Goal: Task Accomplishment & Management: Manage account settings

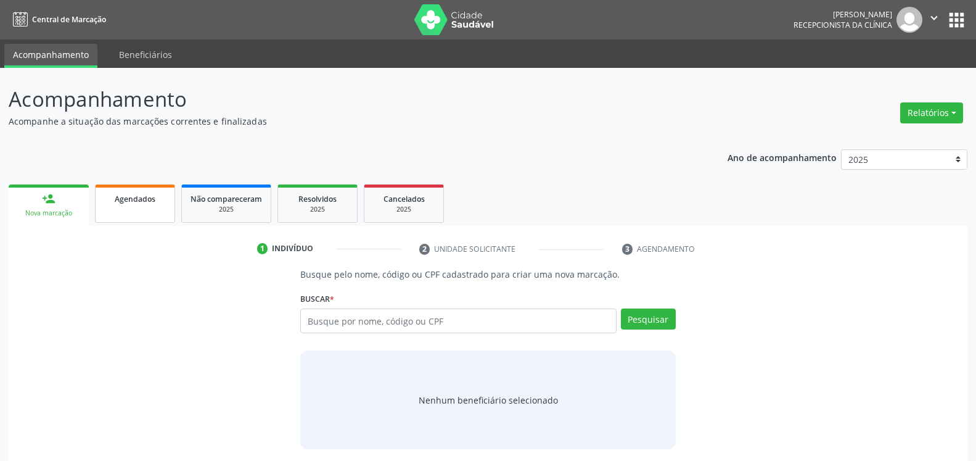
click at [136, 207] on link "Agendados" at bounding box center [135, 203] width 80 height 38
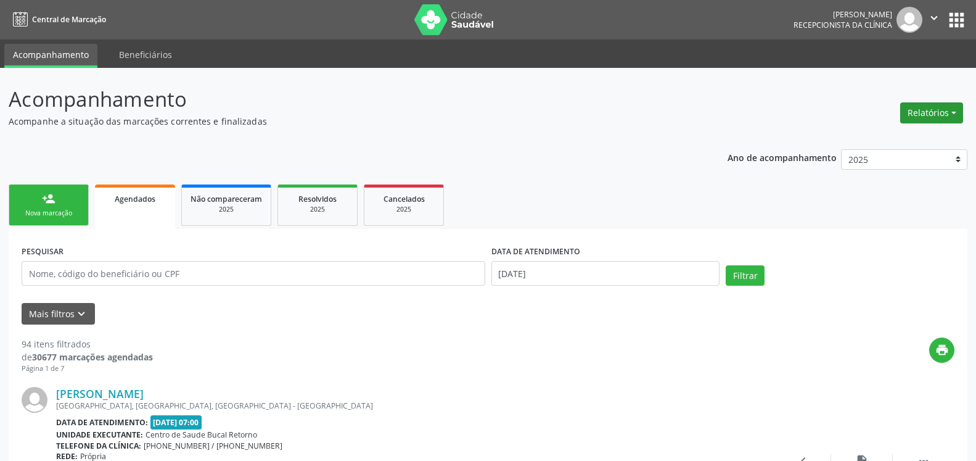
click at [949, 121] on button "Relatórios" at bounding box center [931, 112] width 63 height 21
click at [876, 138] on link "Agendamentos" at bounding box center [897, 139] width 133 height 17
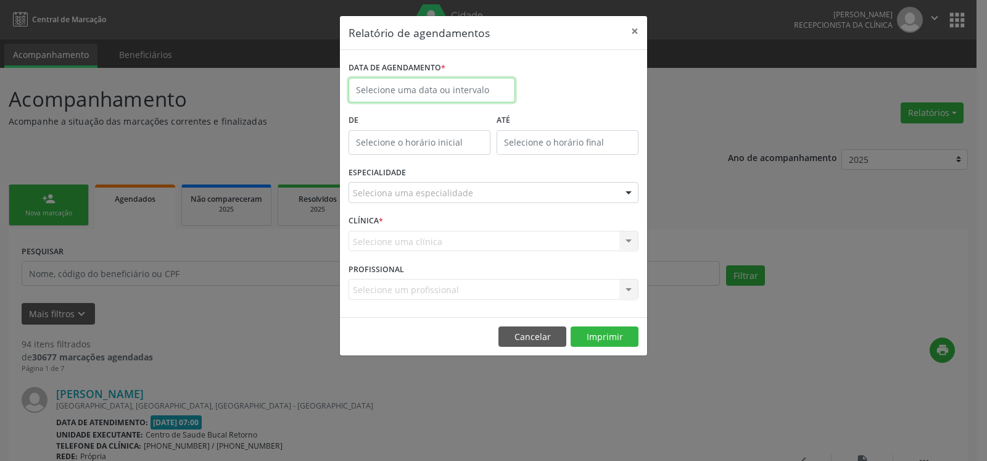
click at [430, 88] on input "text" at bounding box center [431, 90] width 167 height 25
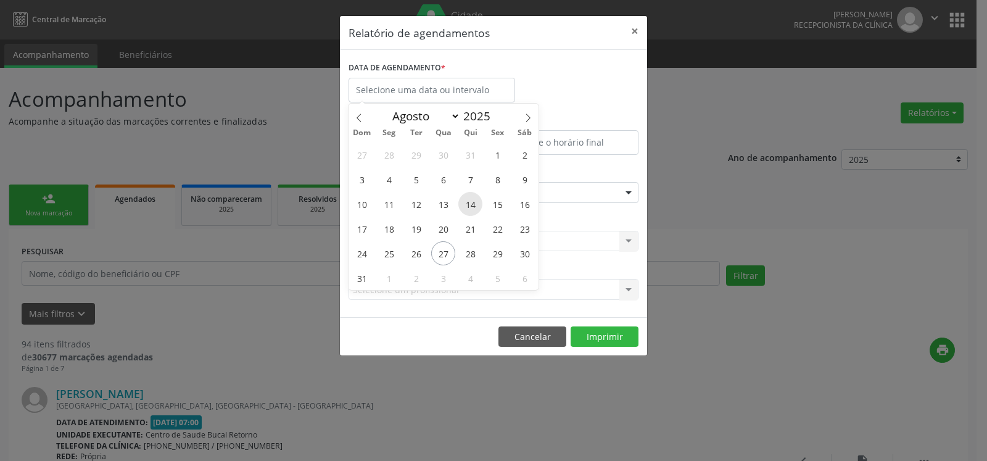
click at [471, 208] on span "14" at bounding box center [470, 204] width 24 height 24
type input "[DATE]"
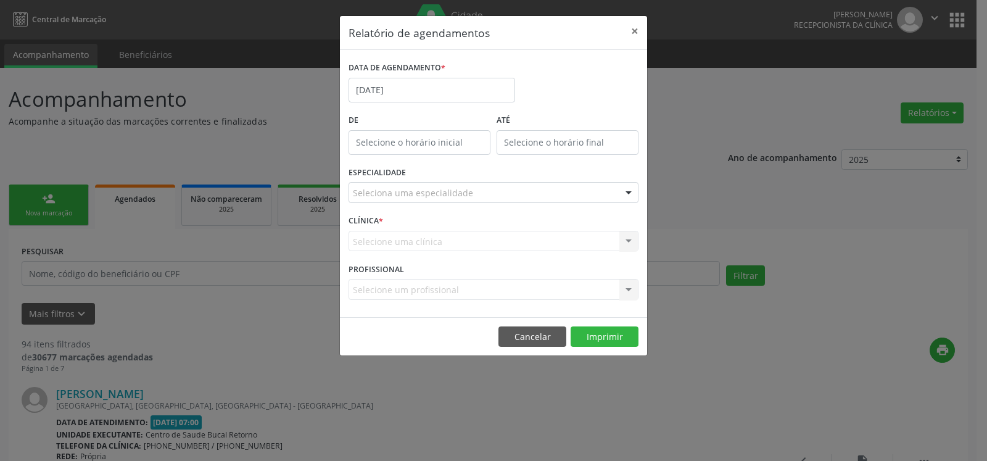
click at [470, 193] on div "Seleciona uma especialidade" at bounding box center [493, 192] width 290 height 21
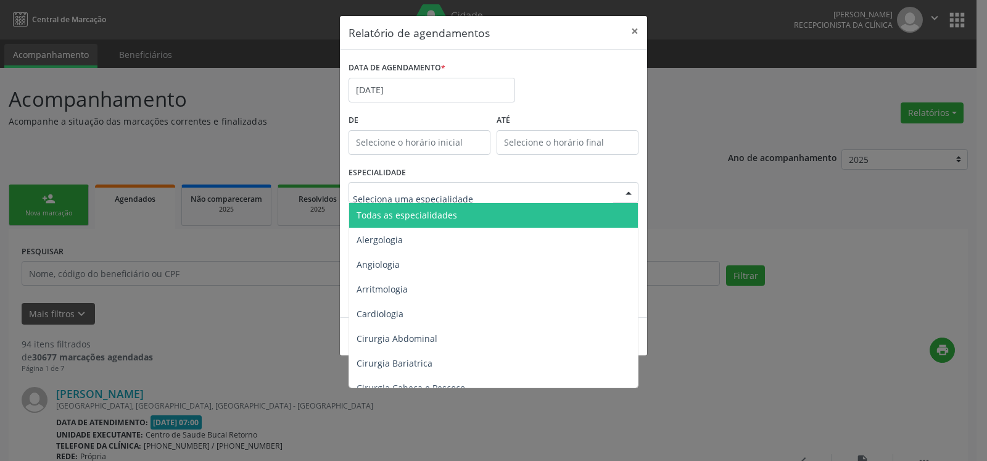
click at [467, 221] on span "Todas as especialidades" at bounding box center [494, 215] width 291 height 25
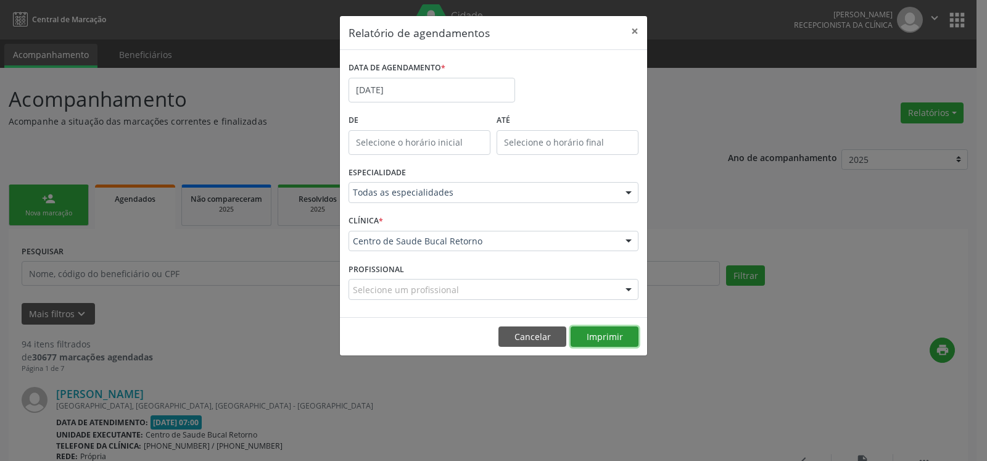
click at [588, 331] on button "Imprimir" at bounding box center [605, 336] width 68 height 21
click at [636, 27] on button "×" at bounding box center [634, 31] width 25 height 30
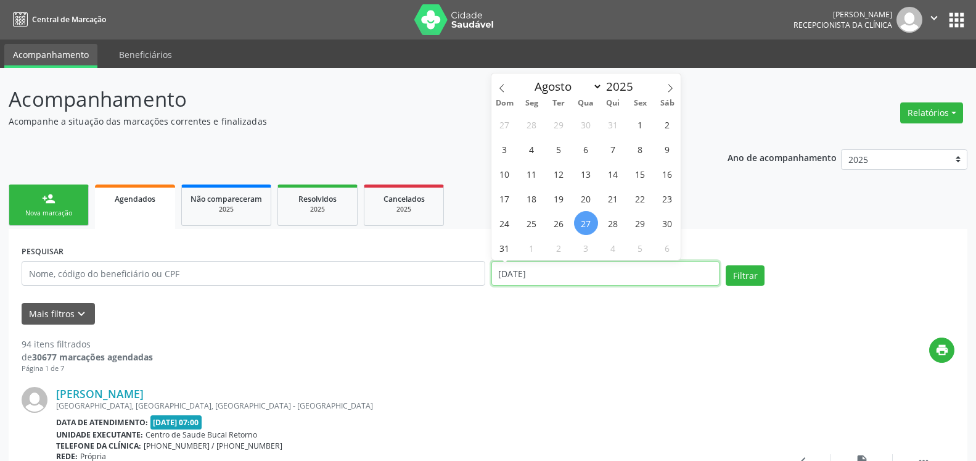
click at [600, 275] on input "[DATE]" at bounding box center [606, 273] width 229 height 25
click at [611, 170] on span "14" at bounding box center [613, 174] width 24 height 24
type input "[DATE]"
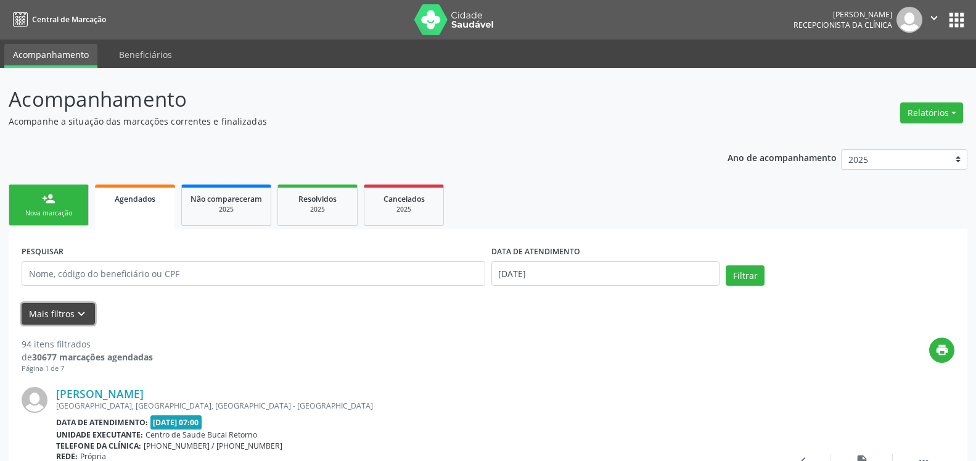
click at [84, 311] on icon "keyboard_arrow_down" at bounding box center [82, 314] width 14 height 14
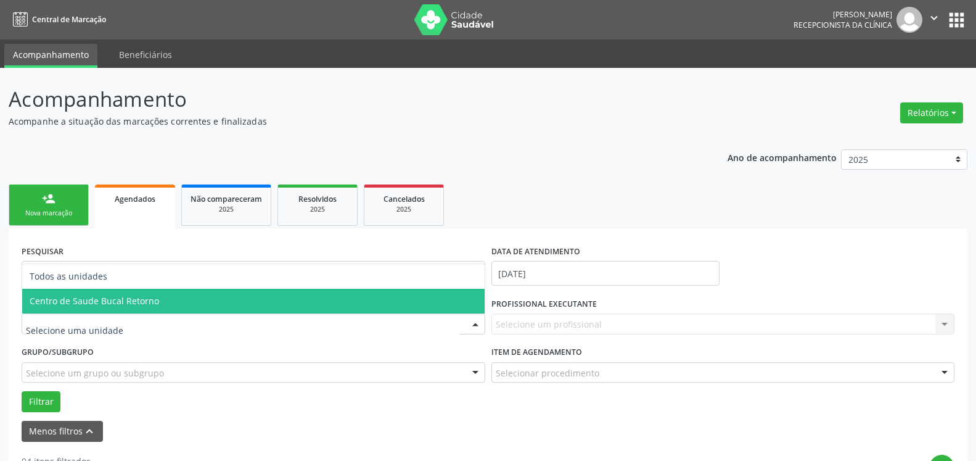
click at [127, 300] on span "Centro de Saude Bucal Retorno" at bounding box center [95, 301] width 130 height 12
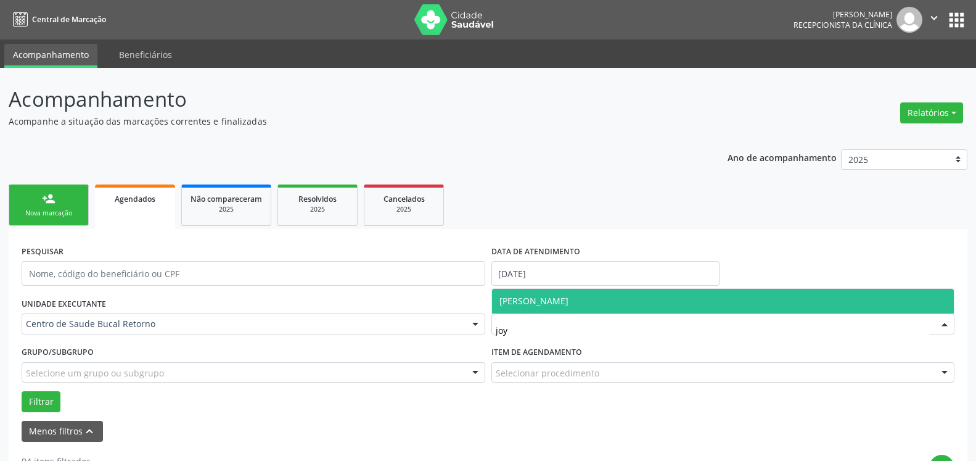
click at [569, 300] on span "[PERSON_NAME]" at bounding box center [534, 301] width 69 height 12
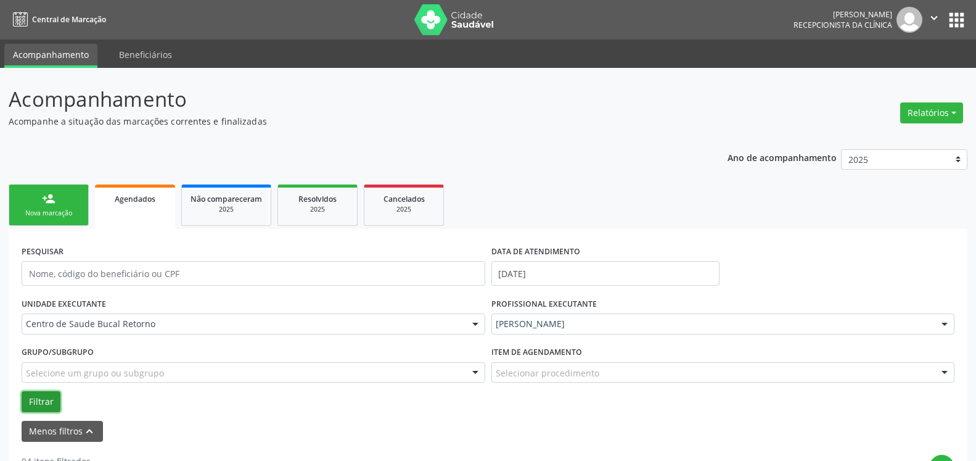
click at [41, 404] on button "Filtrar" at bounding box center [41, 401] width 39 height 21
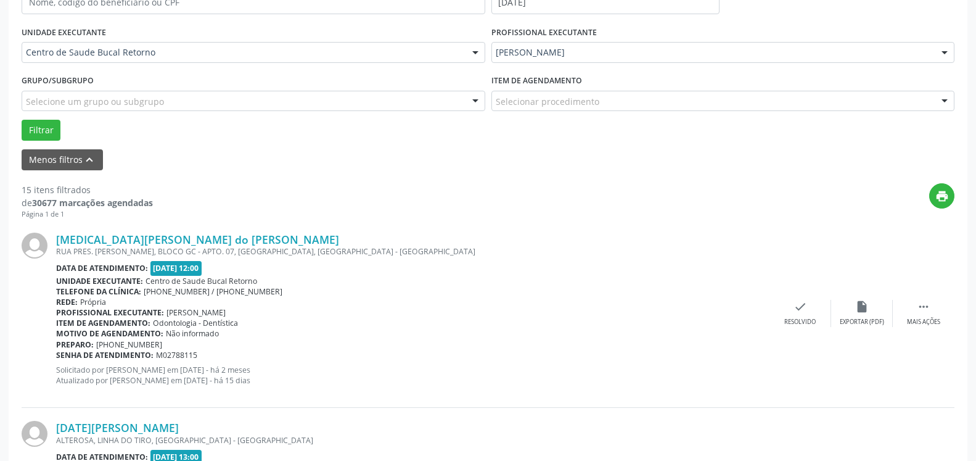
scroll to position [315, 0]
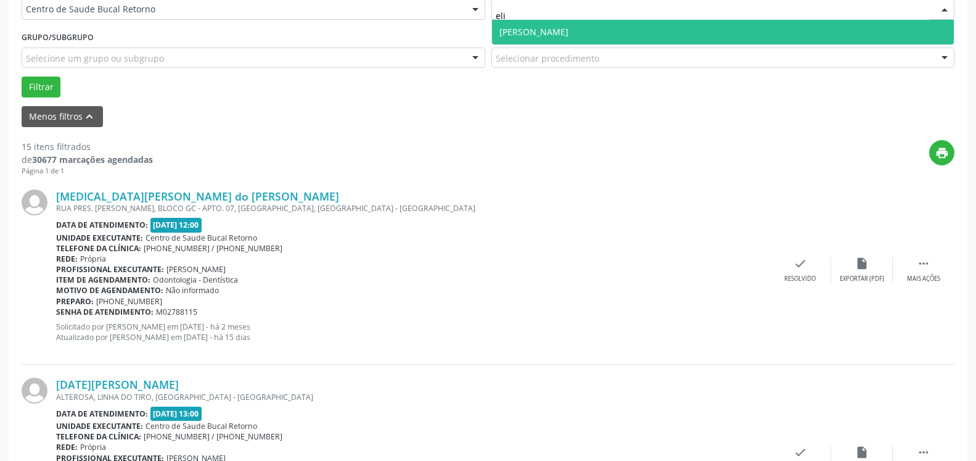
click at [569, 31] on span "[PERSON_NAME]" at bounding box center [534, 32] width 69 height 12
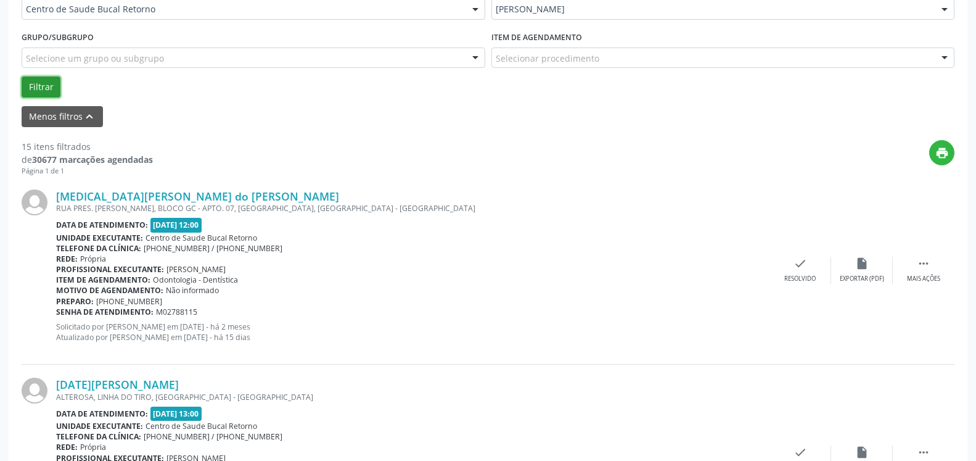
click at [41, 86] on button "Filtrar" at bounding box center [41, 86] width 39 height 21
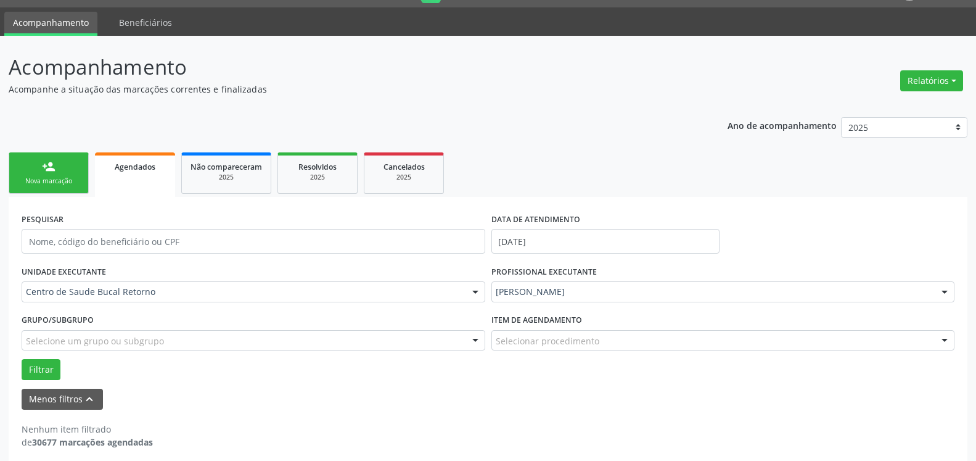
scroll to position [41, 0]
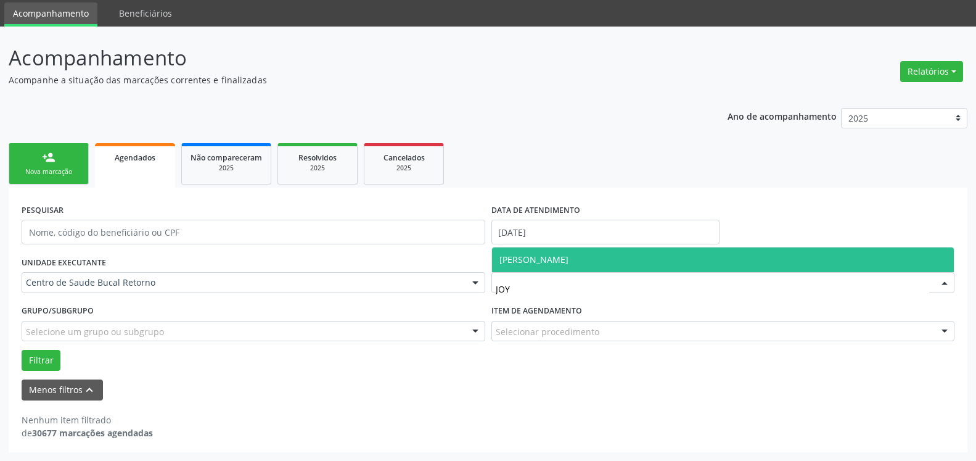
click at [569, 258] on span "[PERSON_NAME]" at bounding box center [534, 259] width 69 height 12
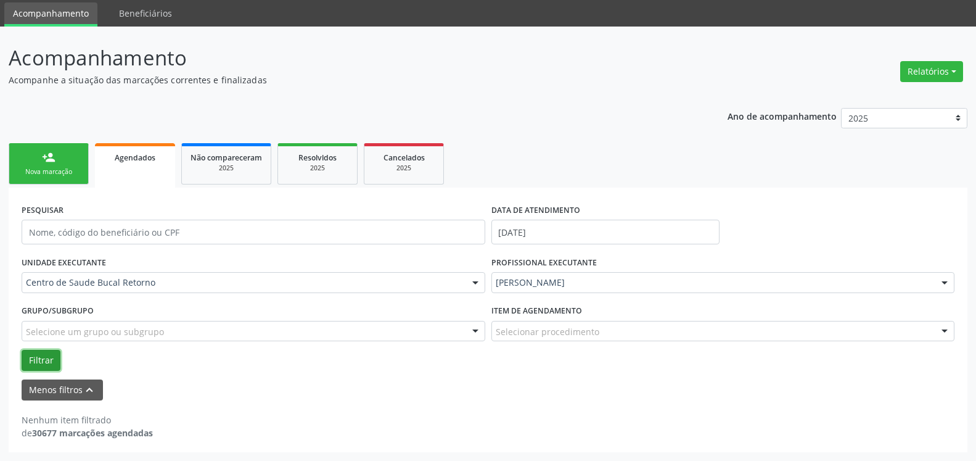
click at [33, 363] on button "Filtrar" at bounding box center [41, 360] width 39 height 21
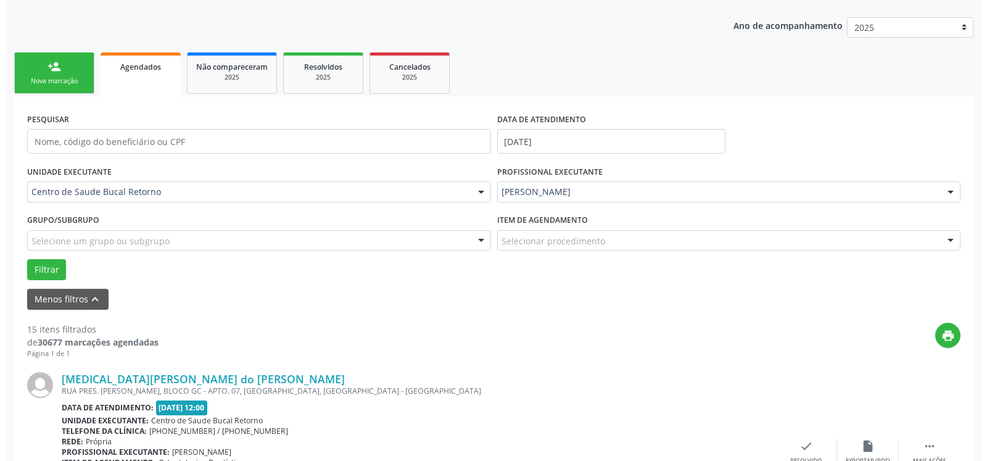
scroll to position [230, 0]
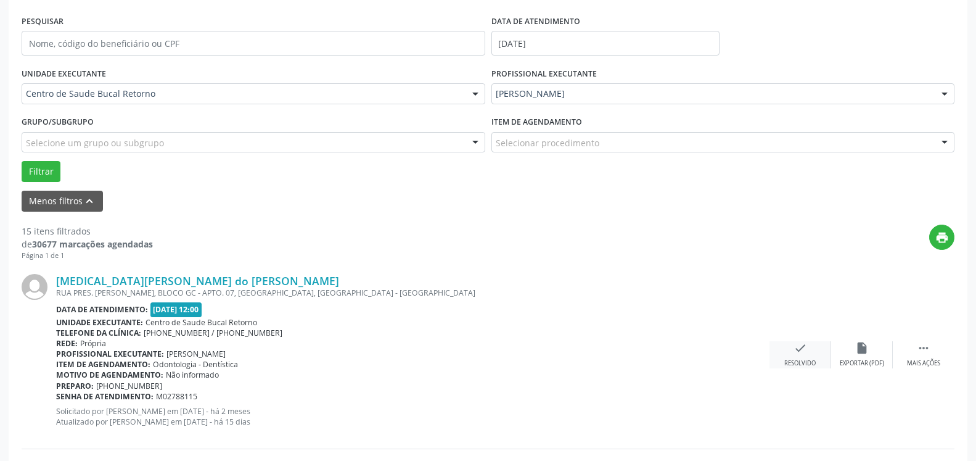
click at [795, 355] on icon "check" at bounding box center [801, 348] width 14 height 14
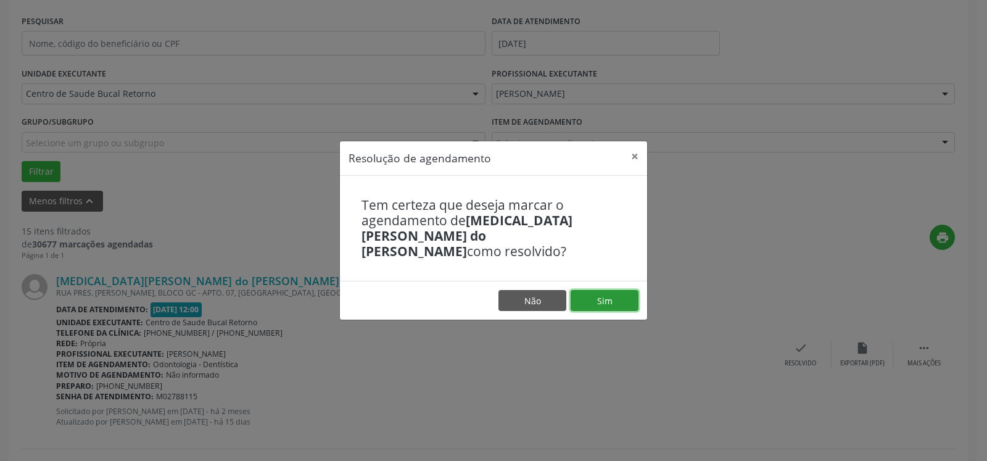
click at [605, 296] on button "Sim" at bounding box center [605, 300] width 68 height 21
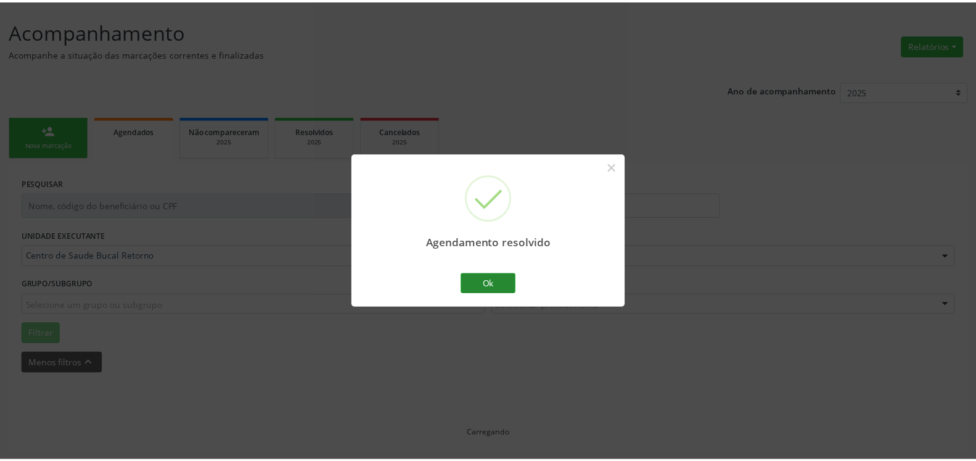
scroll to position [68, 0]
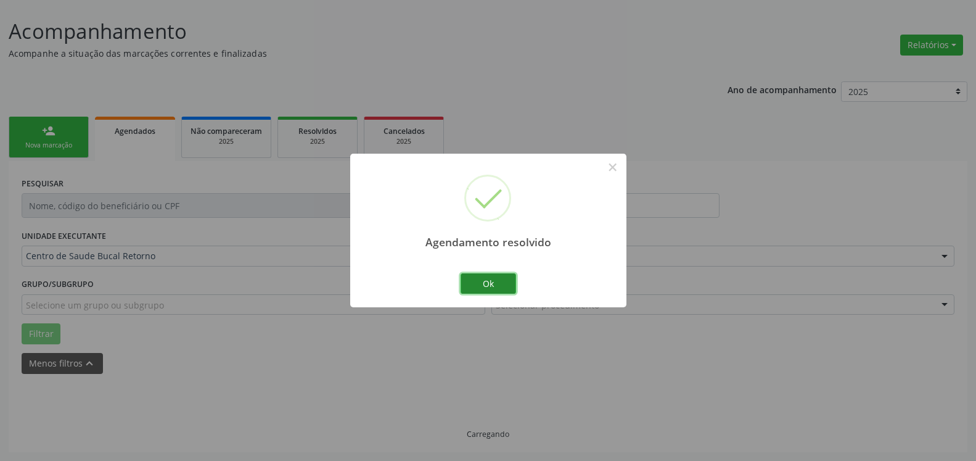
click at [491, 282] on button "Ok" at bounding box center [489, 283] width 56 height 21
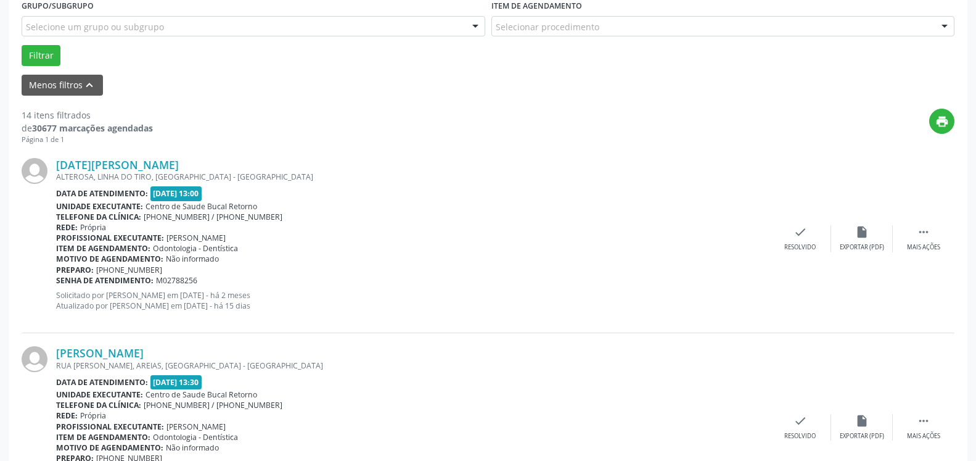
scroll to position [382, 0]
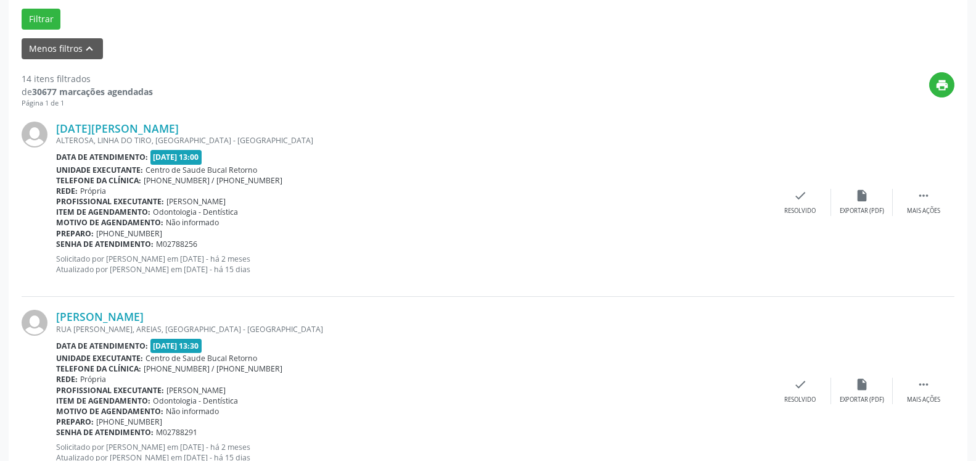
click at [924, 187] on div "[DATE][PERSON_NAME] [GEOGRAPHIC_DATA], [GEOGRAPHIC_DATA], [GEOGRAPHIC_DATA] - […" at bounding box center [488, 203] width 933 height 188
click at [921, 202] on icon "" at bounding box center [924, 196] width 14 height 14
click at [868, 197] on icon "alarm_off" at bounding box center [862, 196] width 14 height 14
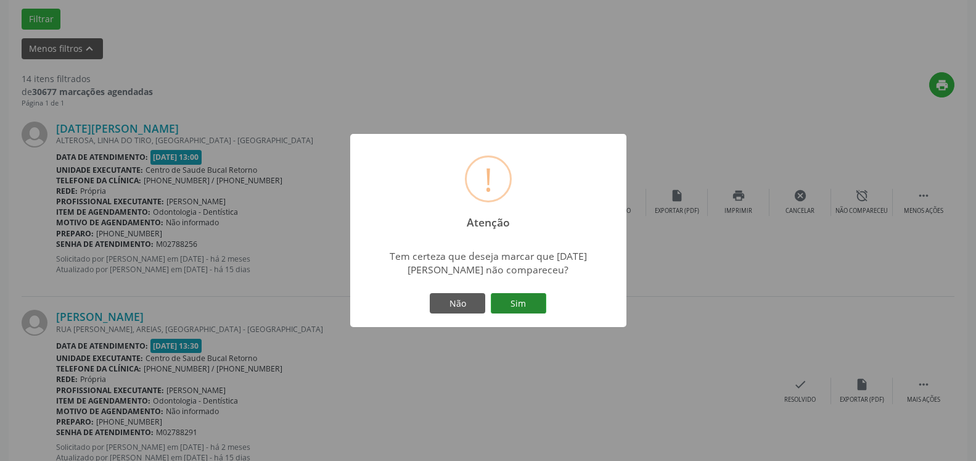
click at [525, 300] on button "Sim" at bounding box center [519, 303] width 56 height 21
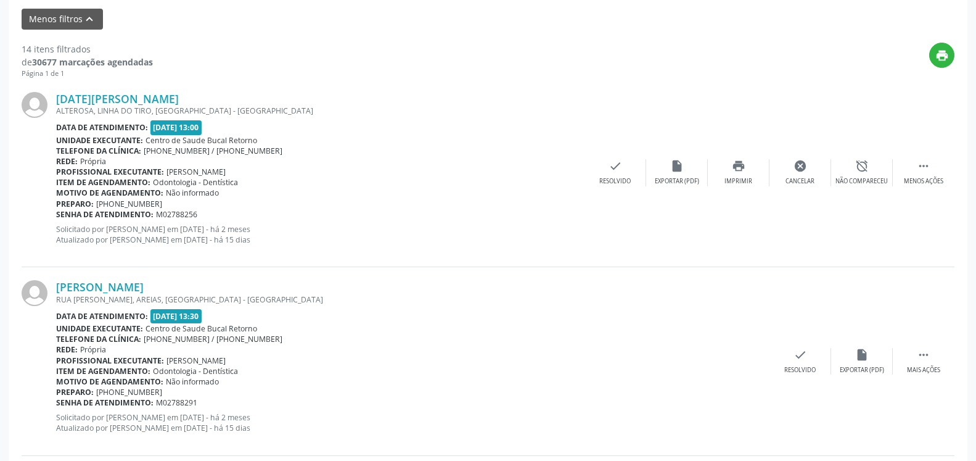
scroll to position [81, 0]
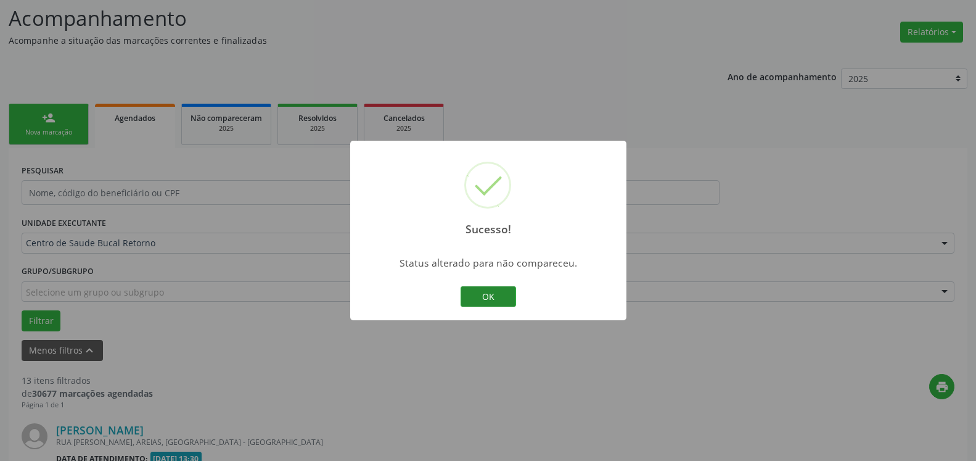
click at [505, 299] on button "OK" at bounding box center [489, 296] width 56 height 21
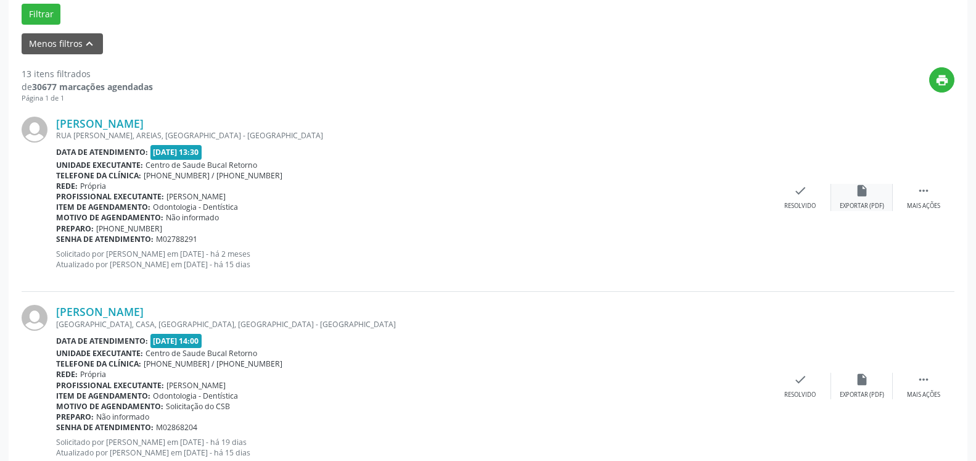
scroll to position [395, 0]
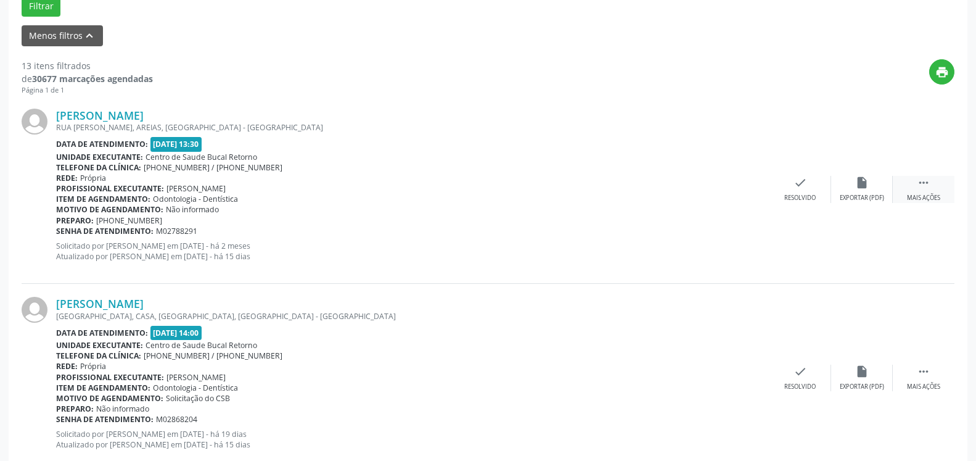
click at [925, 189] on icon "" at bounding box center [924, 183] width 14 height 14
click at [867, 186] on icon "alarm_off" at bounding box center [862, 183] width 14 height 14
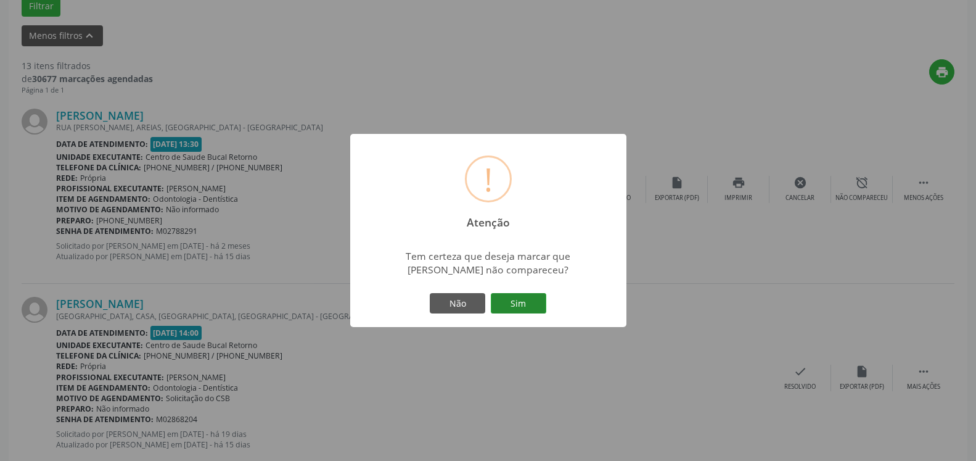
click at [530, 302] on button "Sim" at bounding box center [519, 303] width 56 height 21
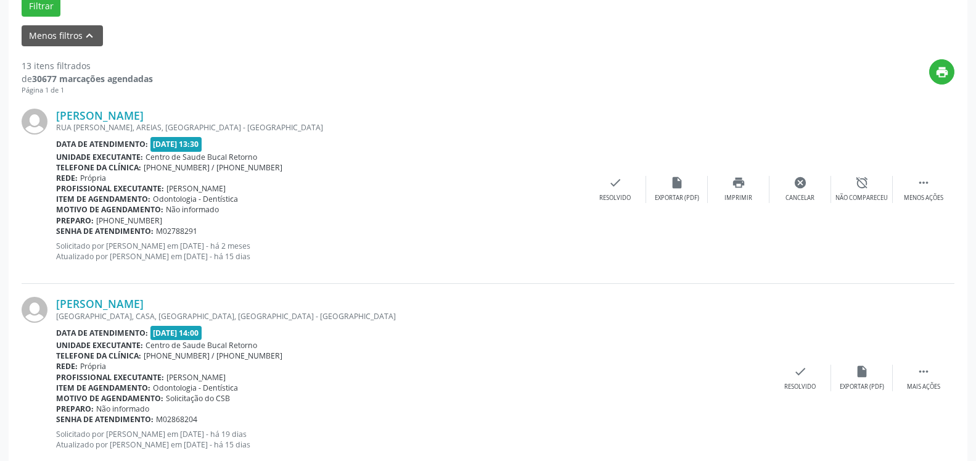
scroll to position [81, 0]
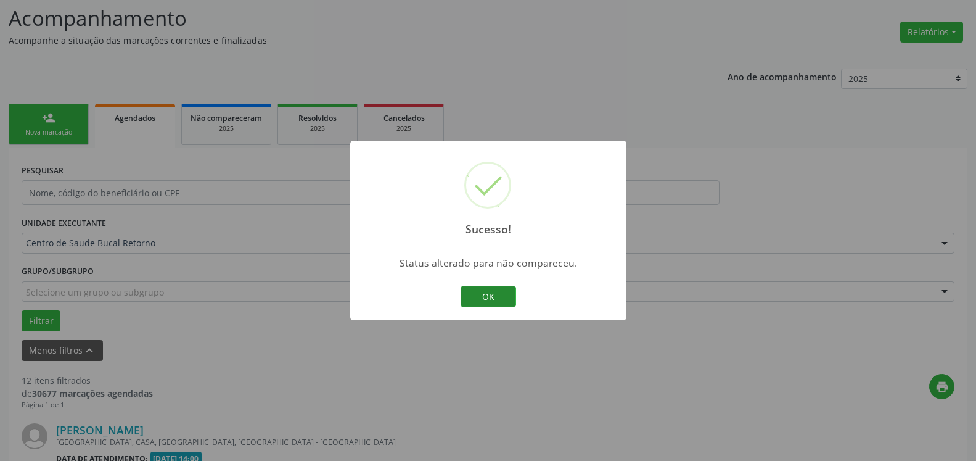
click at [490, 296] on button "OK" at bounding box center [489, 296] width 56 height 21
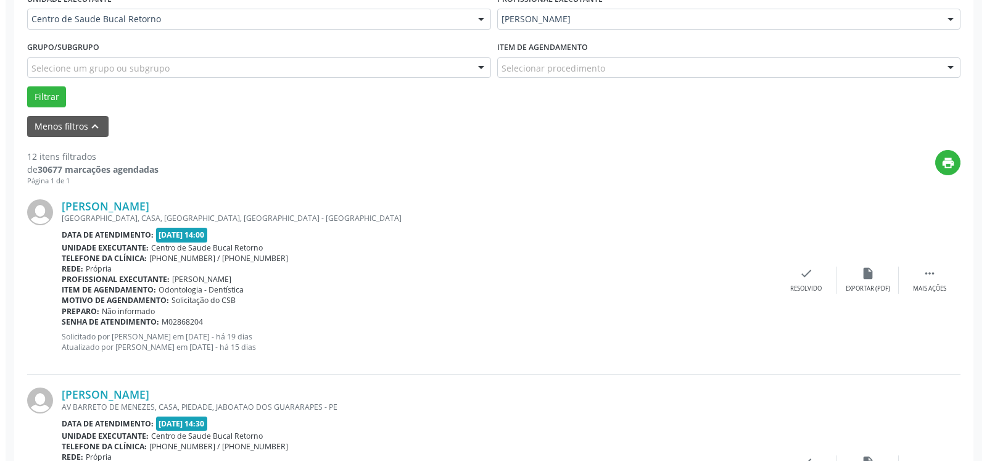
scroll to position [332, 0]
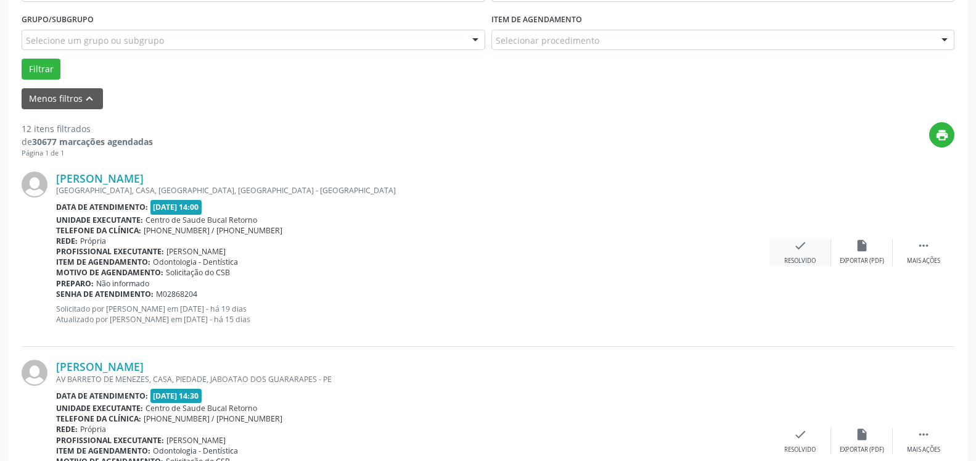
click at [809, 252] on div "check Resolvido" at bounding box center [801, 252] width 62 height 27
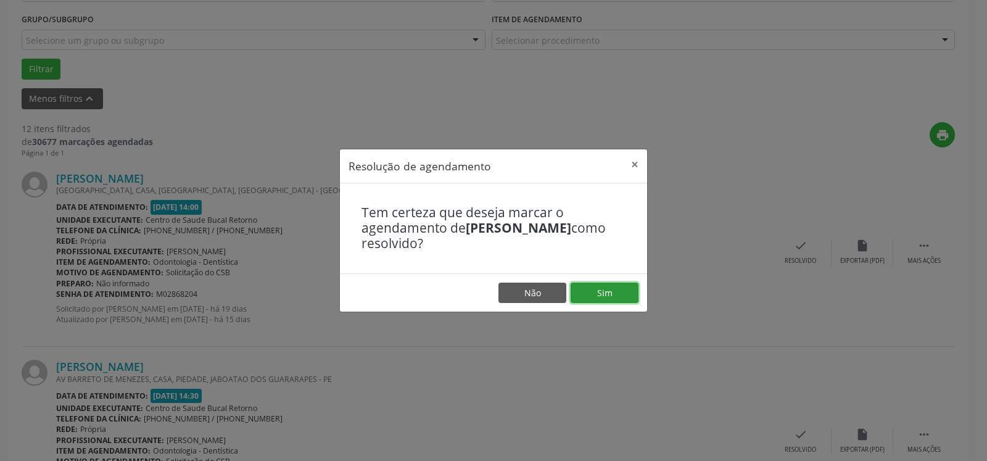
click at [601, 302] on button "Sim" at bounding box center [605, 292] width 68 height 21
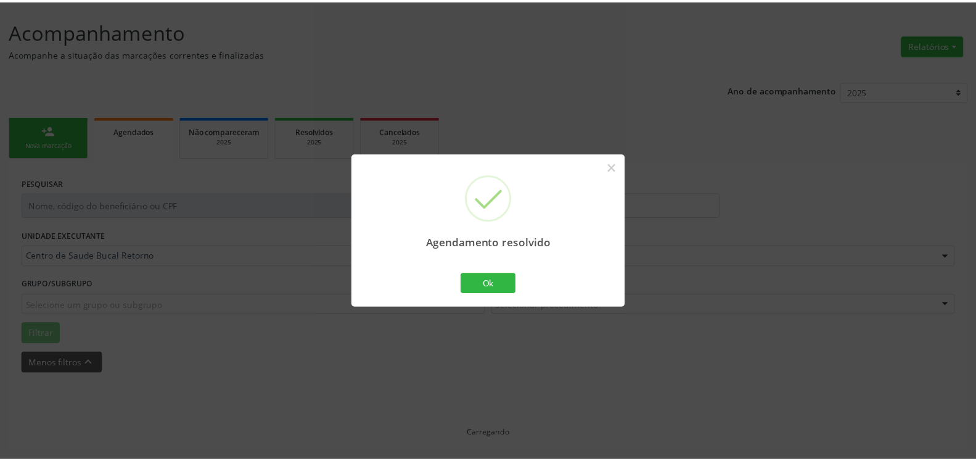
scroll to position [68, 0]
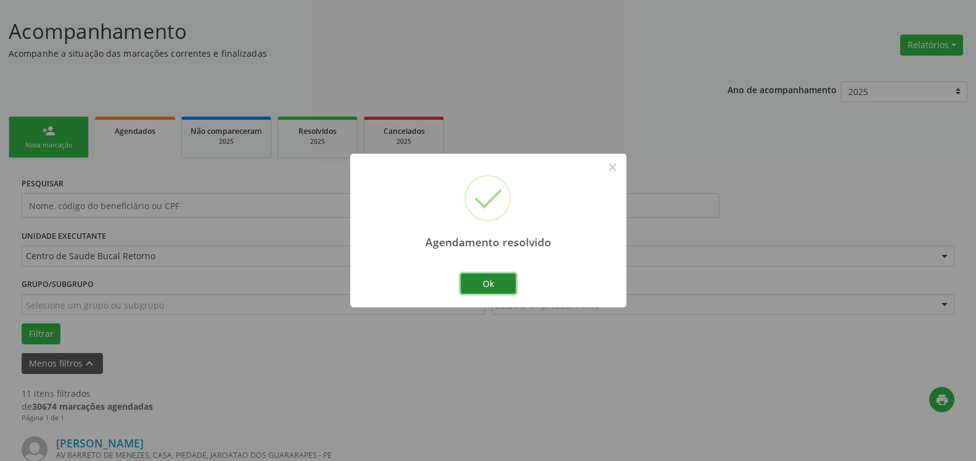
click at [495, 280] on button "Ok" at bounding box center [489, 283] width 56 height 21
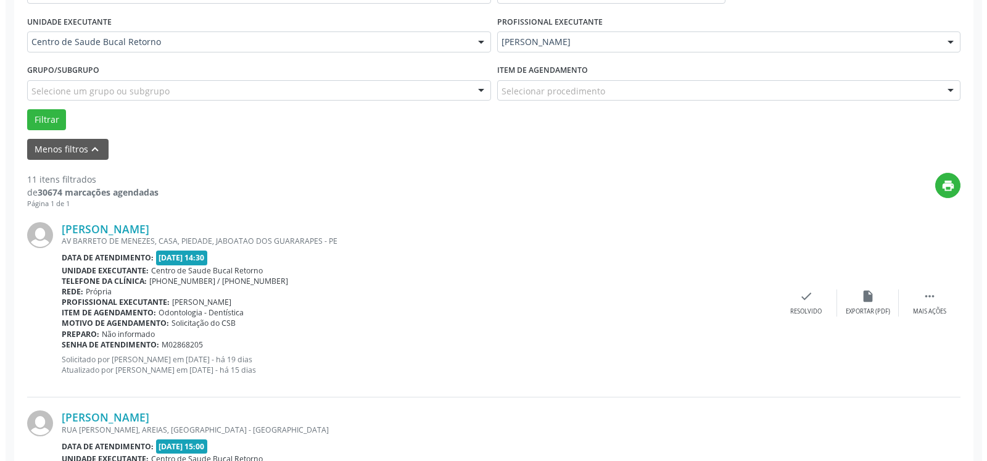
scroll to position [382, 0]
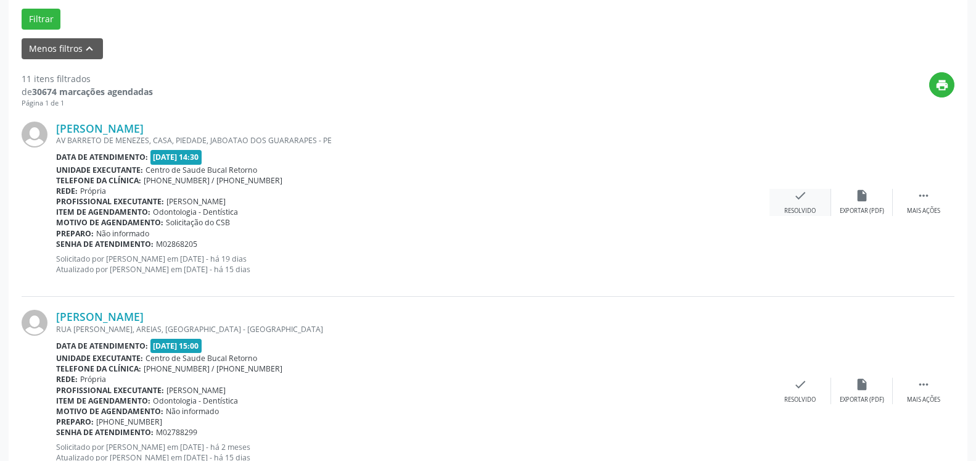
click at [794, 199] on icon "check" at bounding box center [801, 196] width 14 height 14
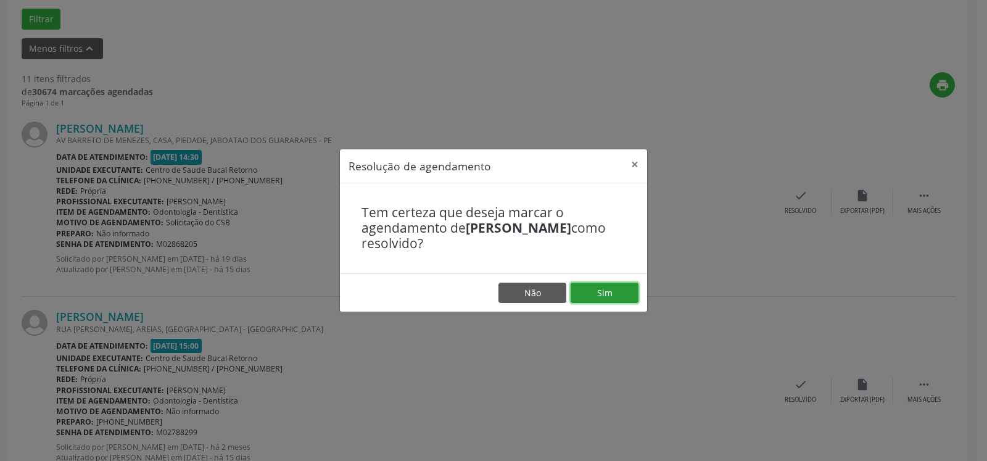
click at [595, 289] on button "Sim" at bounding box center [605, 292] width 68 height 21
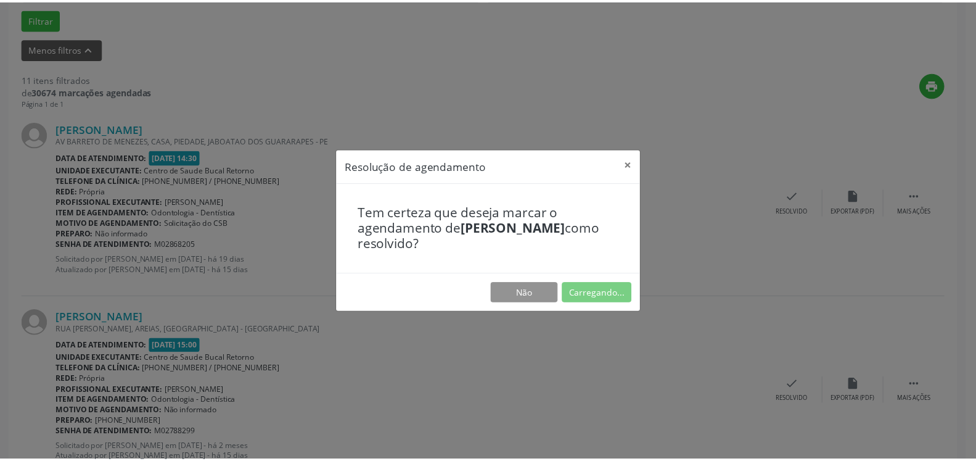
scroll to position [68, 0]
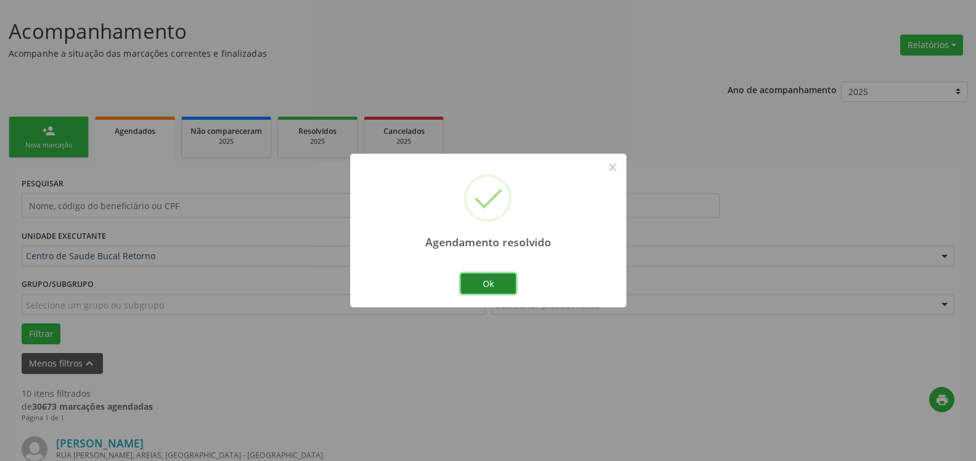
click at [497, 283] on button "Ok" at bounding box center [489, 283] width 56 height 21
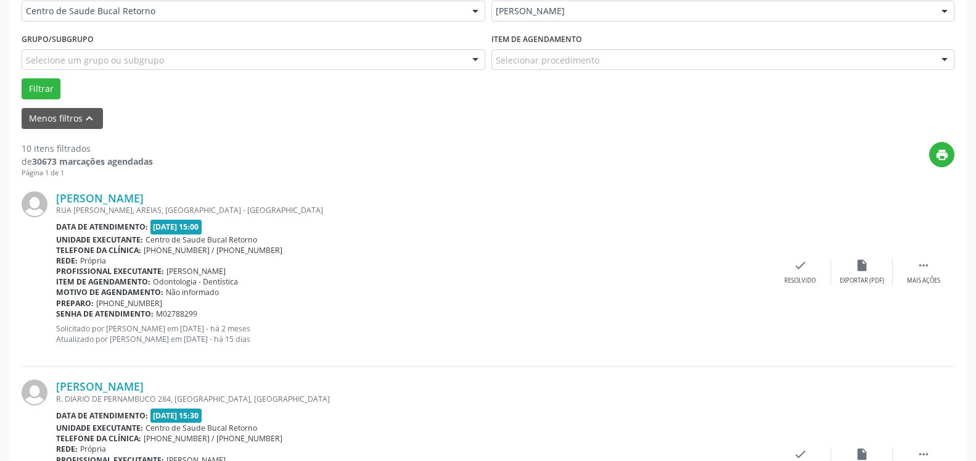
scroll to position [319, 0]
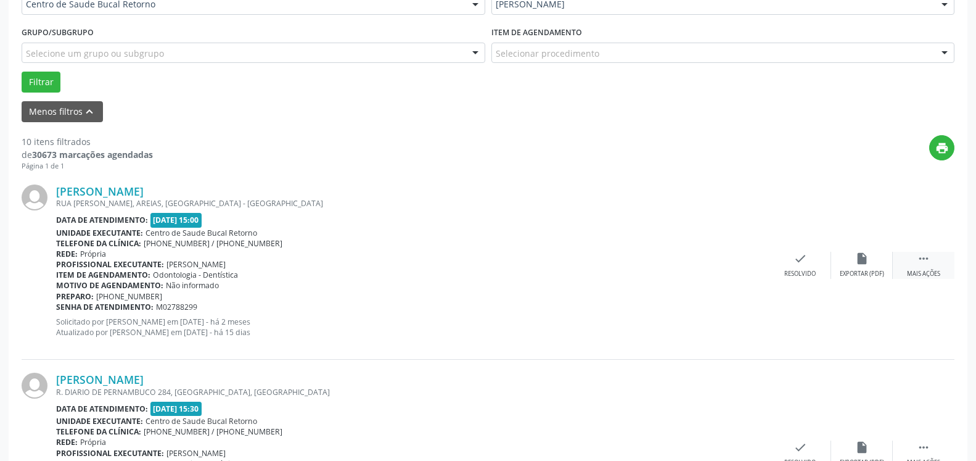
click at [929, 269] on div " Mais ações" at bounding box center [924, 265] width 62 height 27
click at [876, 264] on div "alarm_off Não compareceu" at bounding box center [862, 265] width 62 height 27
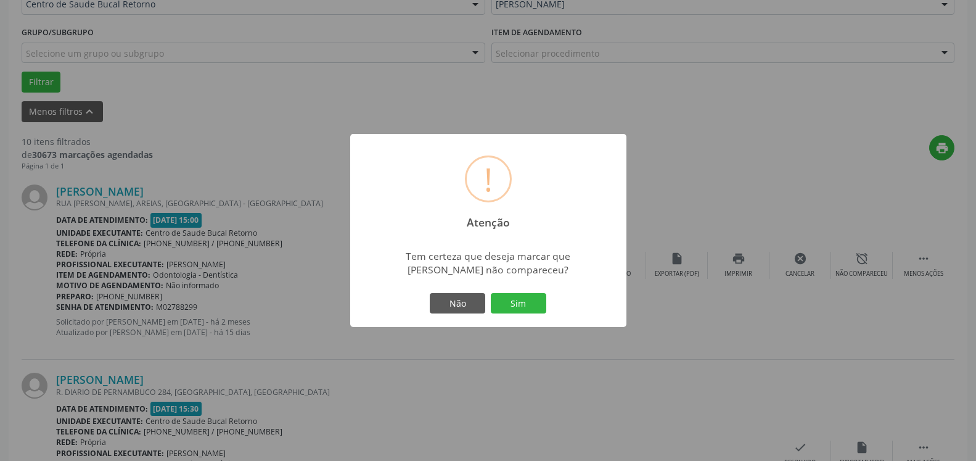
drag, startPoint x: 536, startPoint y: 308, endPoint x: 519, endPoint y: 300, distance: 18.5
click at [535, 308] on button "Sim" at bounding box center [519, 303] width 56 height 21
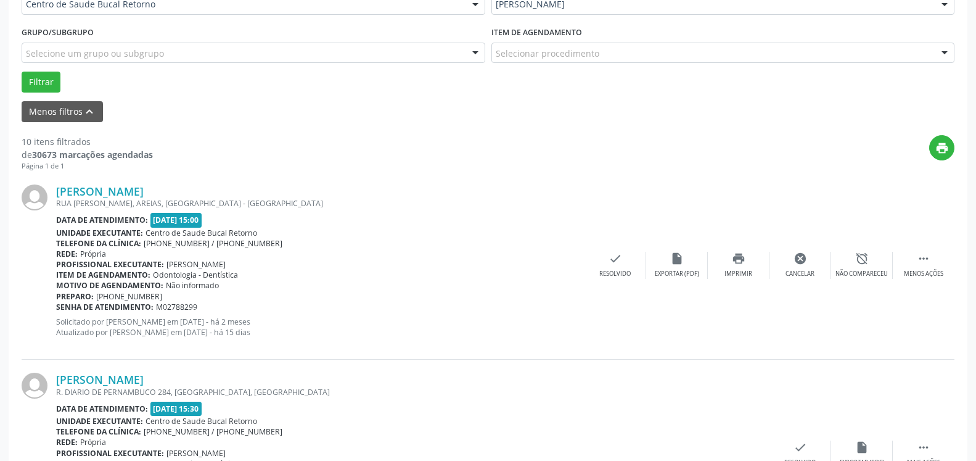
scroll to position [81, 0]
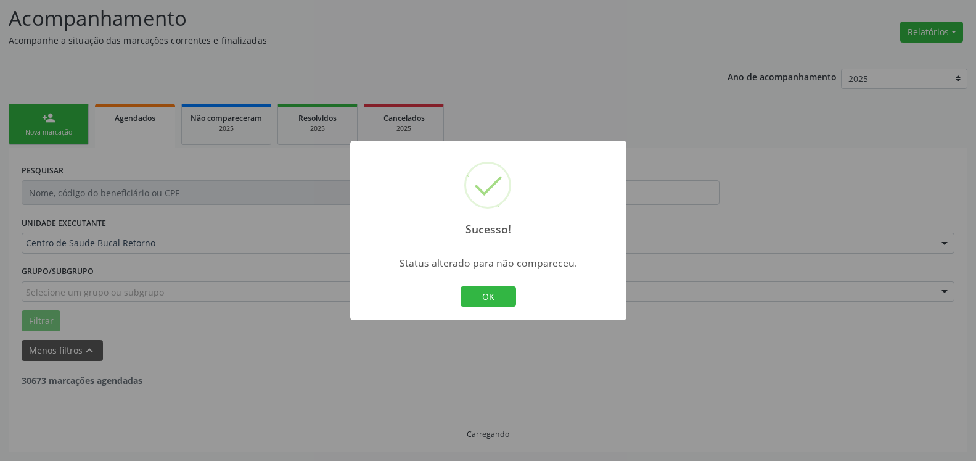
click at [484, 295] on button "OK" at bounding box center [489, 296] width 56 height 21
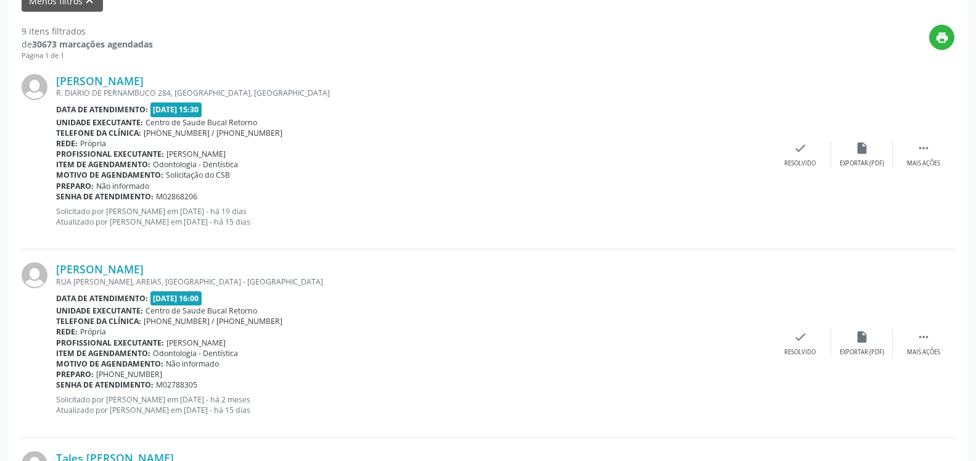
scroll to position [395, 0]
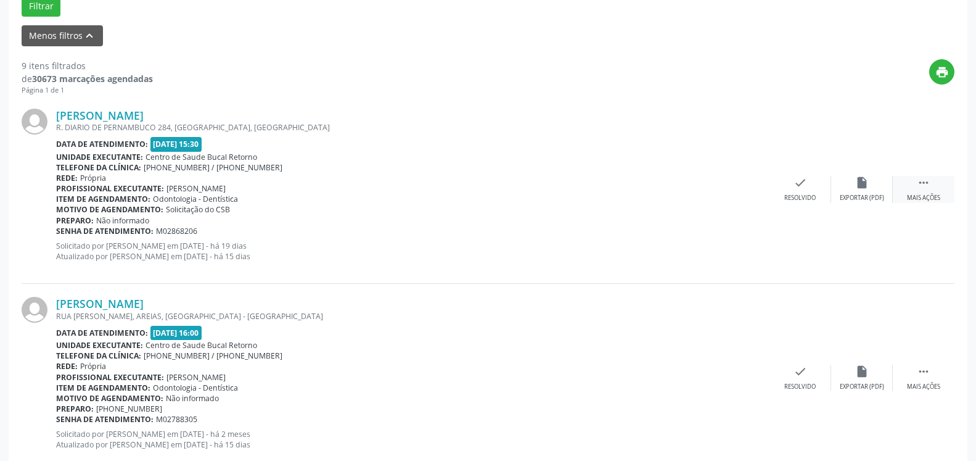
click at [934, 188] on div " Mais ações" at bounding box center [924, 189] width 62 height 27
click at [851, 190] on div "alarm_off Não compareceu" at bounding box center [862, 189] width 62 height 27
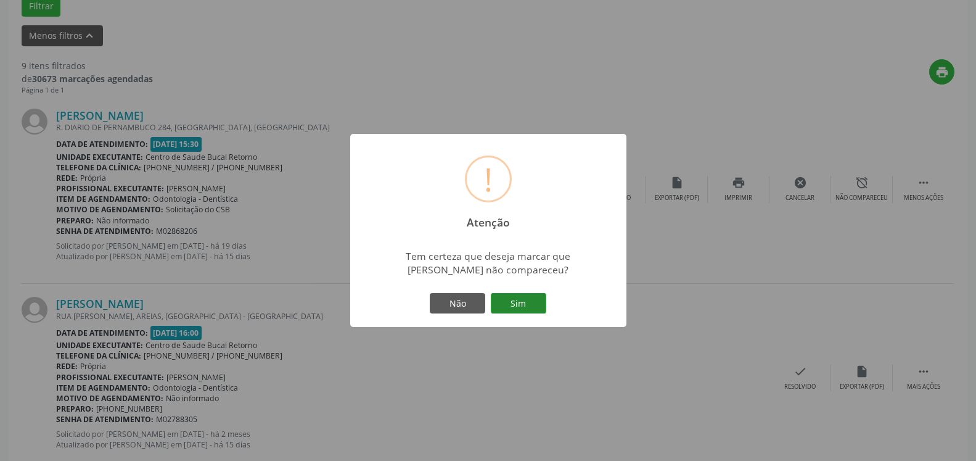
click at [526, 299] on button "Sim" at bounding box center [519, 303] width 56 height 21
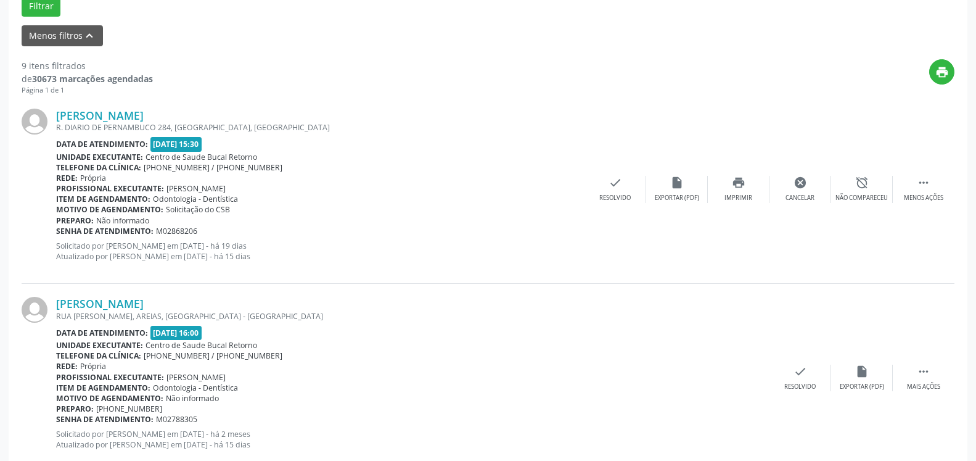
scroll to position [81, 0]
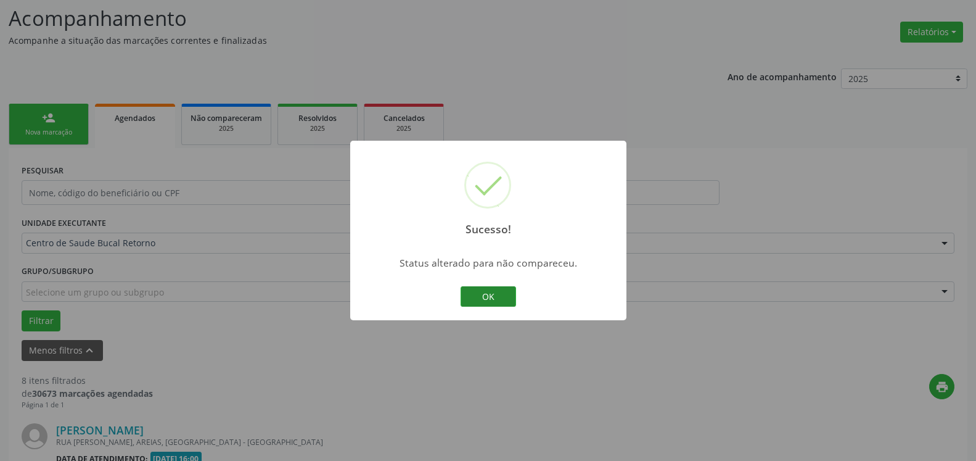
click at [497, 292] on button "OK" at bounding box center [489, 296] width 56 height 21
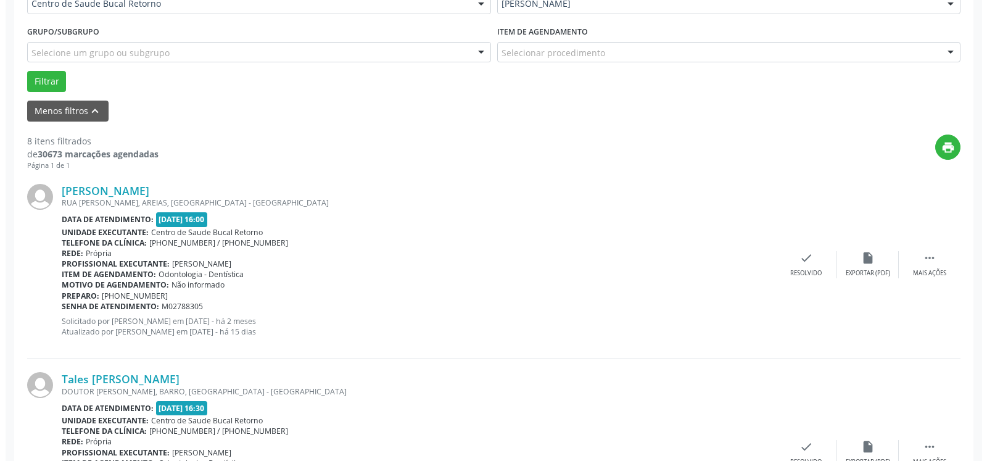
scroll to position [332, 0]
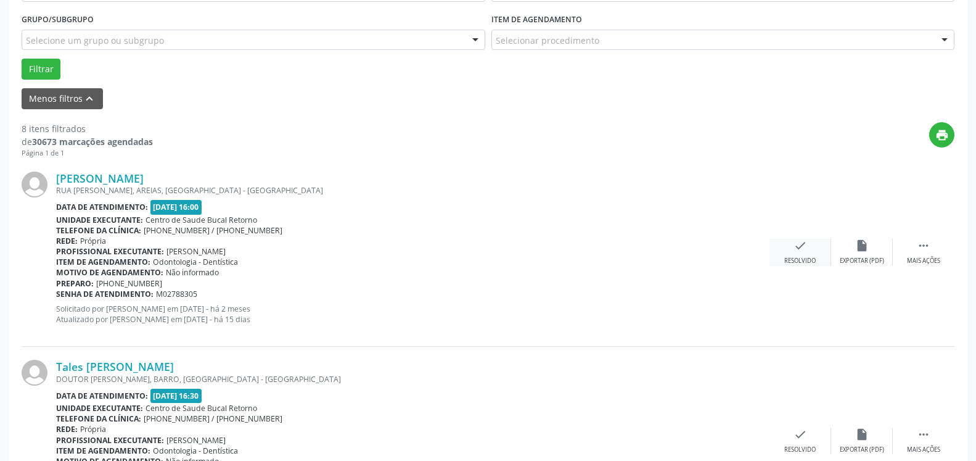
click at [796, 251] on icon "check" at bounding box center [801, 246] width 14 height 14
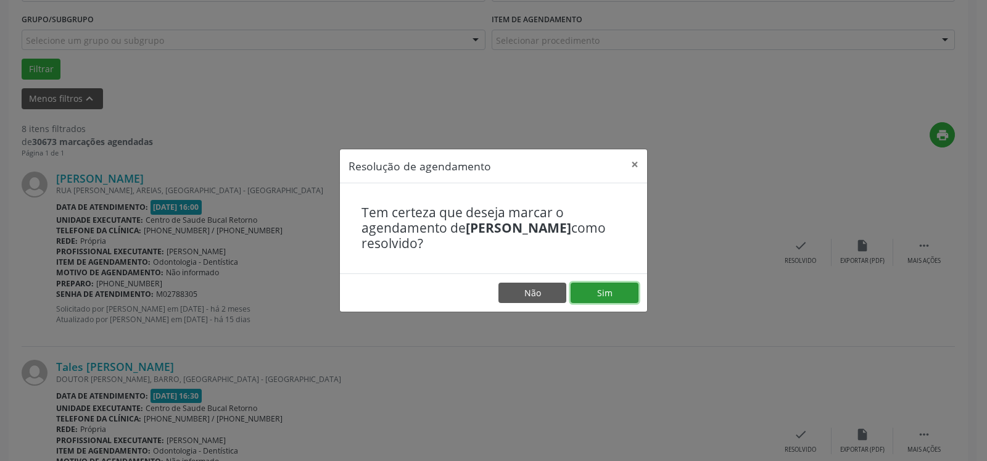
click at [624, 294] on button "Sim" at bounding box center [605, 292] width 68 height 21
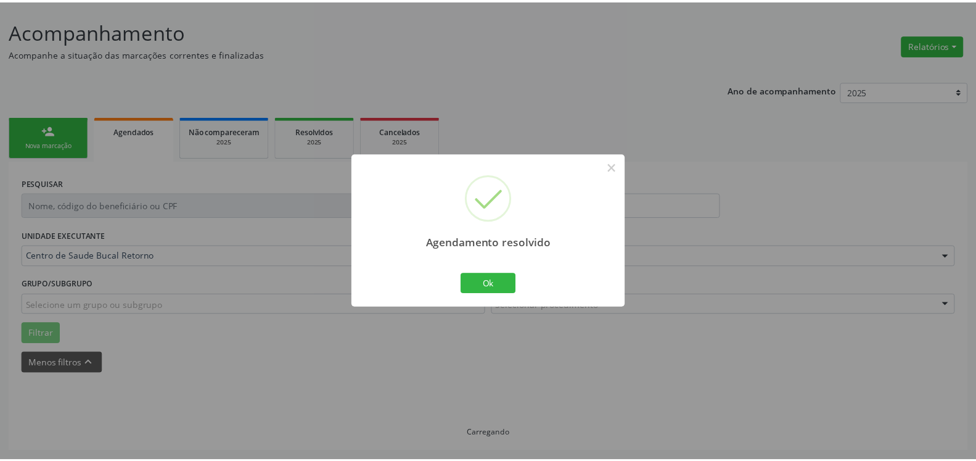
scroll to position [68, 0]
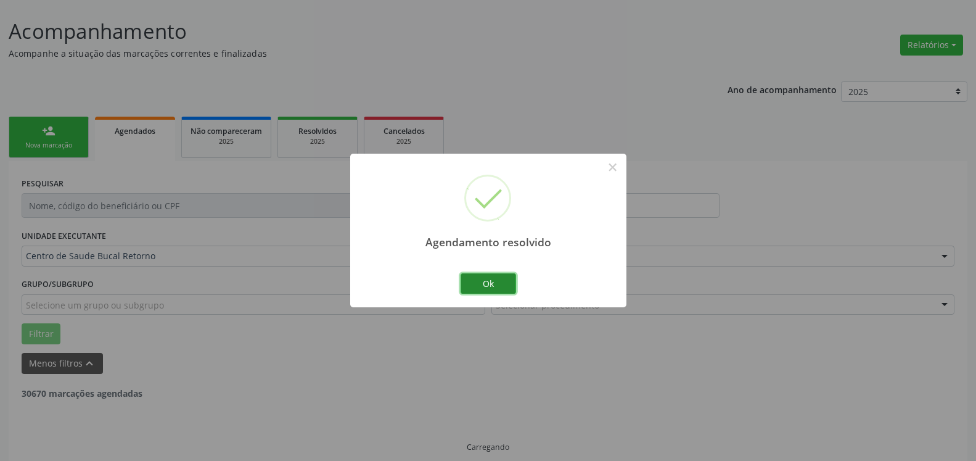
click at [498, 287] on button "Ok" at bounding box center [489, 283] width 56 height 21
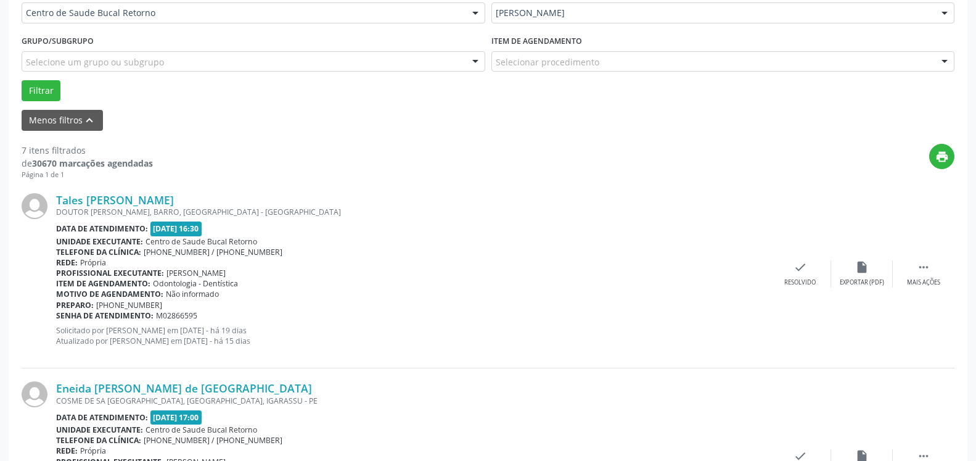
scroll to position [319, 0]
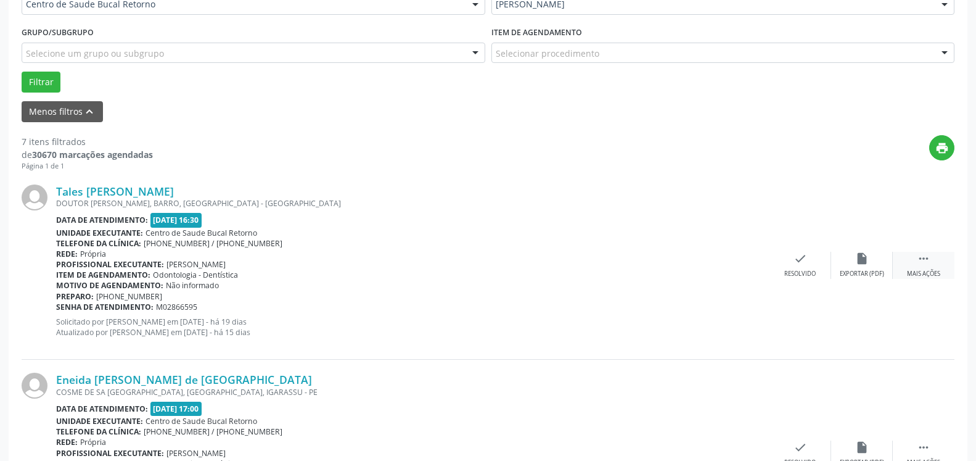
click at [925, 258] on icon "" at bounding box center [924, 259] width 14 height 14
click at [875, 266] on div "alarm_off Não compareceu" at bounding box center [862, 265] width 62 height 27
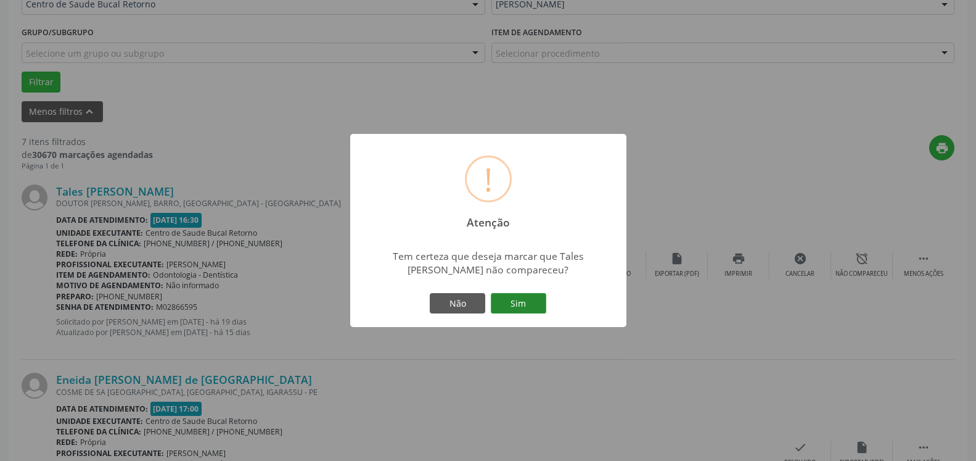
click at [521, 310] on button "Sim" at bounding box center [519, 303] width 56 height 21
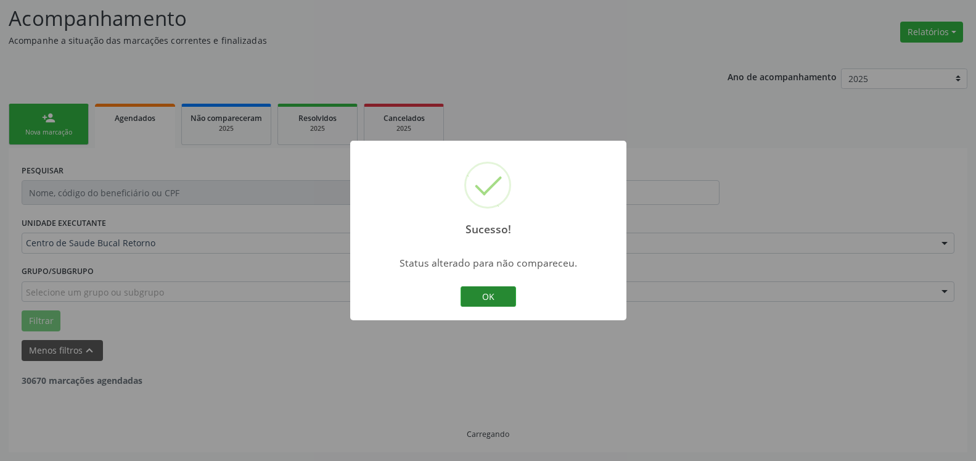
click at [504, 301] on button "OK" at bounding box center [489, 296] width 56 height 21
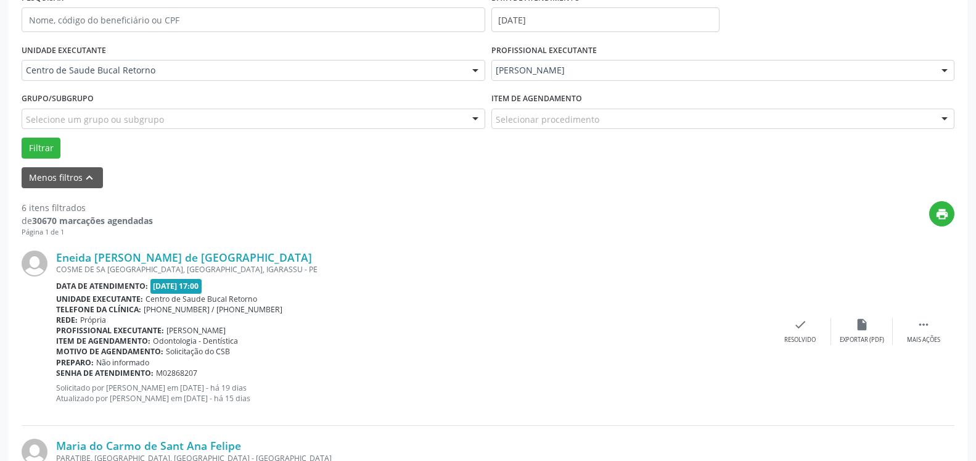
scroll to position [332, 0]
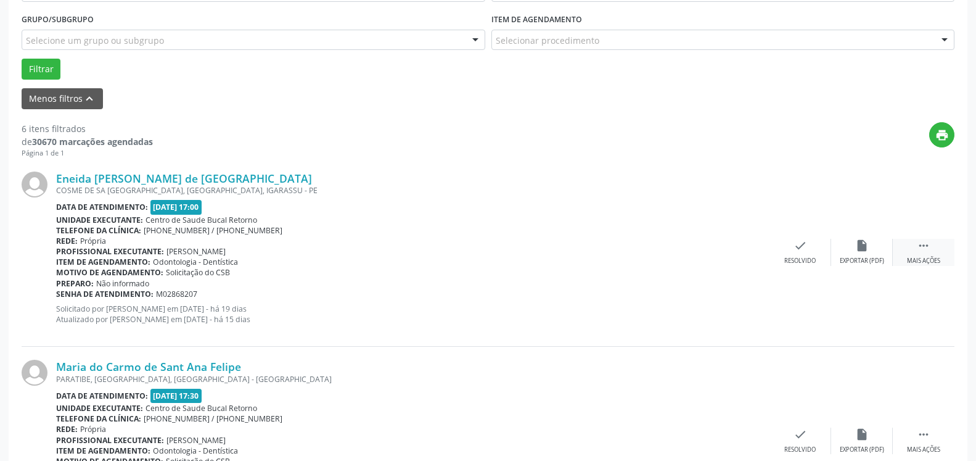
click at [934, 247] on div " Mais ações" at bounding box center [924, 252] width 62 height 27
click at [878, 247] on div "alarm_off Não compareceu" at bounding box center [862, 252] width 62 height 27
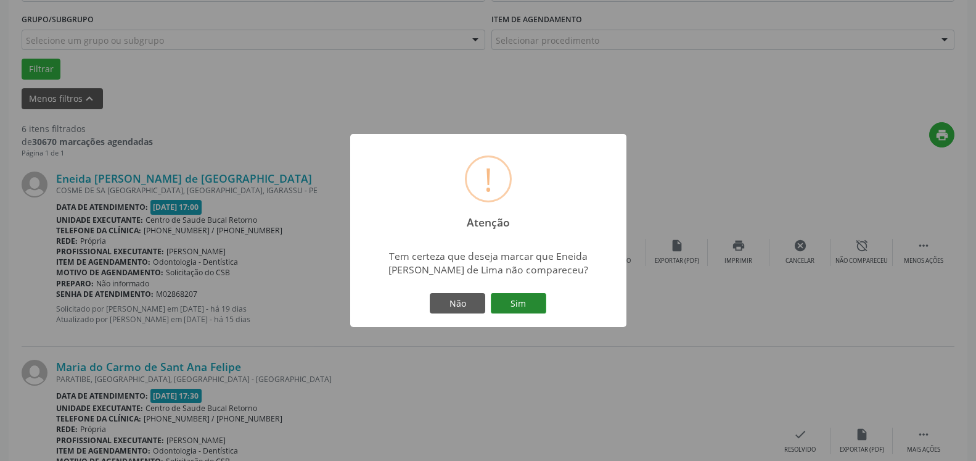
click at [539, 302] on button "Sim" at bounding box center [519, 303] width 56 height 21
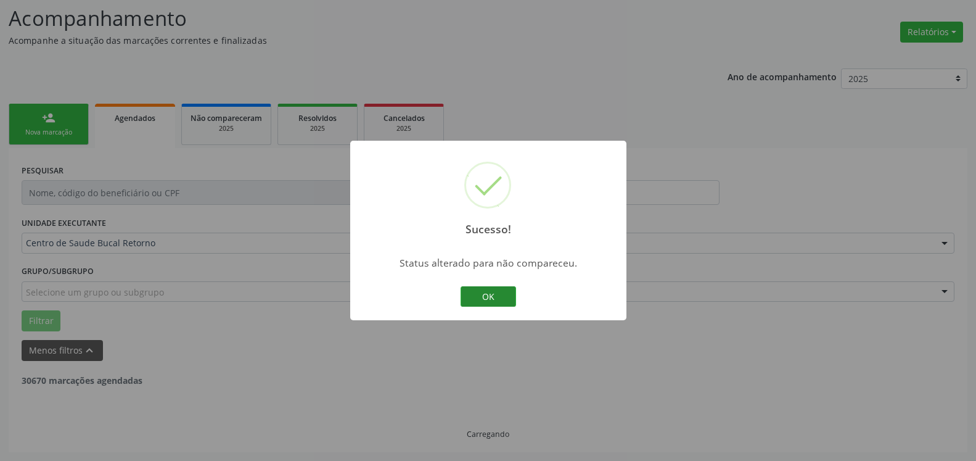
scroll to position [81, 0]
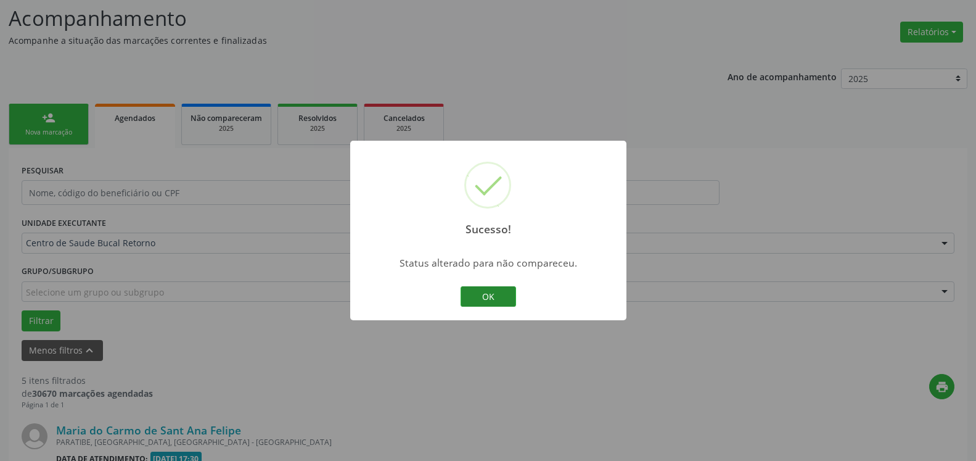
click at [494, 300] on button "OK" at bounding box center [489, 296] width 56 height 21
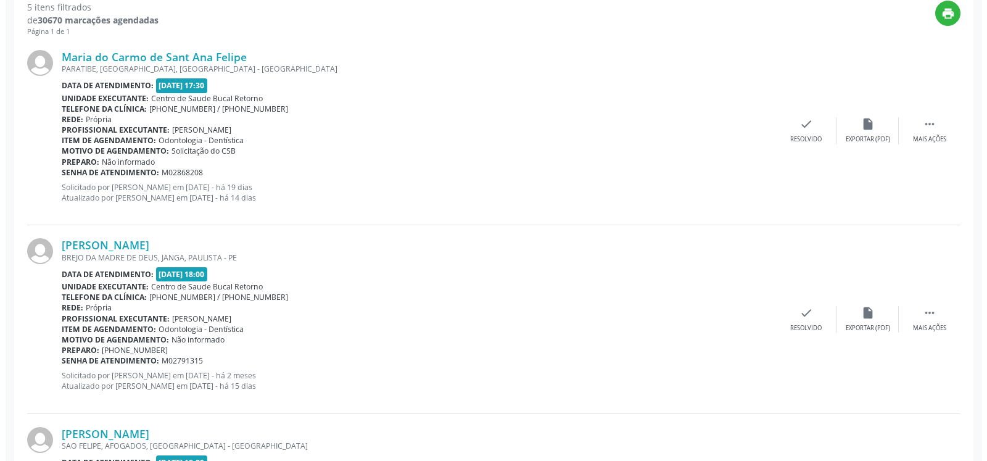
scroll to position [458, 0]
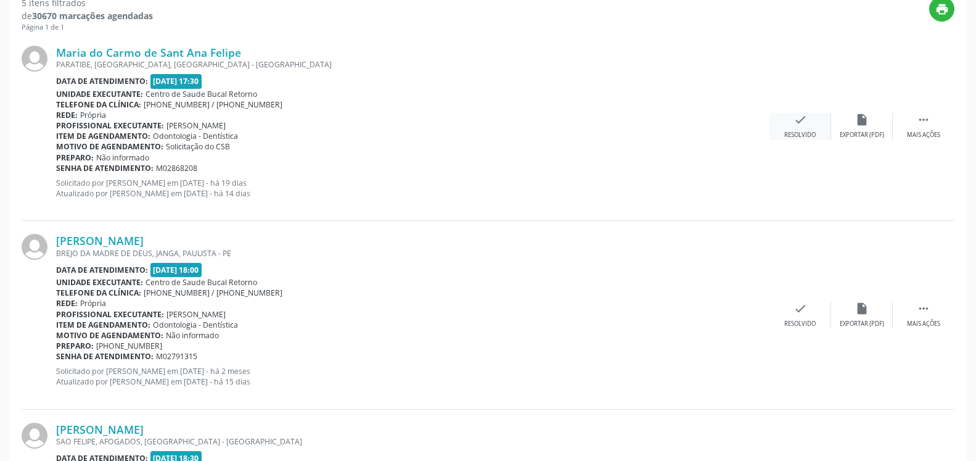
click at [802, 126] on icon "check" at bounding box center [801, 120] width 14 height 14
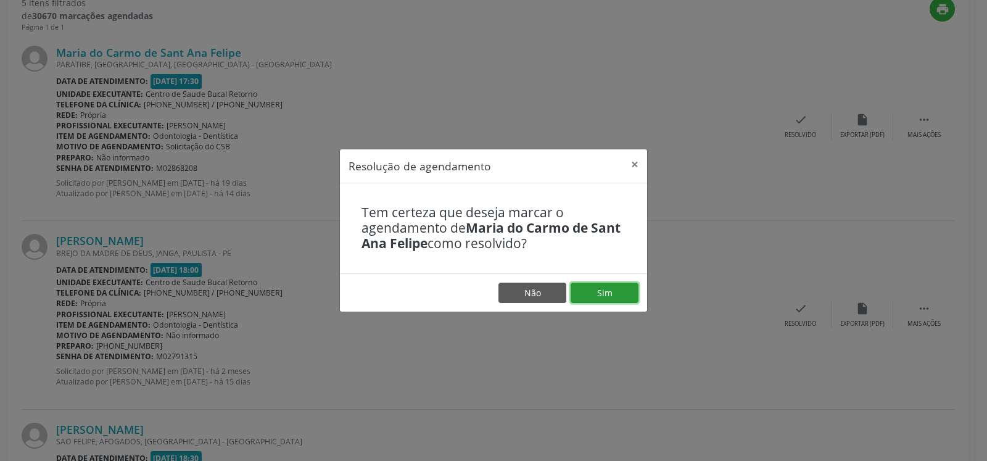
click at [610, 294] on button "Sim" at bounding box center [605, 292] width 68 height 21
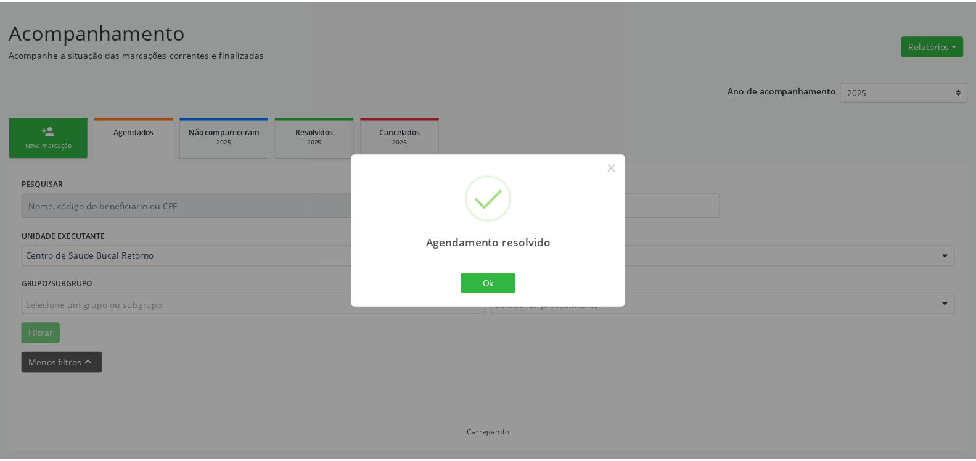
scroll to position [68, 0]
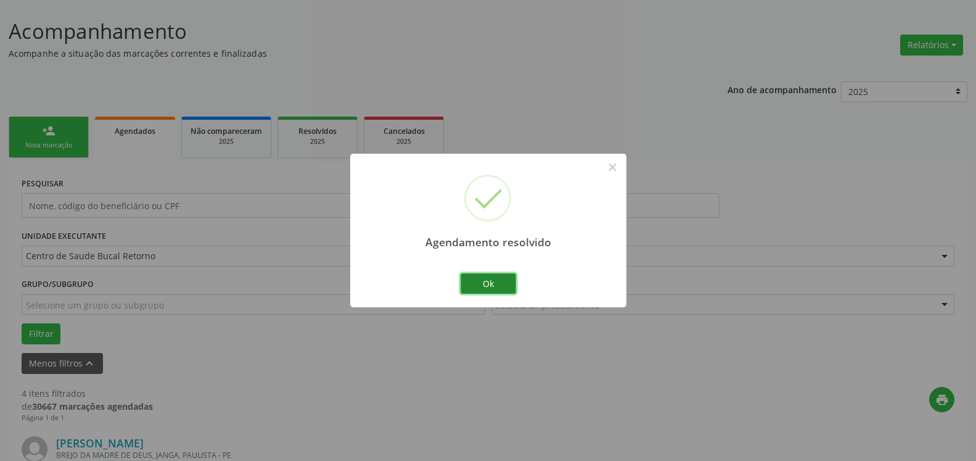
click at [483, 284] on button "Ok" at bounding box center [489, 283] width 56 height 21
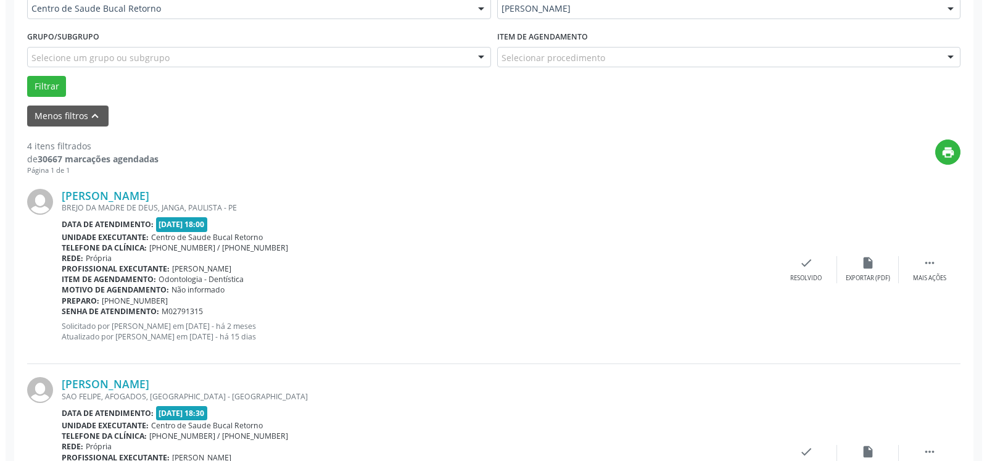
scroll to position [319, 0]
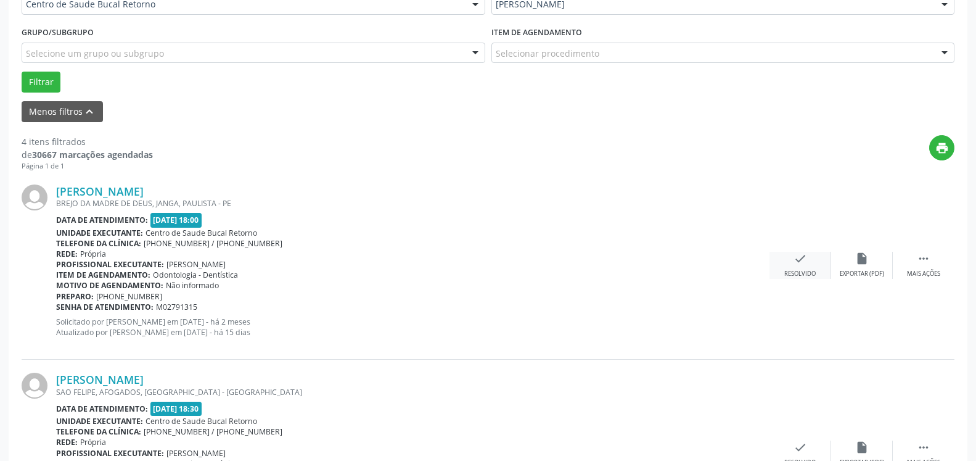
click at [797, 259] on icon "check" at bounding box center [801, 259] width 14 height 14
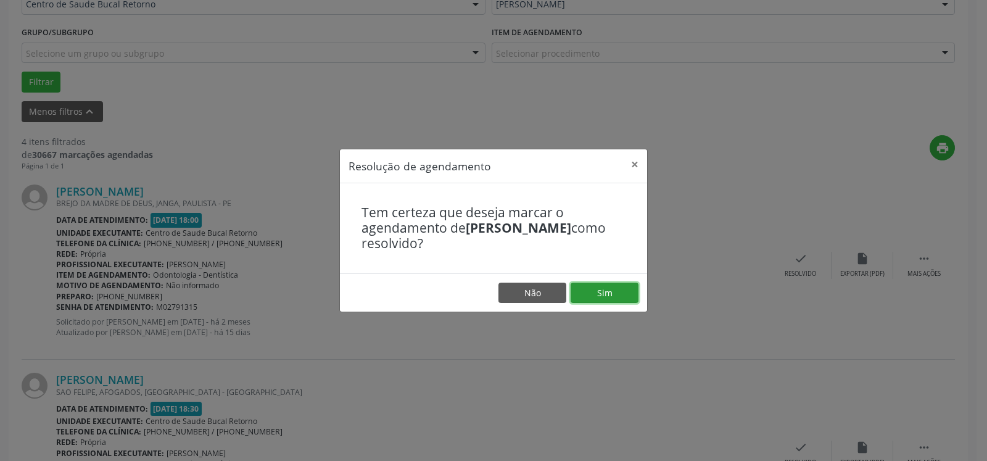
click at [593, 289] on button "Sim" at bounding box center [605, 292] width 68 height 21
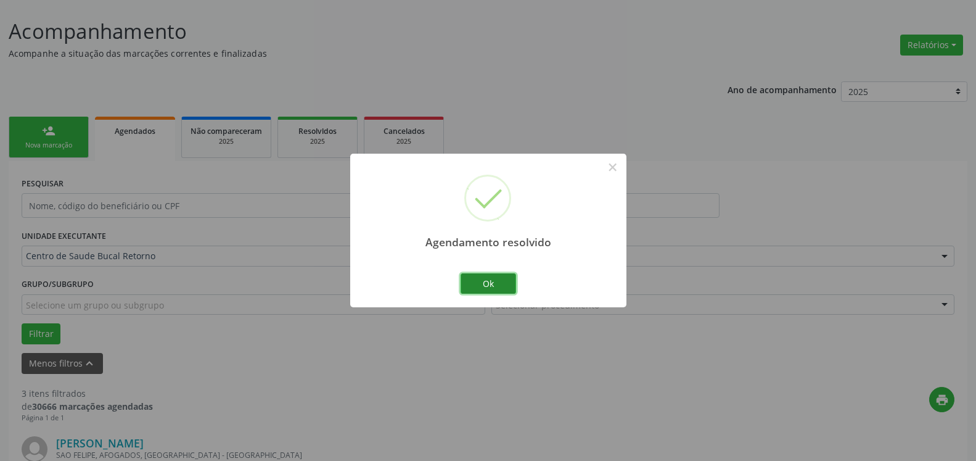
click at [493, 284] on button "Ok" at bounding box center [489, 283] width 56 height 21
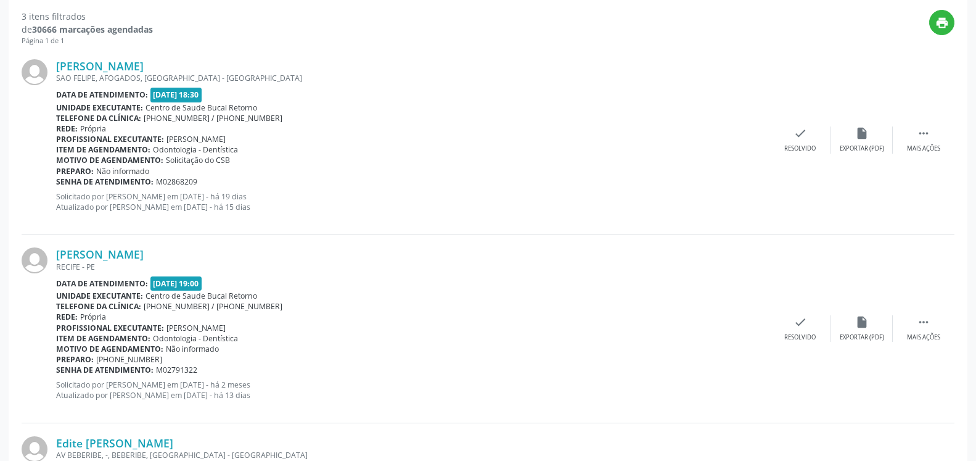
scroll to position [445, 0]
click at [925, 132] on icon "" at bounding box center [924, 133] width 14 height 14
click at [869, 141] on div "alarm_off Não compareceu" at bounding box center [862, 139] width 62 height 27
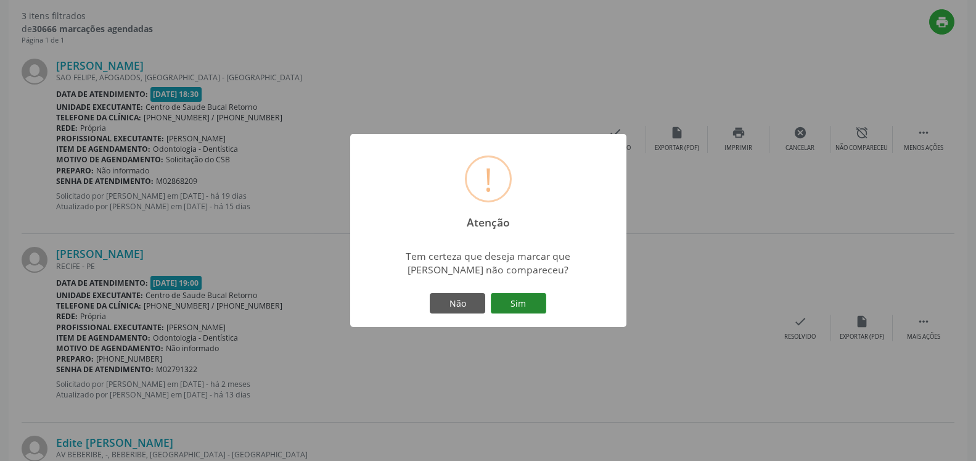
click at [525, 298] on button "Sim" at bounding box center [519, 303] width 56 height 21
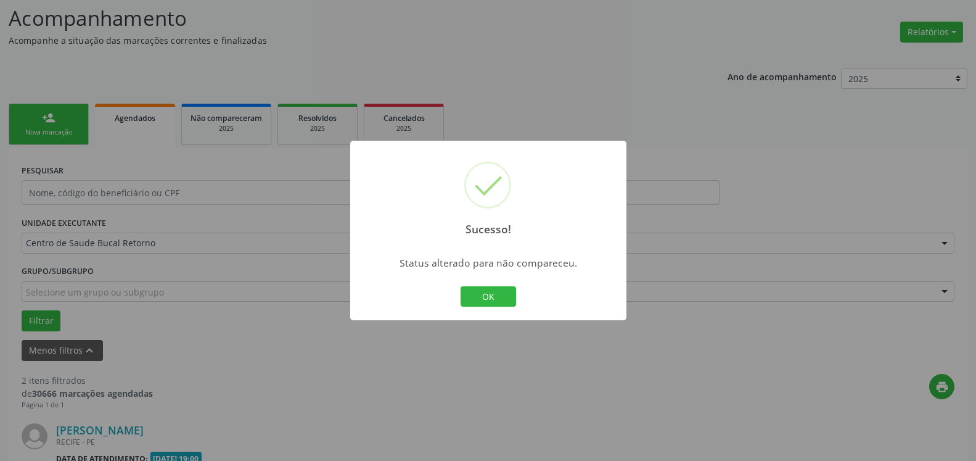
click at [479, 297] on button "OK" at bounding box center [489, 296] width 56 height 21
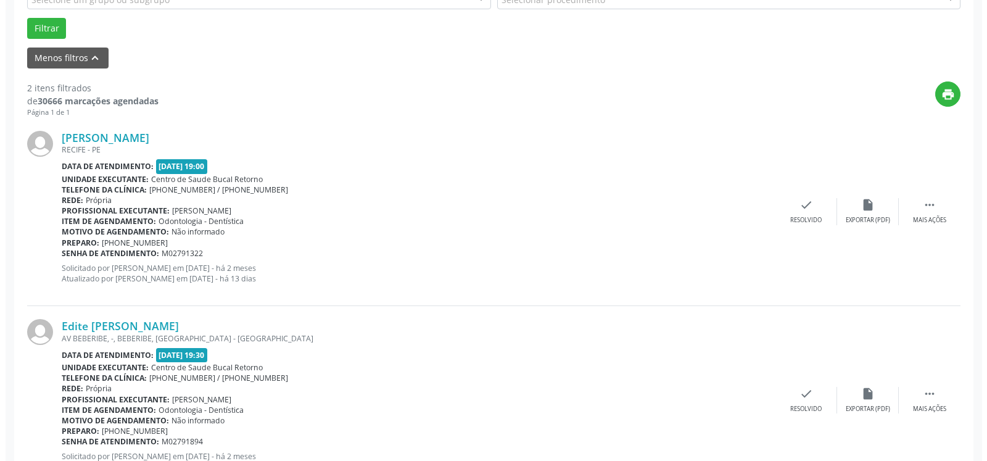
scroll to position [395, 0]
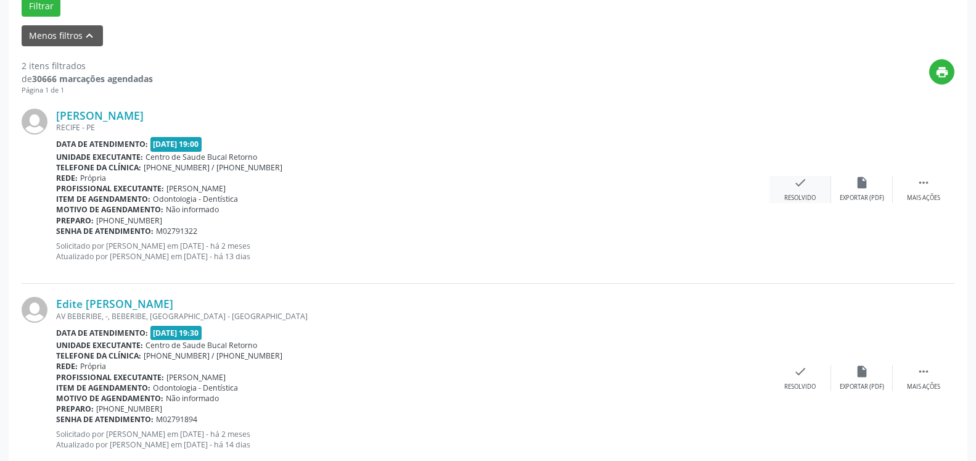
click at [791, 188] on div "check Resolvido" at bounding box center [801, 189] width 62 height 27
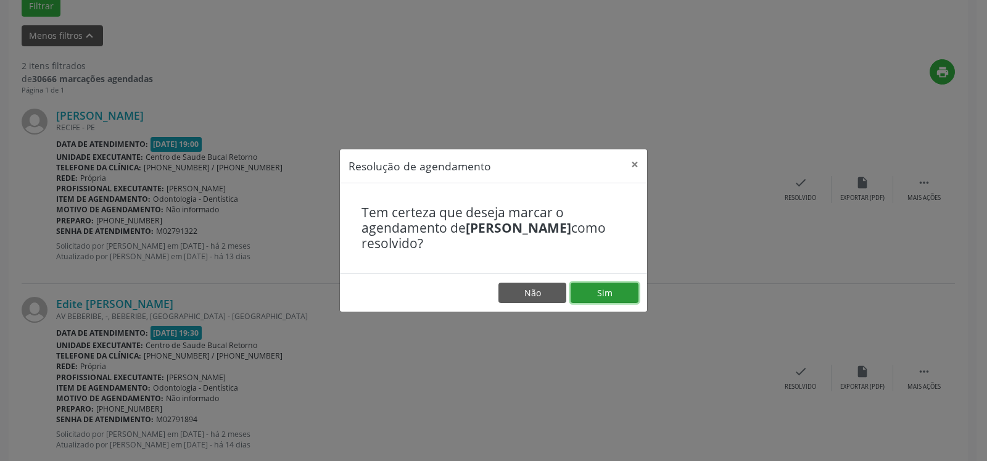
click at [594, 286] on button "Sim" at bounding box center [605, 292] width 68 height 21
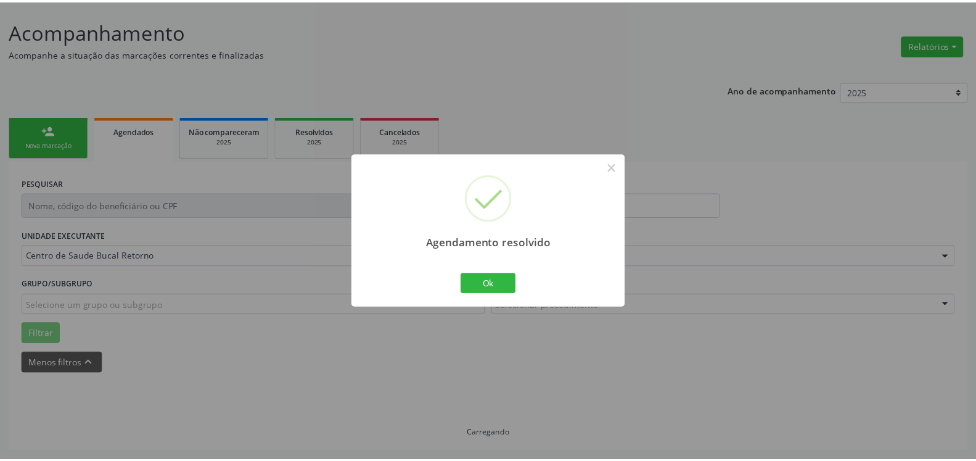
scroll to position [68, 0]
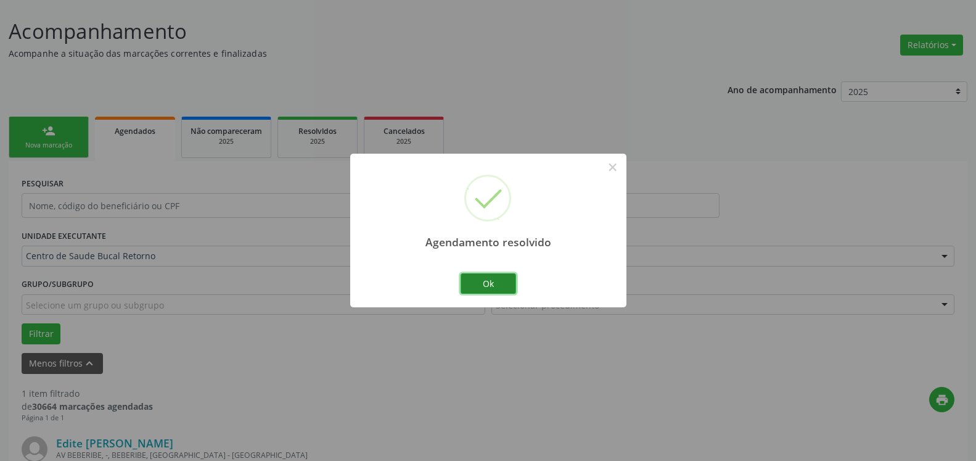
click at [495, 285] on button "Ok" at bounding box center [489, 283] width 56 height 21
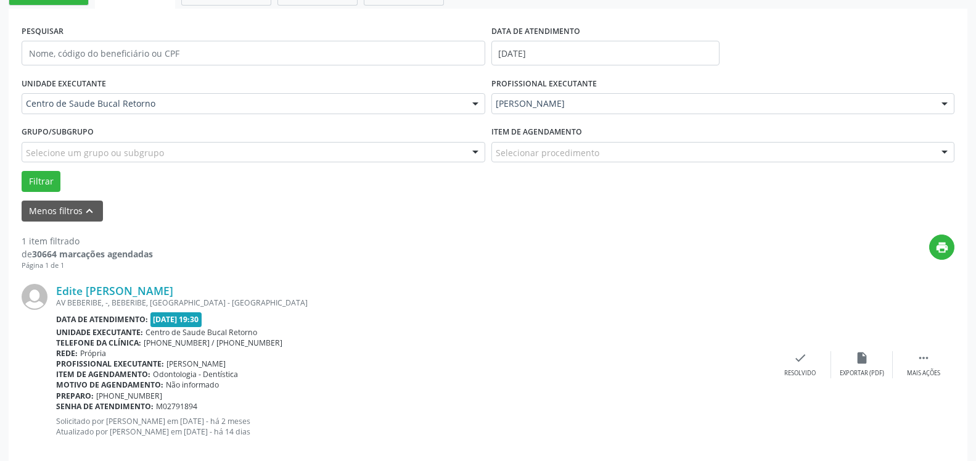
scroll to position [239, 0]
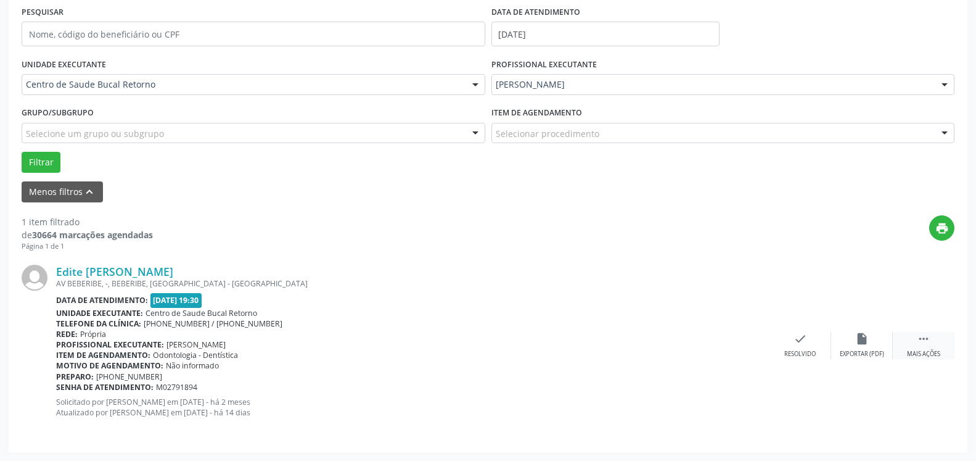
click at [932, 338] on div " Mais ações" at bounding box center [924, 345] width 62 height 27
click at [860, 345] on icon "alarm_off" at bounding box center [862, 339] width 14 height 14
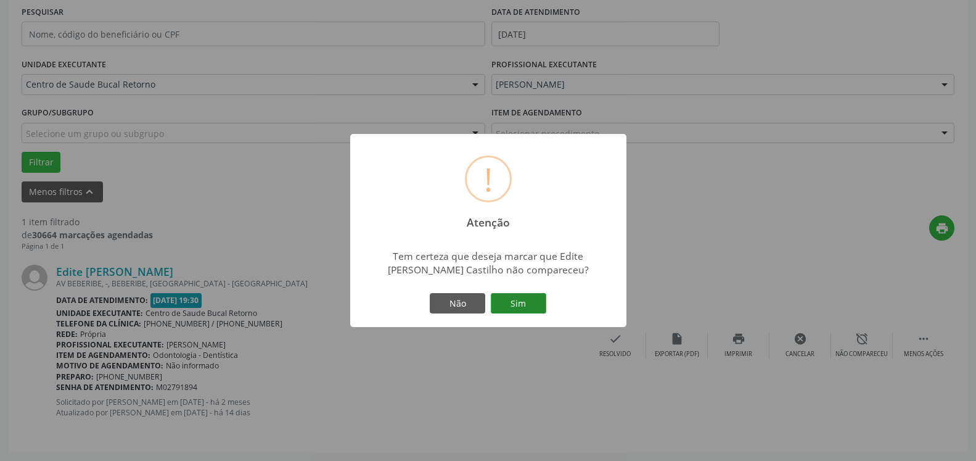
click at [508, 300] on button "Sim" at bounding box center [519, 303] width 56 height 21
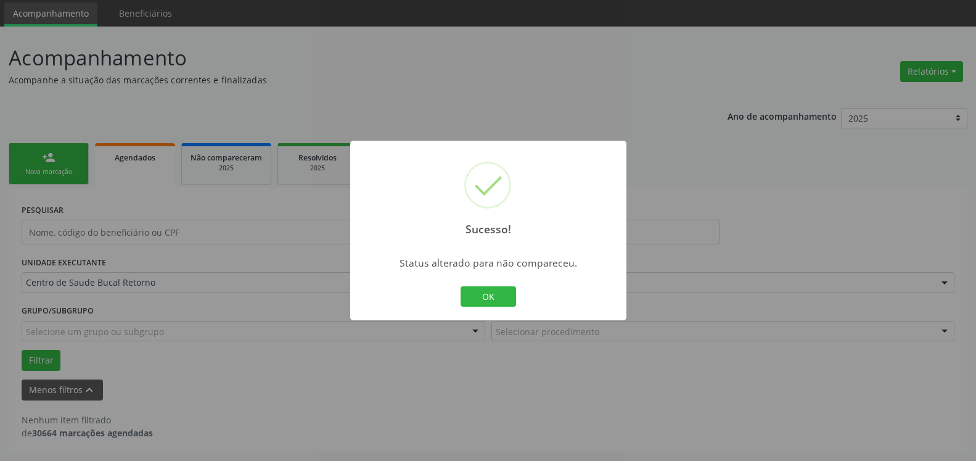
scroll to position [41, 0]
click at [496, 300] on button "OK" at bounding box center [489, 296] width 56 height 21
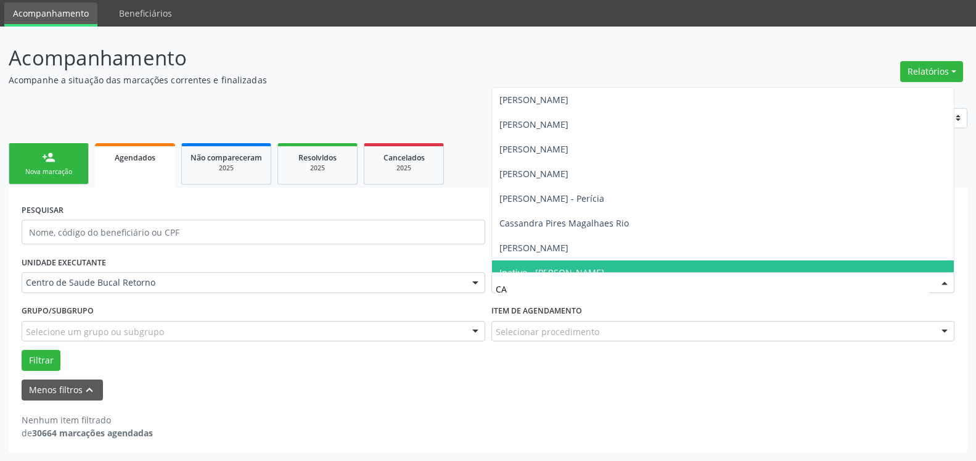
type input "CAS"
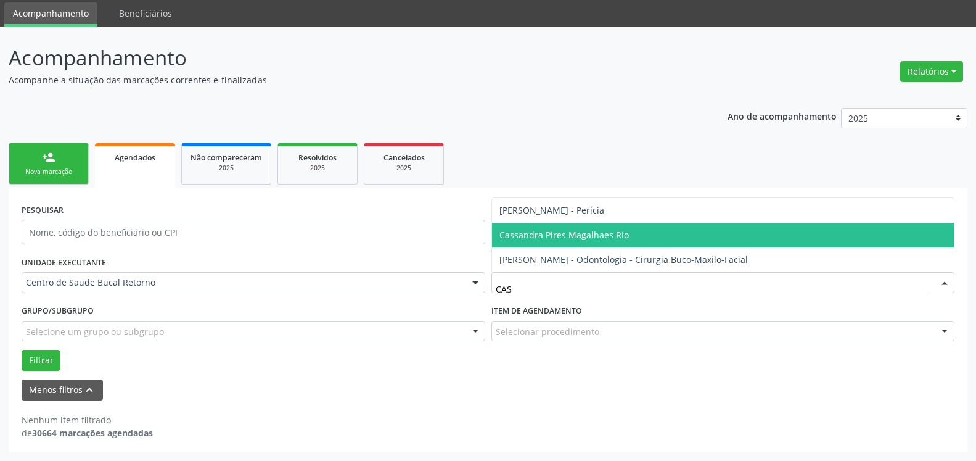
click at [585, 232] on span "Cassandra Pires Magalhaes Rio" at bounding box center [565, 235] width 130 height 12
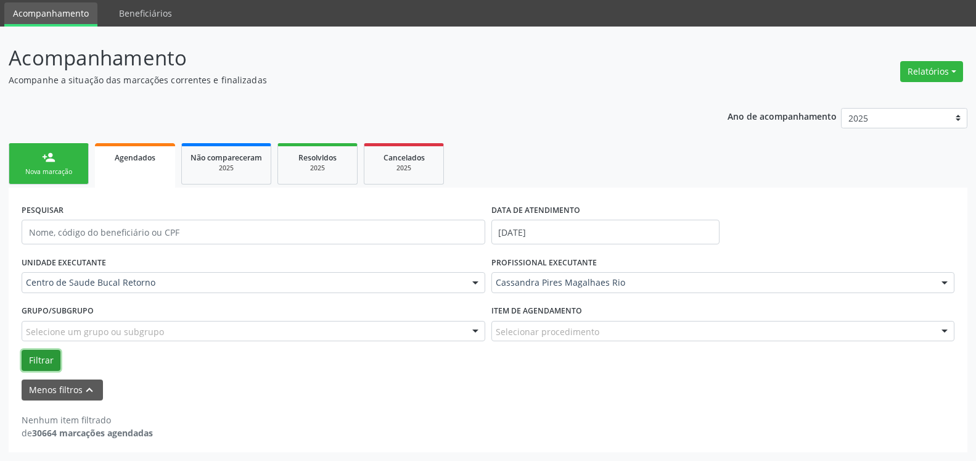
click at [35, 366] on button "Filtrar" at bounding box center [41, 360] width 39 height 21
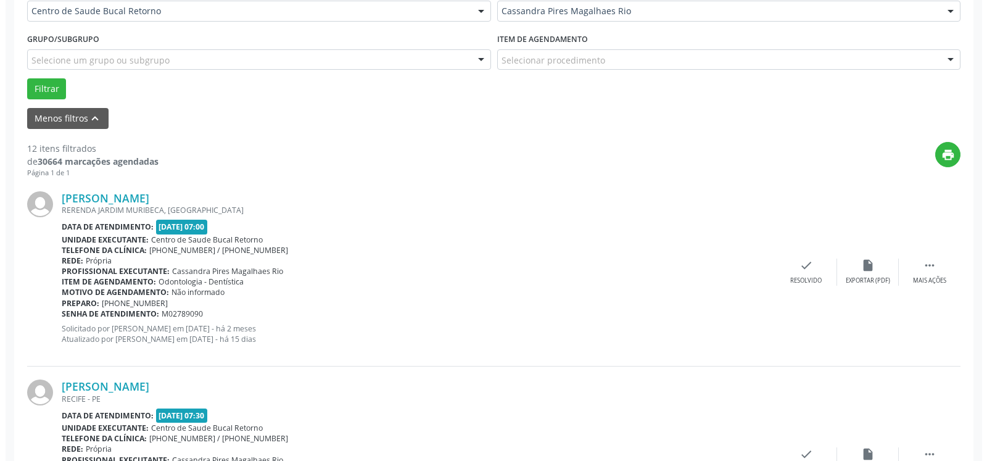
scroll to position [356, 0]
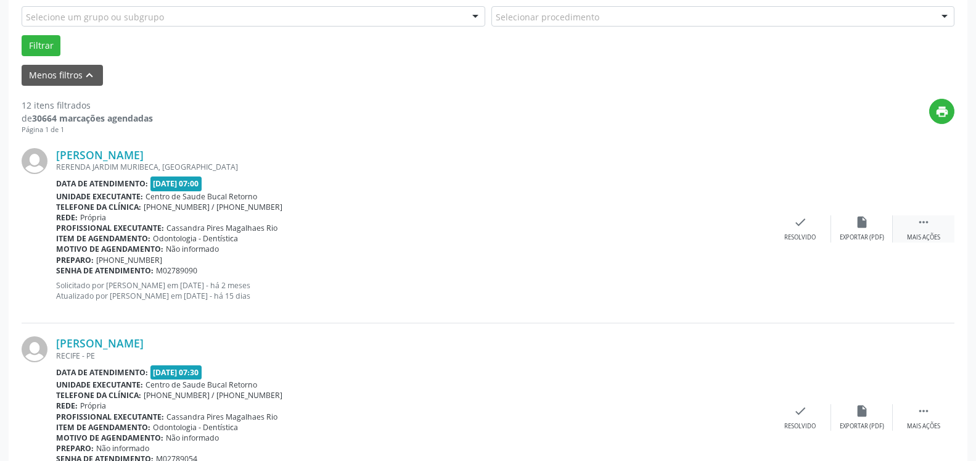
click at [928, 234] on div "Mais ações" at bounding box center [923, 237] width 33 height 9
click at [809, 229] on div "cancel Cancelar" at bounding box center [801, 228] width 62 height 27
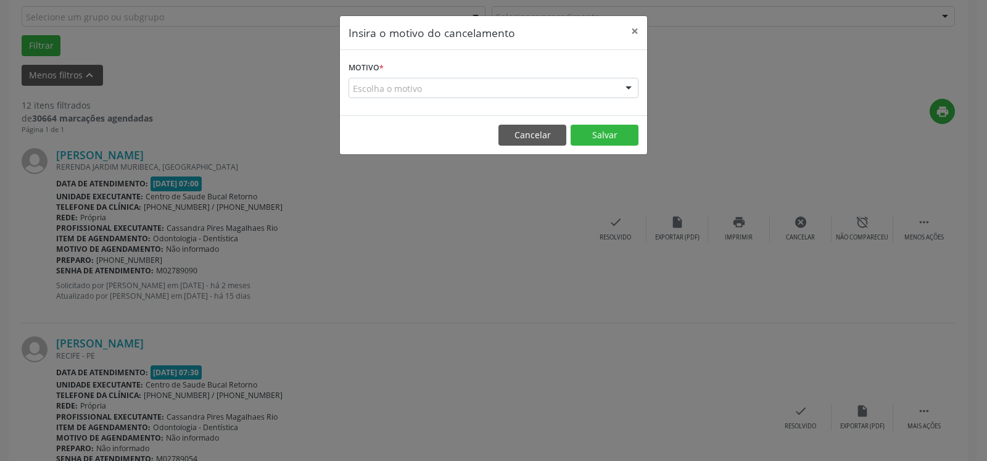
click at [482, 94] on div "Escolha o motivo" at bounding box center [493, 88] width 290 height 21
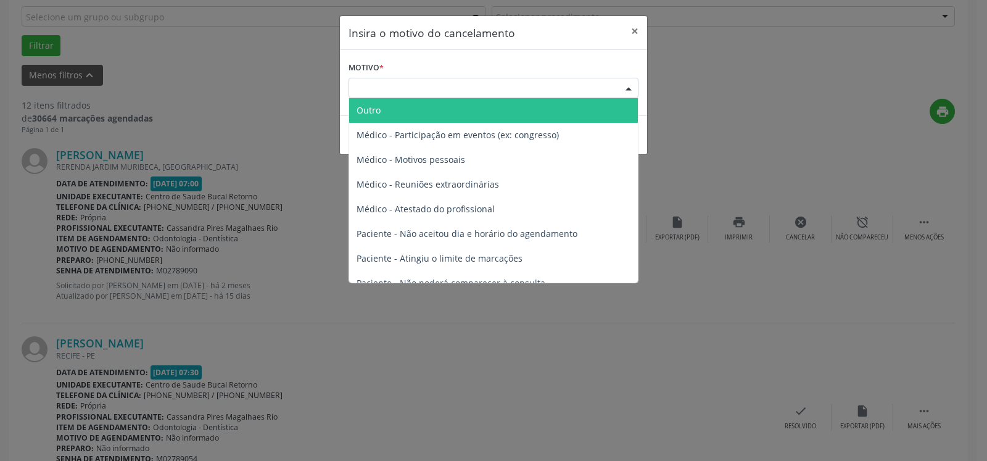
click at [476, 108] on span "Outro" at bounding box center [493, 110] width 289 height 25
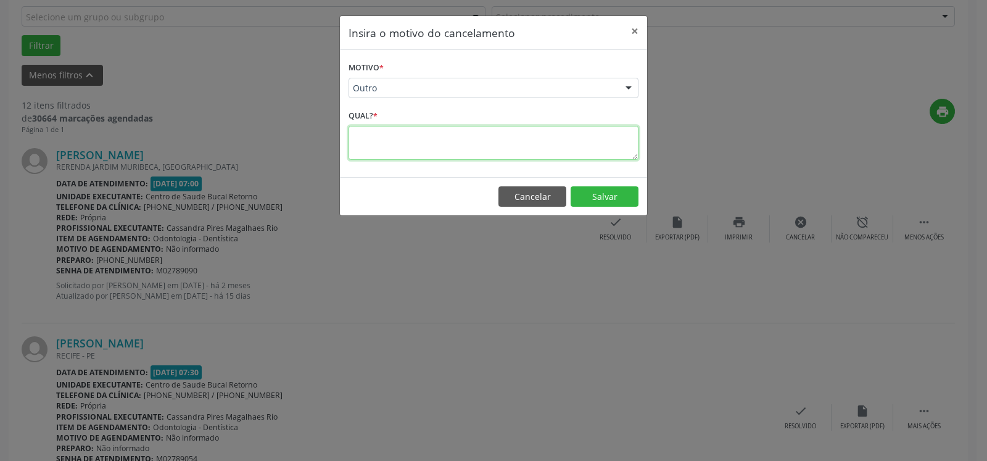
click at [471, 149] on textarea at bounding box center [493, 143] width 290 height 34
type textarea "P"
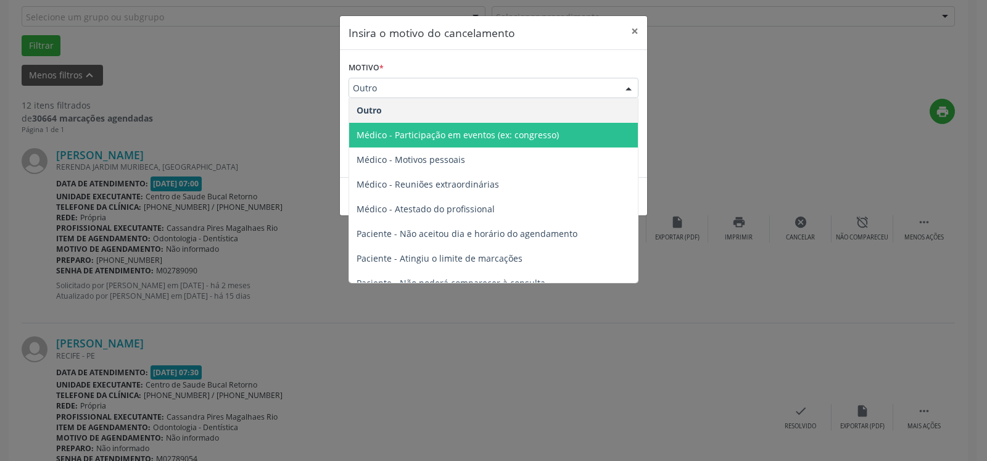
click at [623, 86] on div at bounding box center [628, 88] width 19 height 21
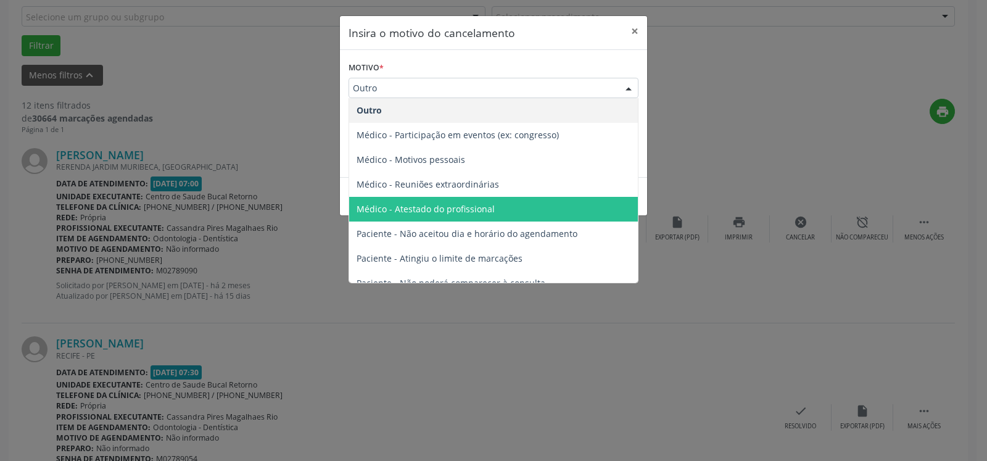
click at [437, 212] on span "Médico - Atestado do profissional" at bounding box center [425, 209] width 138 height 12
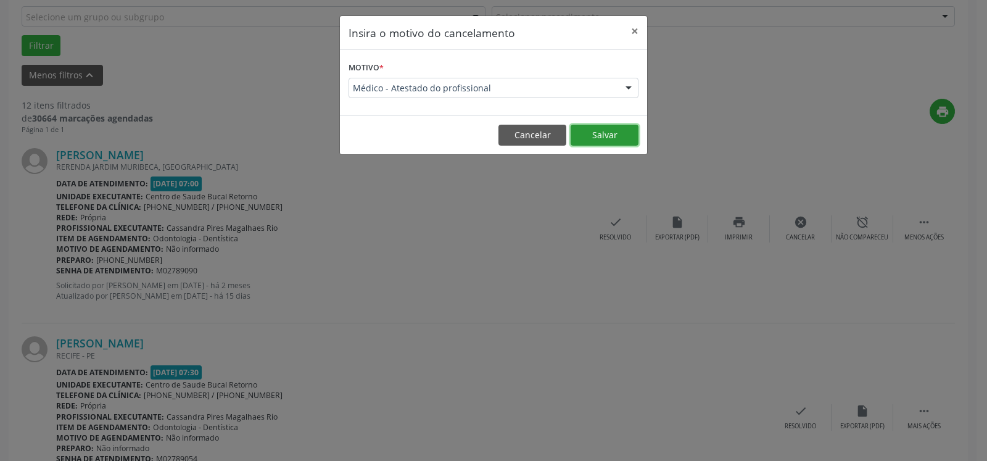
click at [610, 138] on button "Salvar" at bounding box center [605, 135] width 68 height 21
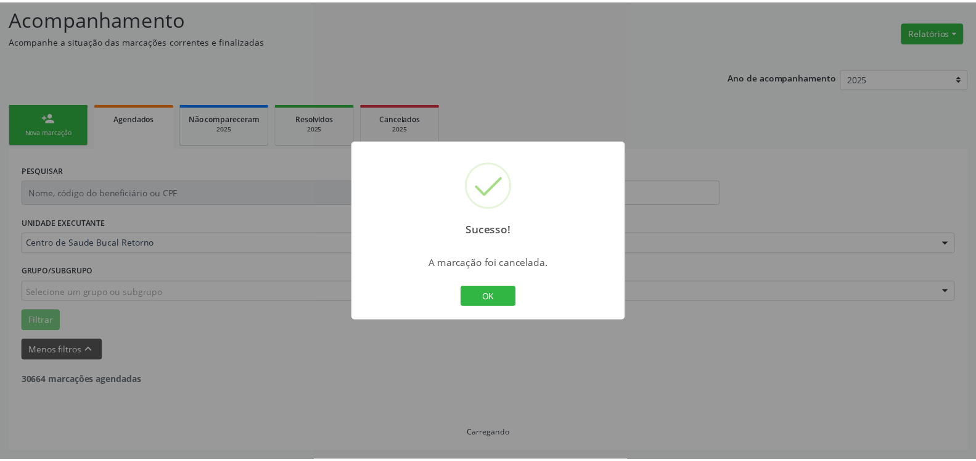
scroll to position [81, 0]
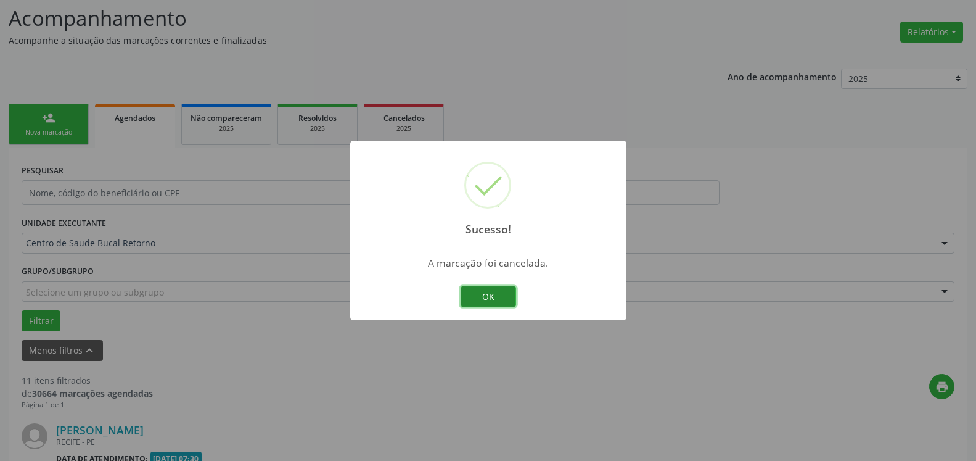
click at [485, 293] on button "OK" at bounding box center [489, 296] width 56 height 21
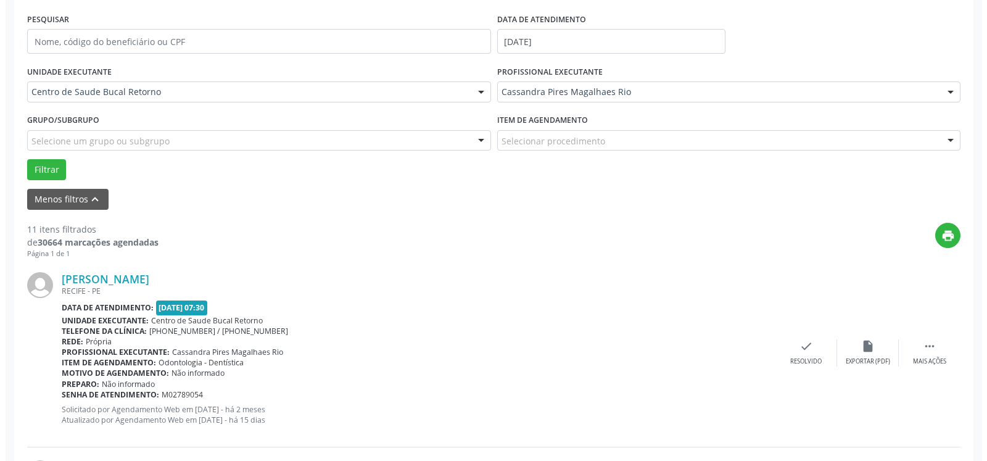
scroll to position [270, 0]
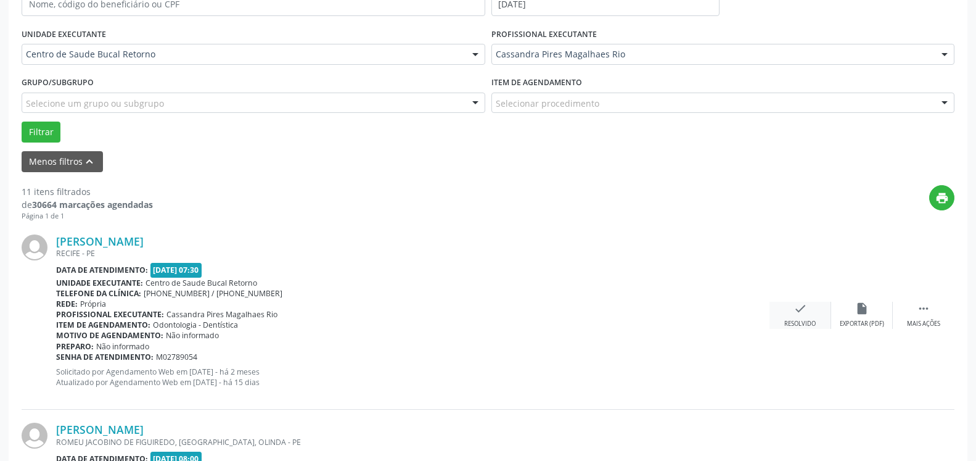
click at [804, 315] on icon "check" at bounding box center [801, 309] width 14 height 14
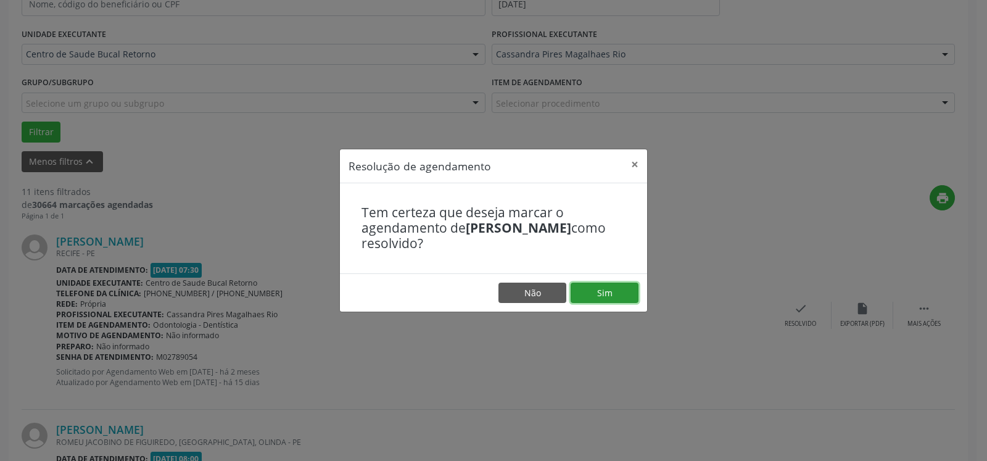
click at [592, 291] on button "Sim" at bounding box center [605, 292] width 68 height 21
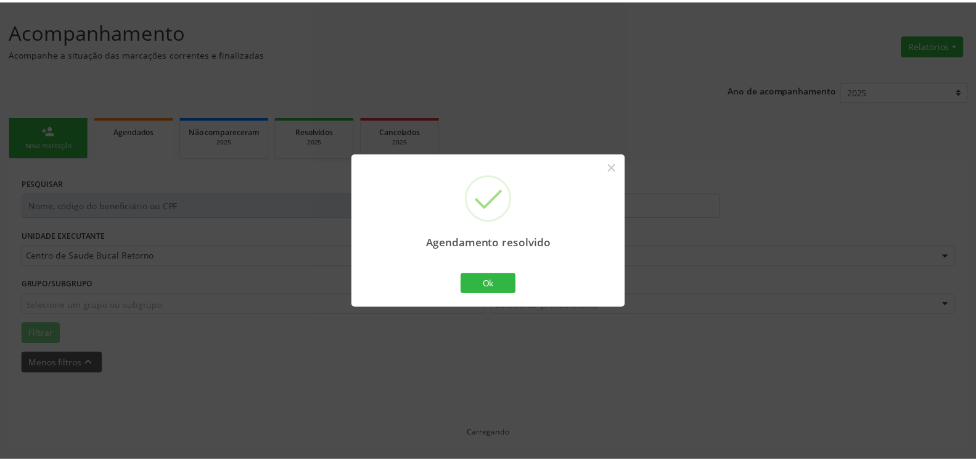
scroll to position [68, 0]
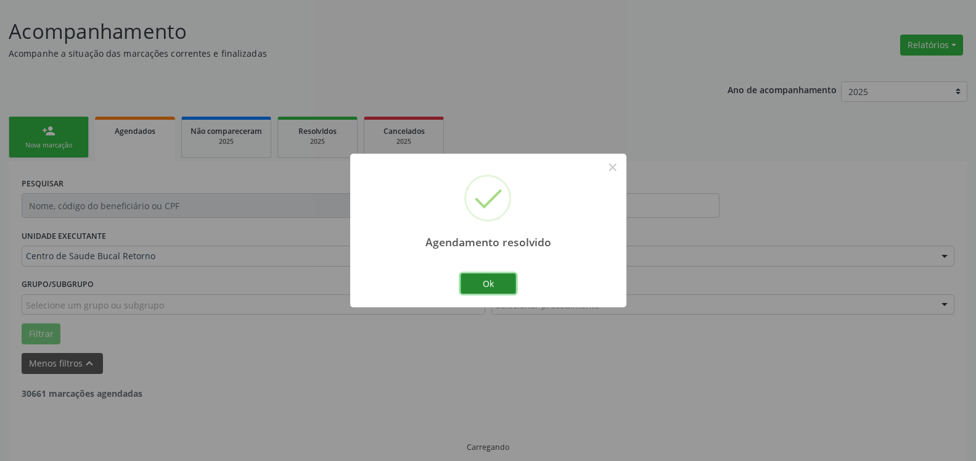
click at [472, 281] on button "Ok" at bounding box center [489, 283] width 56 height 21
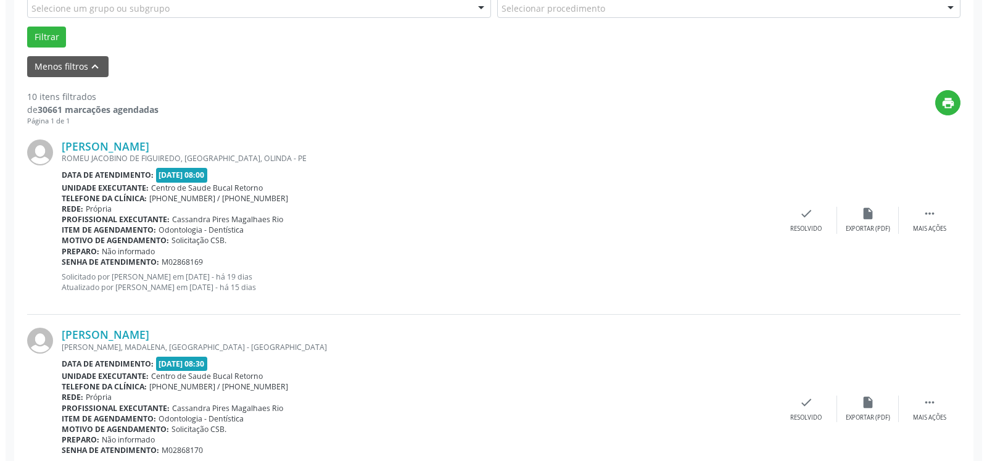
scroll to position [382, 0]
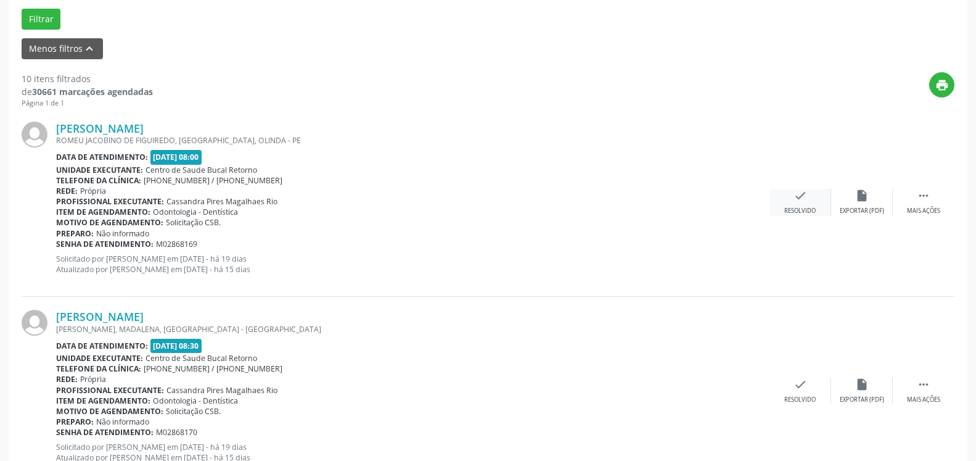
click at [802, 197] on icon "check" at bounding box center [801, 196] width 14 height 14
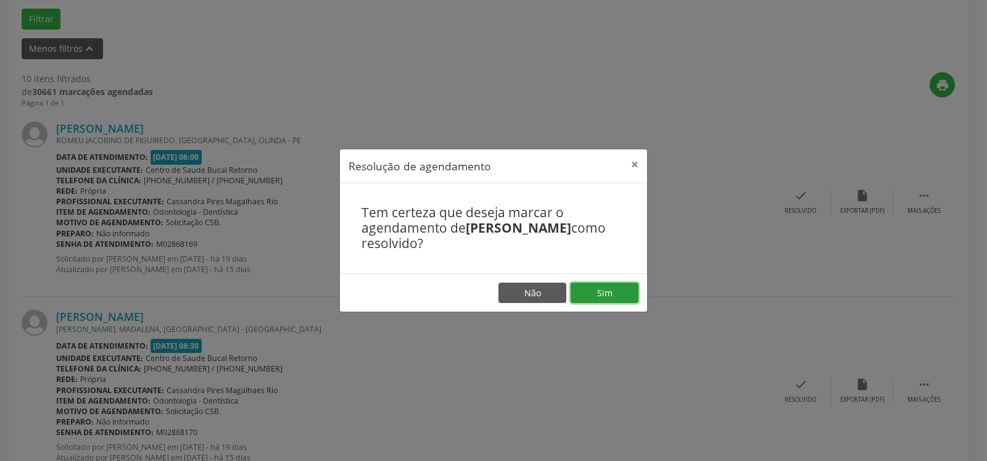
click at [627, 291] on button "Sim" at bounding box center [605, 292] width 68 height 21
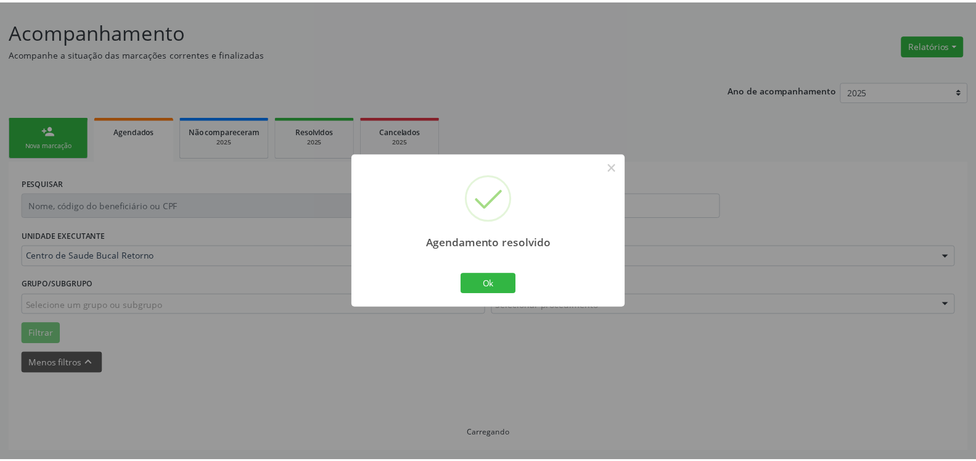
scroll to position [68, 0]
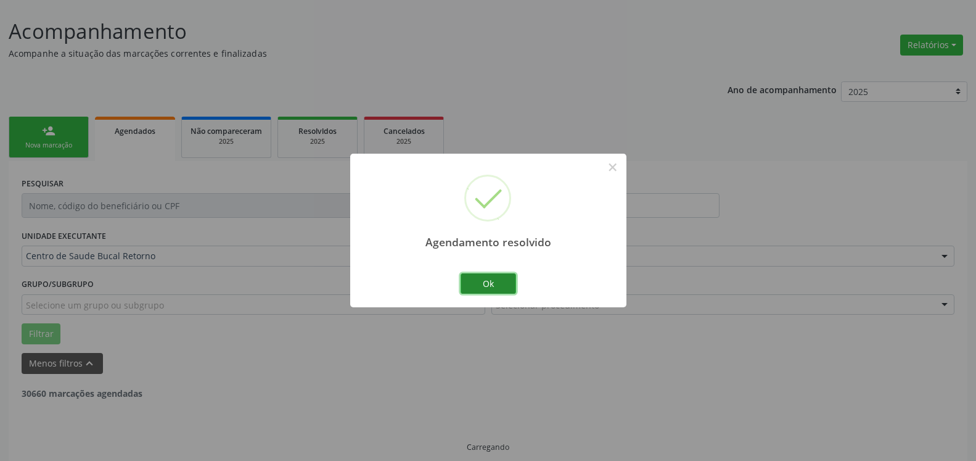
click at [471, 288] on button "Ok" at bounding box center [489, 283] width 56 height 21
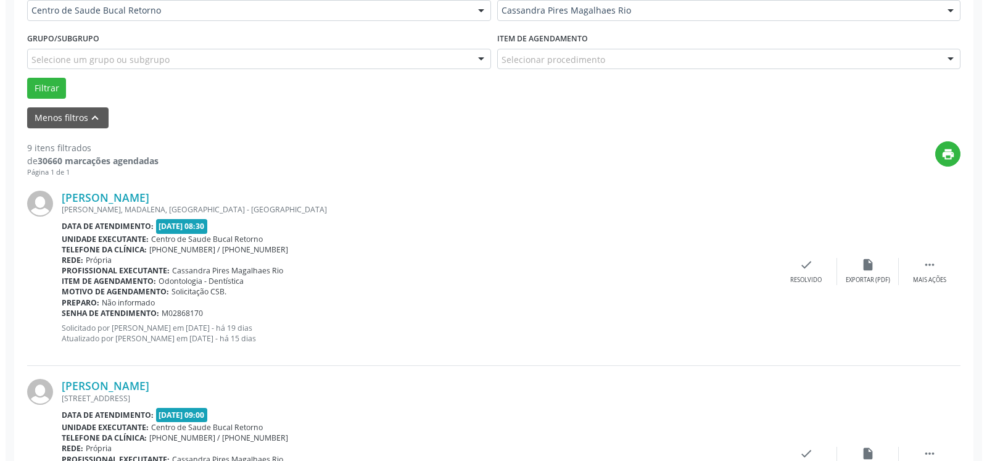
scroll to position [319, 0]
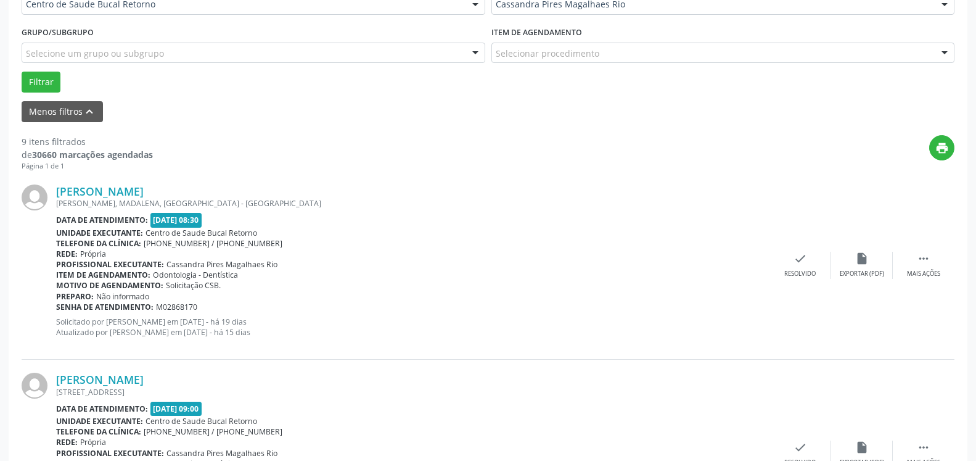
click at [932, 248] on div "[PERSON_NAME] [PERSON_NAME], MADALENA, [GEOGRAPHIC_DATA] - [GEOGRAPHIC_DATA] Da…" at bounding box center [488, 265] width 933 height 188
click at [925, 260] on icon "" at bounding box center [924, 259] width 14 height 14
click at [806, 263] on icon "cancel" at bounding box center [801, 259] width 14 height 14
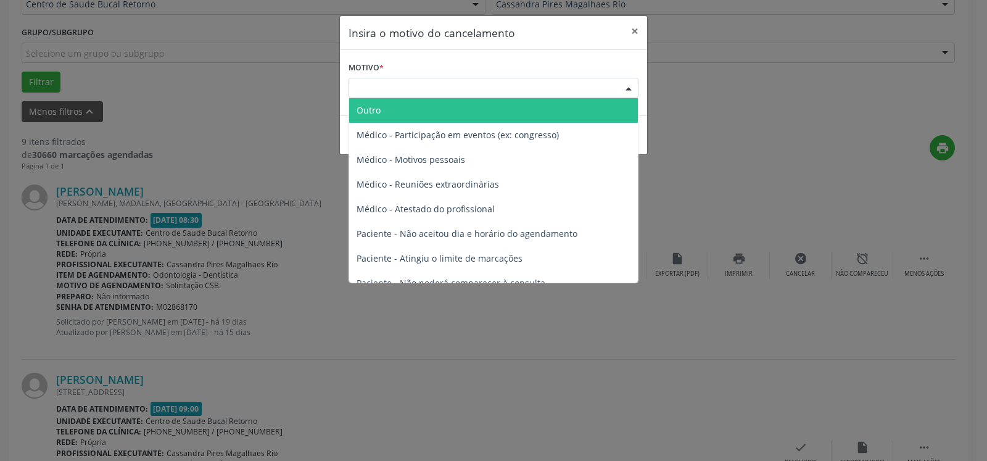
click at [463, 82] on div "Escolha o motivo" at bounding box center [493, 88] width 290 height 21
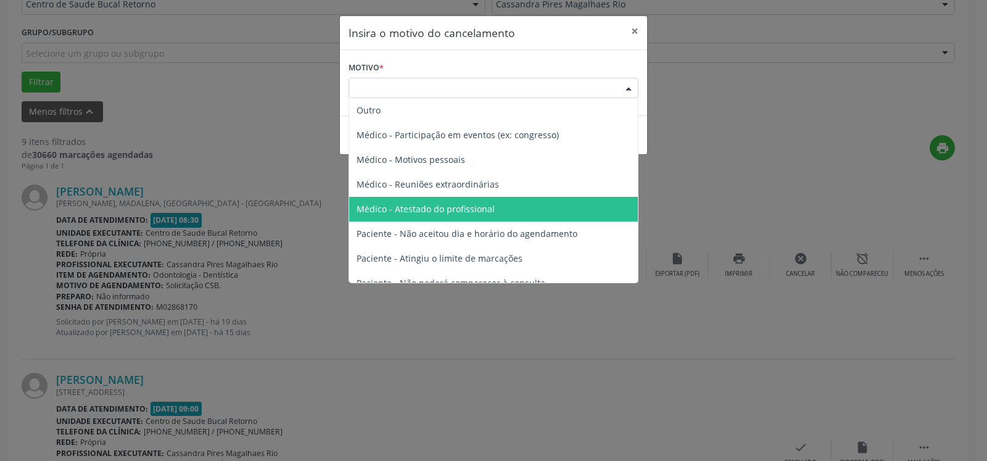
click at [478, 211] on span "Médico - Atestado do profissional" at bounding box center [425, 209] width 138 height 12
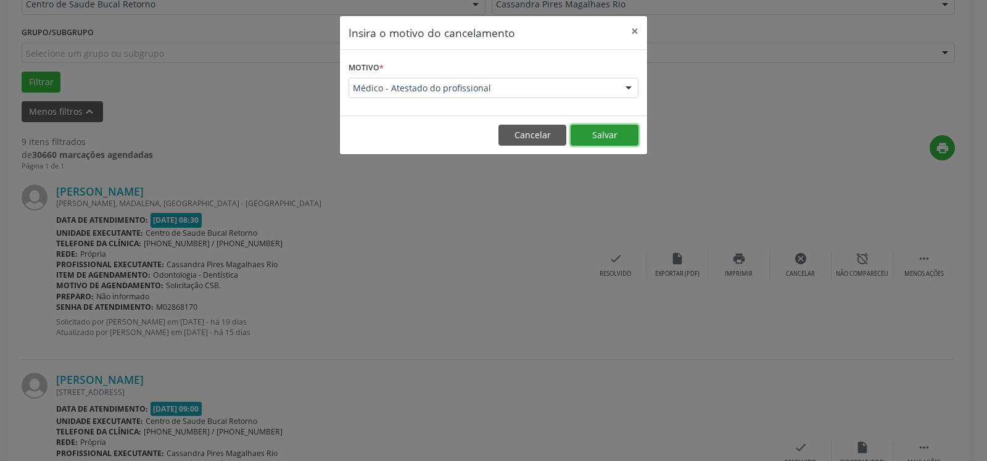
click at [621, 142] on button "Salvar" at bounding box center [605, 135] width 68 height 21
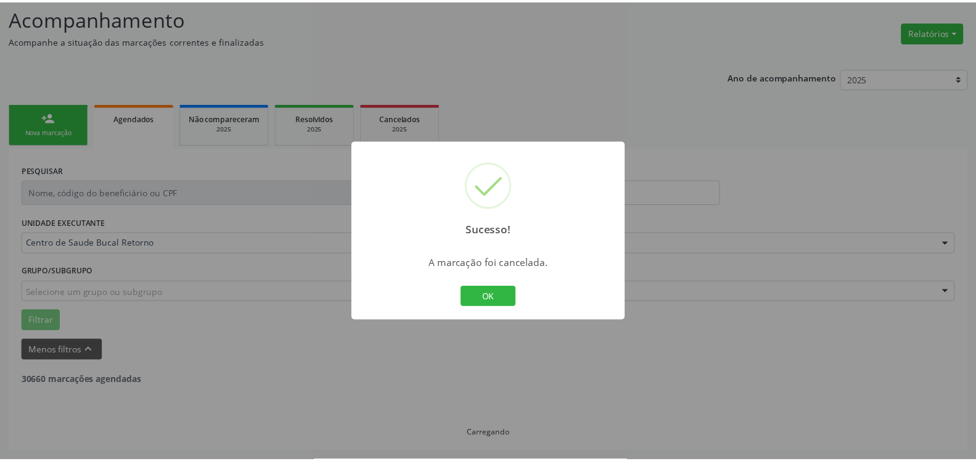
scroll to position [81, 0]
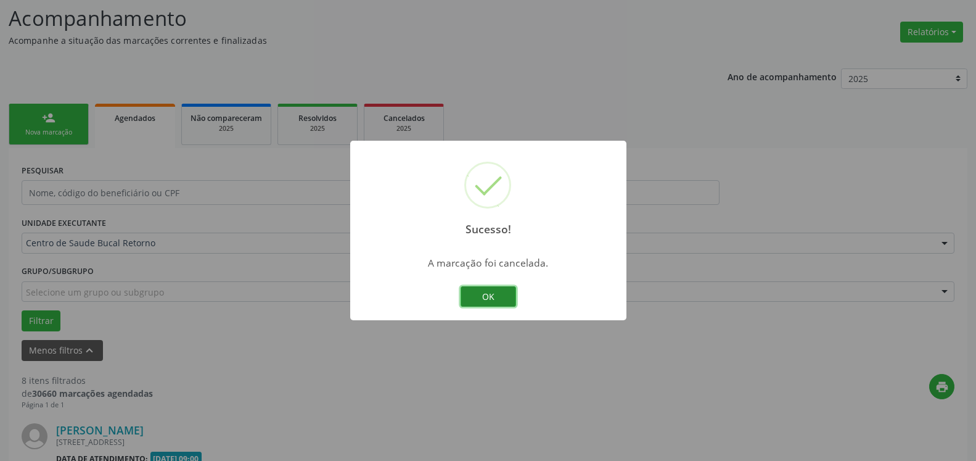
click at [505, 295] on button "OK" at bounding box center [489, 296] width 56 height 21
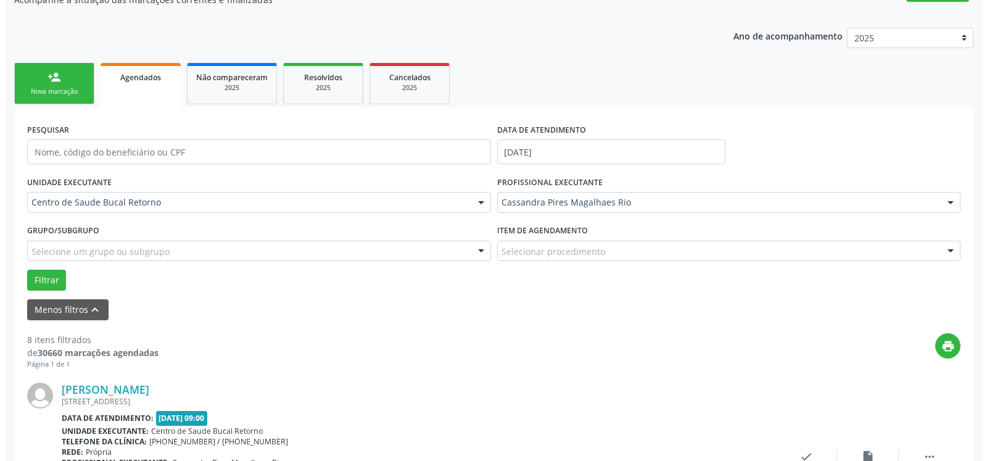
scroll to position [332, 0]
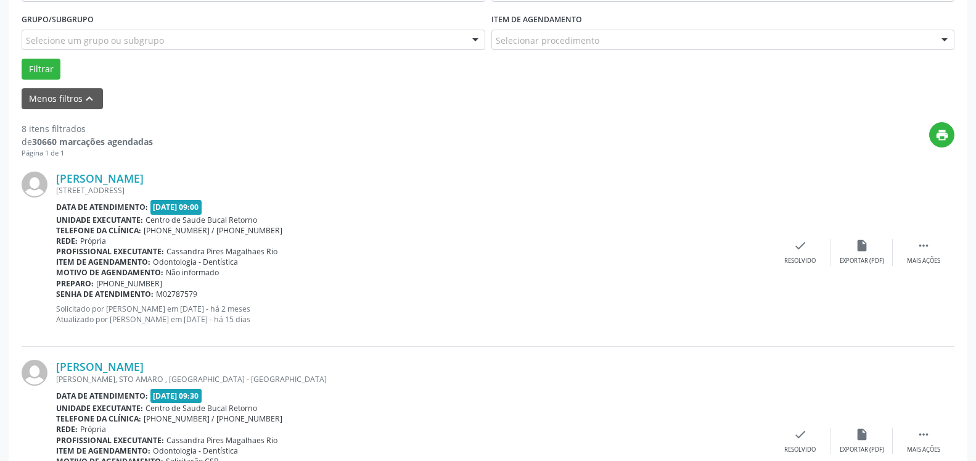
drag, startPoint x: 929, startPoint y: 249, endPoint x: 820, endPoint y: 271, distance: 111.3
click at [929, 250] on icon "" at bounding box center [924, 246] width 14 height 14
click at [811, 255] on div "cancel Cancelar" at bounding box center [801, 252] width 62 height 27
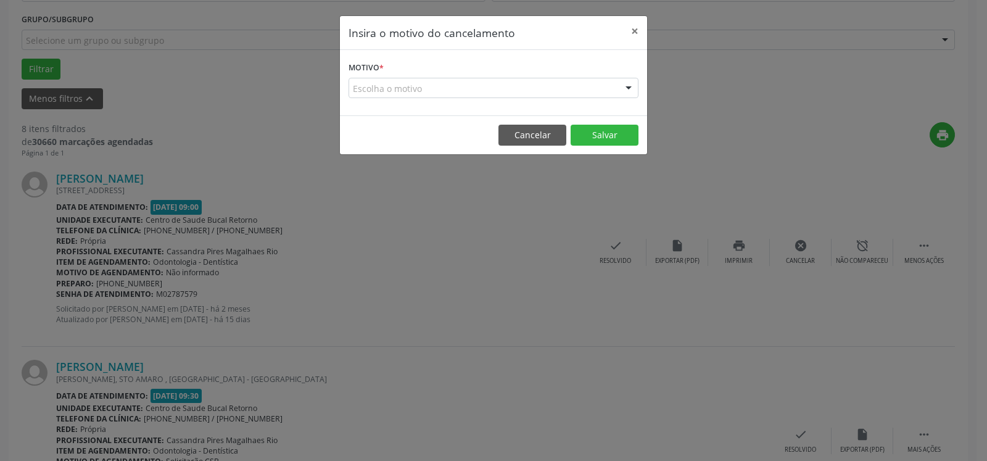
click at [489, 83] on div "Escolha o motivo" at bounding box center [493, 88] width 290 height 21
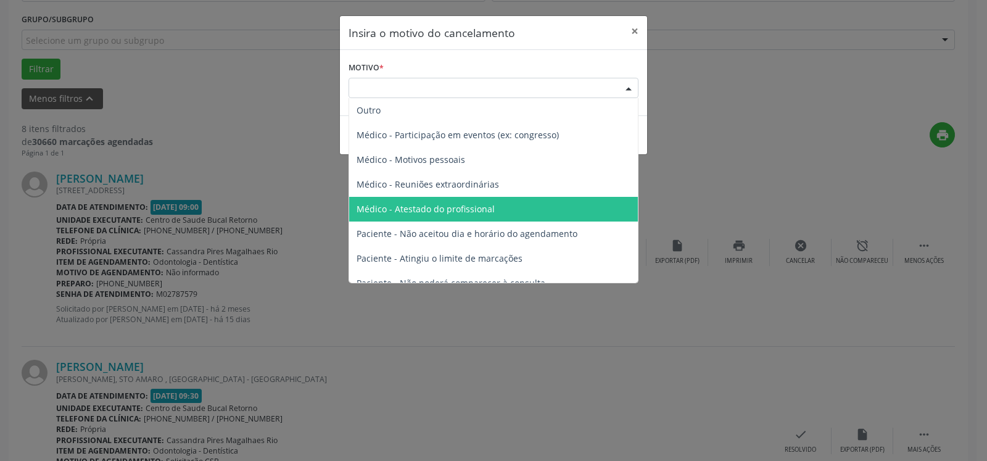
click at [477, 206] on span "Médico - Atestado do profissional" at bounding box center [425, 209] width 138 height 12
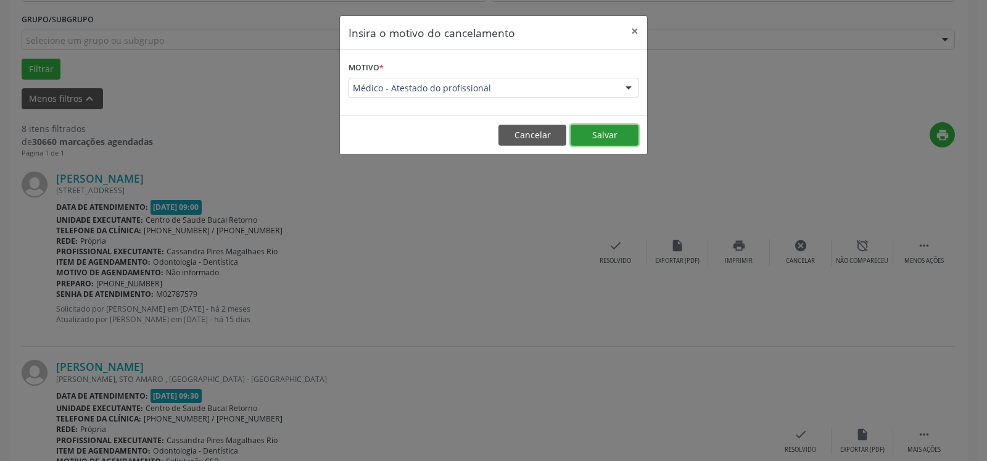
click at [632, 130] on button "Salvar" at bounding box center [605, 135] width 68 height 21
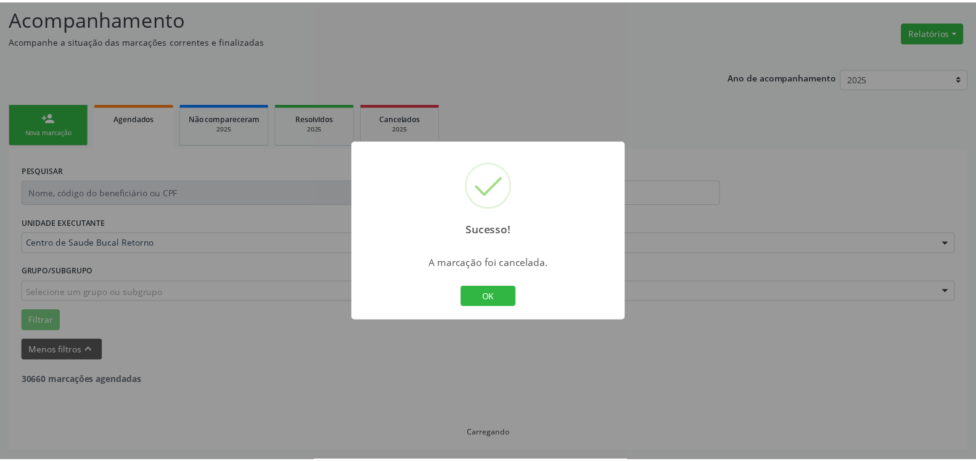
scroll to position [81, 0]
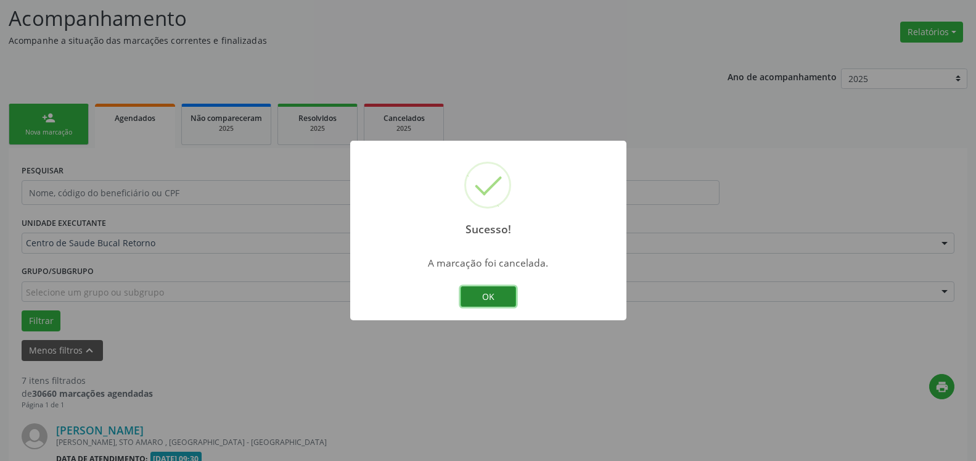
click at [501, 295] on button "OK" at bounding box center [489, 296] width 56 height 21
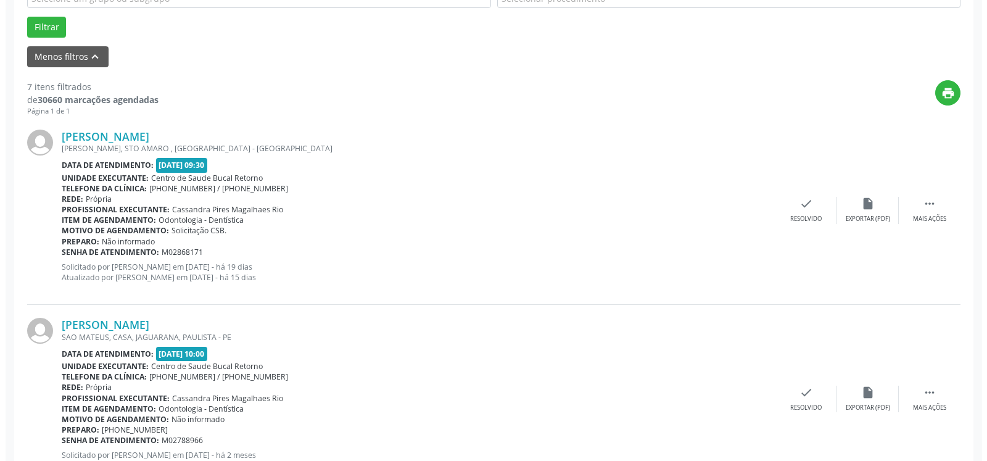
scroll to position [395, 0]
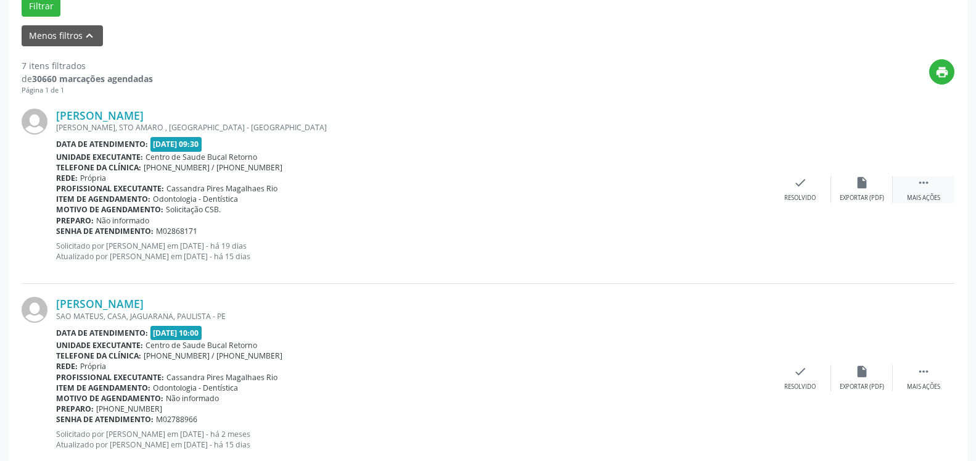
click at [927, 184] on icon "" at bounding box center [924, 183] width 14 height 14
click at [812, 181] on div "cancel Cancelar" at bounding box center [801, 189] width 62 height 27
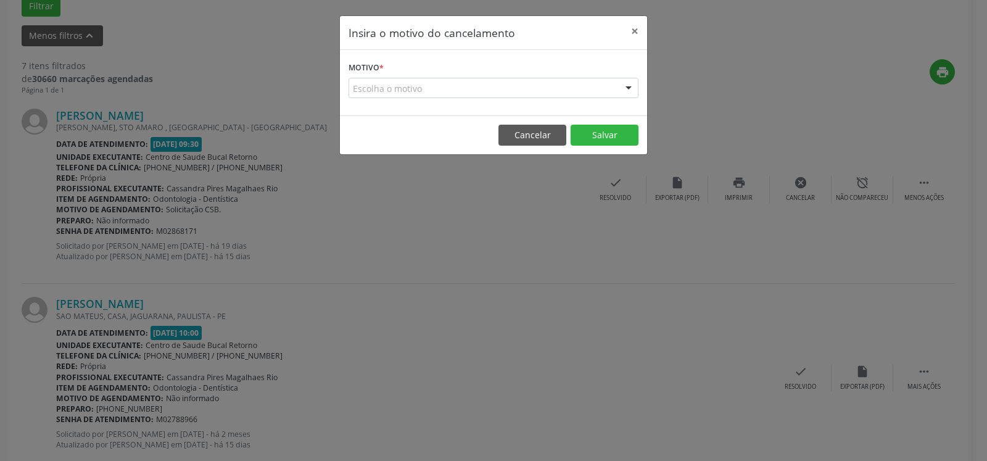
click at [379, 86] on div "Escolha o motivo" at bounding box center [493, 88] width 290 height 21
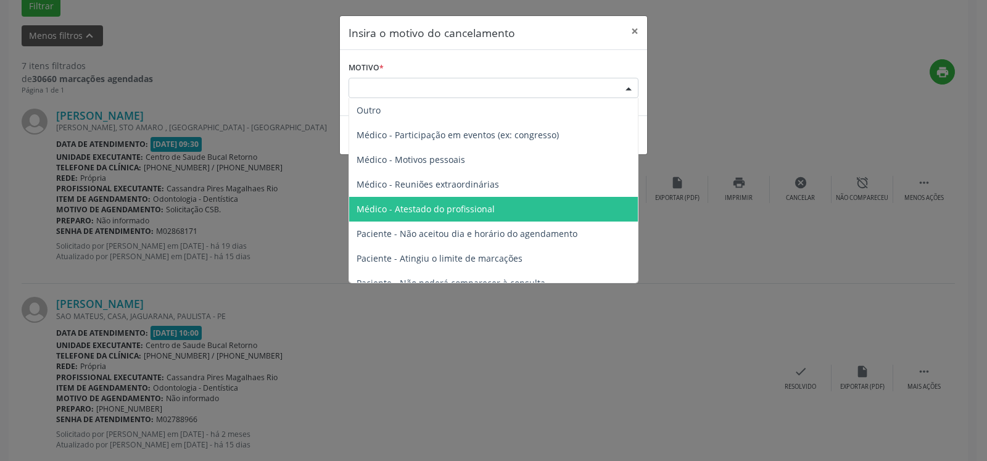
click at [450, 209] on span "Médico - Atestado do profissional" at bounding box center [425, 209] width 138 height 12
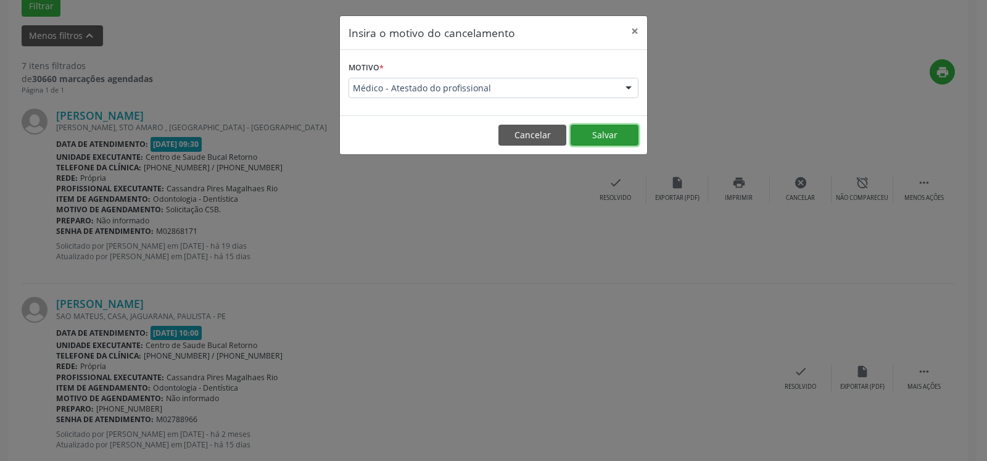
click at [609, 127] on button "Salvar" at bounding box center [605, 135] width 68 height 21
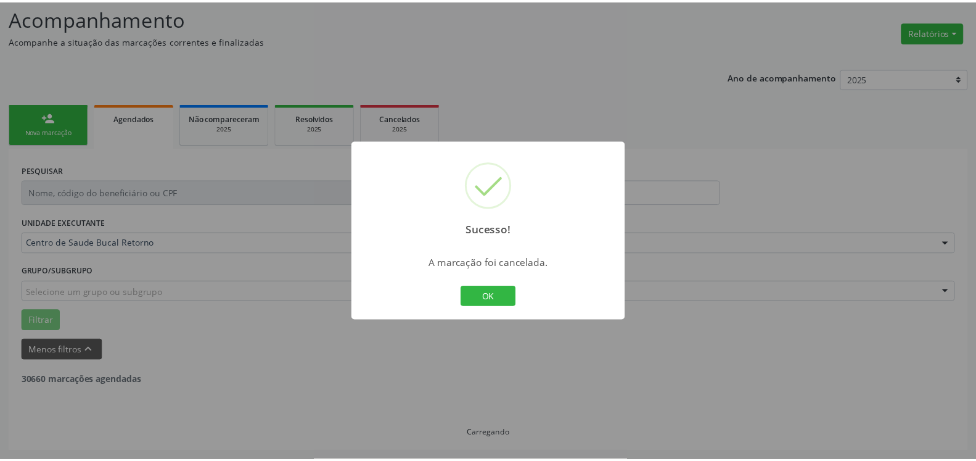
scroll to position [81, 0]
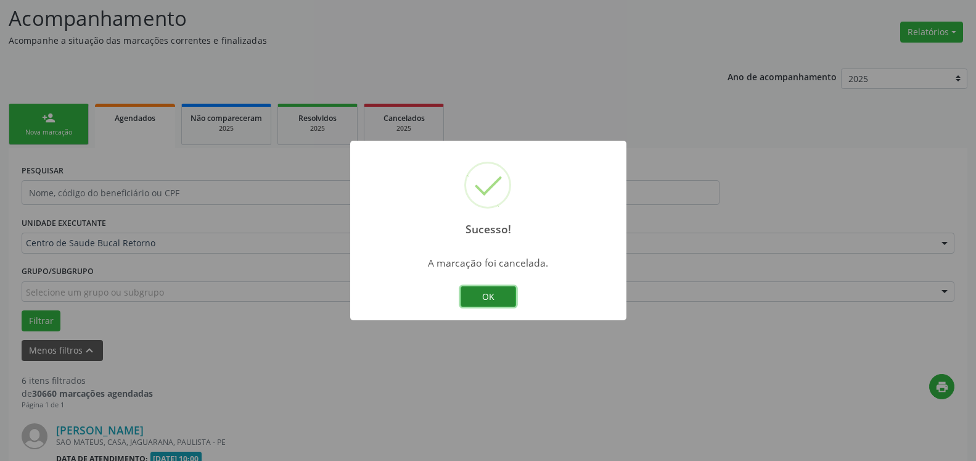
click at [487, 301] on button "OK" at bounding box center [489, 296] width 56 height 21
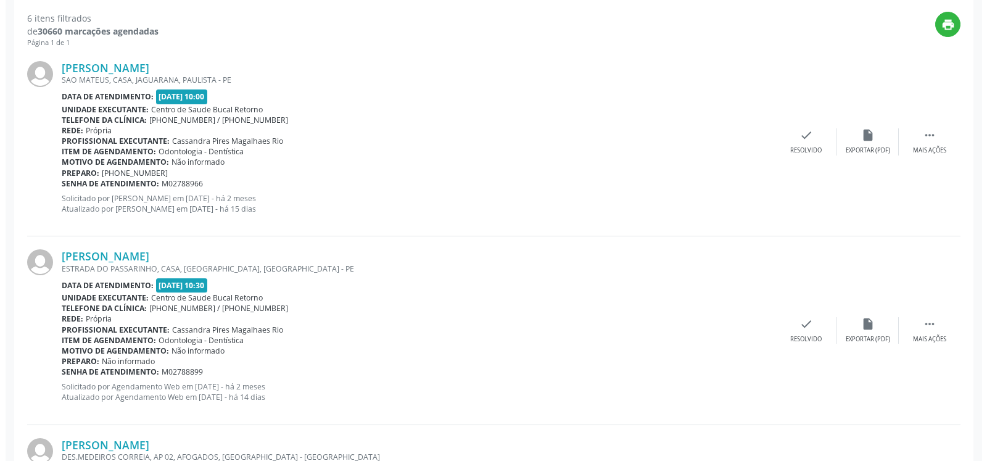
scroll to position [458, 0]
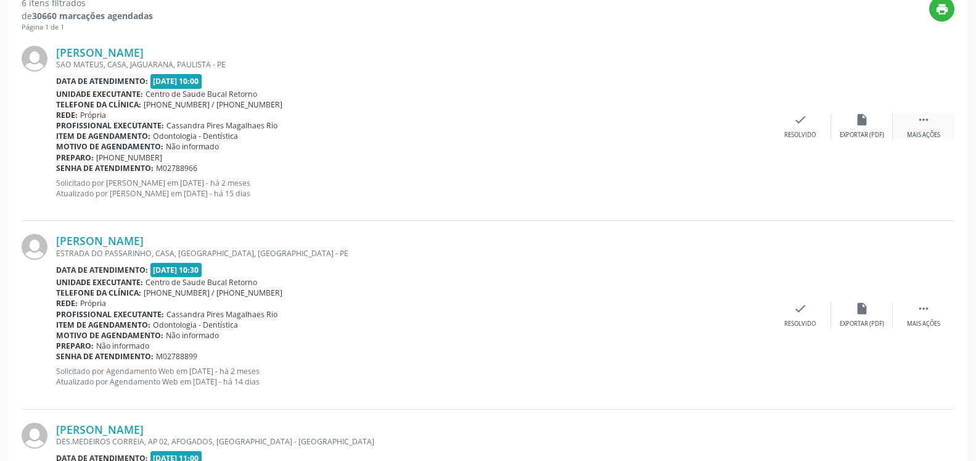
click at [939, 122] on div " Mais ações" at bounding box center [924, 126] width 62 height 27
click at [791, 116] on div "cancel Cancelar" at bounding box center [801, 126] width 62 height 27
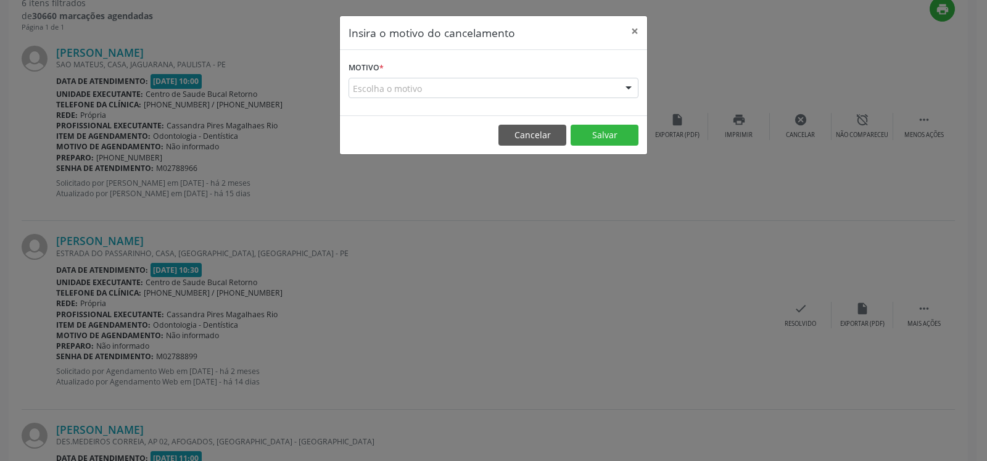
click at [450, 83] on div "Escolha o motivo" at bounding box center [493, 88] width 290 height 21
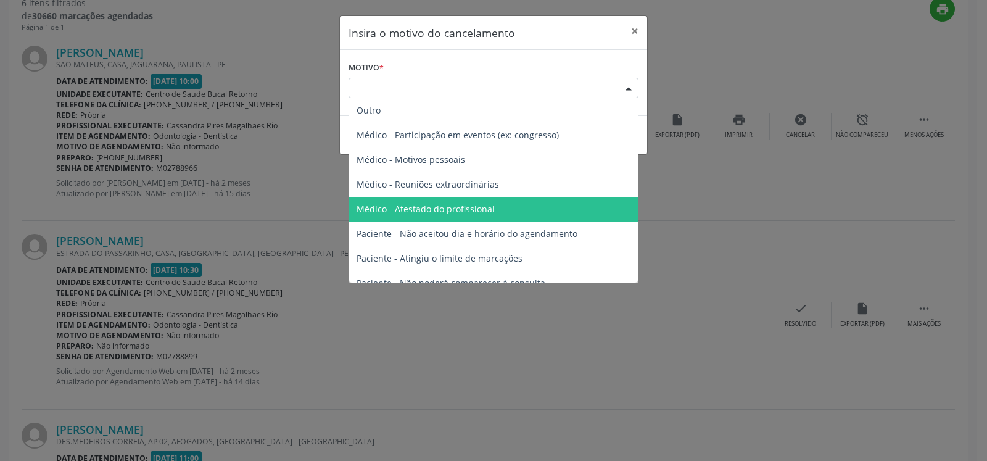
click at [453, 207] on span "Médico - Atestado do profissional" at bounding box center [425, 209] width 138 height 12
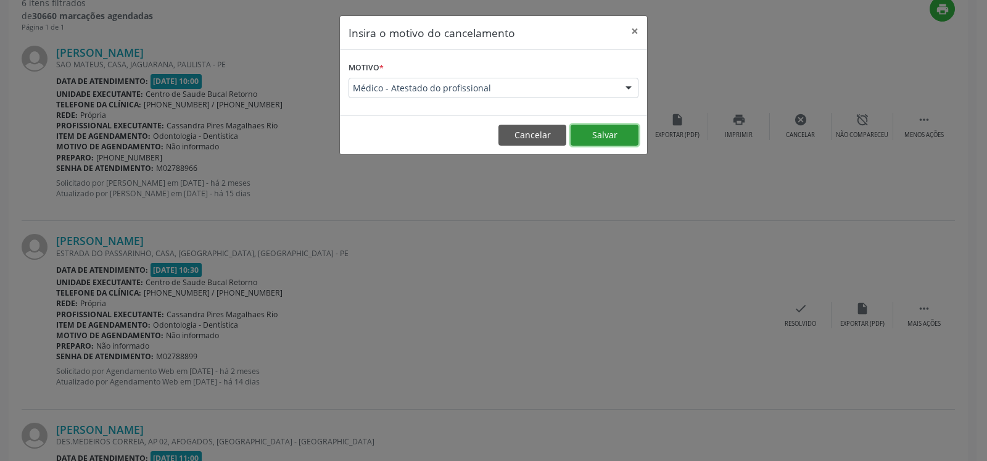
click at [612, 134] on button "Salvar" at bounding box center [605, 135] width 68 height 21
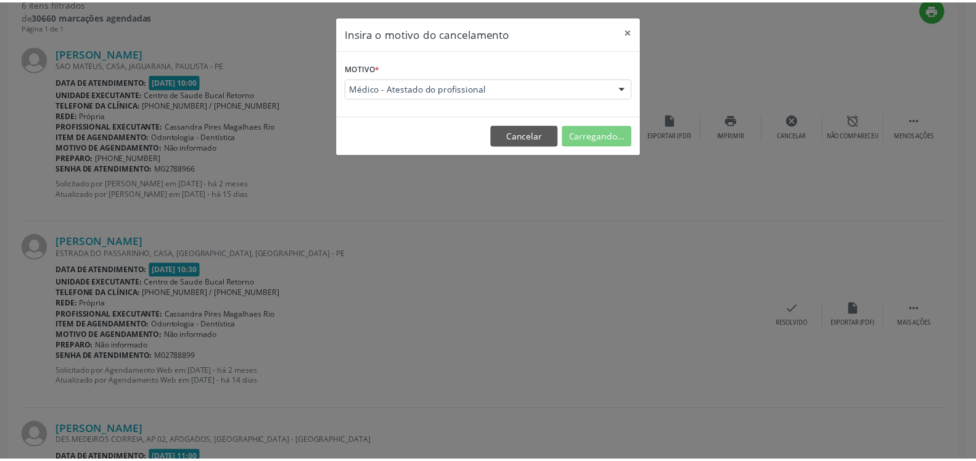
scroll to position [81, 0]
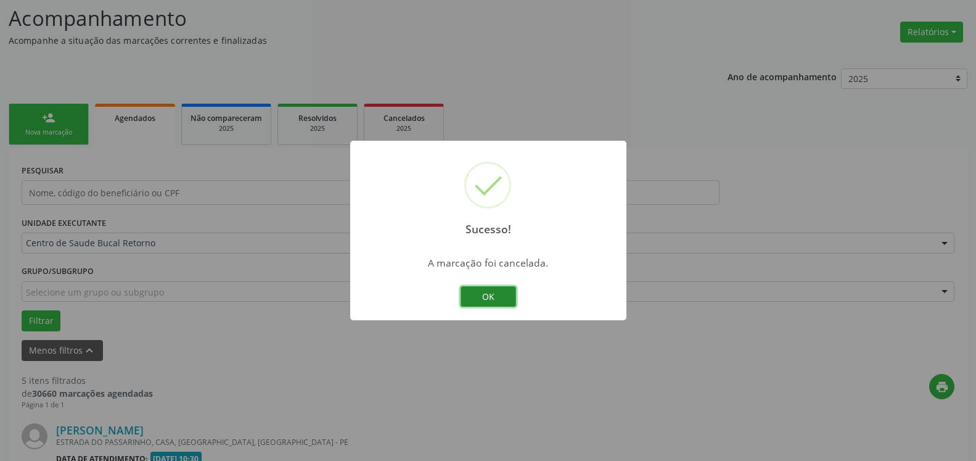
click at [507, 298] on button "OK" at bounding box center [489, 296] width 56 height 21
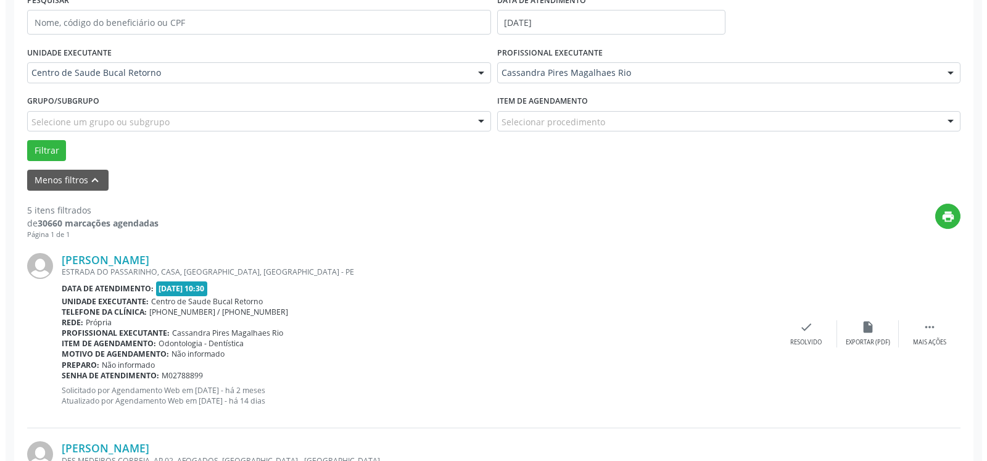
scroll to position [332, 0]
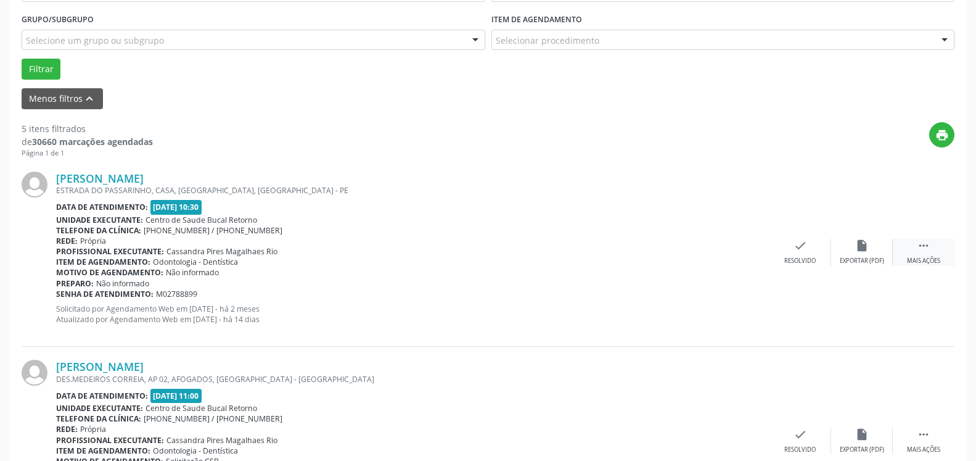
click at [925, 251] on icon "" at bounding box center [924, 246] width 14 height 14
click at [786, 249] on div "cancel Cancelar" at bounding box center [801, 252] width 62 height 27
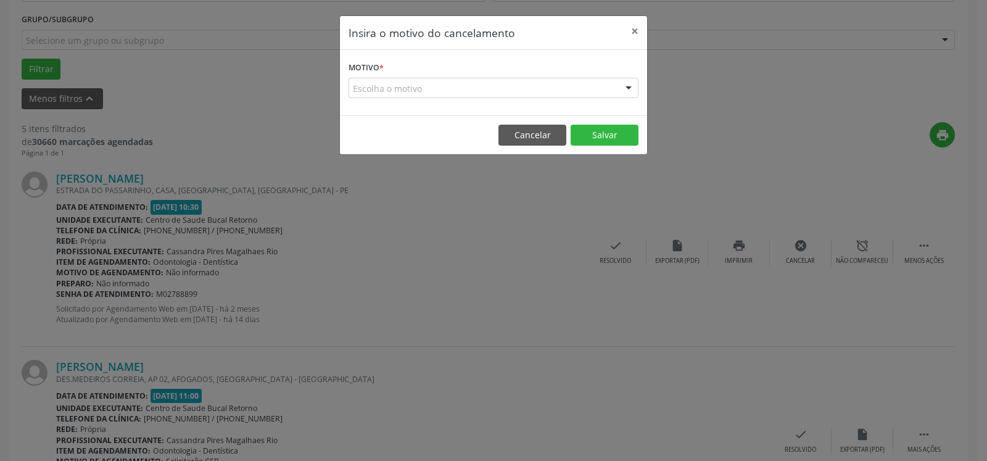
click at [488, 83] on div "Escolha o motivo" at bounding box center [493, 88] width 290 height 21
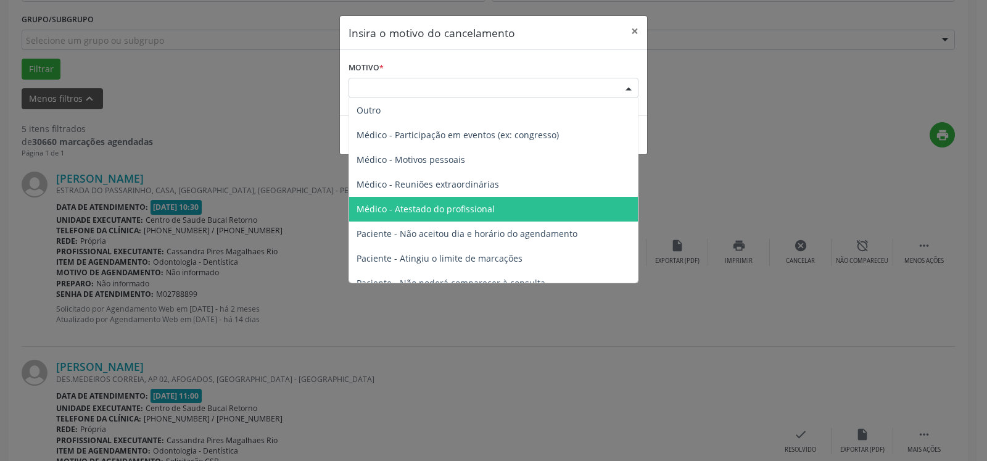
click at [489, 205] on span "Médico - Atestado do profissional" at bounding box center [425, 209] width 138 height 12
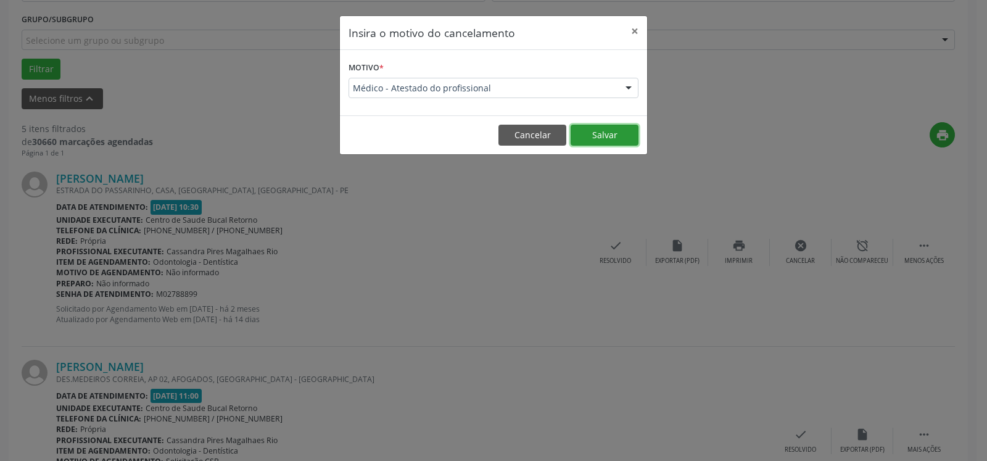
click at [604, 137] on button "Salvar" at bounding box center [605, 135] width 68 height 21
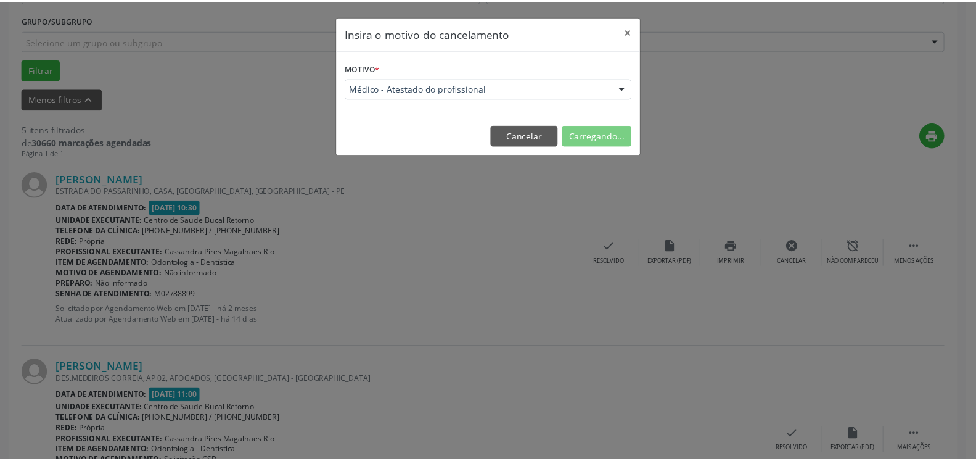
scroll to position [81, 0]
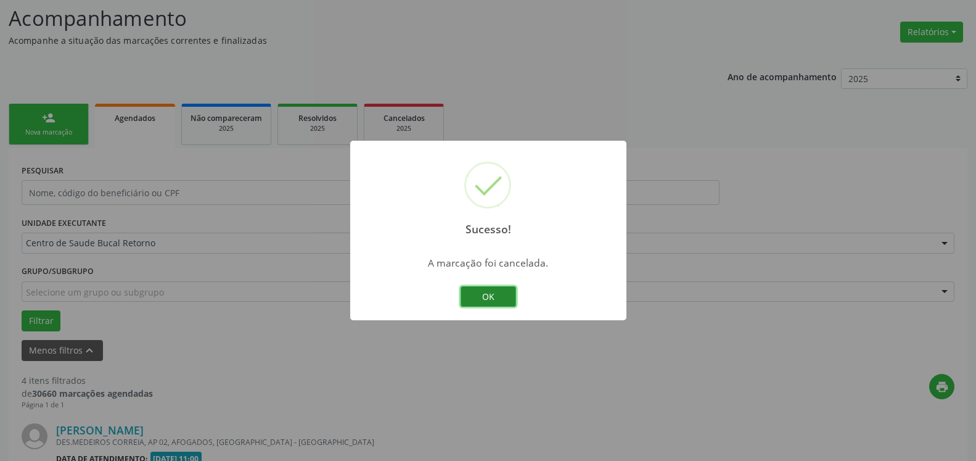
click at [506, 295] on button "OK" at bounding box center [489, 296] width 56 height 21
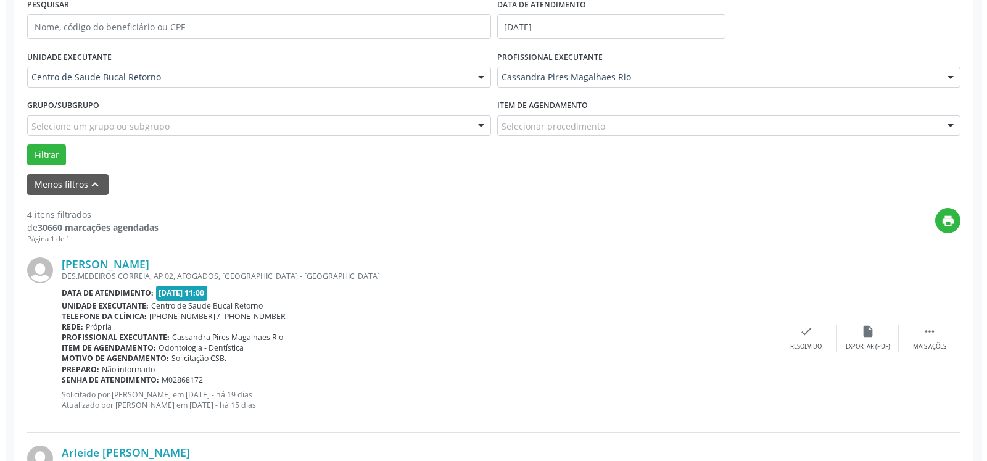
scroll to position [270, 0]
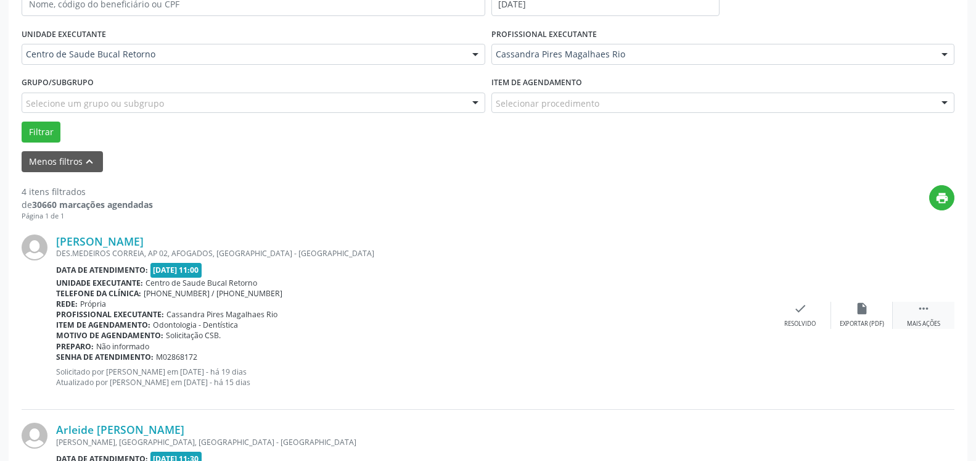
click at [926, 319] on div " Mais ações" at bounding box center [924, 315] width 62 height 27
click at [809, 313] on div "cancel Cancelar" at bounding box center [801, 315] width 62 height 27
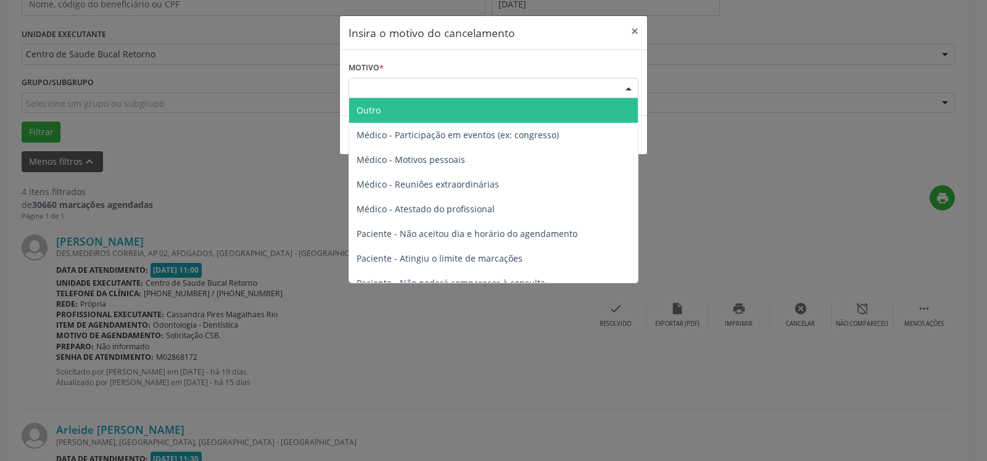
click at [445, 84] on div "Escolha o motivo" at bounding box center [493, 88] width 290 height 21
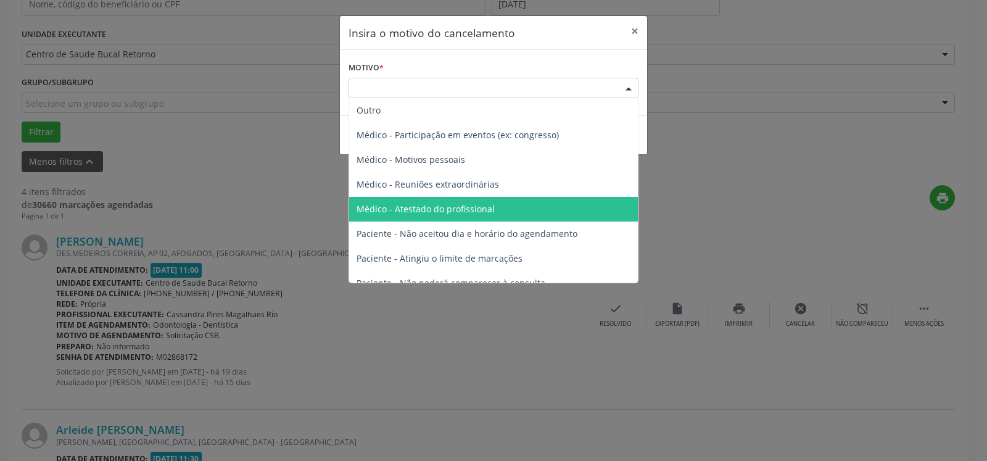
click at [470, 200] on span "Médico - Atestado do profissional" at bounding box center [493, 209] width 289 height 25
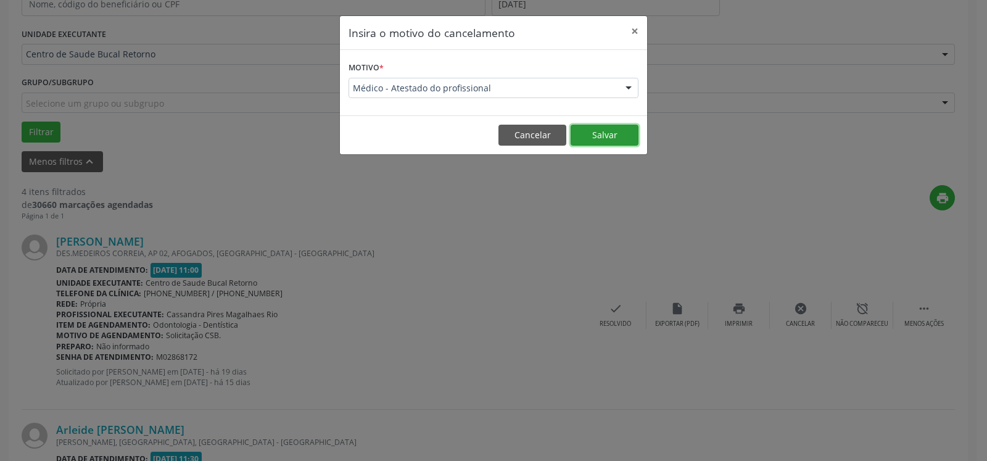
click at [600, 134] on button "Salvar" at bounding box center [605, 135] width 68 height 21
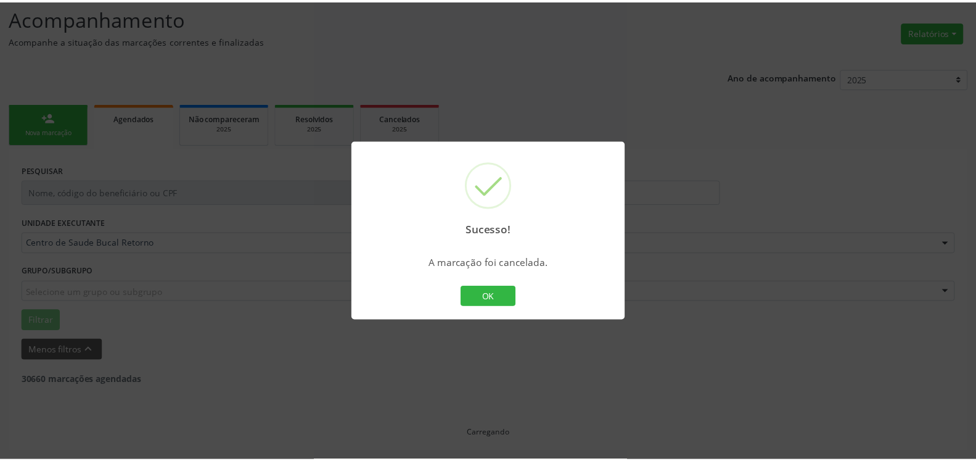
scroll to position [81, 0]
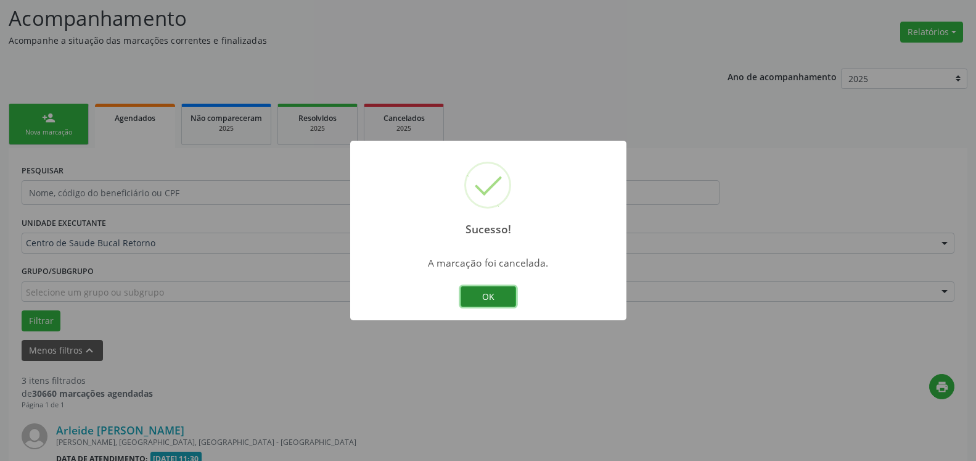
click at [507, 297] on button "OK" at bounding box center [489, 296] width 56 height 21
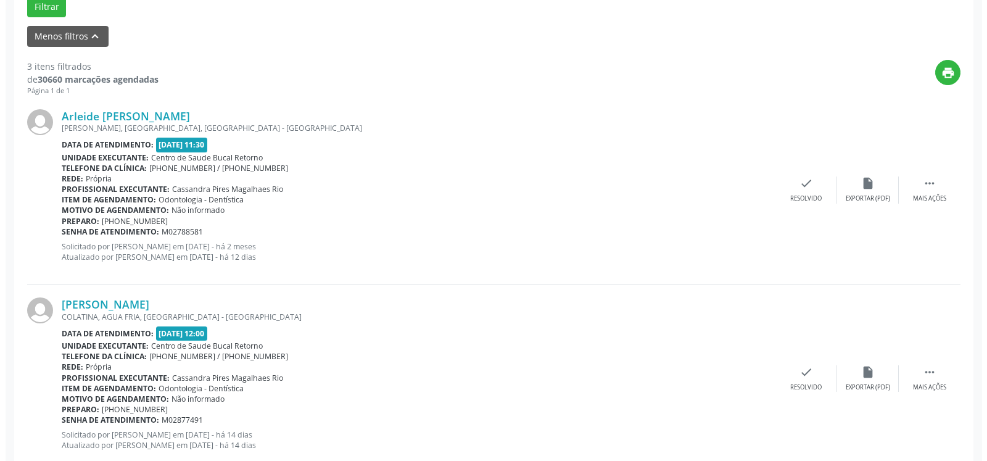
scroll to position [395, 0]
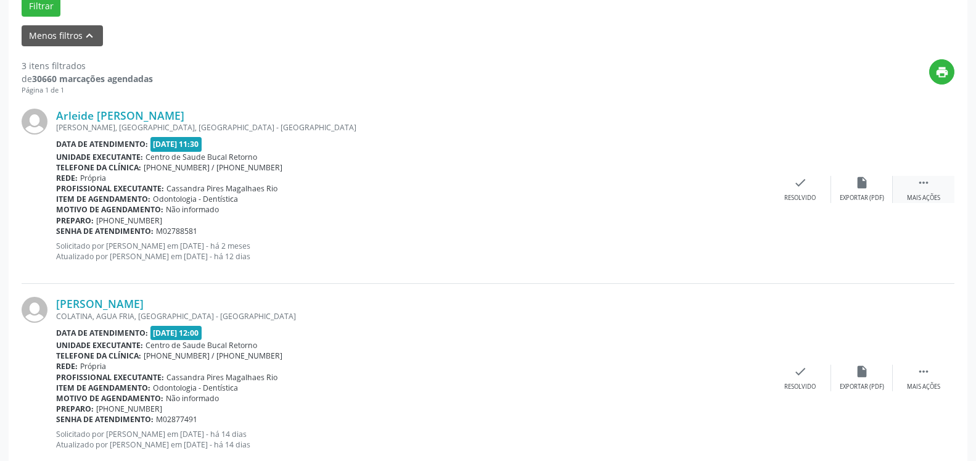
click at [918, 189] on icon "" at bounding box center [924, 183] width 14 height 14
click at [801, 189] on icon "cancel" at bounding box center [801, 183] width 14 height 14
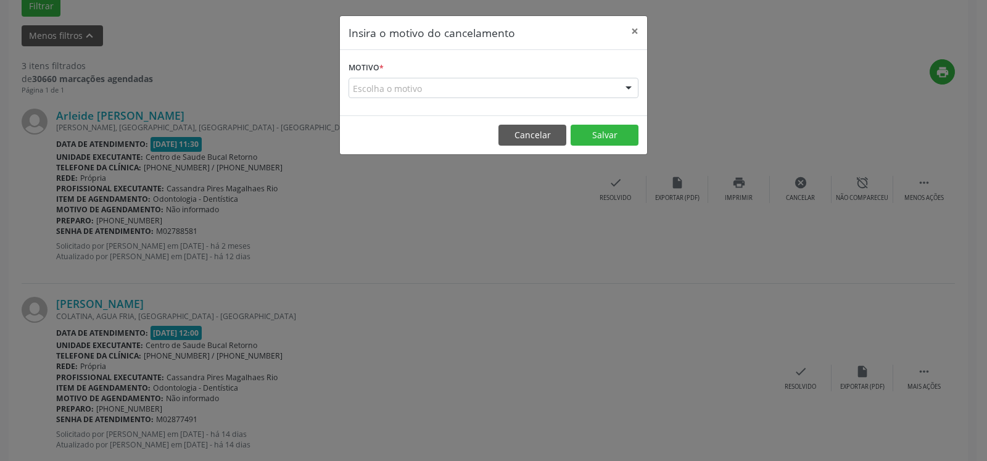
click at [451, 88] on div "Escolha o motivo" at bounding box center [493, 88] width 290 height 21
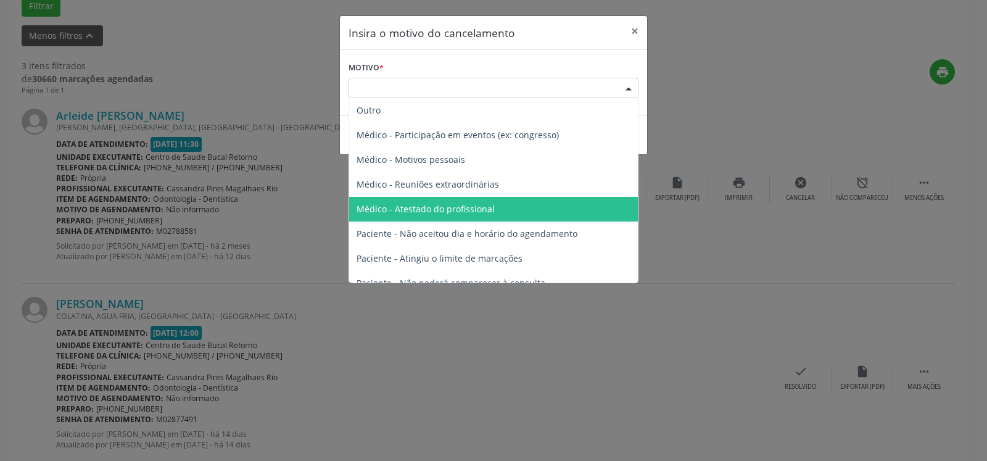
click at [447, 206] on span "Médico - Atestado do profissional" at bounding box center [425, 209] width 138 height 12
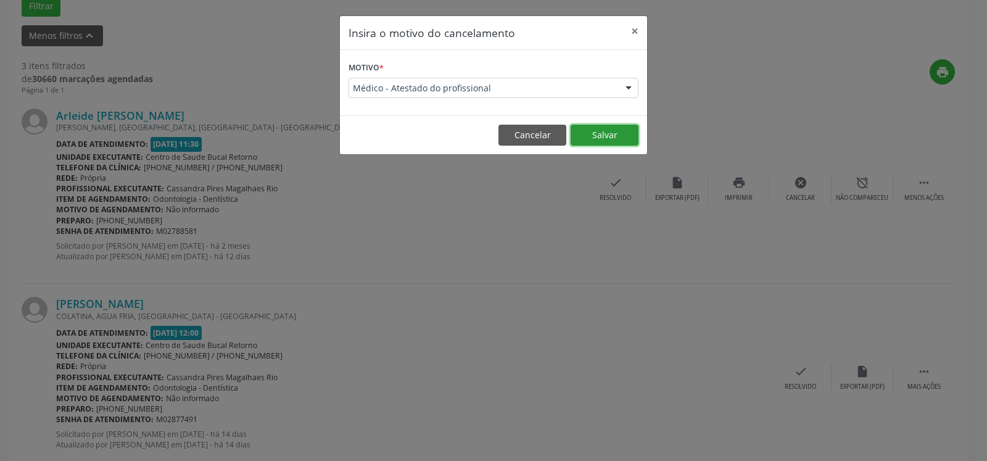
click at [602, 136] on button "Salvar" at bounding box center [605, 135] width 68 height 21
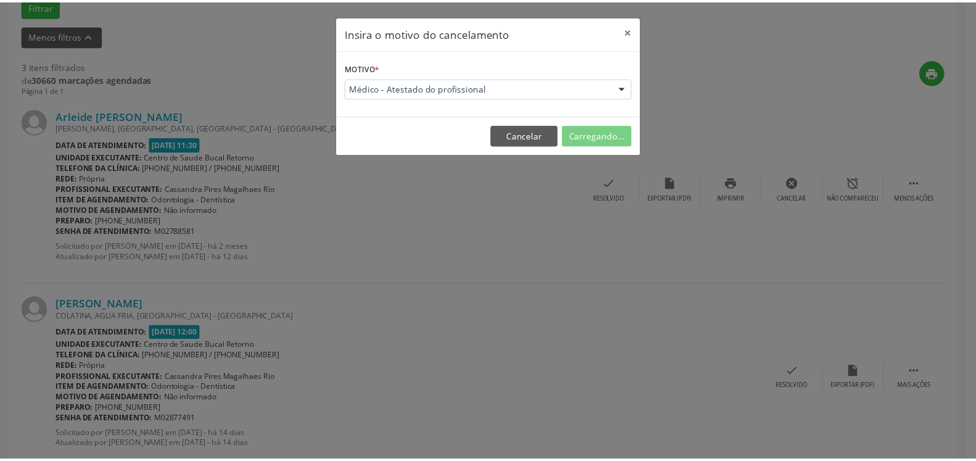
scroll to position [81, 0]
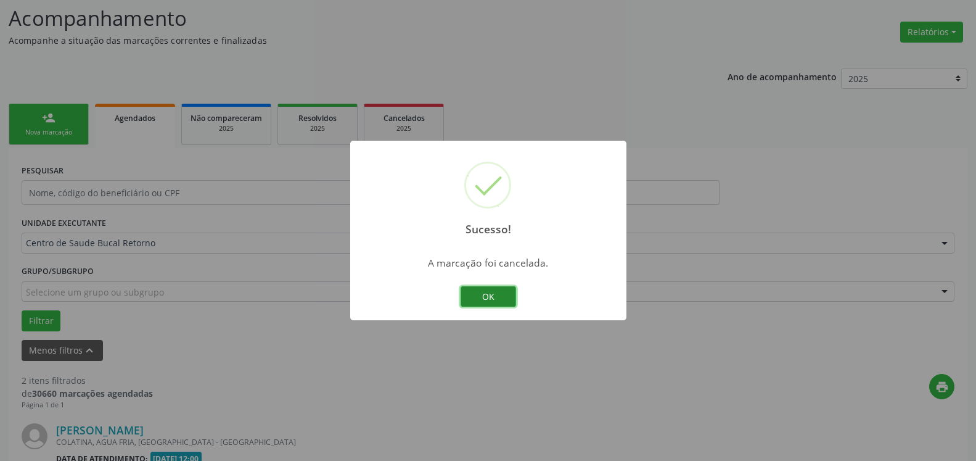
click at [497, 298] on button "OK" at bounding box center [489, 296] width 56 height 21
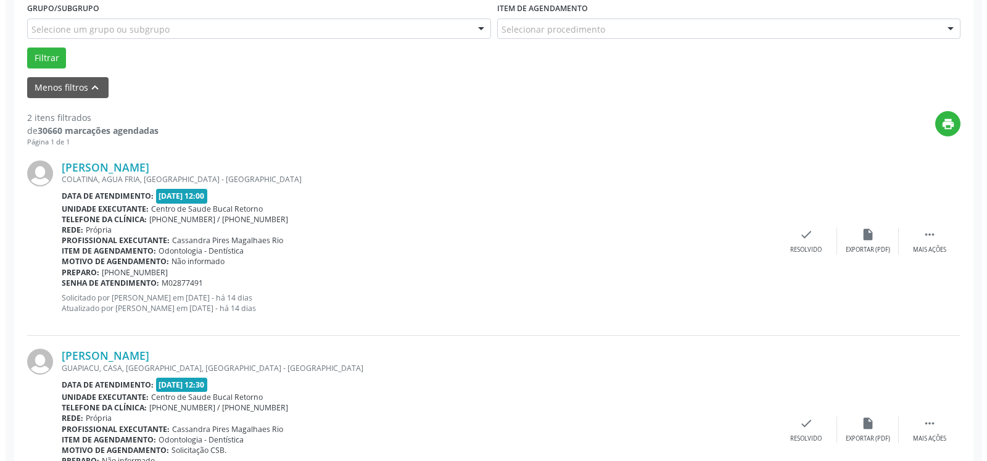
scroll to position [395, 0]
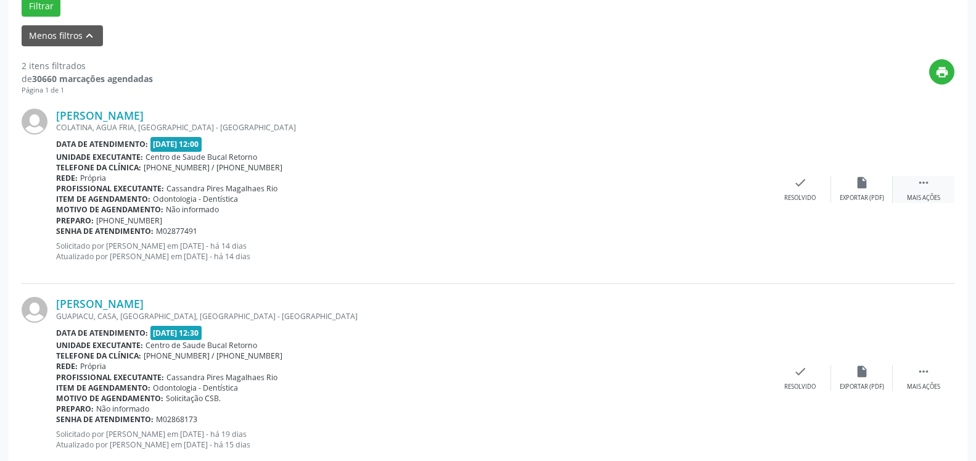
click at [926, 189] on icon "" at bounding box center [924, 183] width 14 height 14
click at [798, 186] on icon "cancel" at bounding box center [801, 183] width 14 height 14
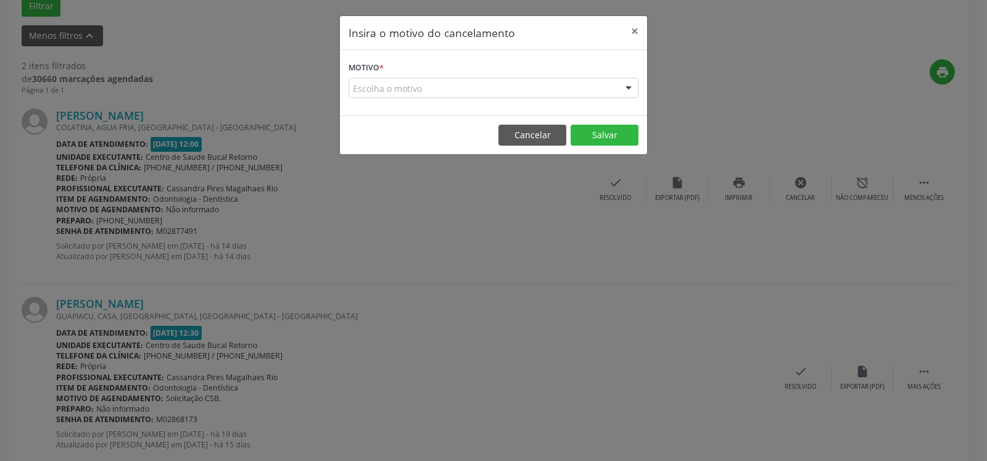
click at [540, 90] on div "Escolha o motivo" at bounding box center [493, 88] width 290 height 21
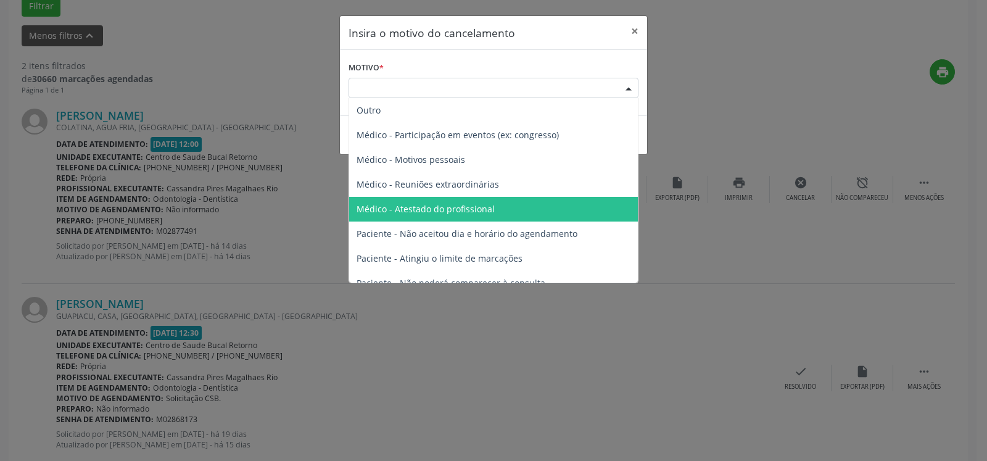
click at [424, 216] on span "Médico - Atestado do profissional" at bounding box center [493, 209] width 289 height 25
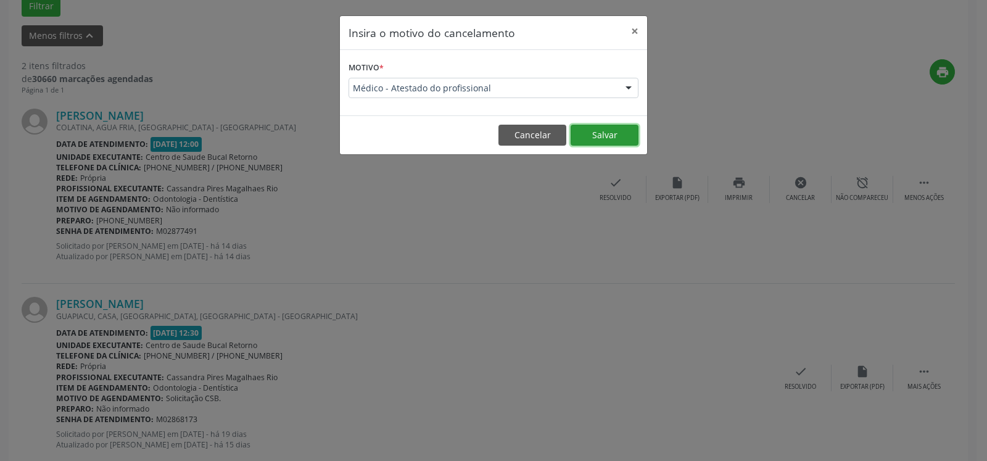
click at [595, 133] on button "Salvar" at bounding box center [605, 135] width 68 height 21
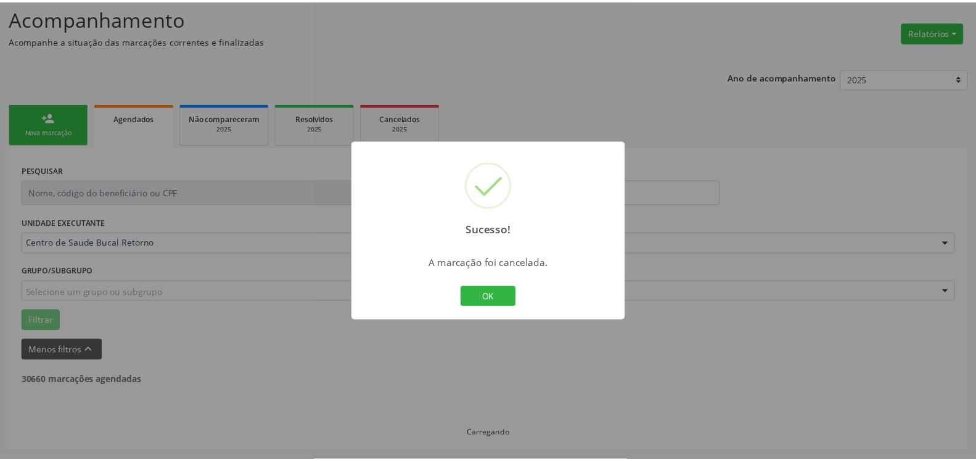
scroll to position [81, 0]
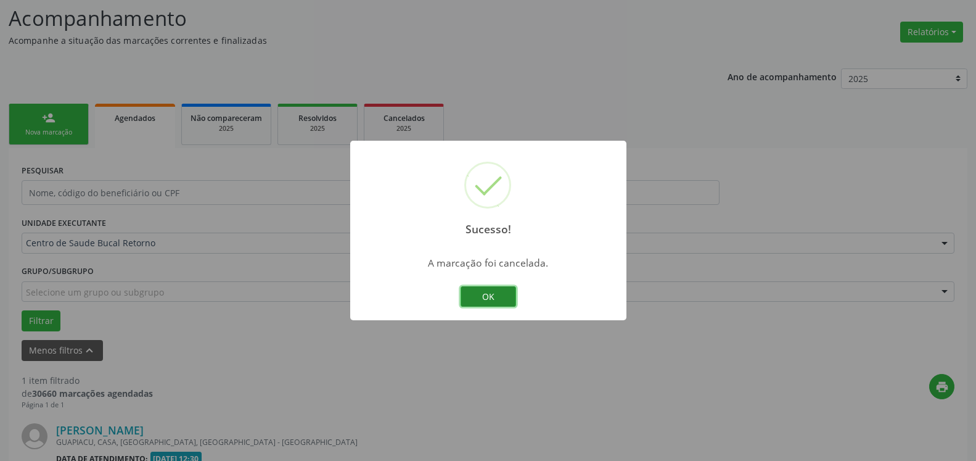
click at [510, 299] on button "OK" at bounding box center [489, 296] width 56 height 21
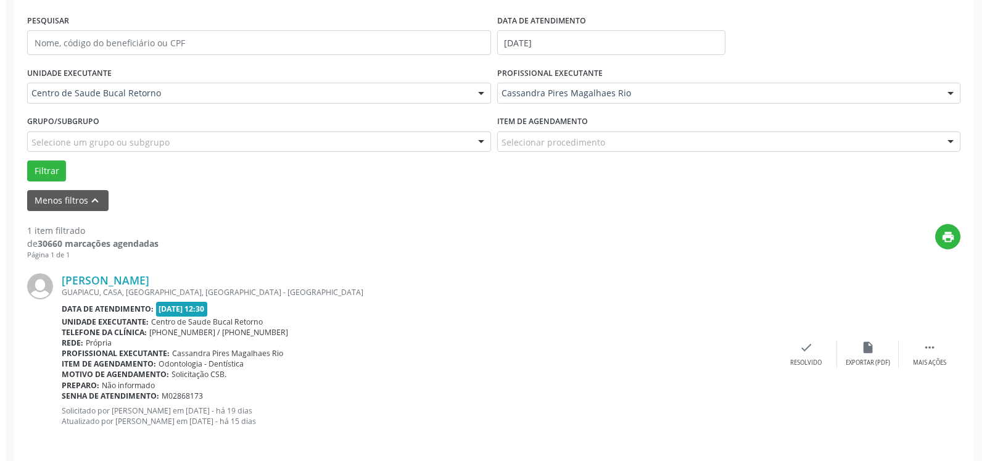
scroll to position [239, 0]
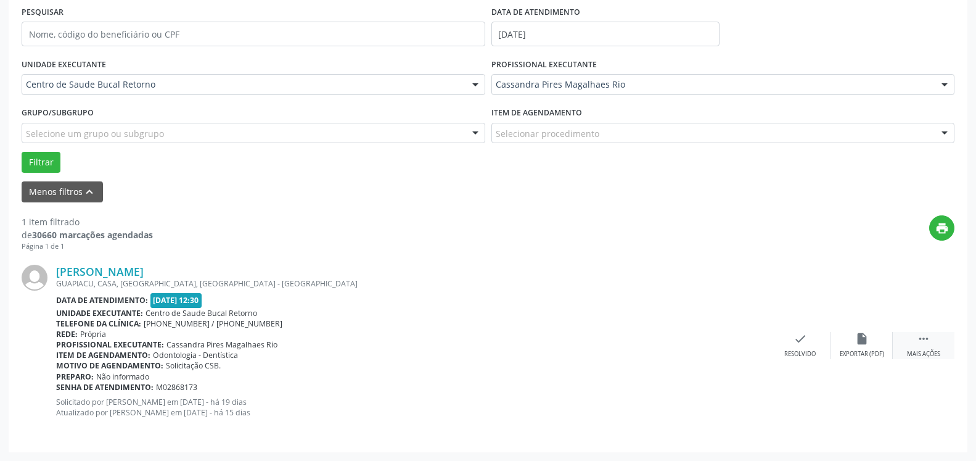
click at [929, 334] on icon "" at bounding box center [924, 339] width 14 height 14
click at [788, 340] on div "cancel Cancelar" at bounding box center [801, 345] width 62 height 27
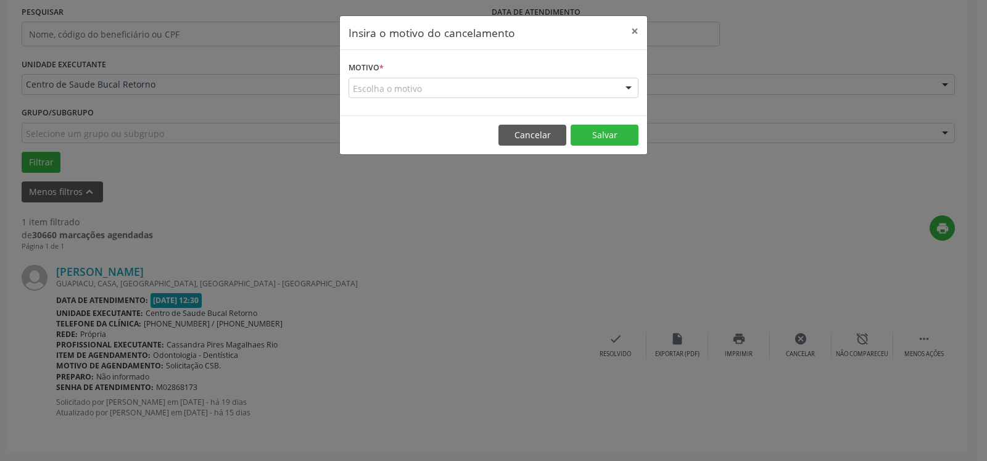
click at [582, 88] on div "Escolha o motivo" at bounding box center [493, 88] width 290 height 21
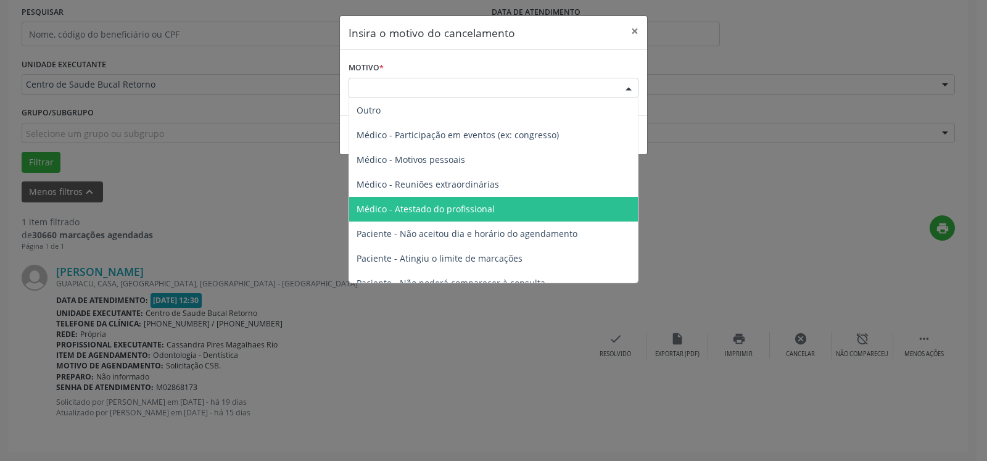
click at [438, 213] on span "Médico - Atestado do profissional" at bounding box center [425, 209] width 138 height 12
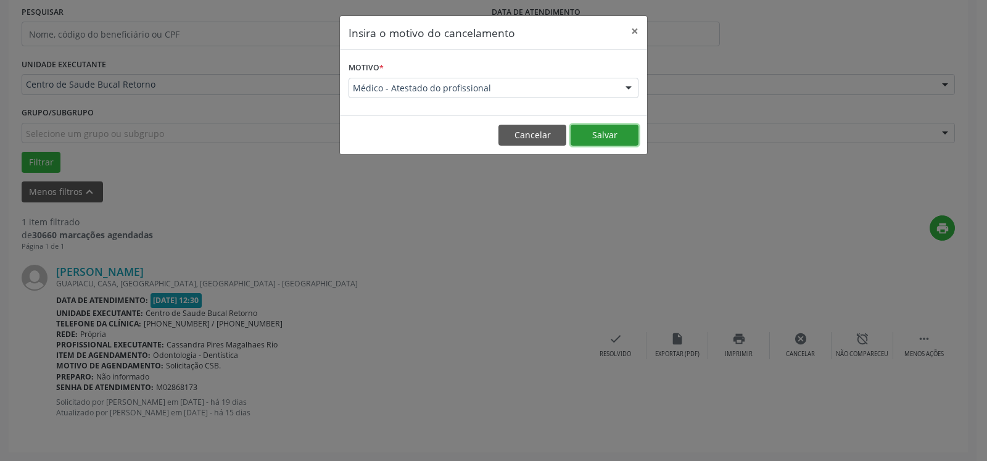
click at [606, 128] on button "Salvar" at bounding box center [605, 135] width 68 height 21
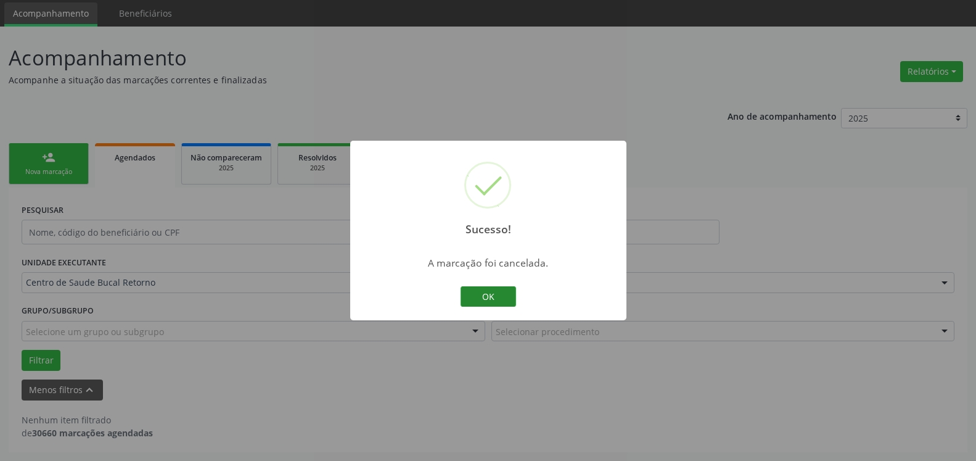
scroll to position [41, 0]
click at [492, 299] on button "OK" at bounding box center [489, 296] width 56 height 21
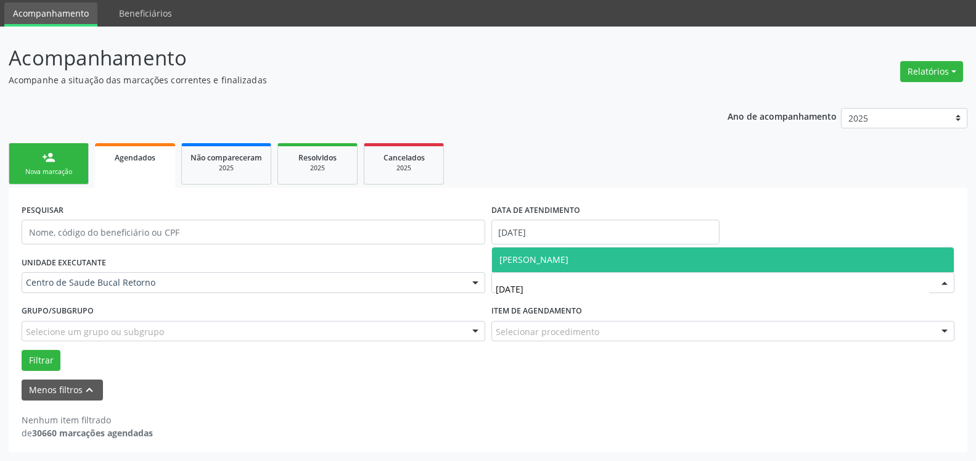
click at [569, 262] on span "[PERSON_NAME]" at bounding box center [534, 259] width 69 height 12
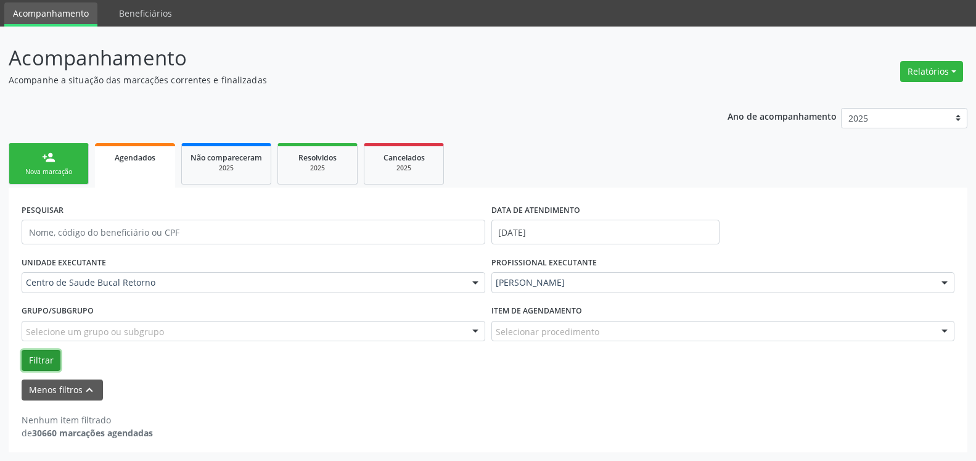
click at [44, 369] on button "Filtrar" at bounding box center [41, 360] width 39 height 21
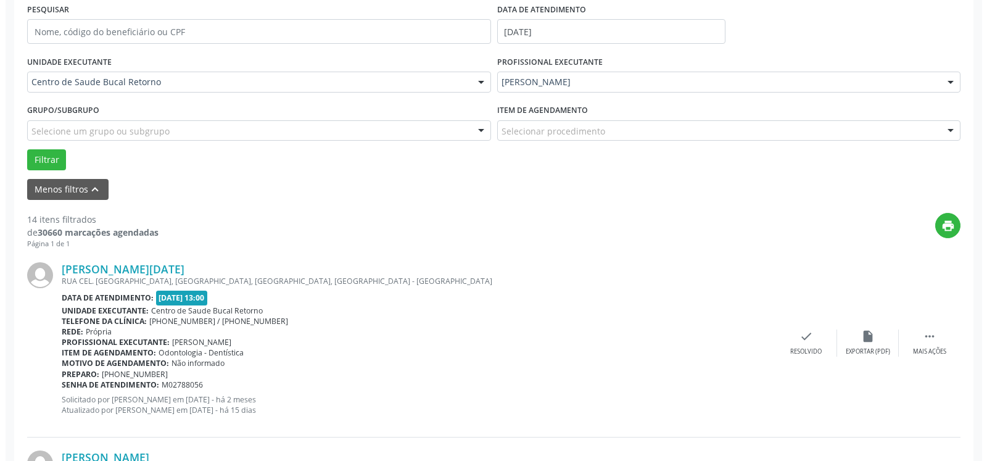
scroll to position [293, 0]
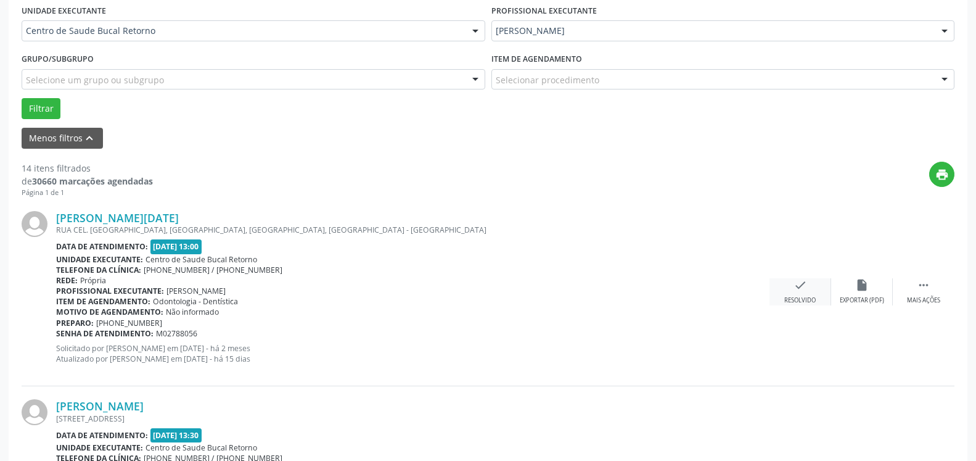
click at [793, 292] on div "check Resolvido" at bounding box center [801, 291] width 62 height 27
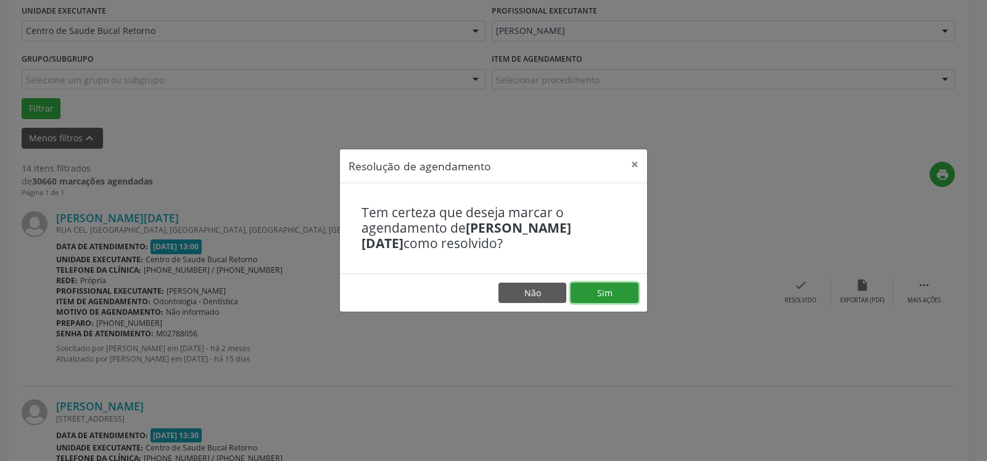
click at [616, 283] on button "Sim" at bounding box center [605, 292] width 68 height 21
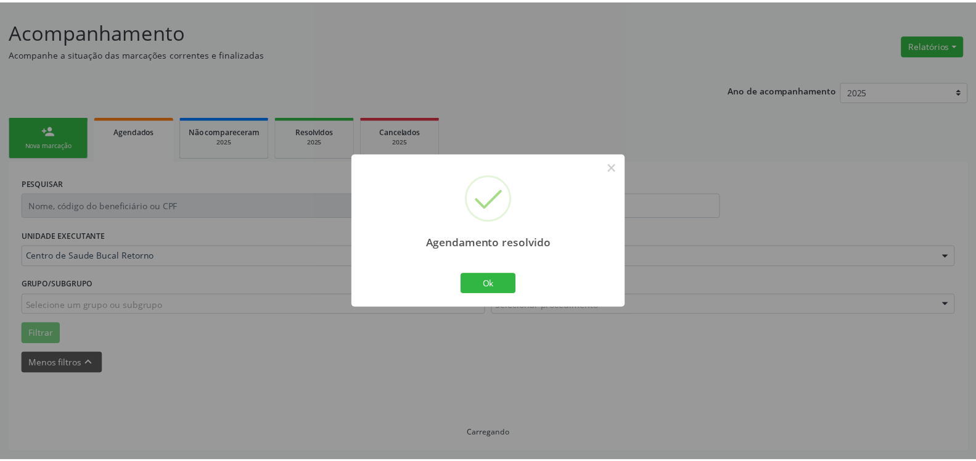
scroll to position [68, 0]
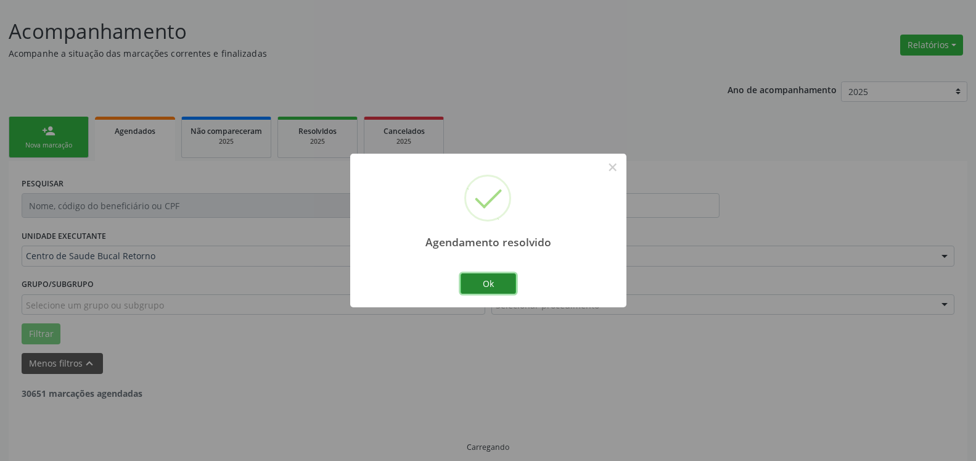
click at [488, 287] on button "Ok" at bounding box center [489, 283] width 56 height 21
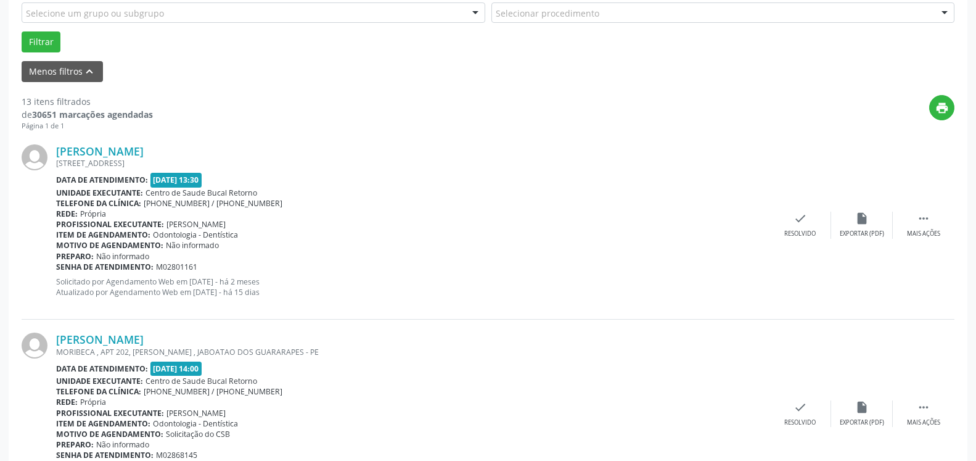
scroll to position [382, 0]
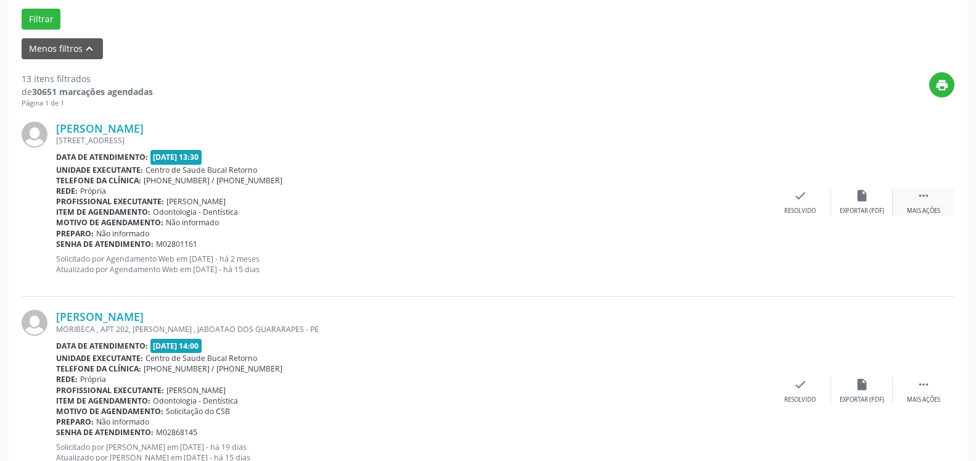
click at [921, 206] on div " Mais ações" at bounding box center [924, 202] width 62 height 27
click at [850, 202] on div "alarm_off Não compareceu" at bounding box center [862, 202] width 62 height 27
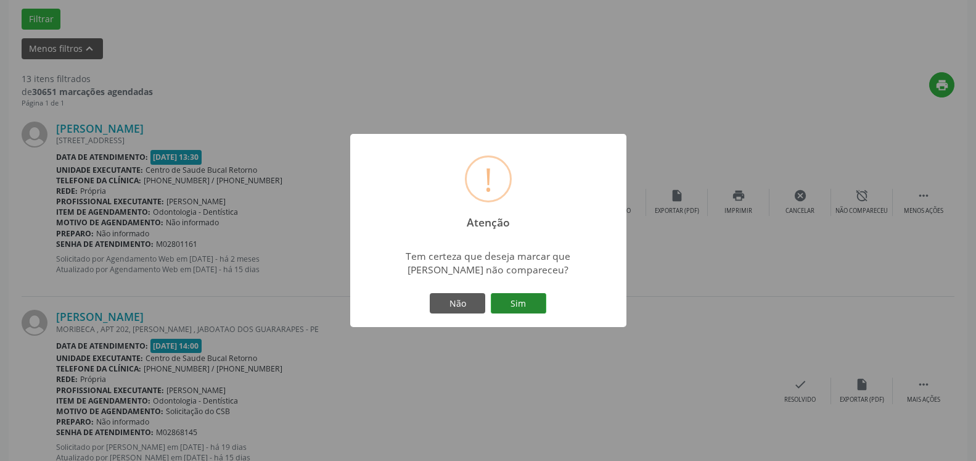
click at [535, 300] on button "Sim" at bounding box center [519, 303] width 56 height 21
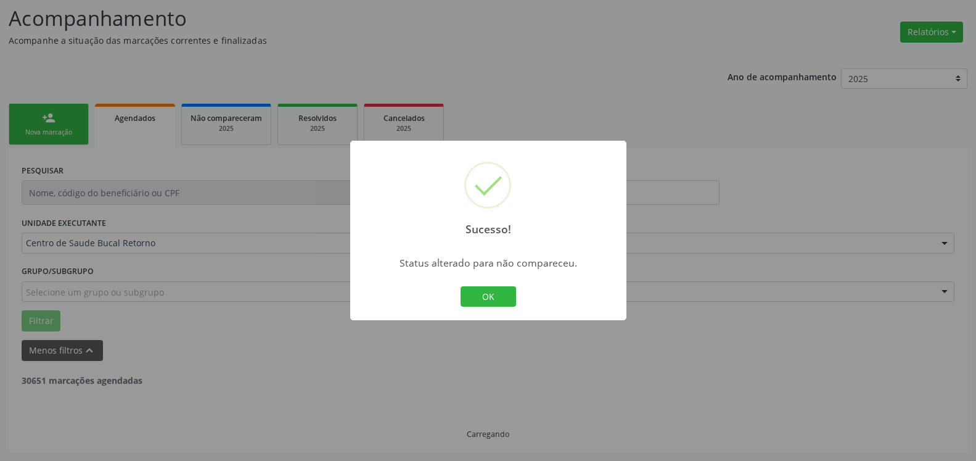
scroll to position [81, 0]
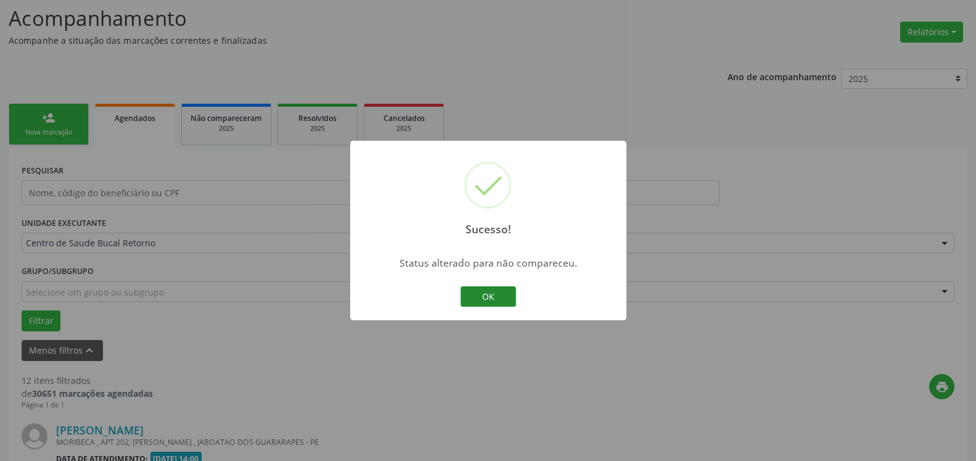
click at [502, 295] on button "OK" at bounding box center [489, 296] width 56 height 21
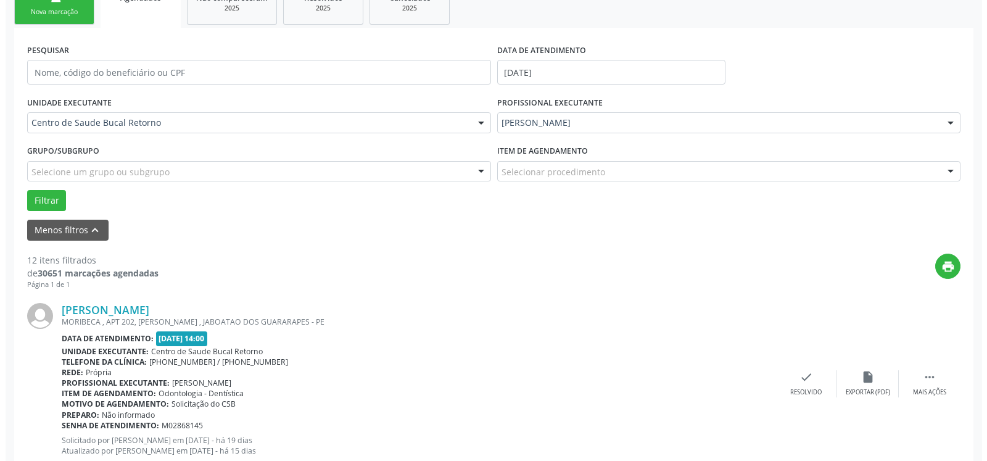
scroll to position [270, 0]
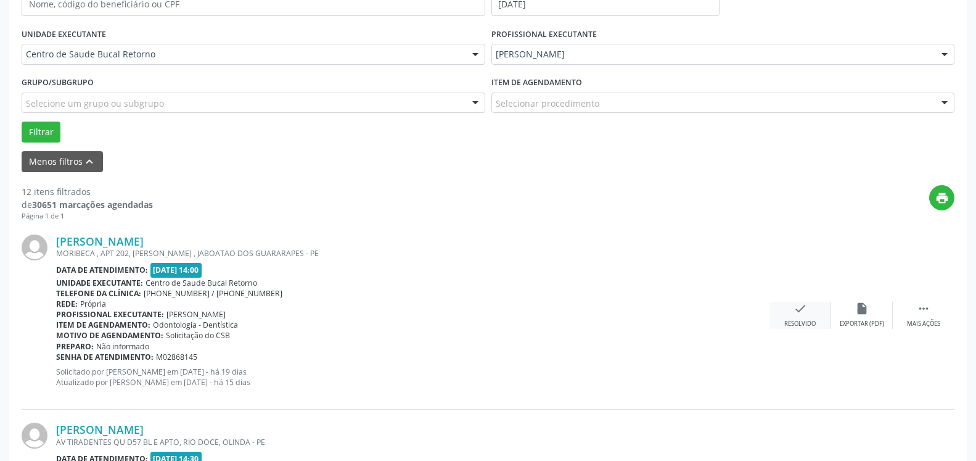
click at [801, 315] on icon "check" at bounding box center [801, 309] width 14 height 14
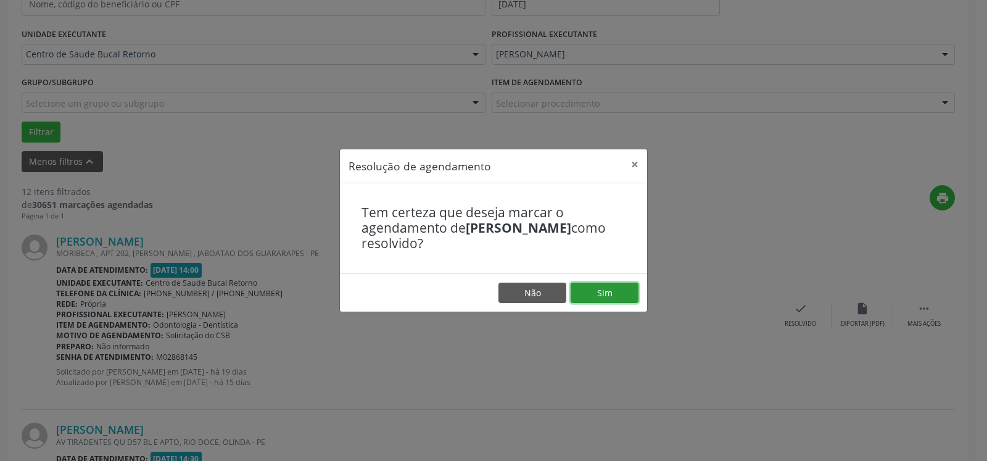
click at [635, 297] on button "Sim" at bounding box center [605, 292] width 68 height 21
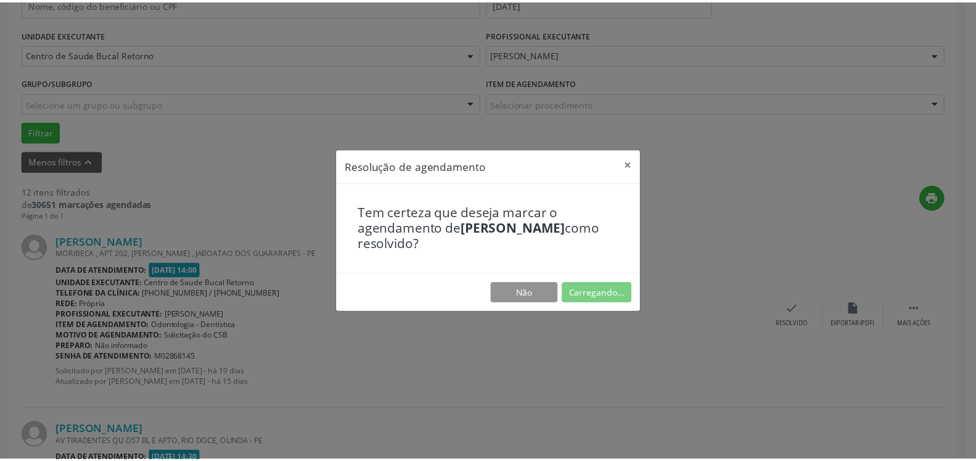
scroll to position [68, 0]
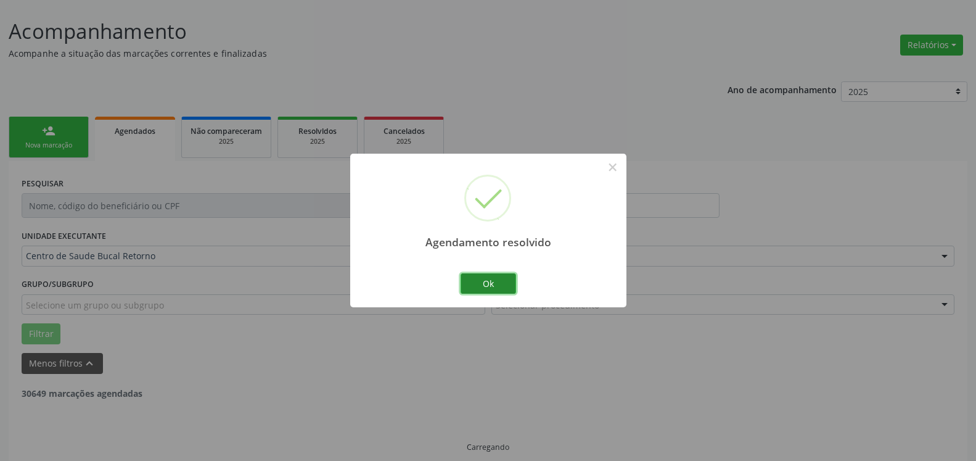
click at [494, 281] on button "Ok" at bounding box center [489, 283] width 56 height 21
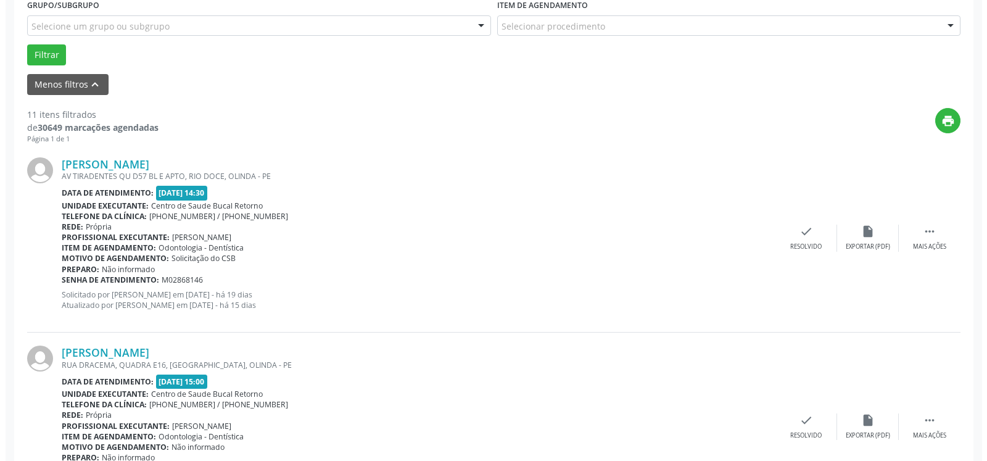
scroll to position [382, 0]
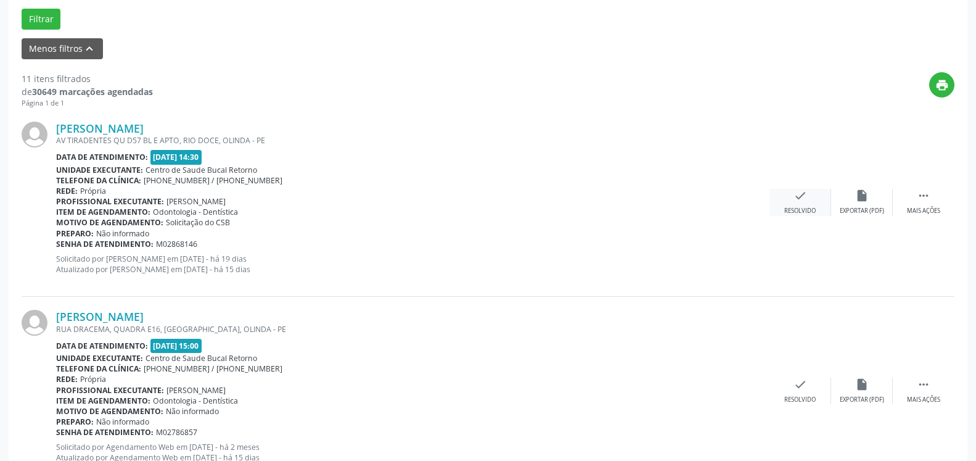
click at [806, 194] on icon "check" at bounding box center [801, 196] width 14 height 14
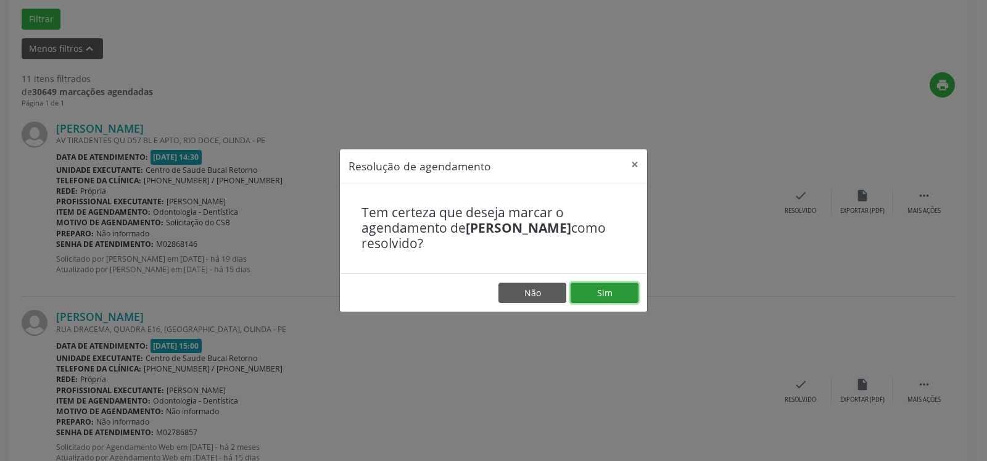
click at [620, 296] on button "Sim" at bounding box center [605, 292] width 68 height 21
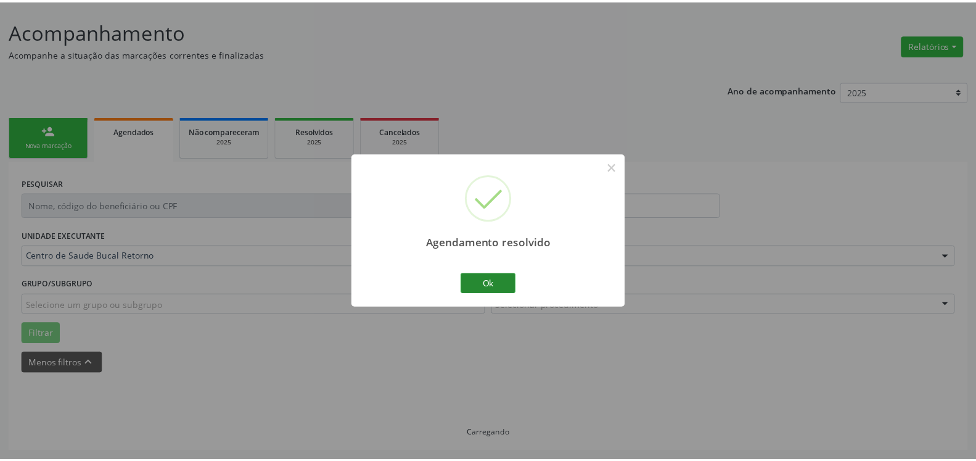
scroll to position [68, 0]
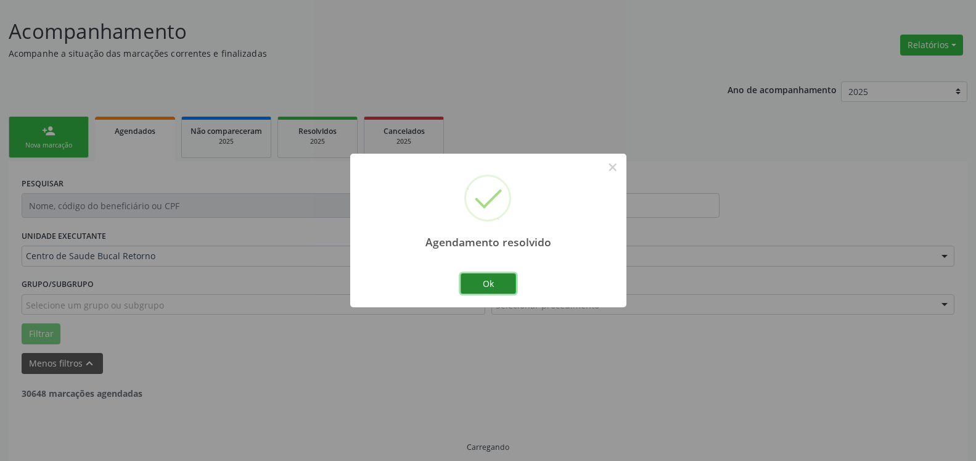
click at [496, 291] on button "Ok" at bounding box center [489, 283] width 56 height 21
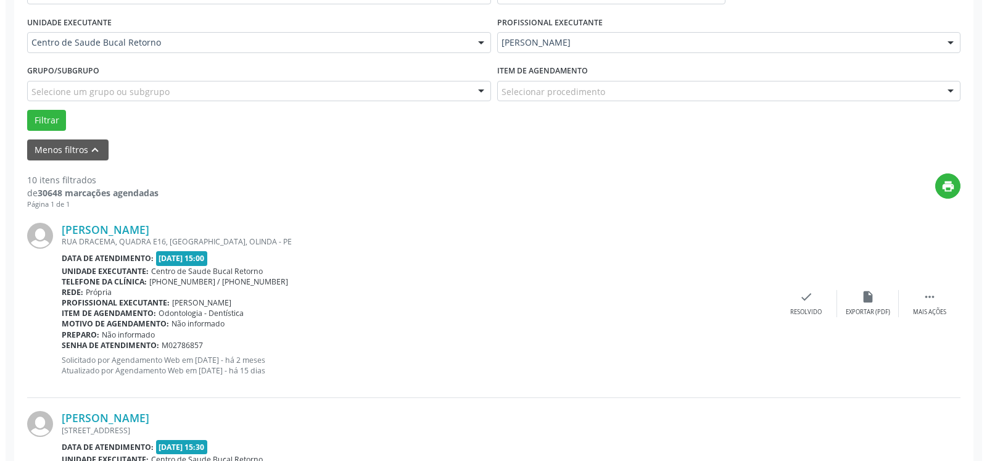
scroll to position [382, 0]
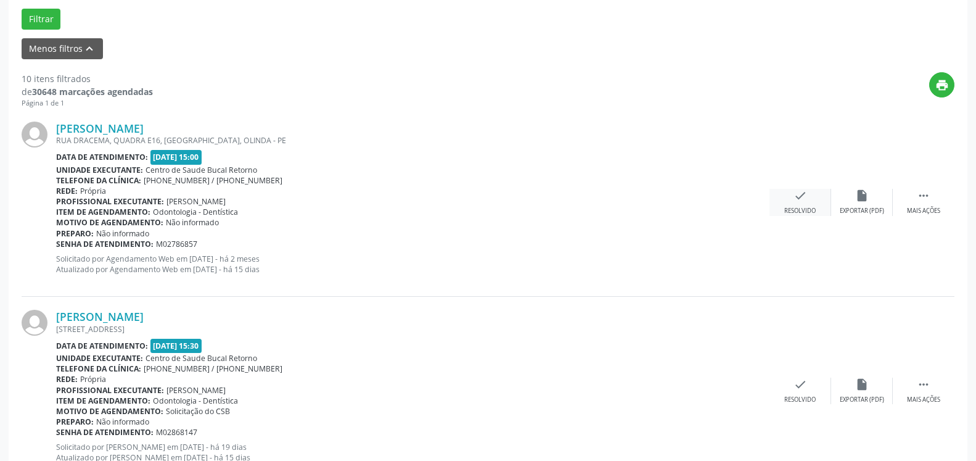
click at [799, 202] on icon "check" at bounding box center [801, 196] width 14 height 14
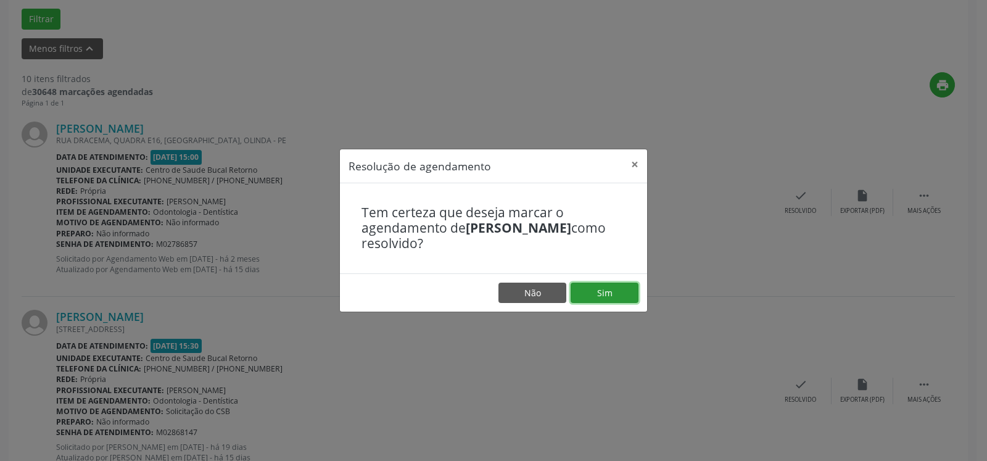
click at [594, 297] on button "Sim" at bounding box center [605, 292] width 68 height 21
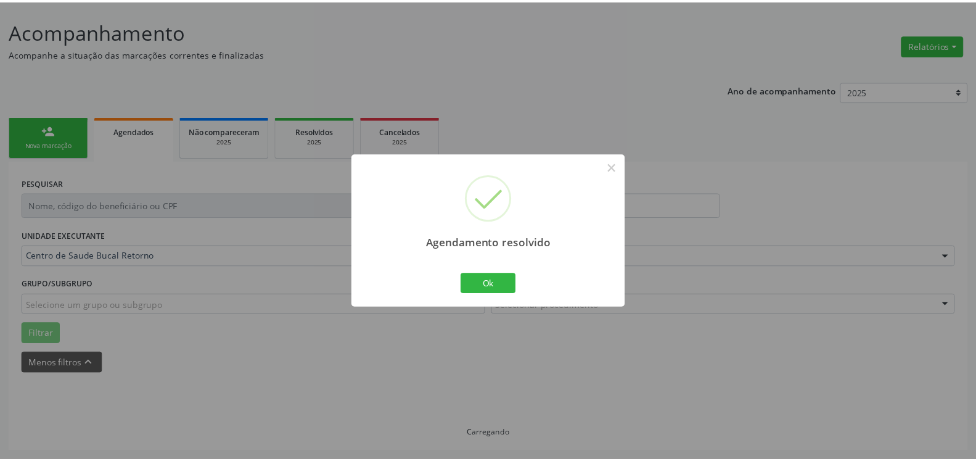
scroll to position [68, 0]
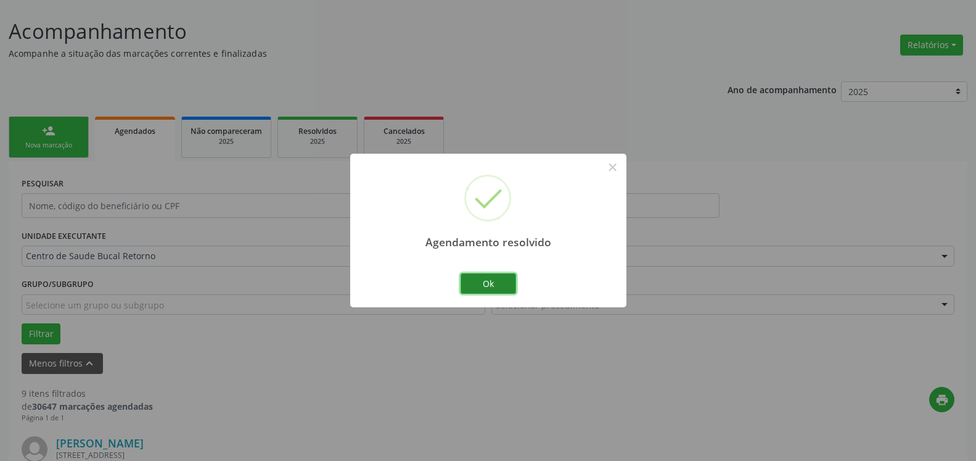
click at [512, 283] on button "Ok" at bounding box center [489, 283] width 56 height 21
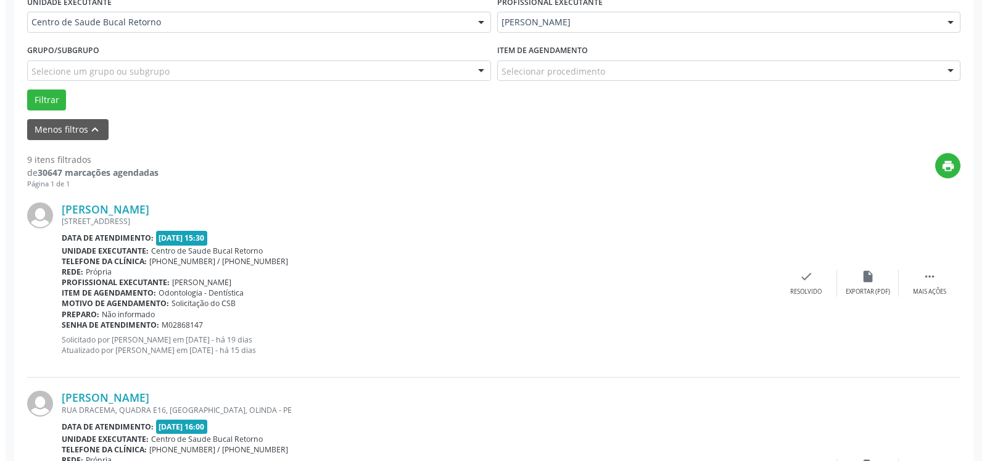
scroll to position [319, 0]
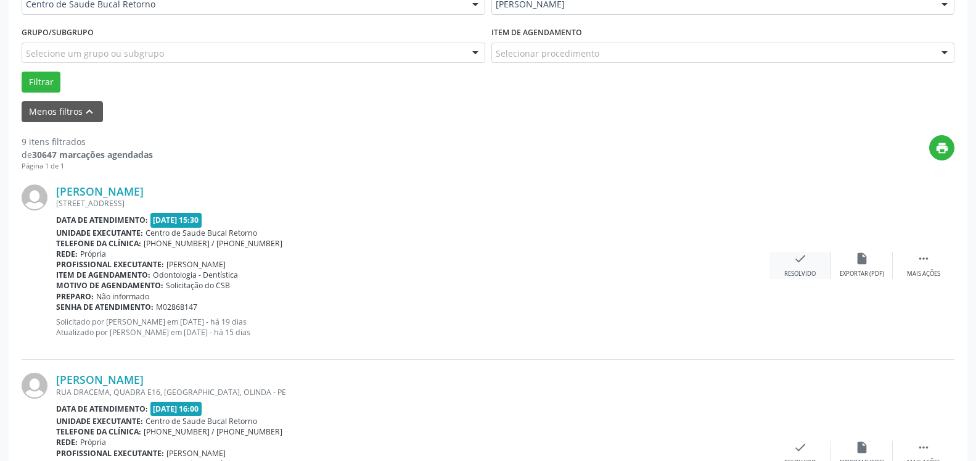
click at [799, 263] on icon "check" at bounding box center [801, 259] width 14 height 14
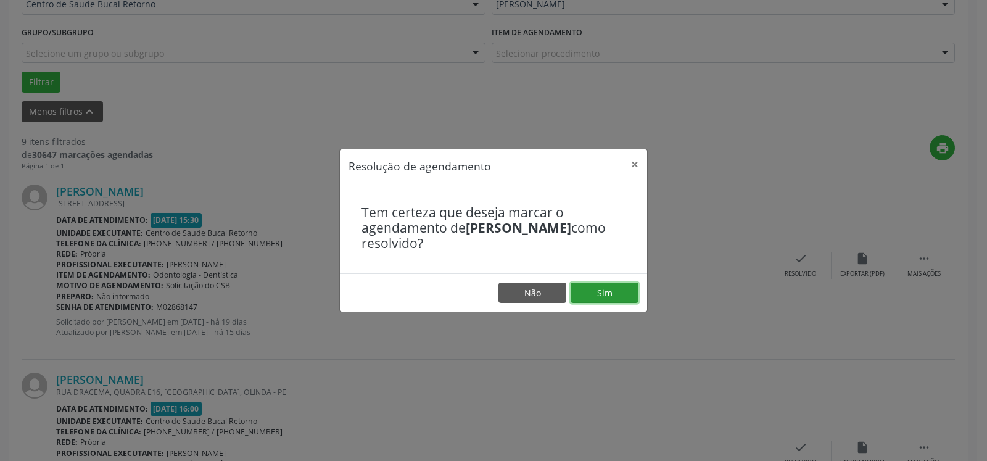
click at [616, 293] on button "Sim" at bounding box center [605, 292] width 68 height 21
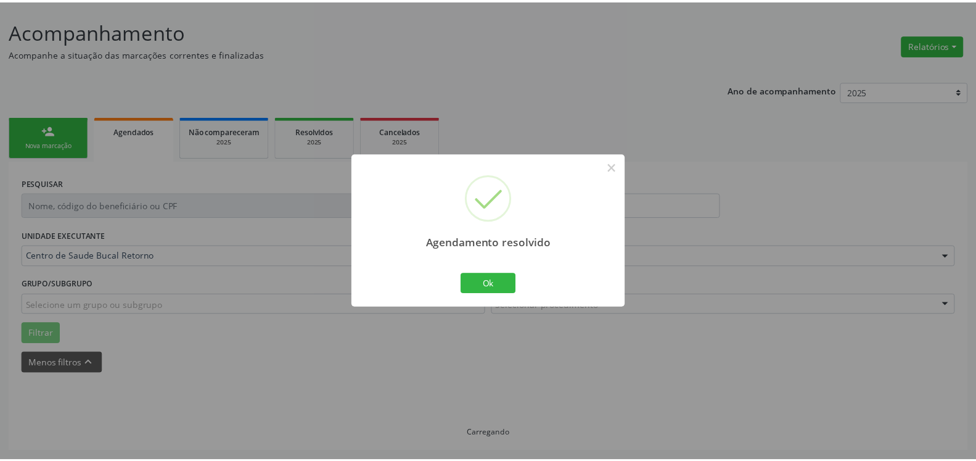
scroll to position [68, 0]
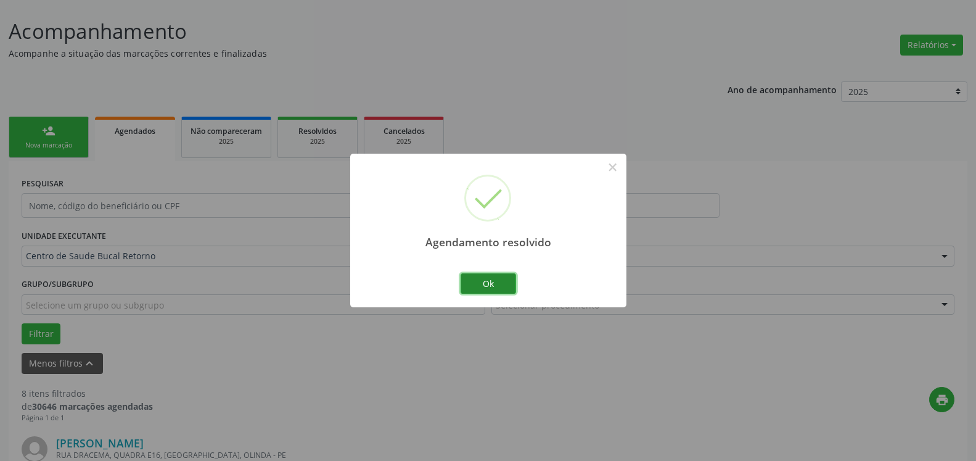
click at [503, 282] on button "Ok" at bounding box center [489, 283] width 56 height 21
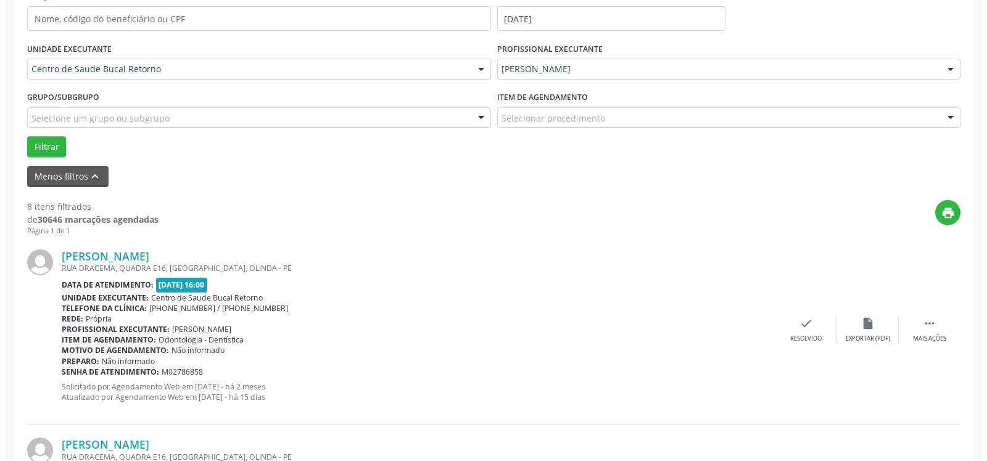
scroll to position [257, 0]
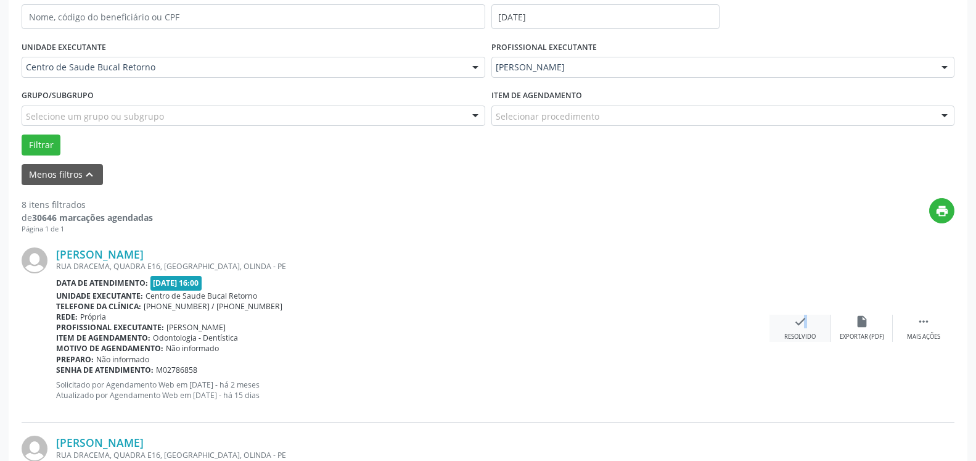
click at [799, 324] on icon "check" at bounding box center [801, 322] width 14 height 14
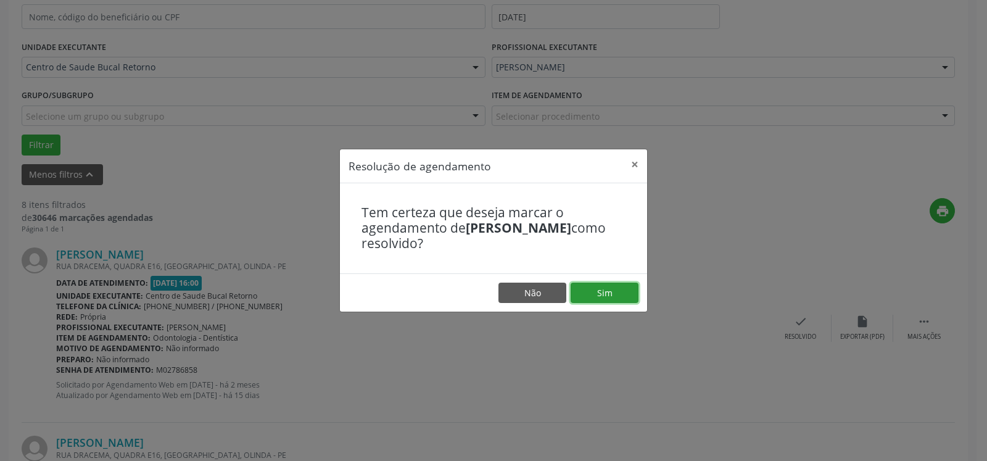
click at [597, 285] on button "Sim" at bounding box center [605, 292] width 68 height 21
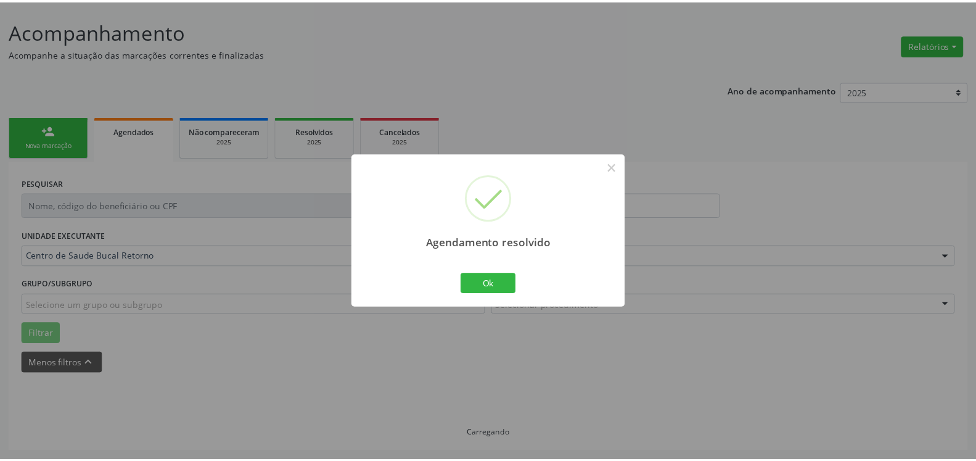
scroll to position [68, 0]
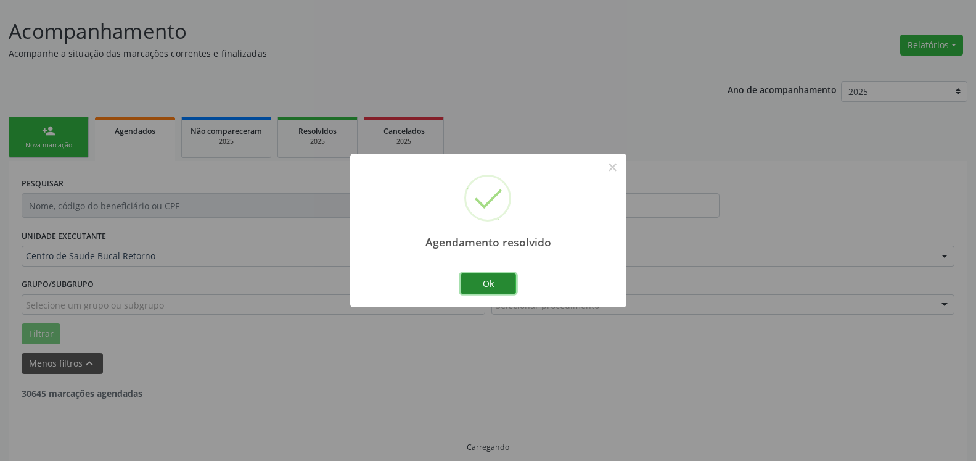
click at [498, 278] on button "Ok" at bounding box center [489, 283] width 56 height 21
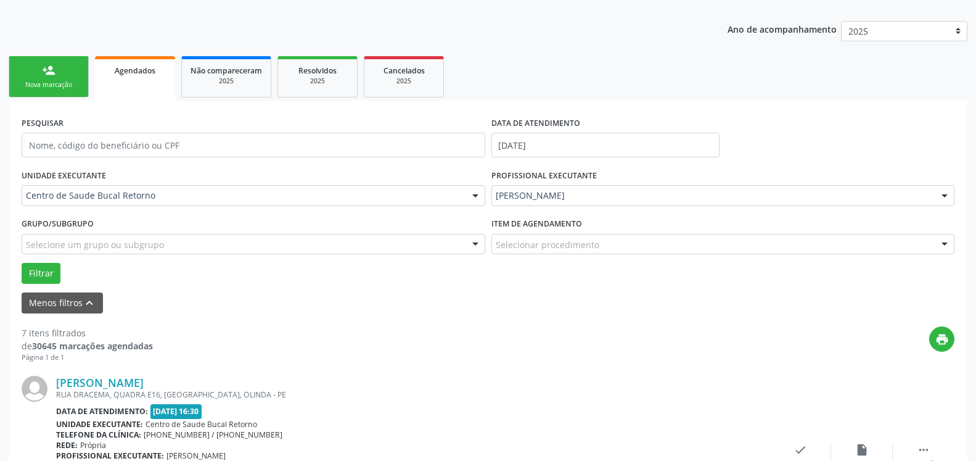
scroll to position [382, 0]
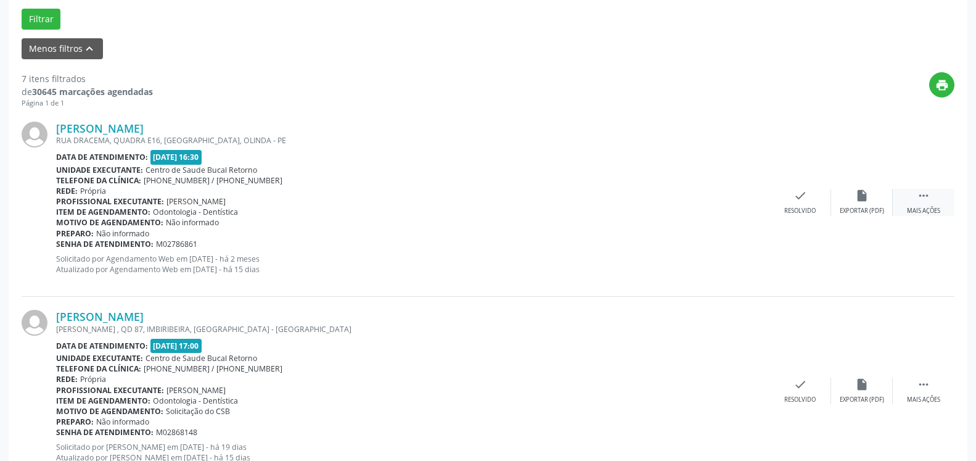
drag, startPoint x: 930, startPoint y: 196, endPoint x: 918, endPoint y: 199, distance: 12.6
click at [928, 196] on icon "" at bounding box center [924, 196] width 14 height 14
click at [867, 199] on icon "alarm_off" at bounding box center [862, 196] width 14 height 14
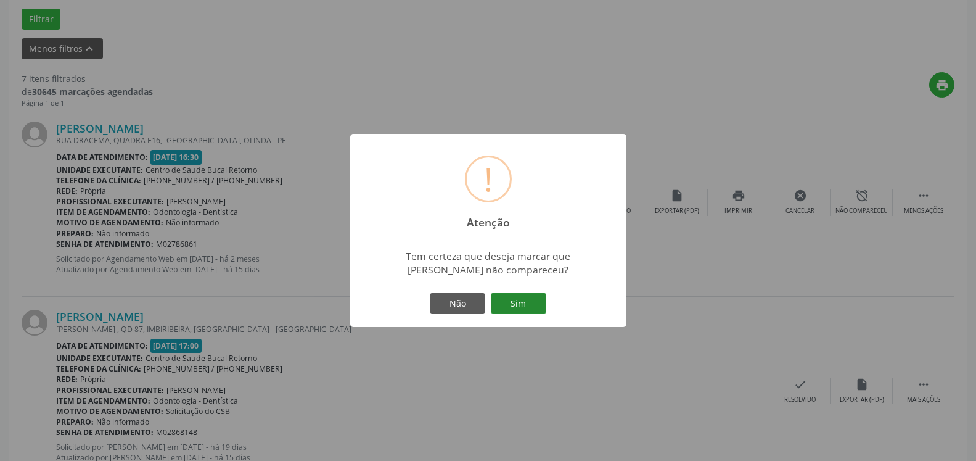
click at [529, 300] on button "Sim" at bounding box center [519, 303] width 56 height 21
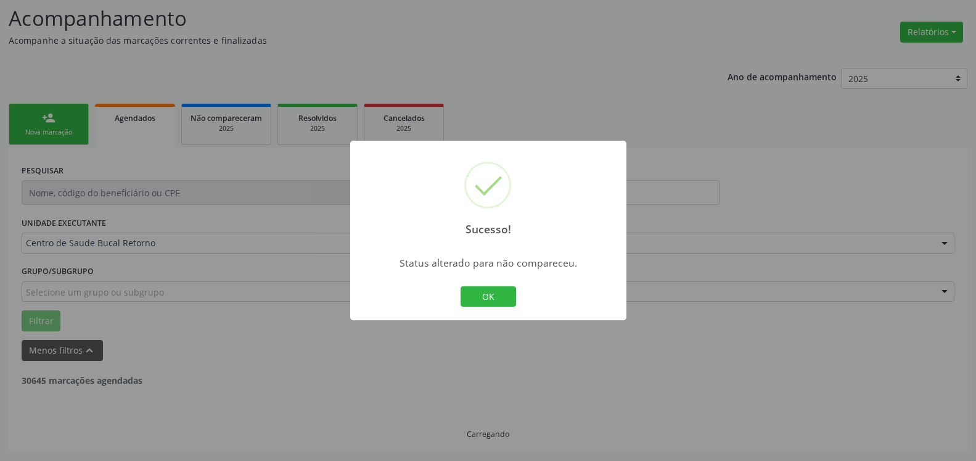
scroll to position [81, 0]
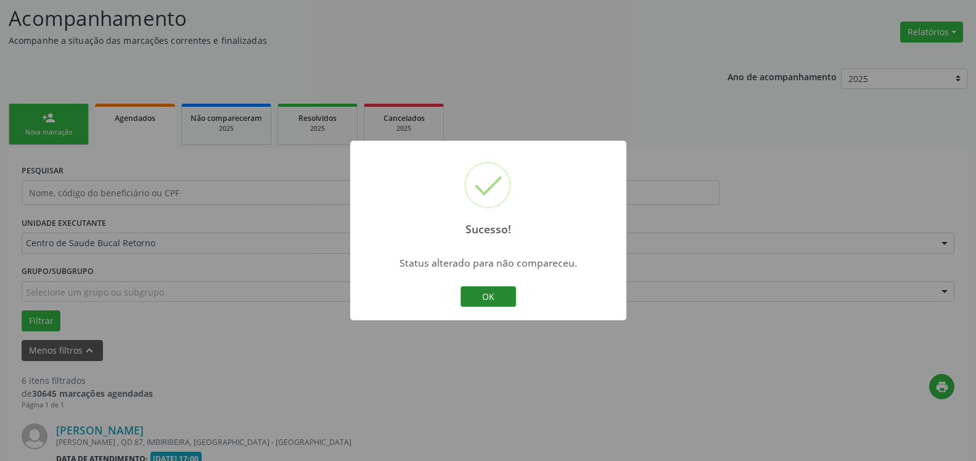
click at [492, 295] on button "OK" at bounding box center [489, 296] width 56 height 21
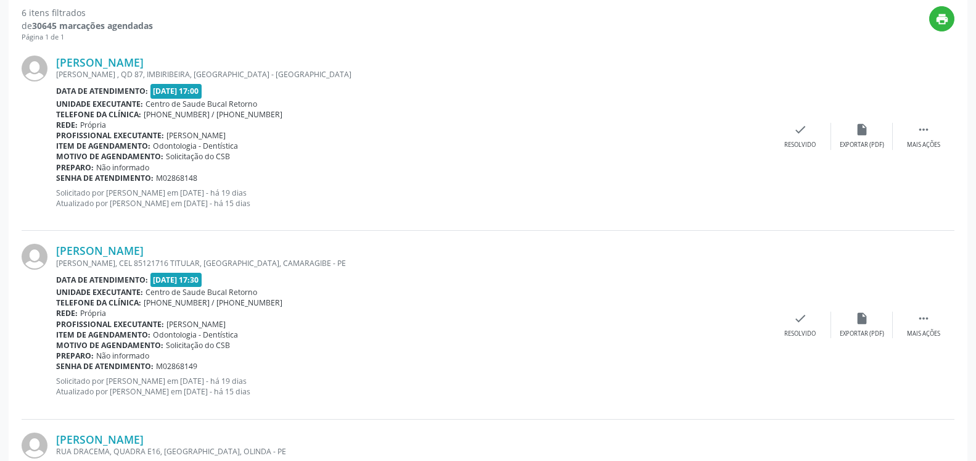
scroll to position [458, 0]
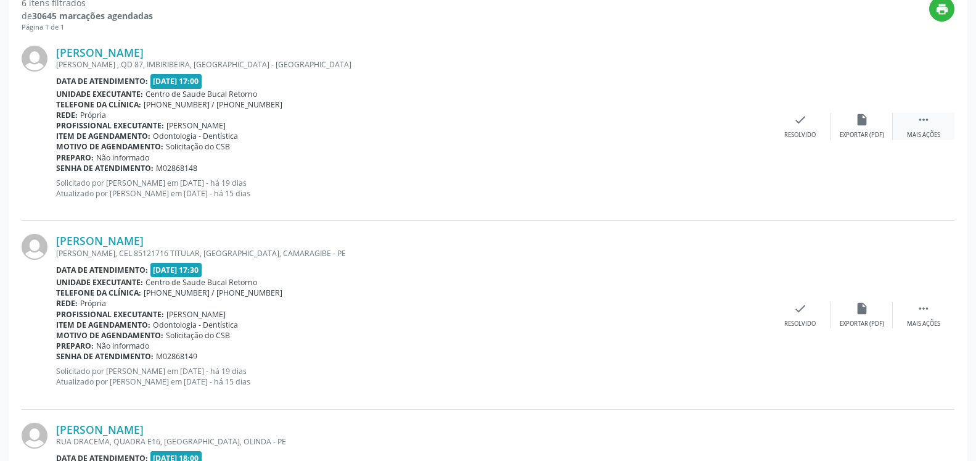
click at [934, 122] on div " Mais ações" at bounding box center [924, 126] width 62 height 27
click at [870, 117] on div "alarm_off Não compareceu" at bounding box center [862, 126] width 62 height 27
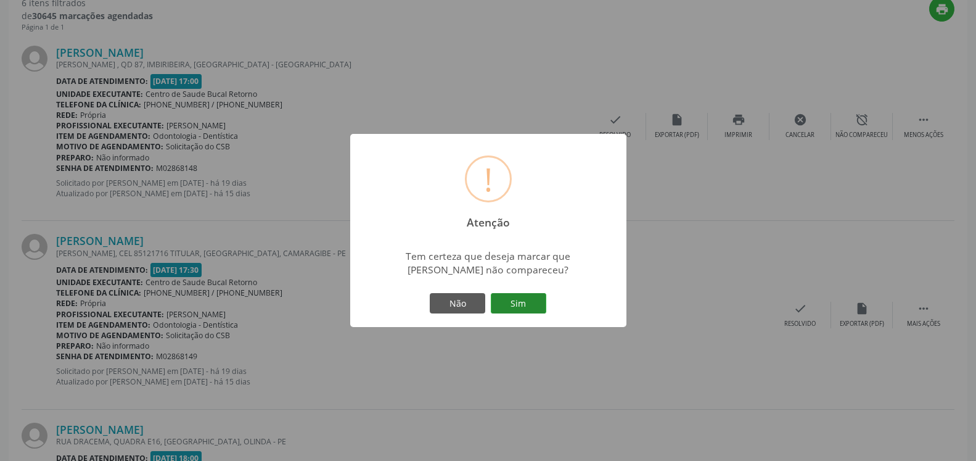
click at [537, 300] on button "Sim" at bounding box center [519, 303] width 56 height 21
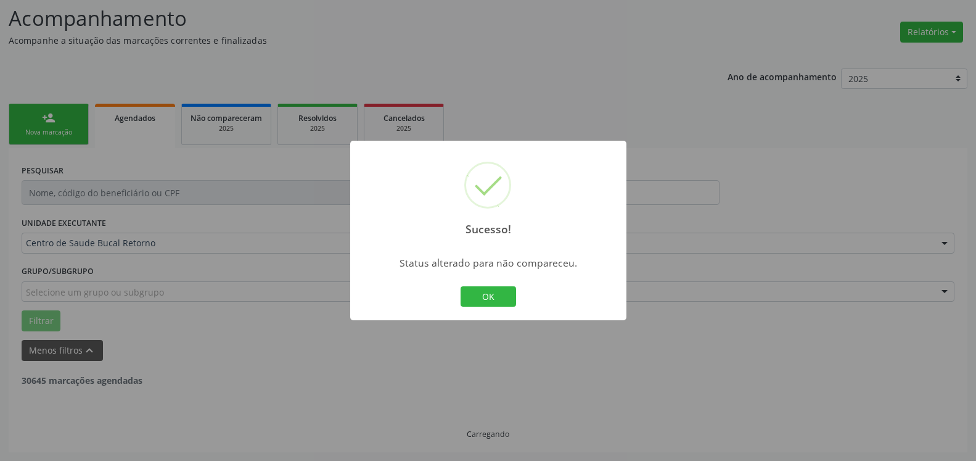
scroll to position [81, 0]
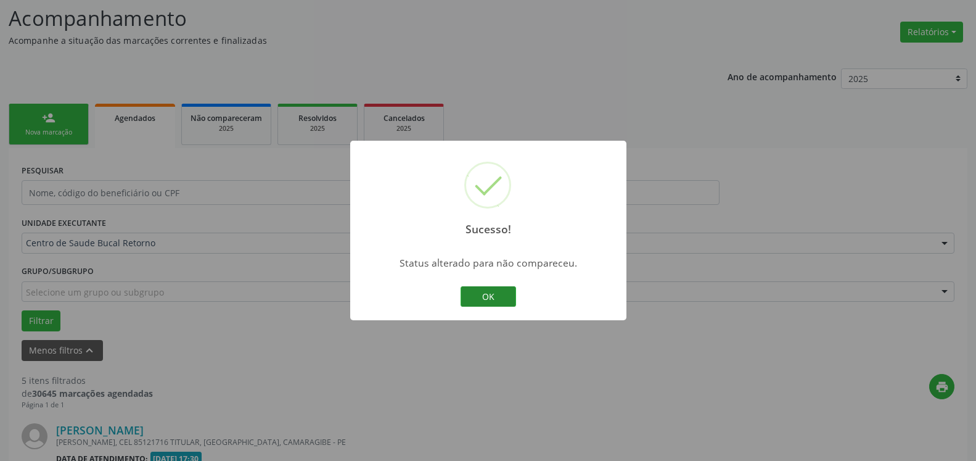
click at [500, 295] on button "OK" at bounding box center [489, 296] width 56 height 21
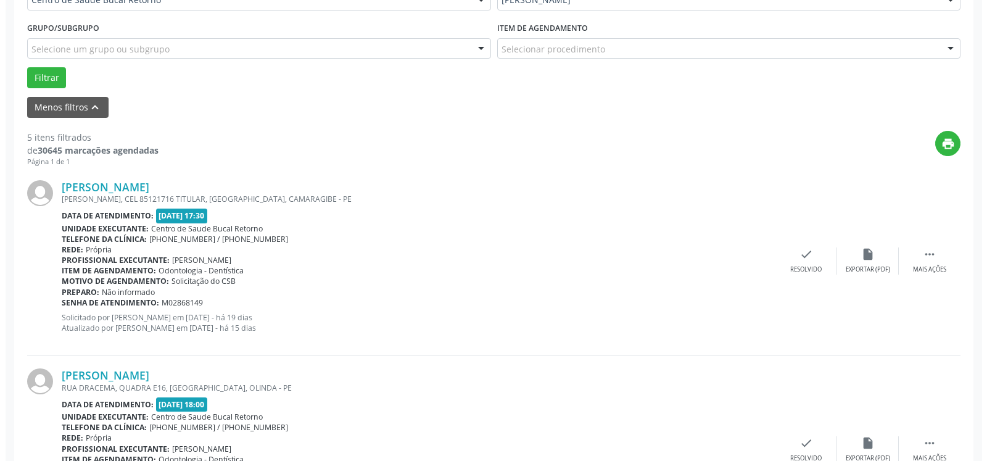
scroll to position [332, 0]
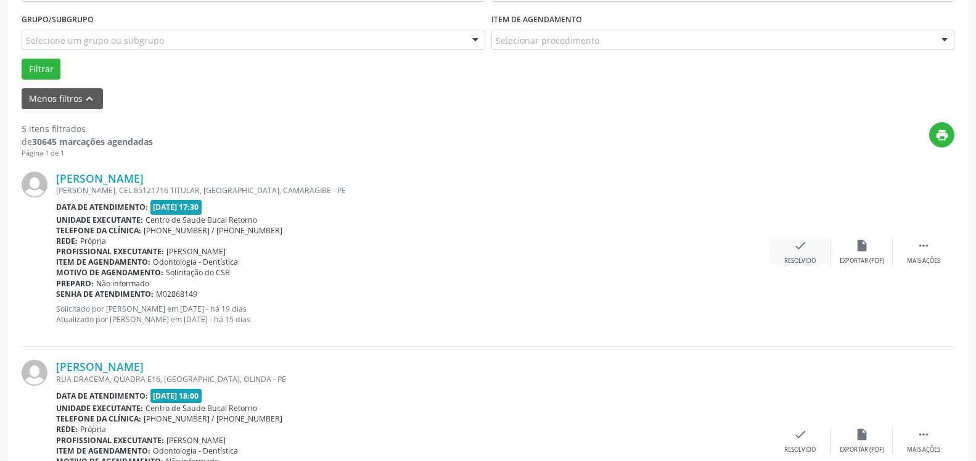
click at [810, 256] on div "check Resolvido" at bounding box center [801, 252] width 62 height 27
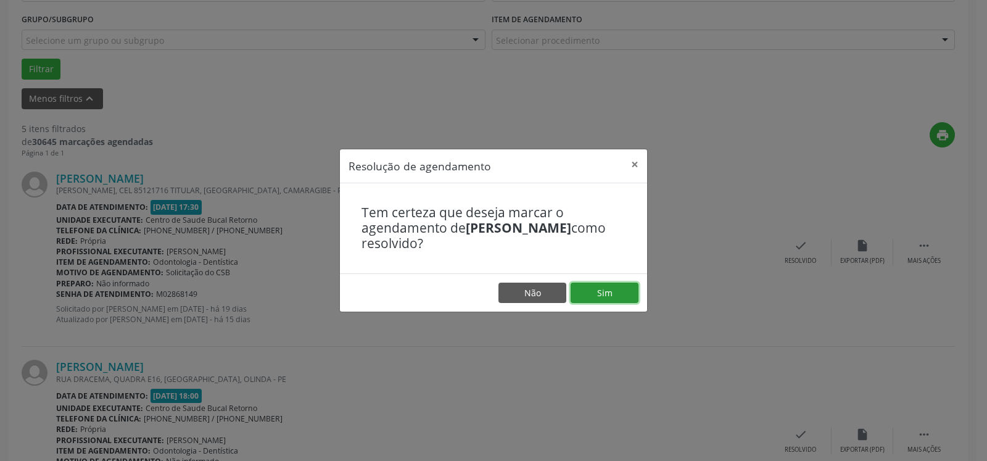
click at [599, 287] on button "Sim" at bounding box center [605, 292] width 68 height 21
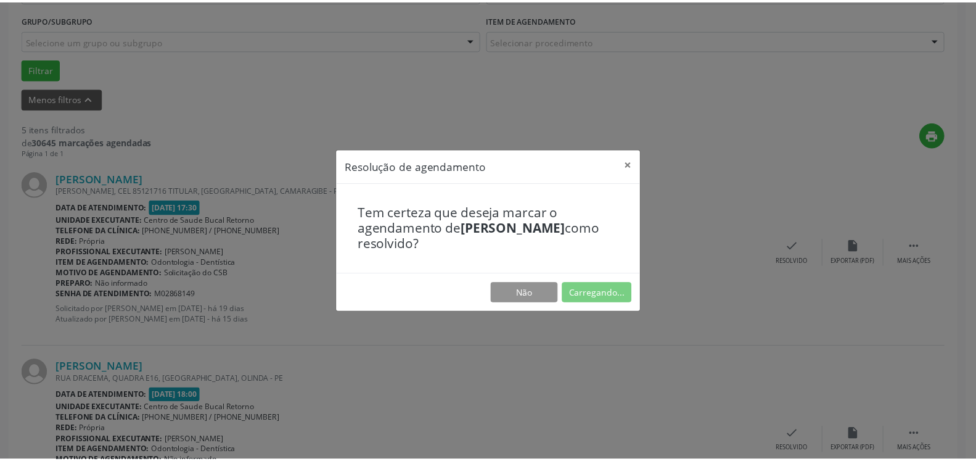
scroll to position [68, 0]
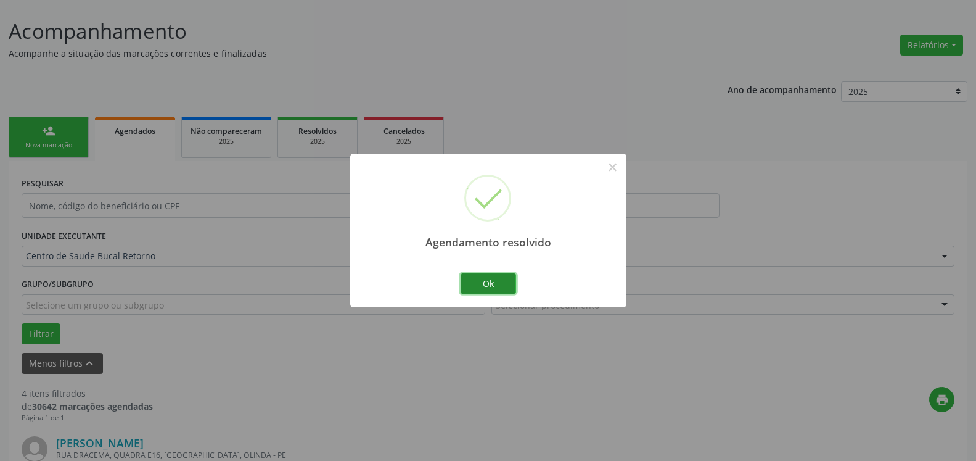
click at [505, 285] on button "Ok" at bounding box center [489, 283] width 56 height 21
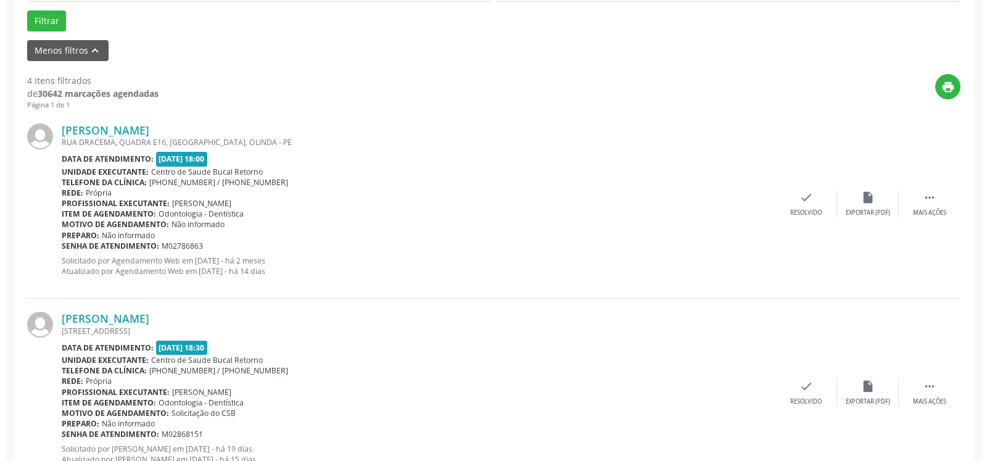
scroll to position [382, 0]
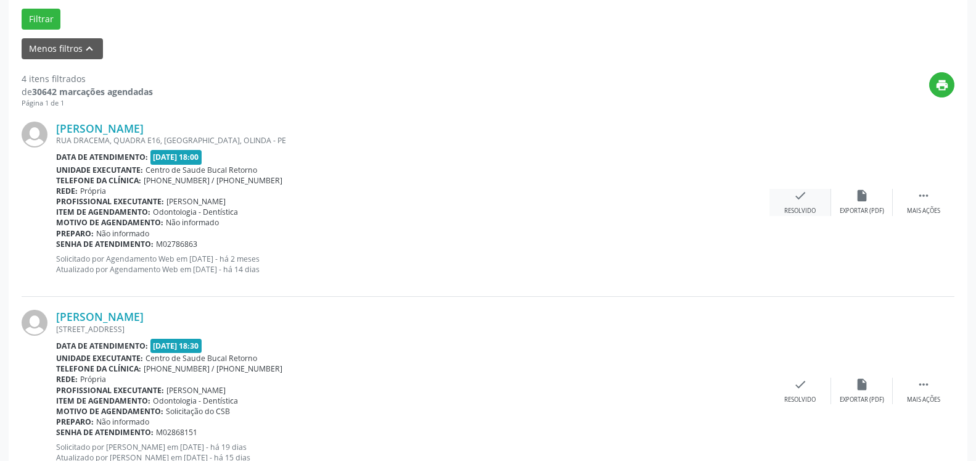
click at [786, 203] on div "check Resolvido" at bounding box center [801, 202] width 62 height 27
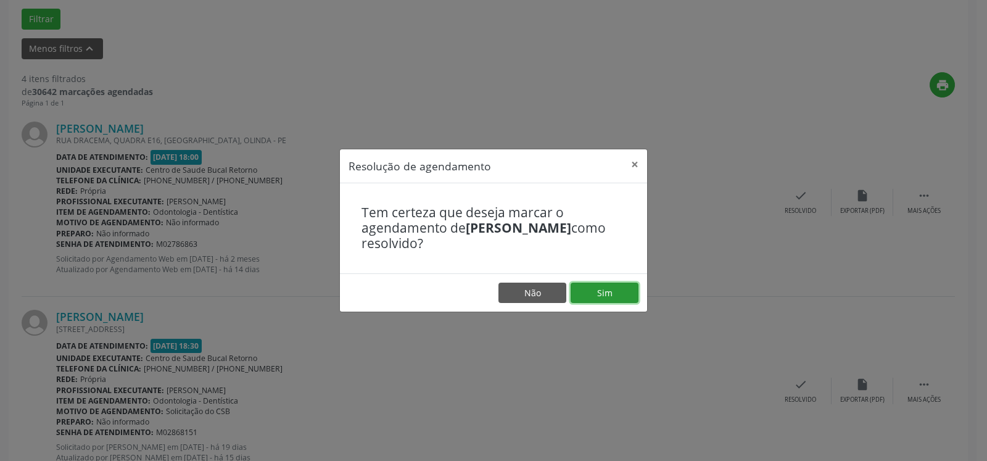
click at [608, 292] on button "Sim" at bounding box center [605, 292] width 68 height 21
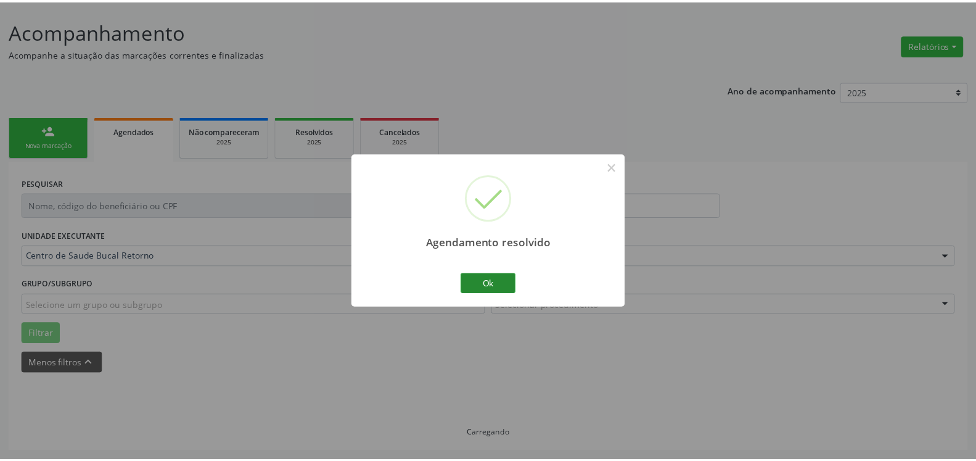
scroll to position [68, 0]
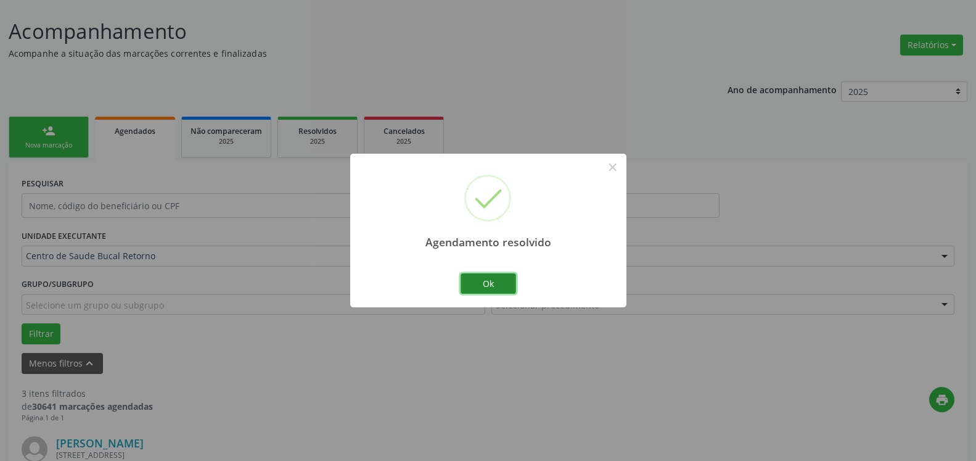
click at [488, 286] on button "Ok" at bounding box center [489, 283] width 56 height 21
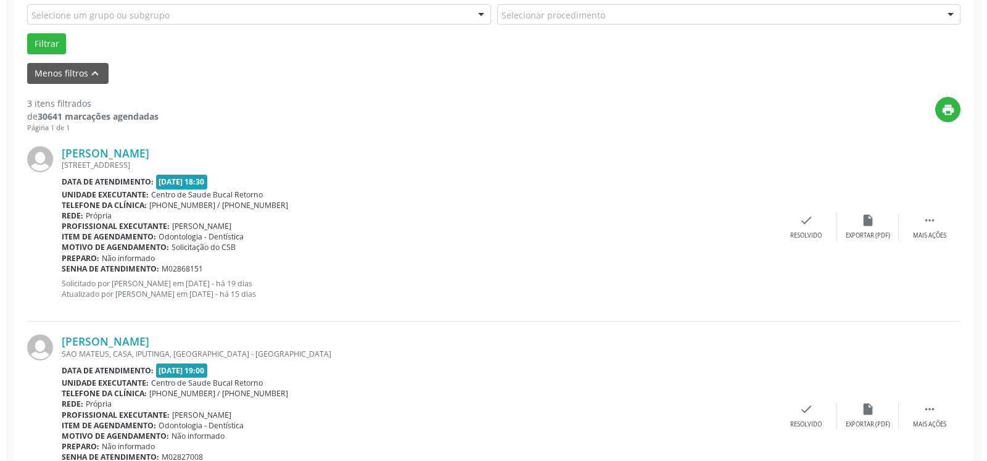
scroll to position [382, 0]
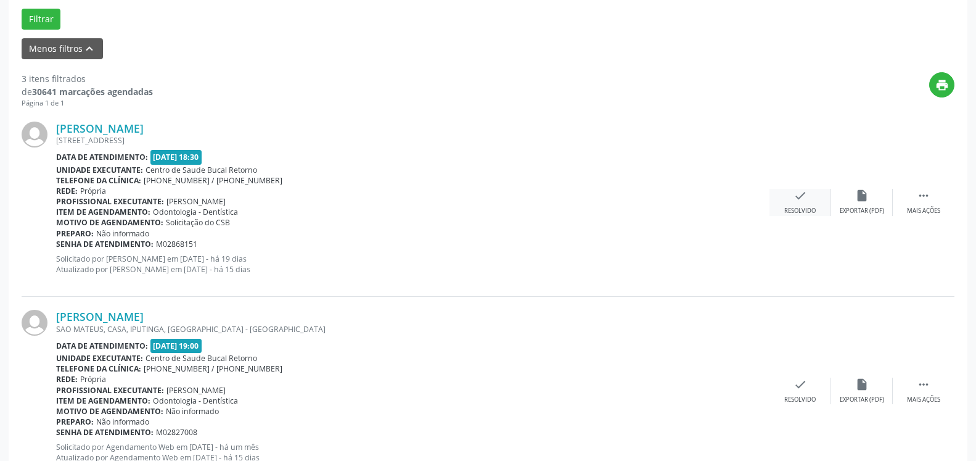
click at [794, 202] on icon "check" at bounding box center [801, 196] width 14 height 14
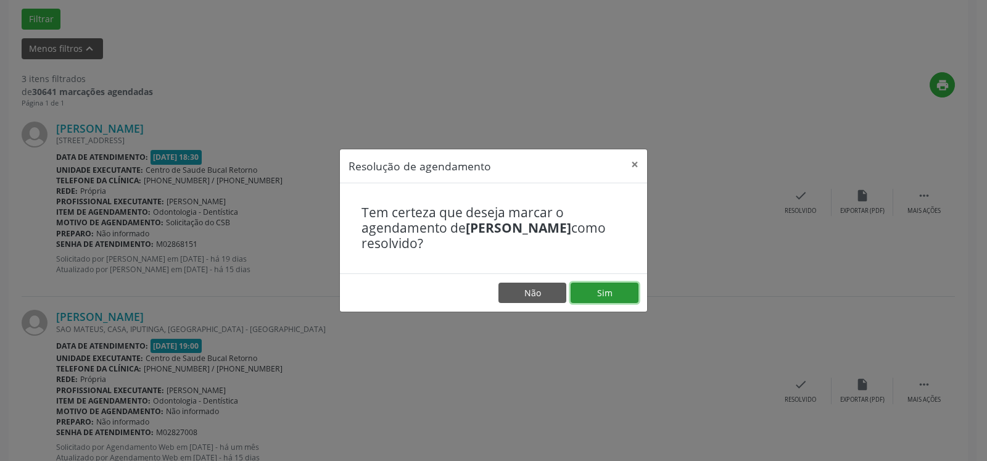
click at [595, 291] on button "Sim" at bounding box center [605, 292] width 68 height 21
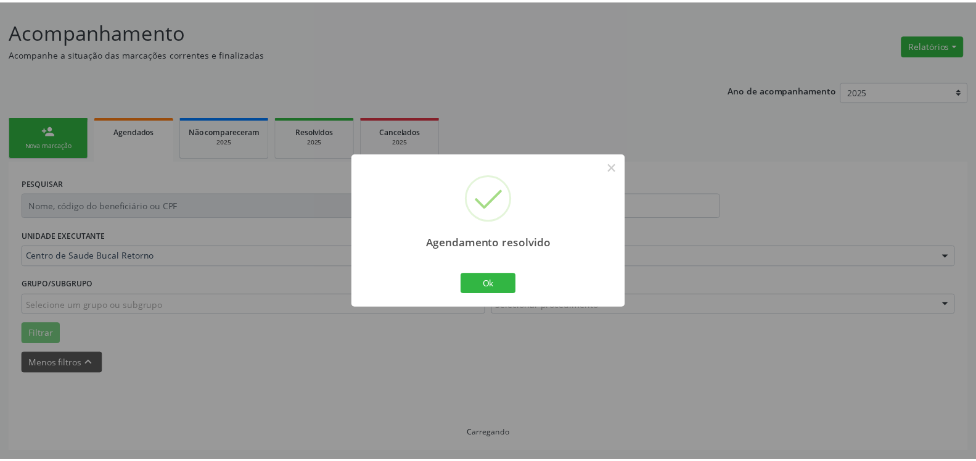
scroll to position [68, 0]
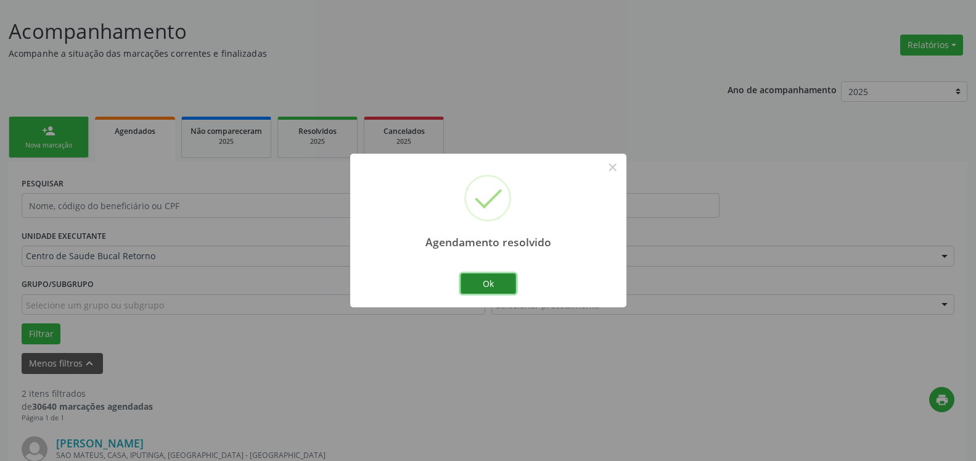
click at [503, 283] on button "Ok" at bounding box center [489, 283] width 56 height 21
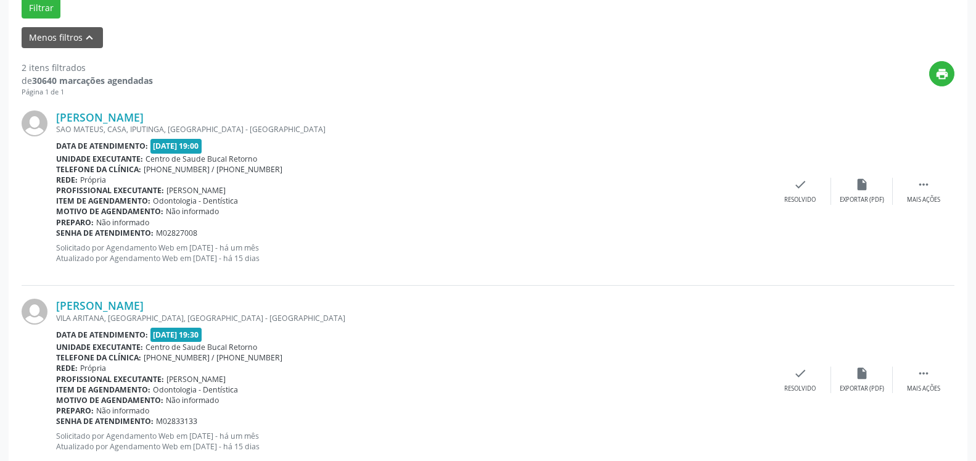
scroll to position [428, 0]
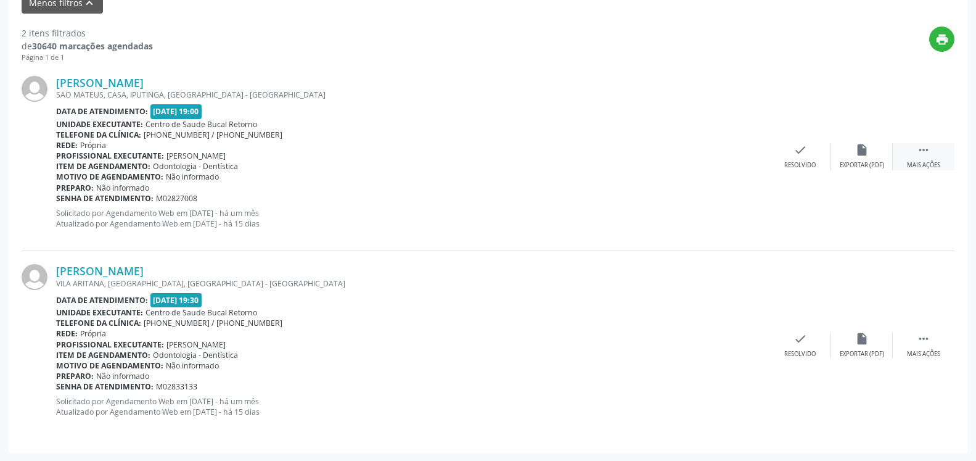
click at [928, 154] on icon "" at bounding box center [924, 150] width 14 height 14
click at [880, 150] on div "alarm_off Não compareceu" at bounding box center [862, 156] width 62 height 27
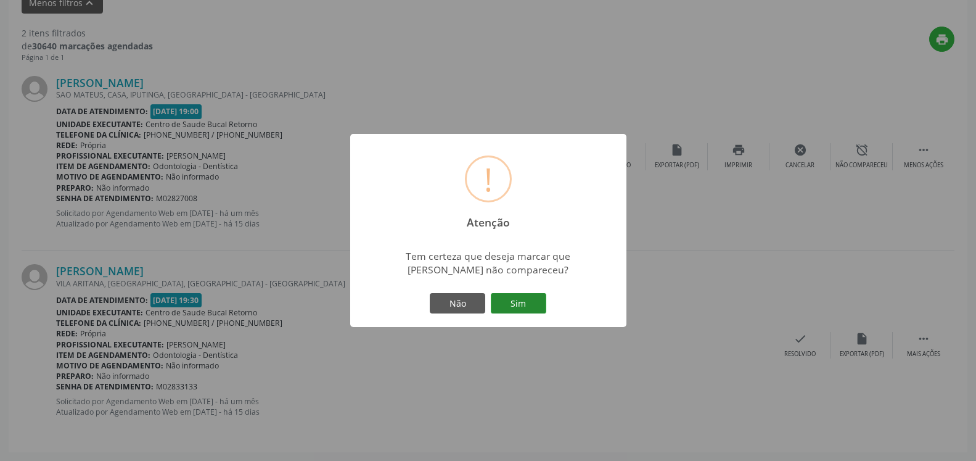
click at [514, 299] on button "Sim" at bounding box center [519, 303] width 56 height 21
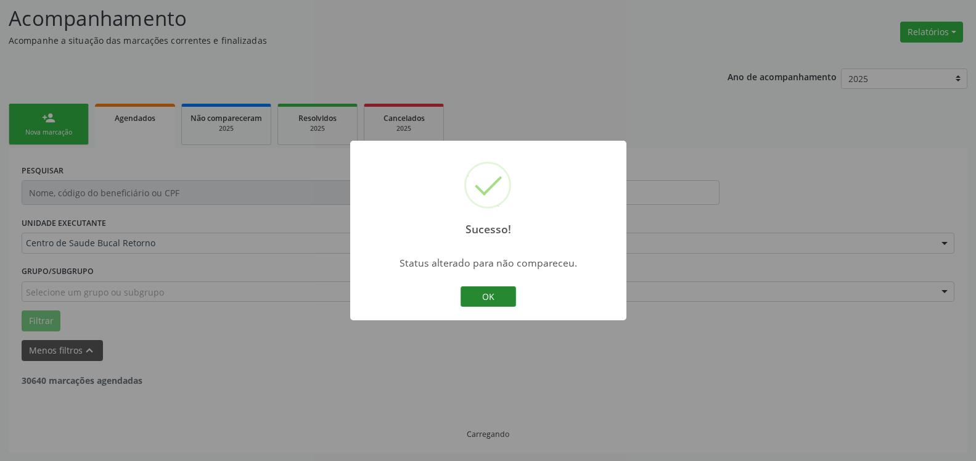
click at [483, 292] on button "OK" at bounding box center [489, 296] width 56 height 21
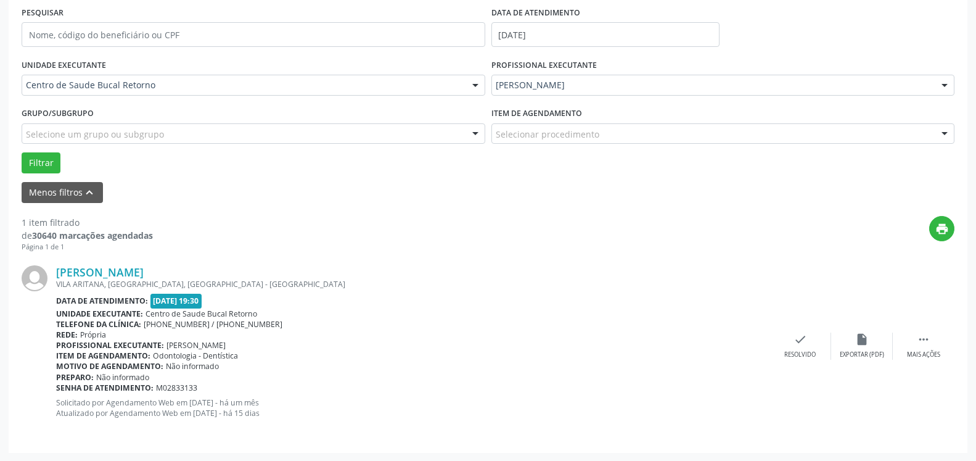
scroll to position [239, 0]
click at [938, 342] on div " Mais ações" at bounding box center [924, 345] width 62 height 27
click at [870, 346] on div "alarm_off Não compareceu" at bounding box center [862, 345] width 62 height 27
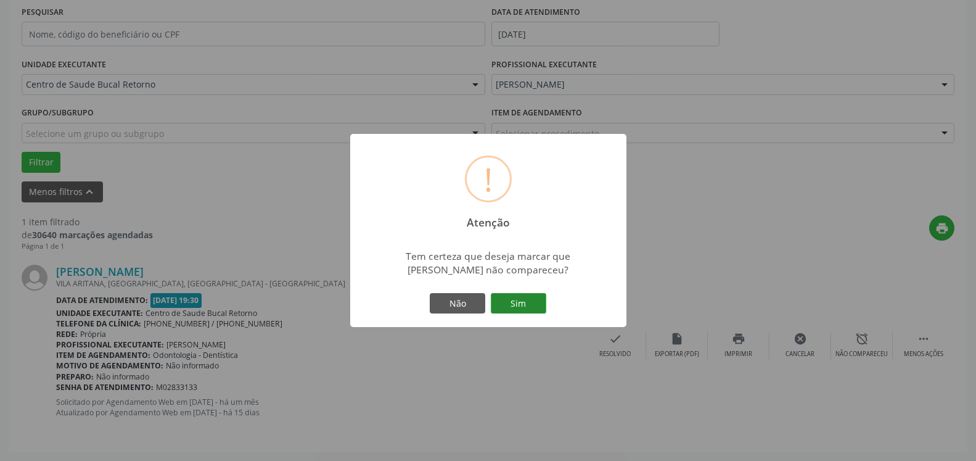
click at [522, 306] on button "Sim" at bounding box center [519, 303] width 56 height 21
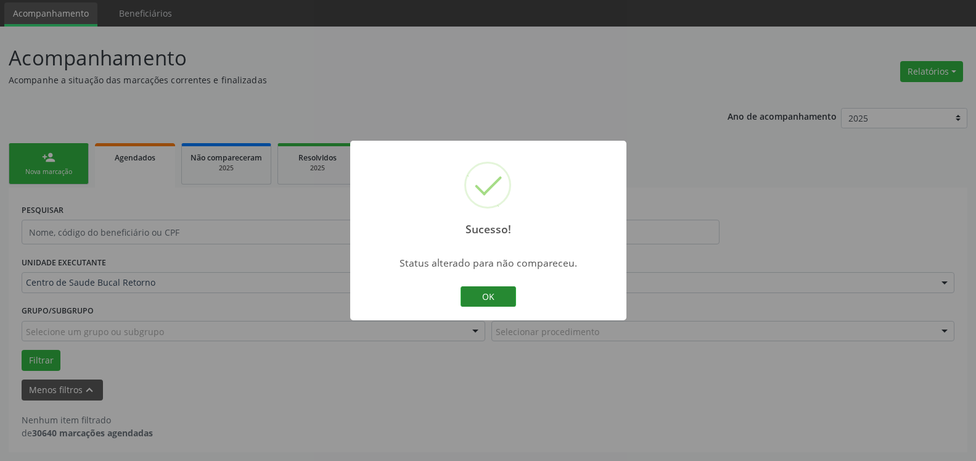
scroll to position [41, 0]
click at [482, 290] on button "OK" at bounding box center [489, 296] width 56 height 21
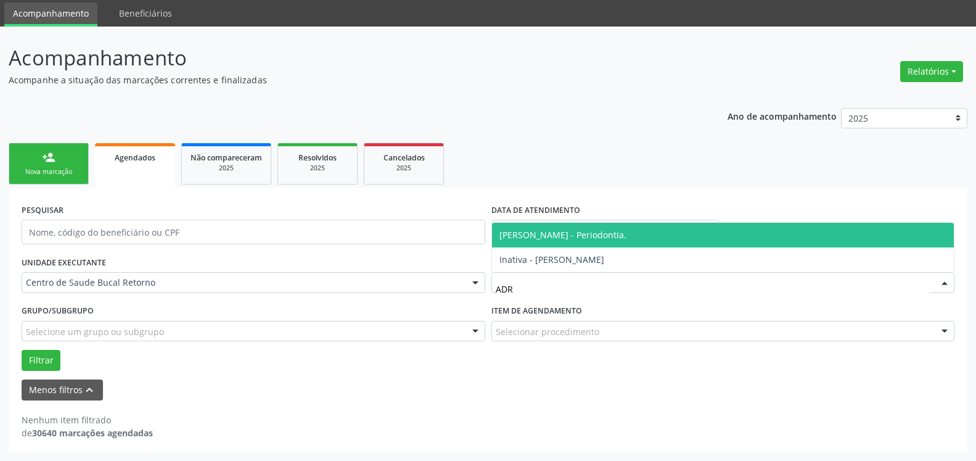
click at [574, 238] on span "[PERSON_NAME] - Periodontia." at bounding box center [563, 235] width 127 height 12
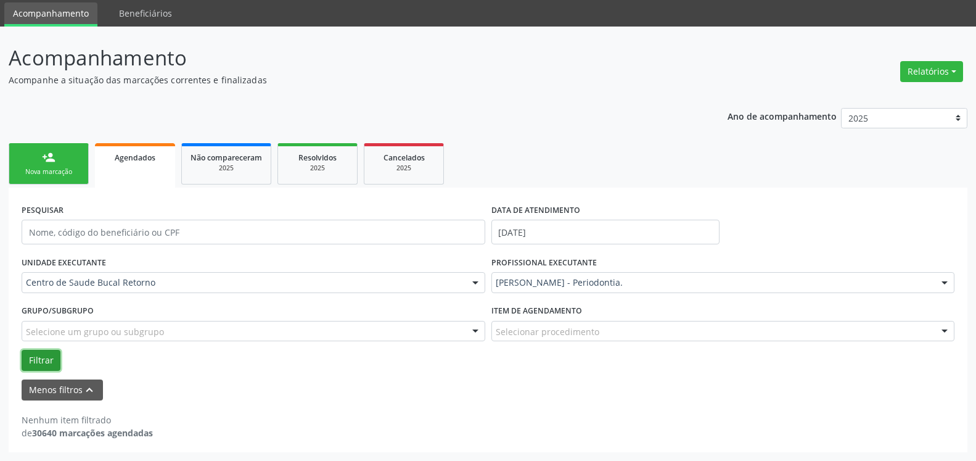
click at [34, 360] on button "Filtrar" at bounding box center [41, 360] width 39 height 21
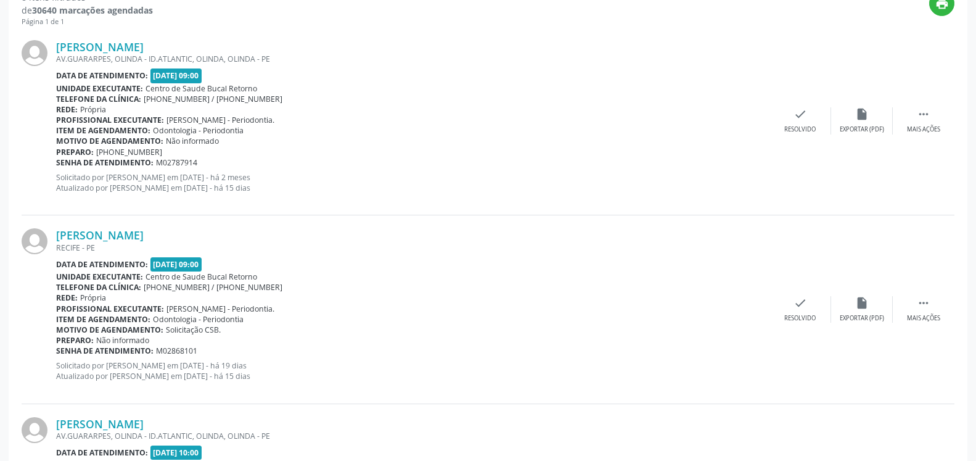
scroll to position [482, 0]
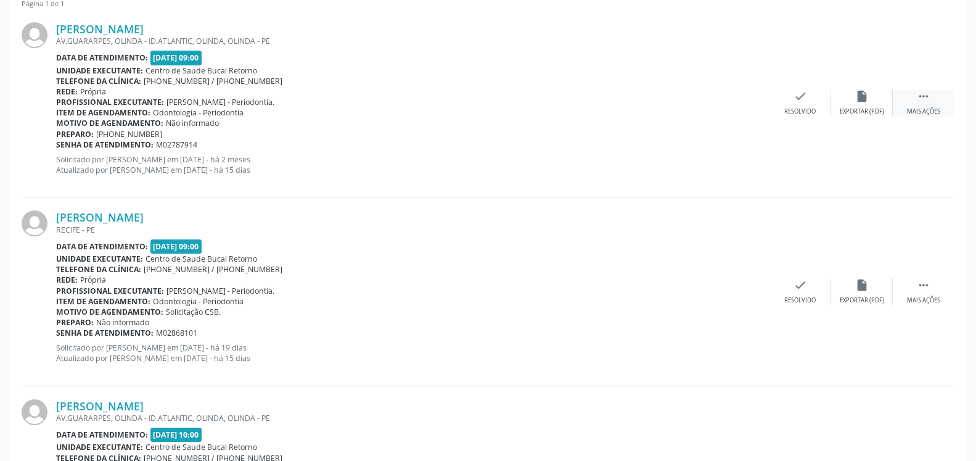
click at [928, 102] on icon "" at bounding box center [924, 96] width 14 height 14
click at [874, 110] on div "Não compareceu" at bounding box center [862, 111] width 52 height 9
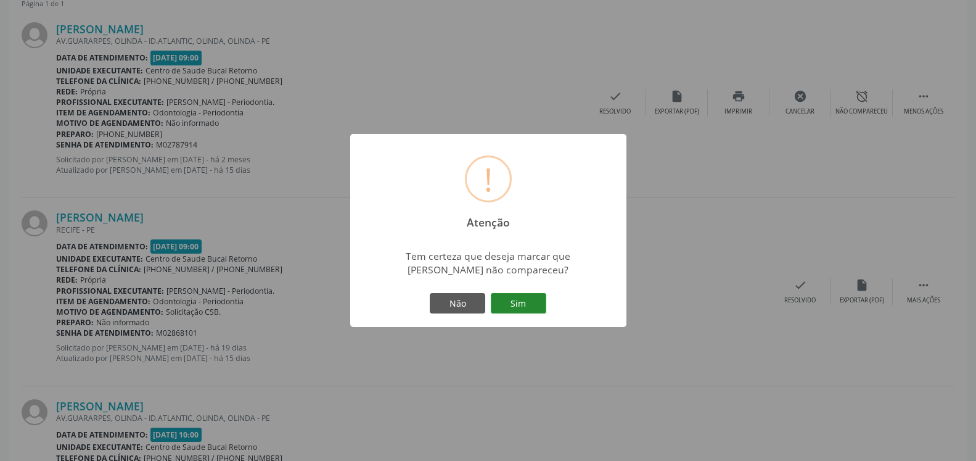
click at [532, 301] on button "Sim" at bounding box center [519, 303] width 56 height 21
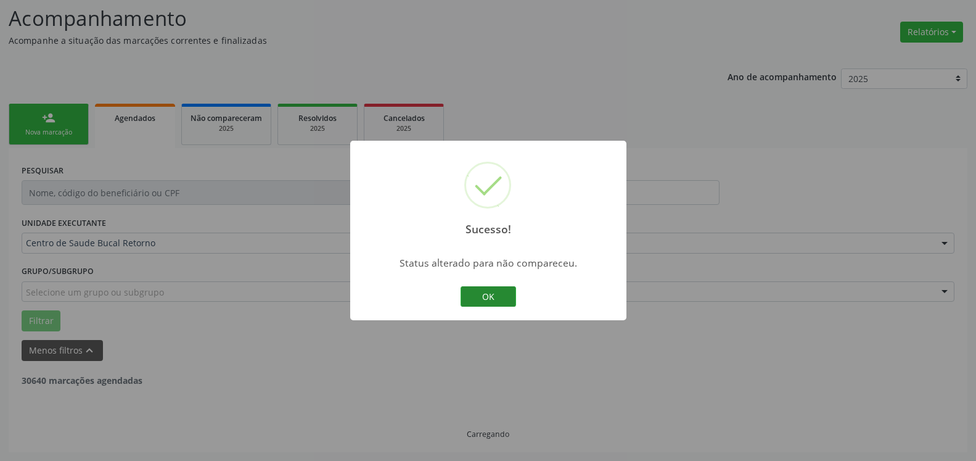
scroll to position [81, 0]
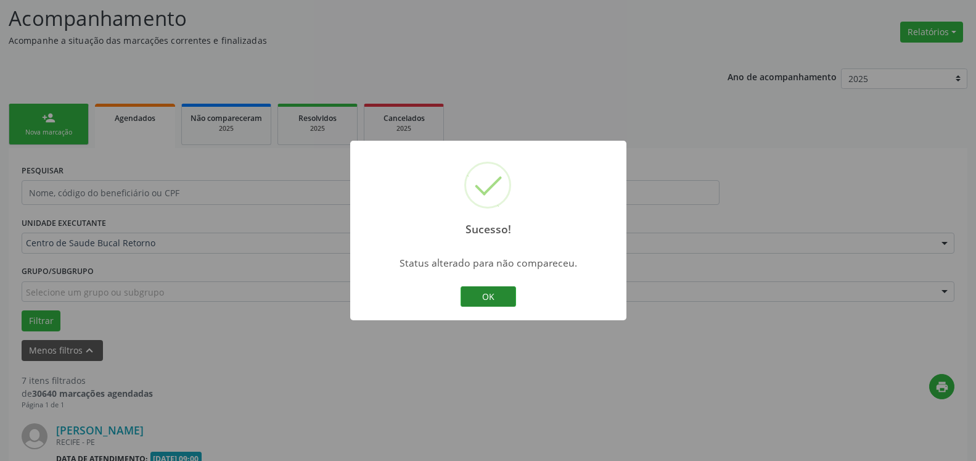
click at [505, 289] on button "OK" at bounding box center [489, 296] width 56 height 21
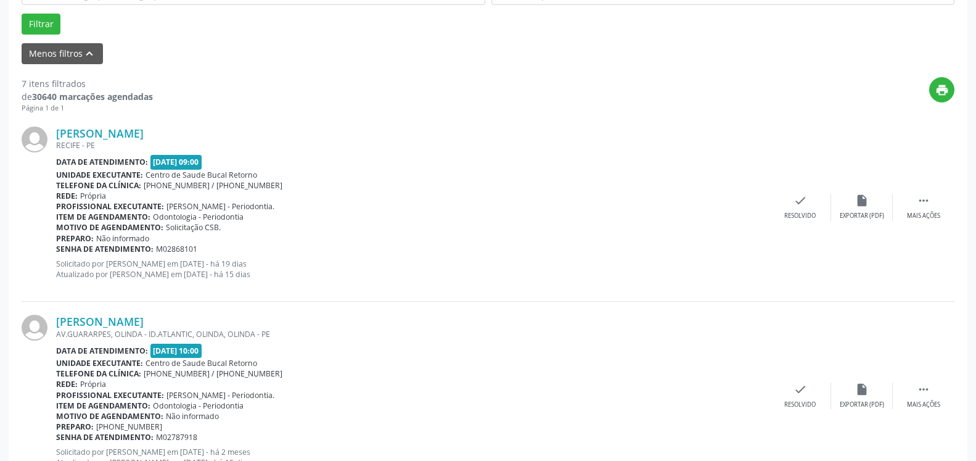
scroll to position [395, 0]
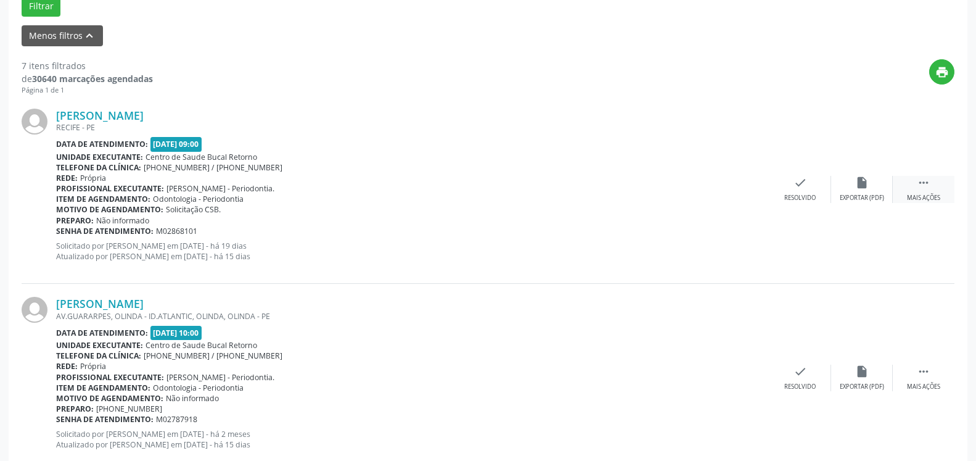
click at [931, 193] on div " Mais ações" at bounding box center [924, 189] width 62 height 27
click at [855, 183] on div "alarm_off Não compareceu" at bounding box center [862, 189] width 62 height 27
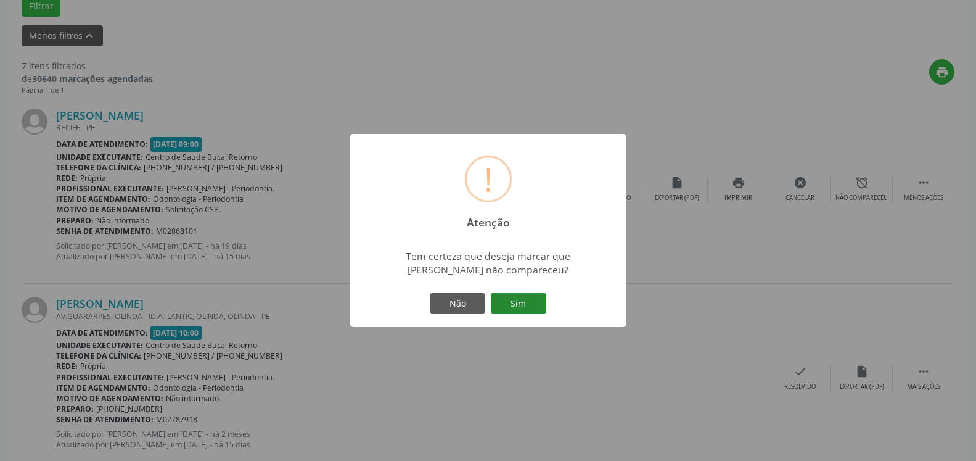
click at [509, 309] on button "Sim" at bounding box center [519, 303] width 56 height 21
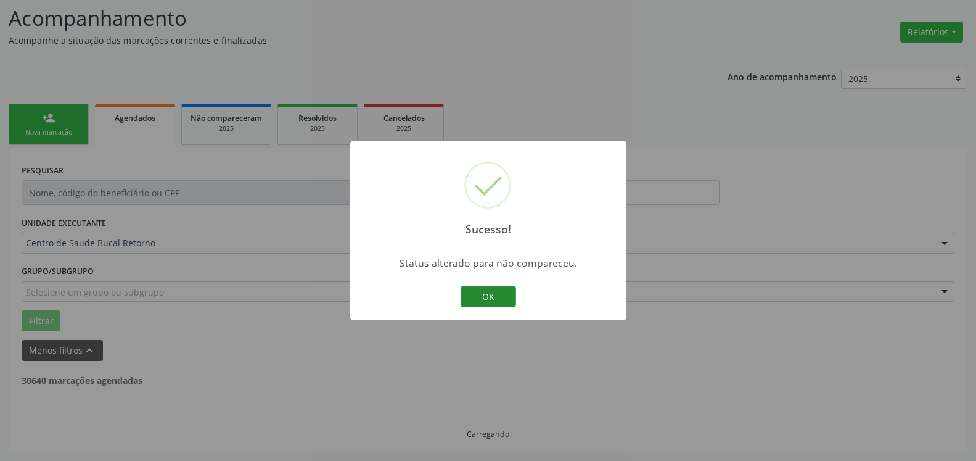
scroll to position [81, 0]
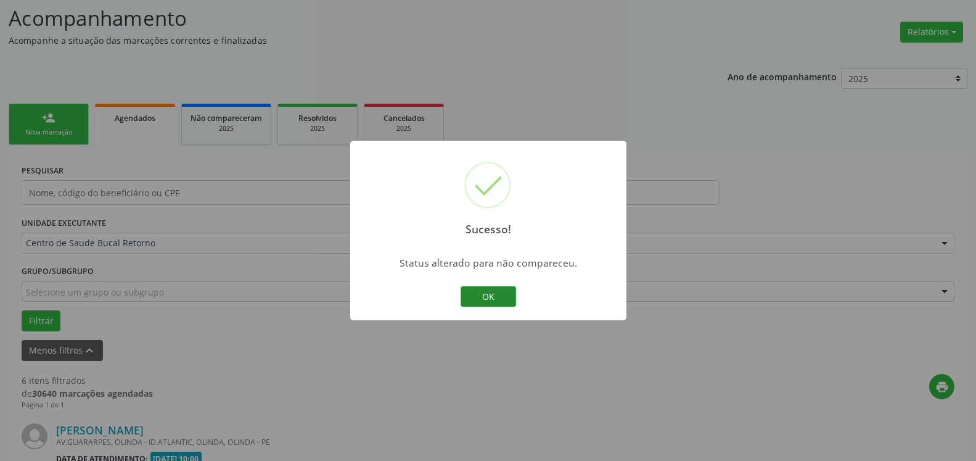
click at [491, 296] on button "OK" at bounding box center [489, 296] width 56 height 21
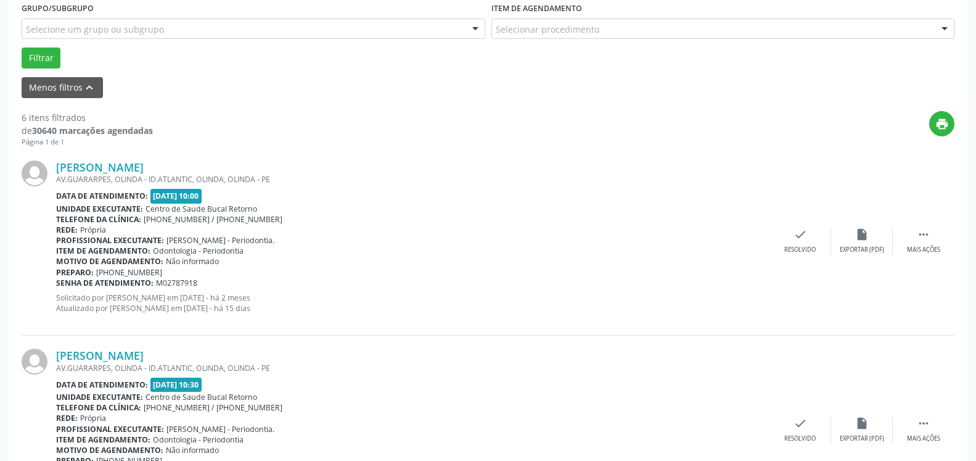
scroll to position [395, 0]
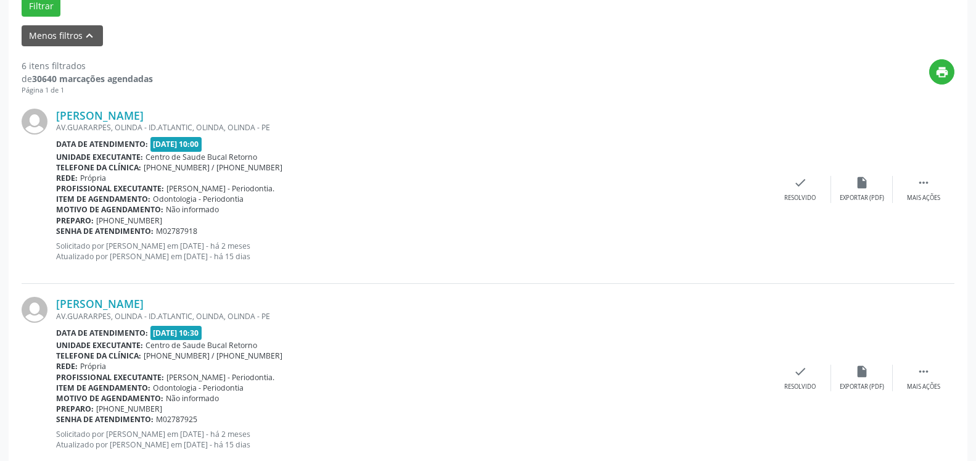
click at [927, 171] on div "[PERSON_NAME] AV.GUARARPES, OLINDA - ID.ATLANTIC, OLINDA, OLINDA - PE Data de a…" at bounding box center [488, 190] width 933 height 188
click at [925, 183] on icon "" at bounding box center [924, 183] width 14 height 14
click at [863, 195] on div "Não compareceu" at bounding box center [862, 198] width 52 height 9
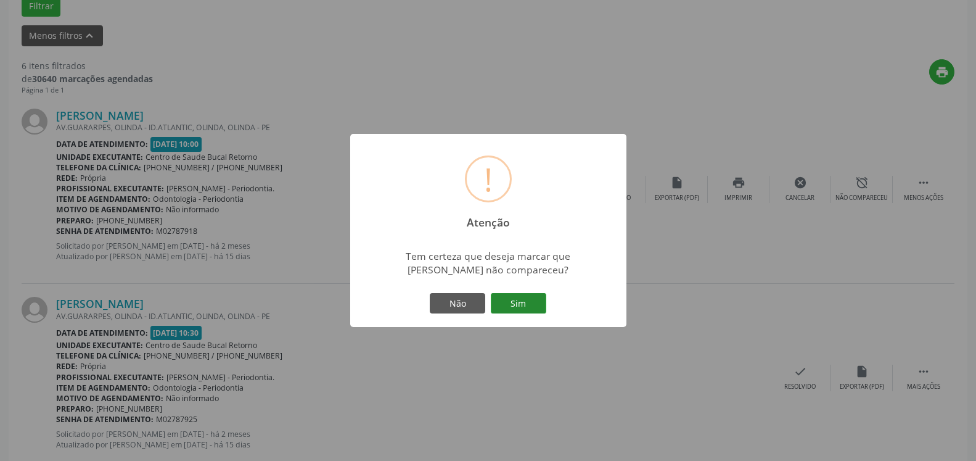
click at [529, 305] on button "Sim" at bounding box center [519, 303] width 56 height 21
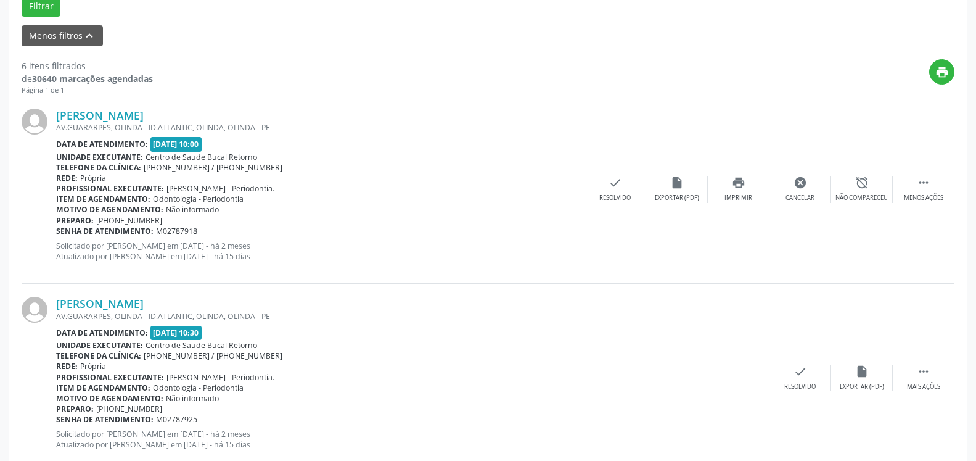
scroll to position [81, 0]
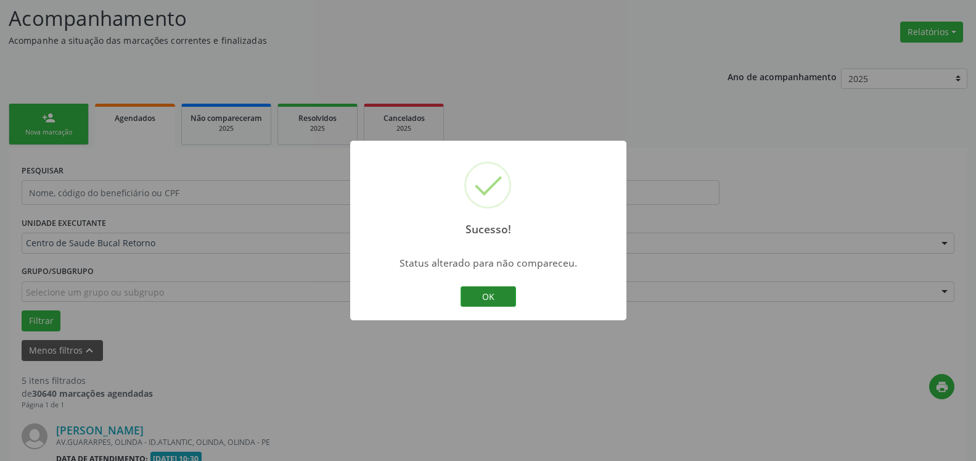
click at [495, 300] on button "OK" at bounding box center [489, 296] width 56 height 21
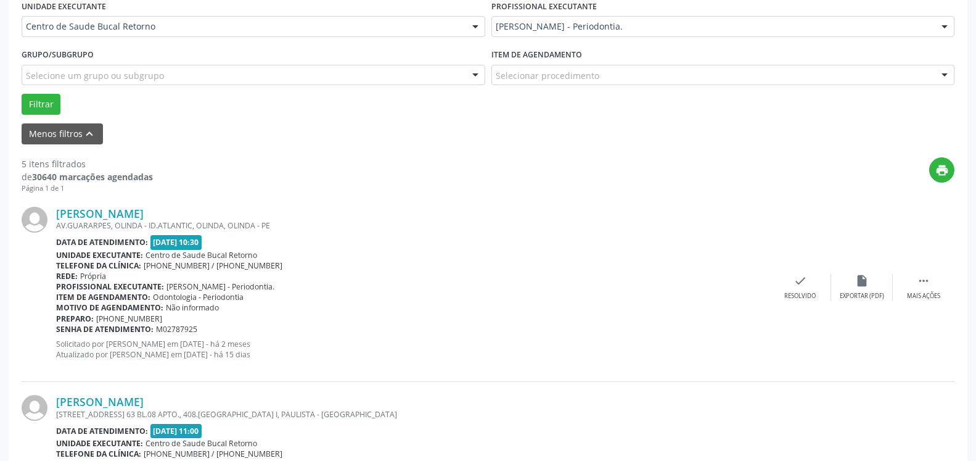
scroll to position [332, 0]
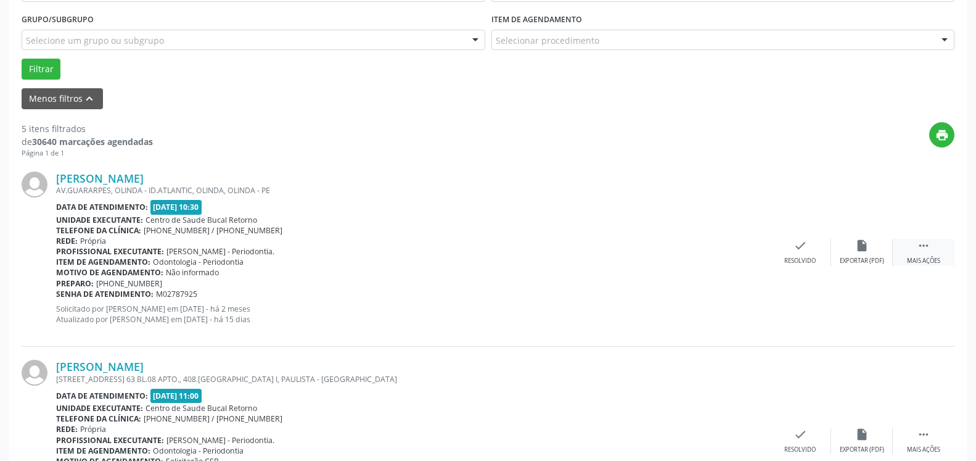
click at [938, 255] on div " Mais ações" at bounding box center [924, 252] width 62 height 27
click at [873, 254] on div "alarm_off Não compareceu" at bounding box center [862, 252] width 62 height 27
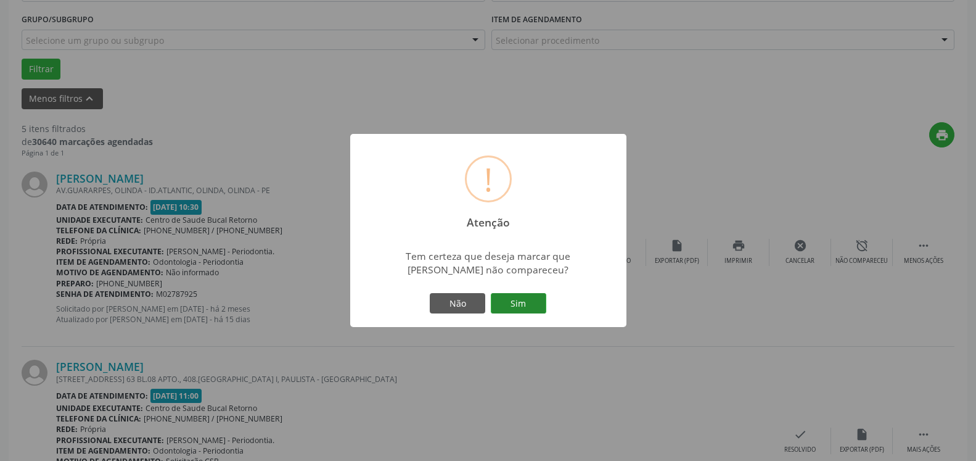
click at [514, 302] on button "Sim" at bounding box center [519, 303] width 56 height 21
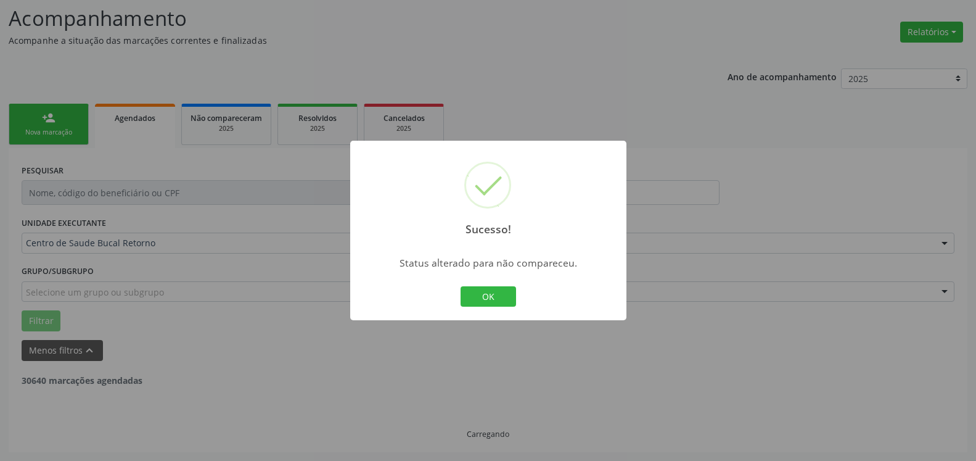
scroll to position [81, 0]
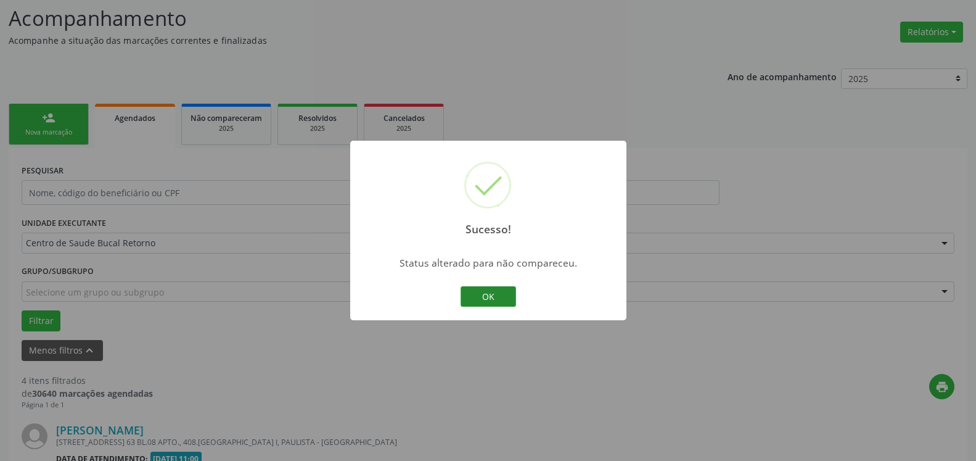
click at [496, 295] on button "OK" at bounding box center [489, 296] width 56 height 21
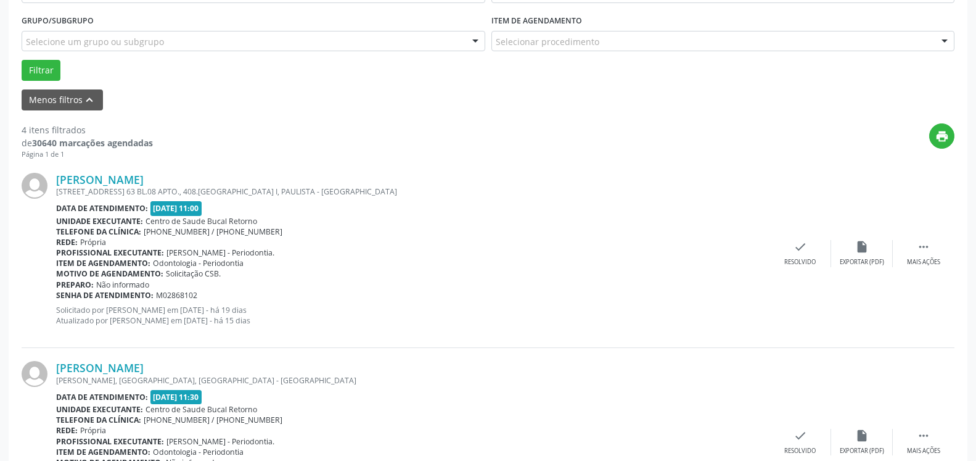
scroll to position [332, 0]
click at [923, 246] on icon "" at bounding box center [924, 246] width 14 height 14
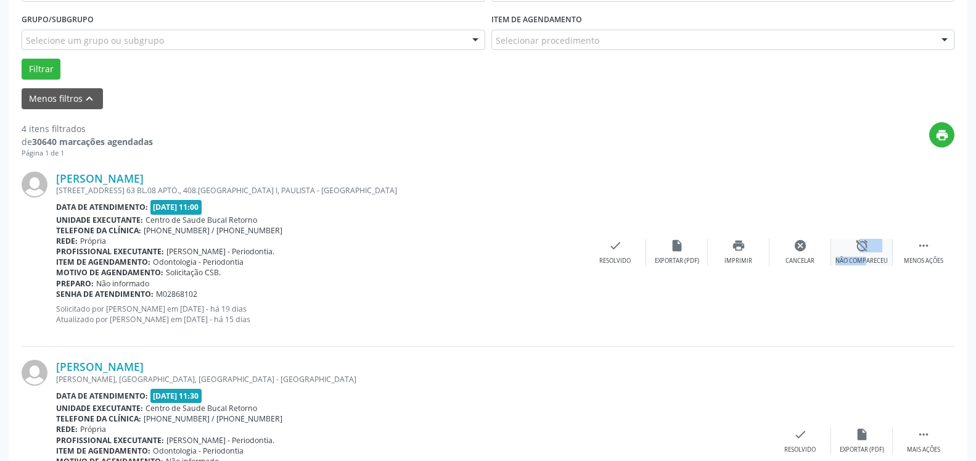
click at [855, 242] on div "alarm_off Não compareceu" at bounding box center [862, 252] width 62 height 27
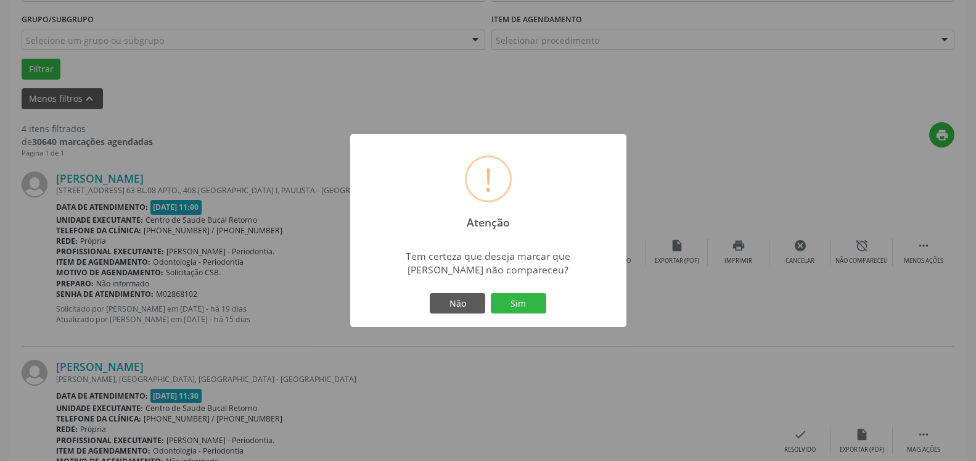
click at [532, 292] on div "Não Sim" at bounding box center [488, 304] width 122 height 26
click at [518, 300] on button "Sim" at bounding box center [519, 303] width 56 height 21
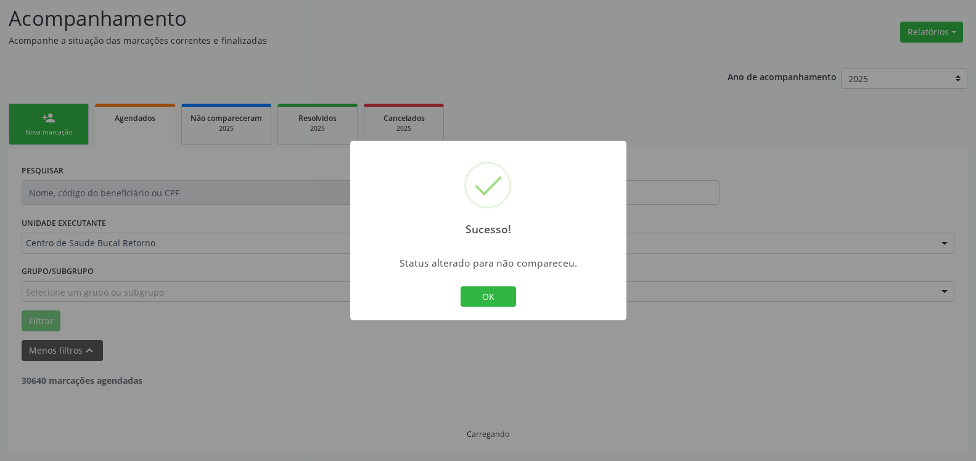
scroll to position [81, 0]
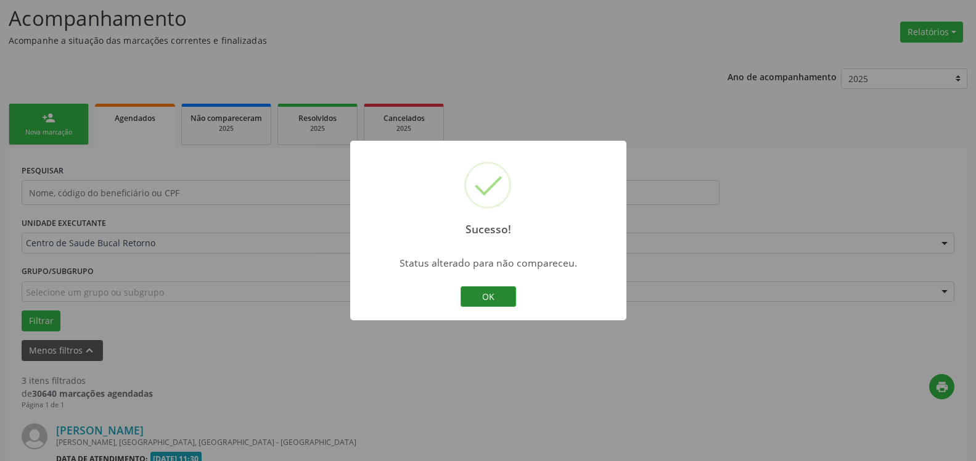
click at [494, 295] on button "OK" at bounding box center [489, 296] width 56 height 21
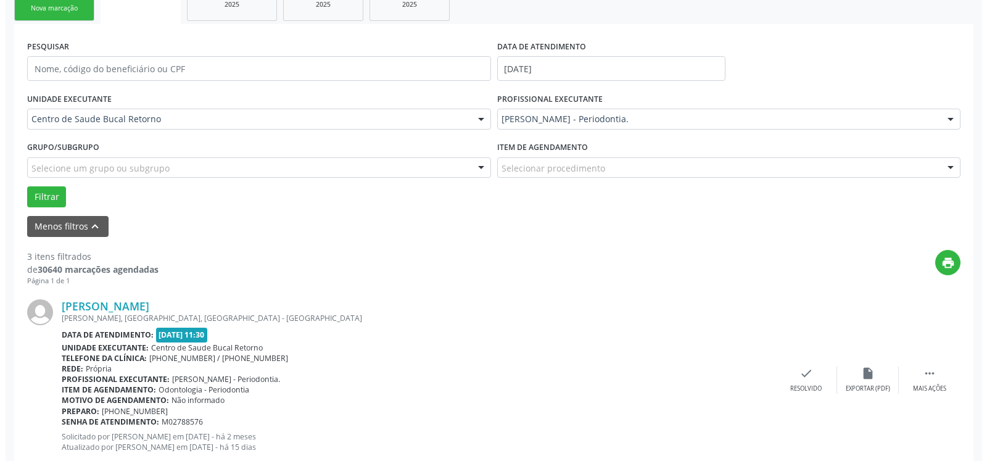
scroll to position [332, 0]
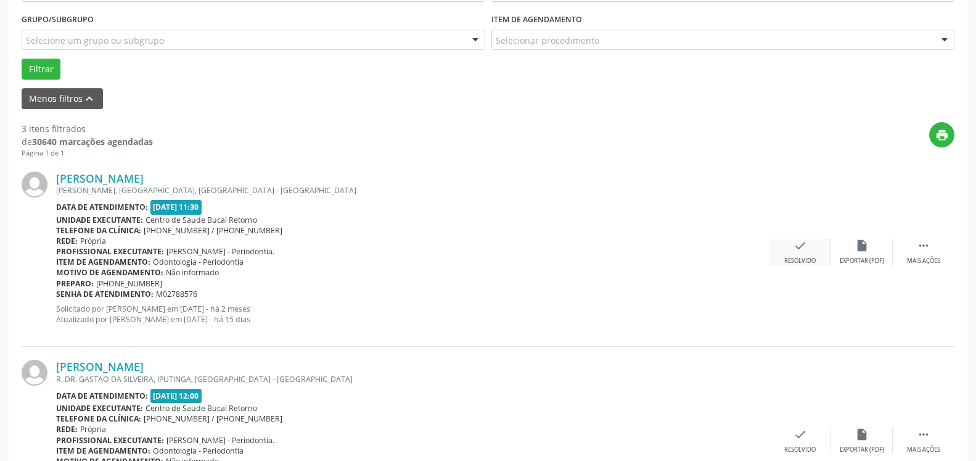
click at [792, 247] on div "check Resolvido" at bounding box center [801, 252] width 62 height 27
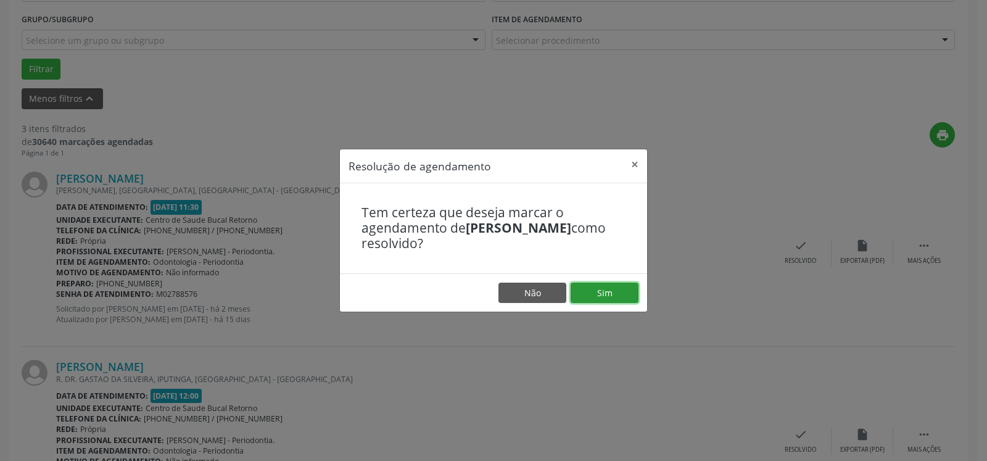
click at [634, 290] on button "Sim" at bounding box center [605, 292] width 68 height 21
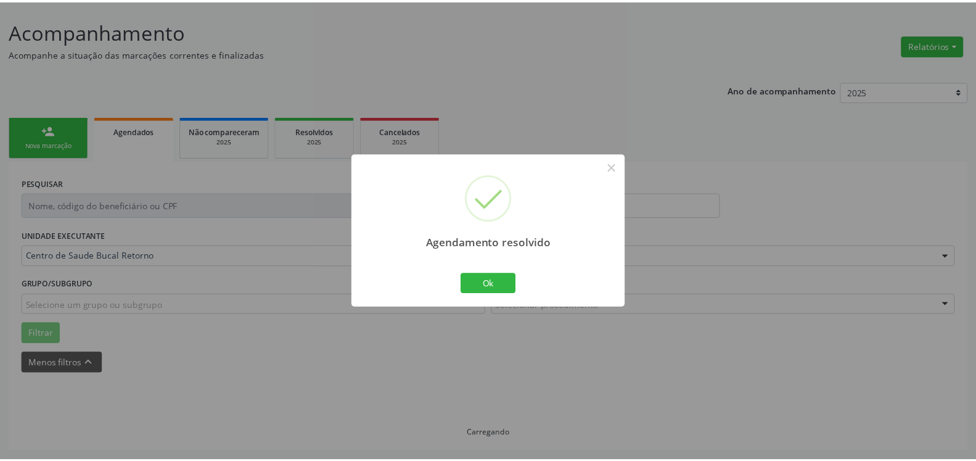
scroll to position [68, 0]
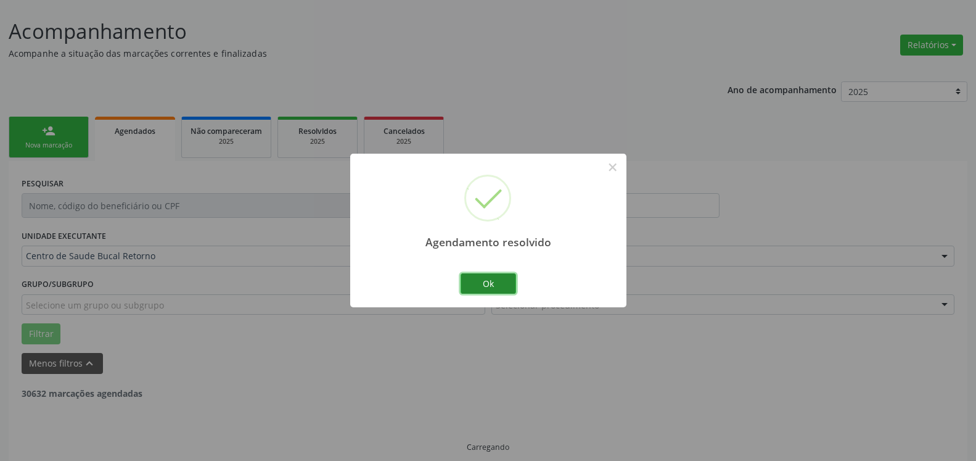
click at [494, 279] on button "Ok" at bounding box center [489, 283] width 56 height 21
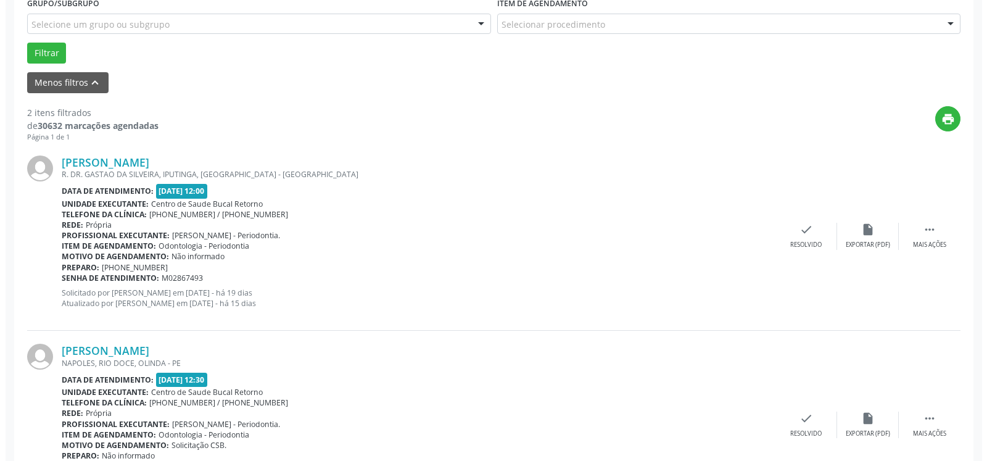
scroll to position [428, 0]
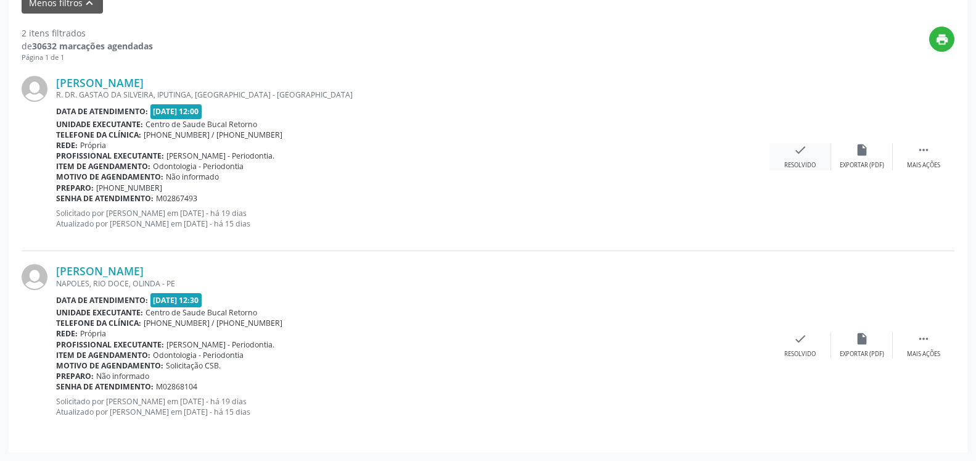
click at [815, 151] on div "check Resolvido" at bounding box center [801, 156] width 62 height 27
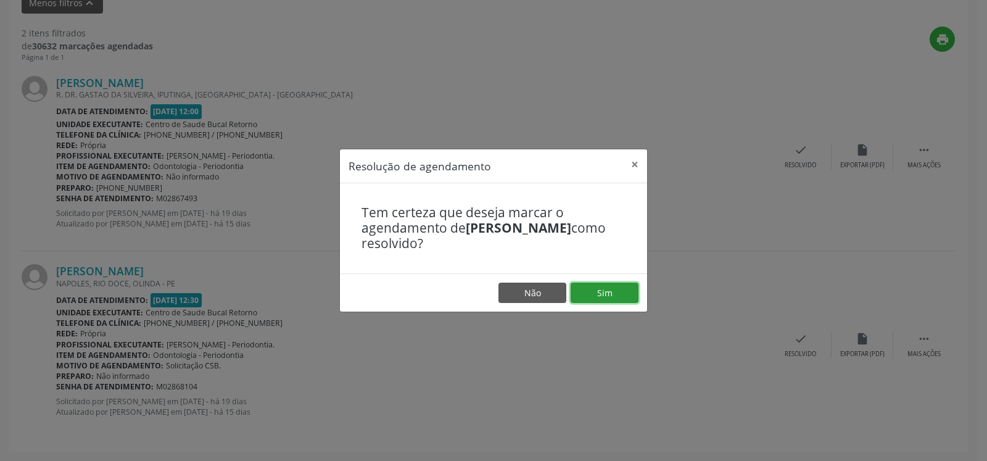
click at [616, 297] on button "Sim" at bounding box center [605, 292] width 68 height 21
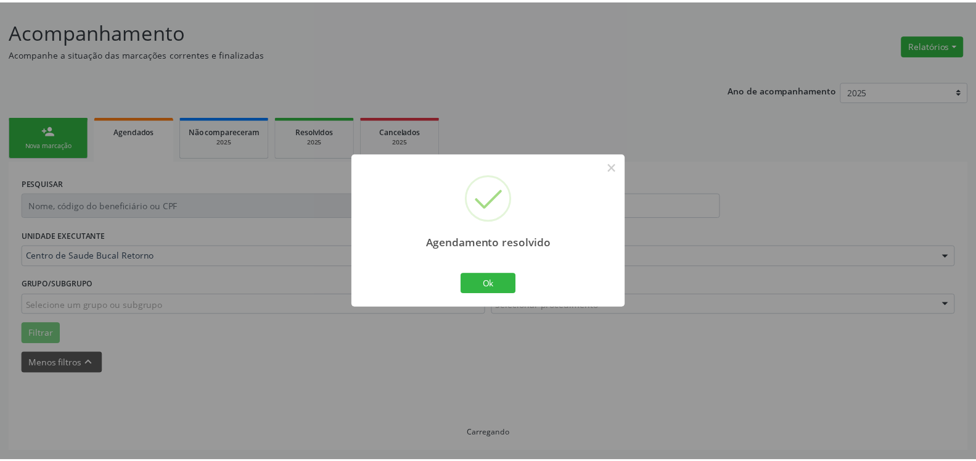
scroll to position [68, 0]
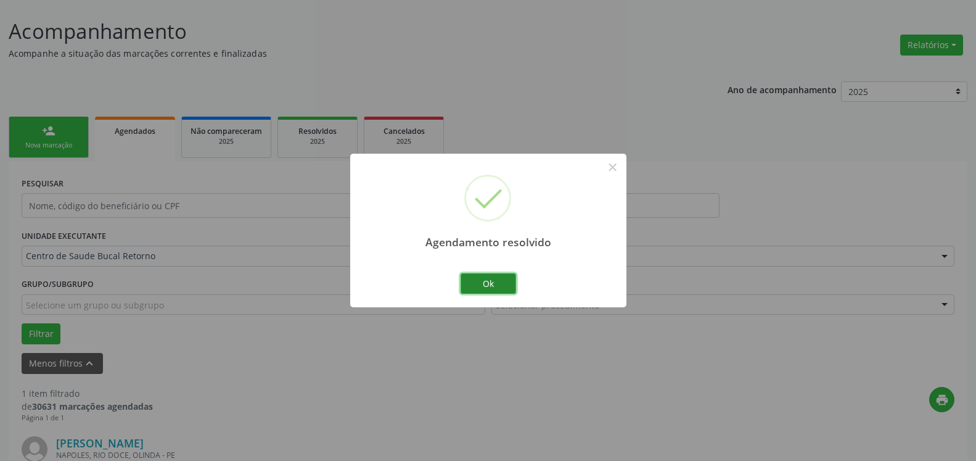
click at [492, 278] on button "Ok" at bounding box center [489, 283] width 56 height 21
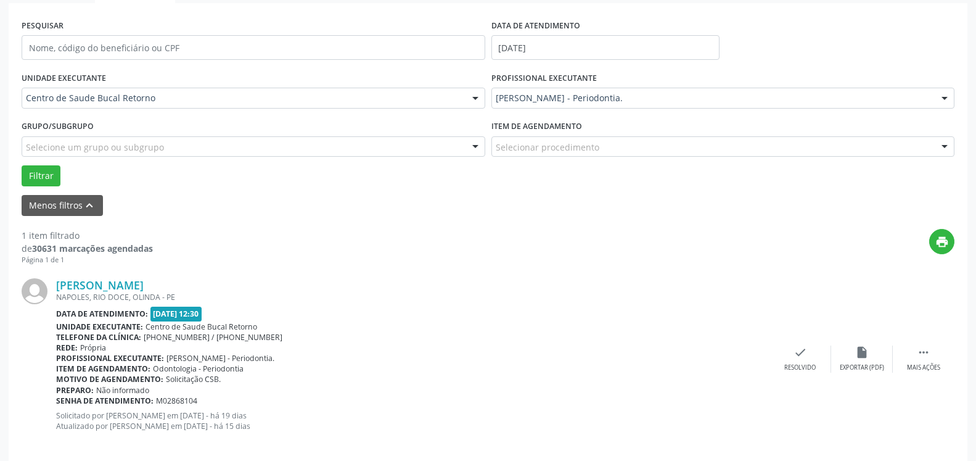
scroll to position [239, 0]
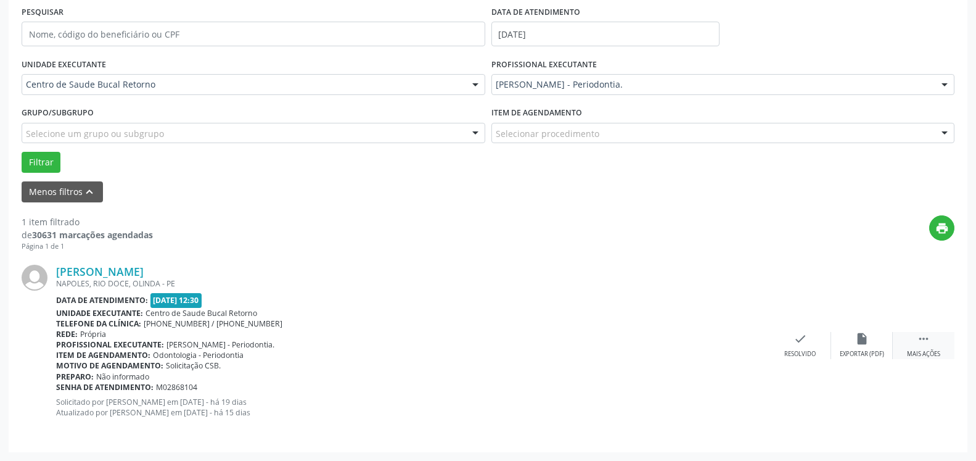
click at [921, 339] on icon "" at bounding box center [924, 339] width 14 height 14
click at [879, 337] on div "alarm_off Não compareceu" at bounding box center [862, 345] width 62 height 27
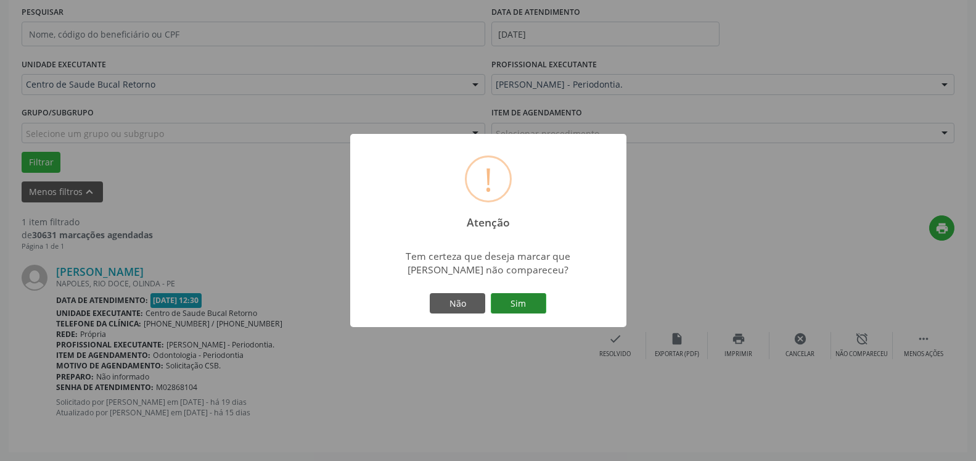
click at [505, 306] on button "Sim" at bounding box center [519, 303] width 56 height 21
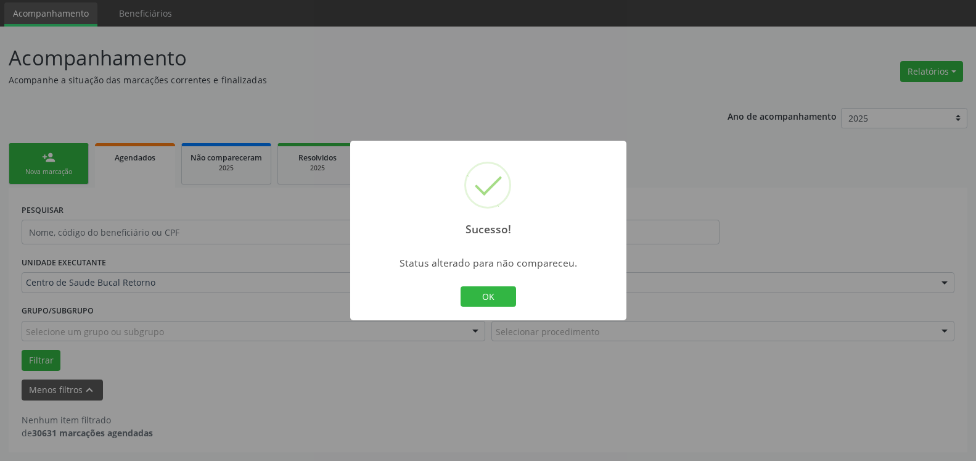
scroll to position [41, 0]
click at [492, 300] on button "OK" at bounding box center [489, 296] width 56 height 21
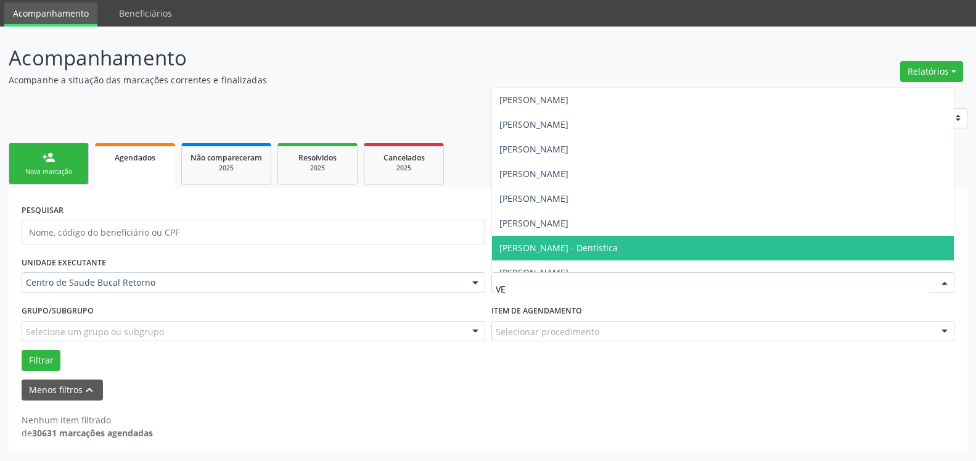
type input "VER"
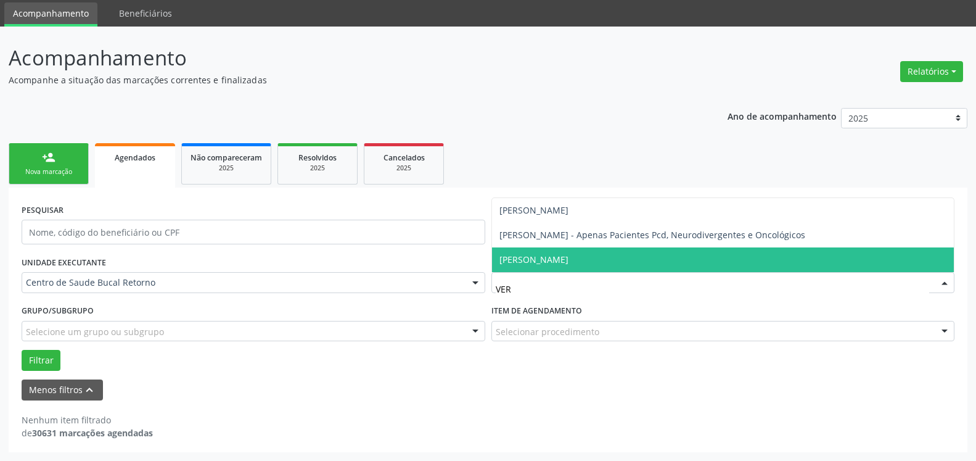
click at [534, 250] on span "[PERSON_NAME]" at bounding box center [723, 259] width 463 height 25
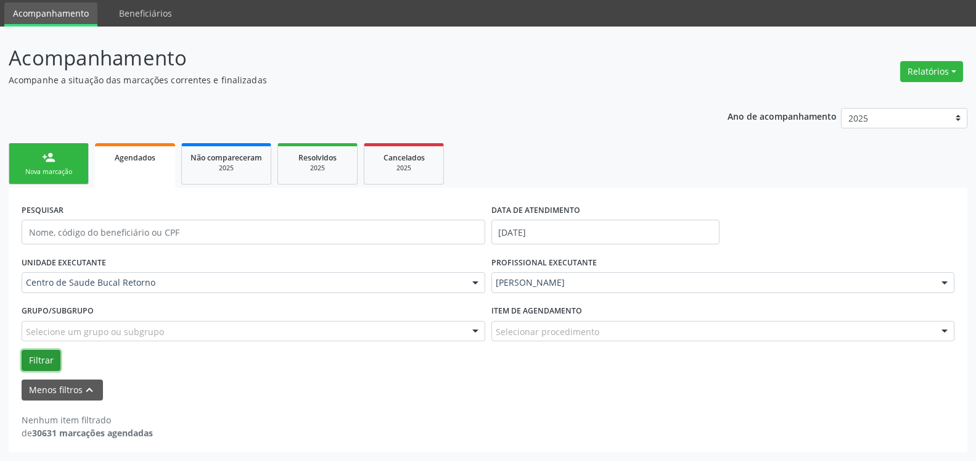
click at [36, 362] on button "Filtrar" at bounding box center [41, 360] width 39 height 21
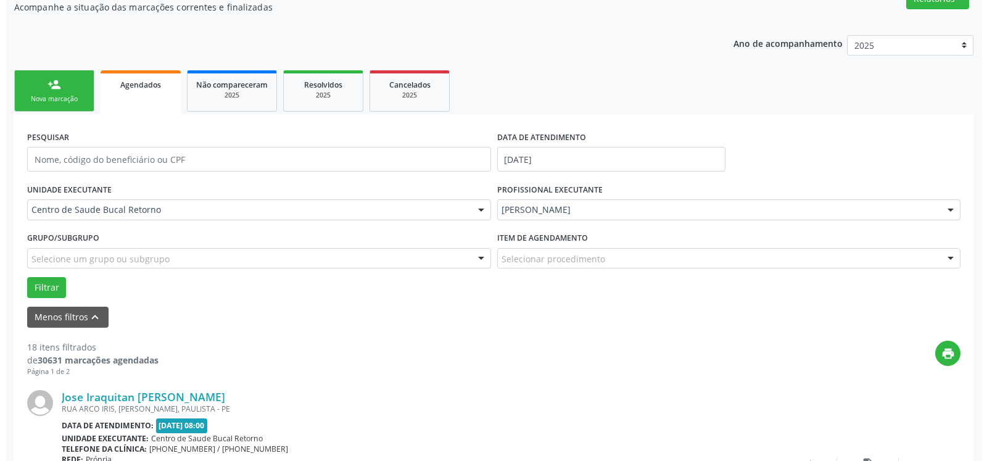
scroll to position [167, 0]
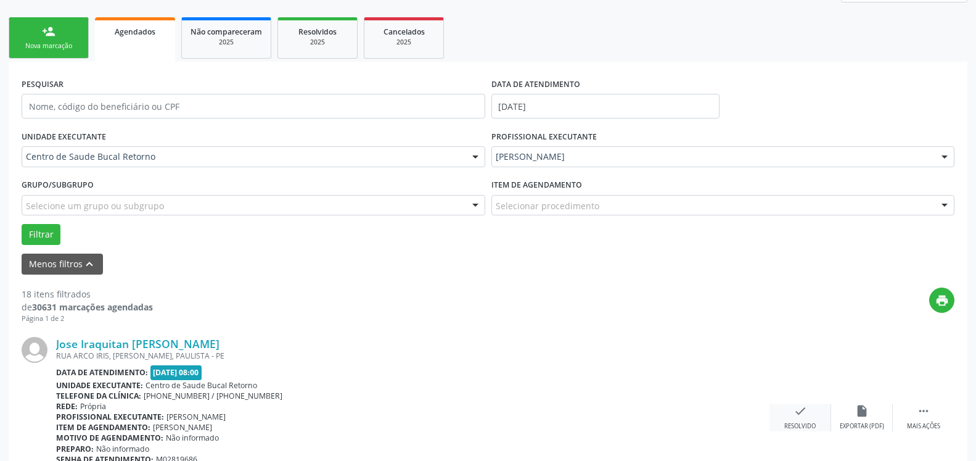
click at [802, 413] on icon "check" at bounding box center [801, 411] width 14 height 14
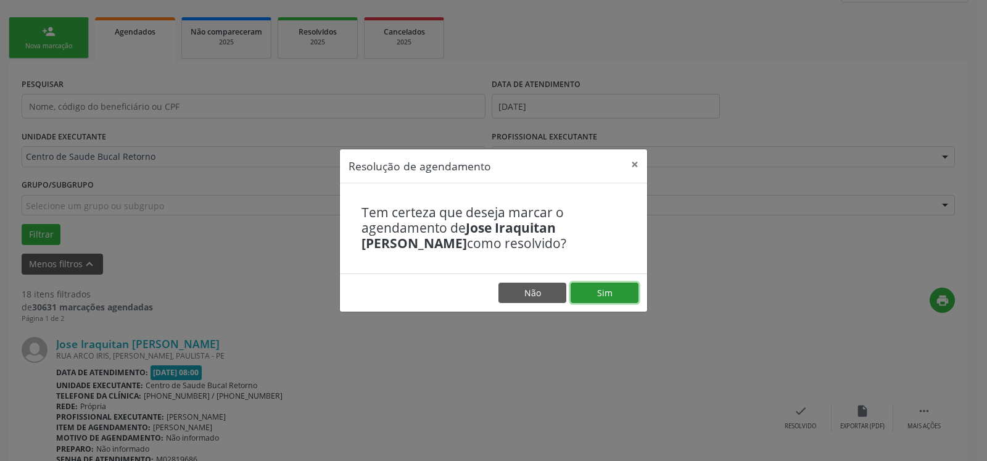
click at [595, 291] on button "Sim" at bounding box center [605, 292] width 68 height 21
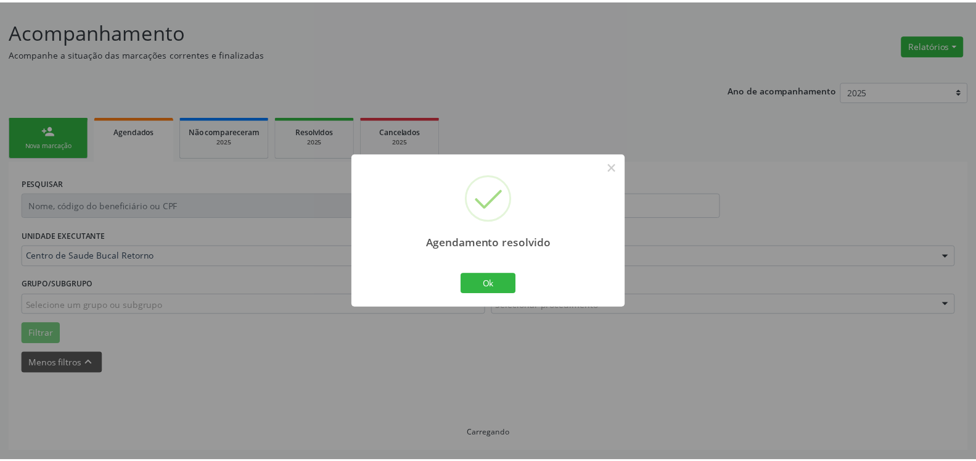
scroll to position [68, 0]
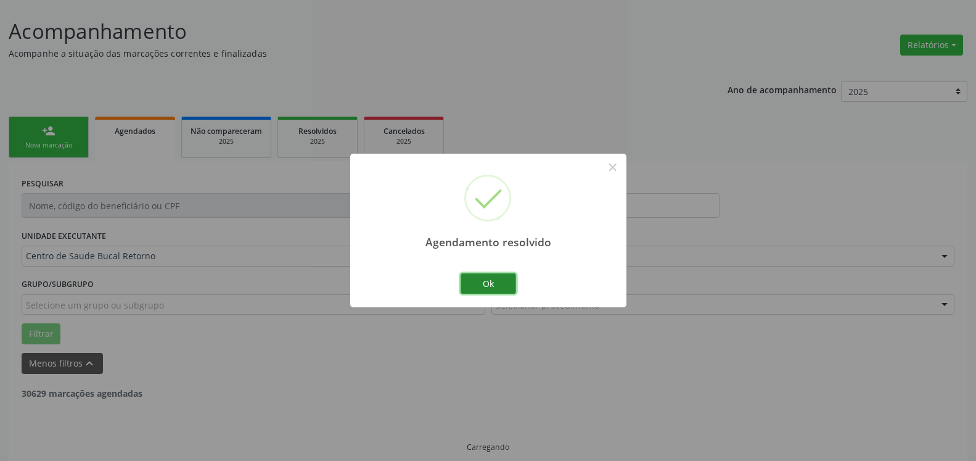
click at [501, 285] on button "Ok" at bounding box center [489, 283] width 56 height 21
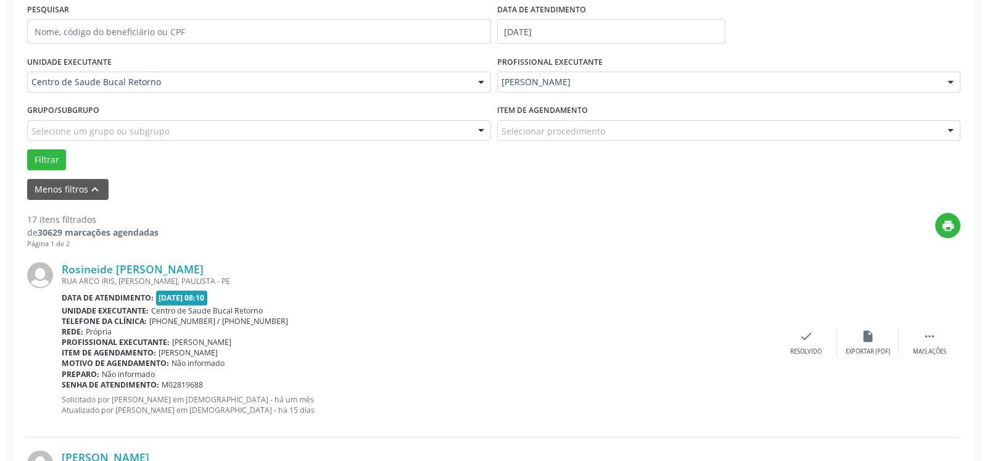
scroll to position [319, 0]
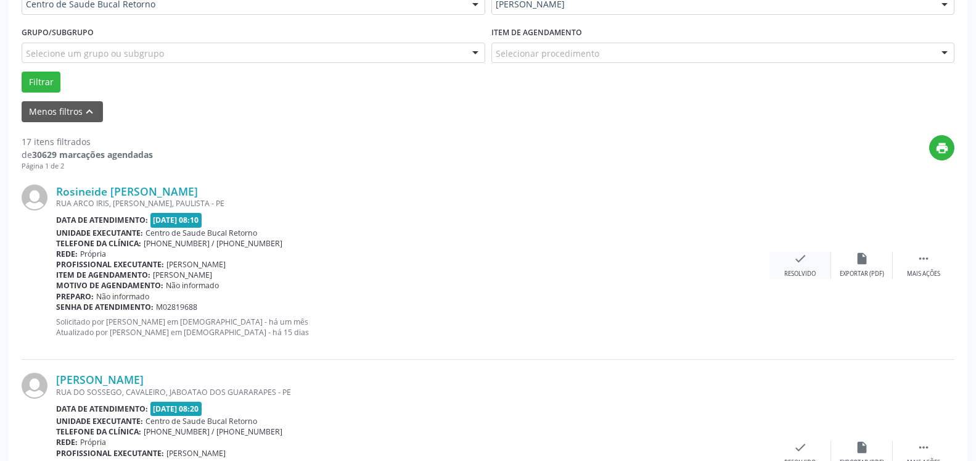
click at [816, 266] on div "check Resolvido" at bounding box center [801, 265] width 62 height 27
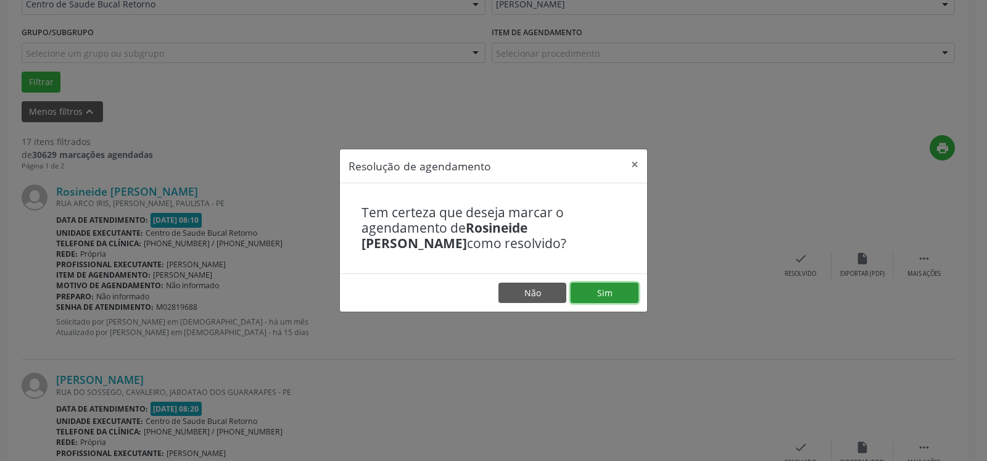
click at [628, 289] on button "Sim" at bounding box center [605, 292] width 68 height 21
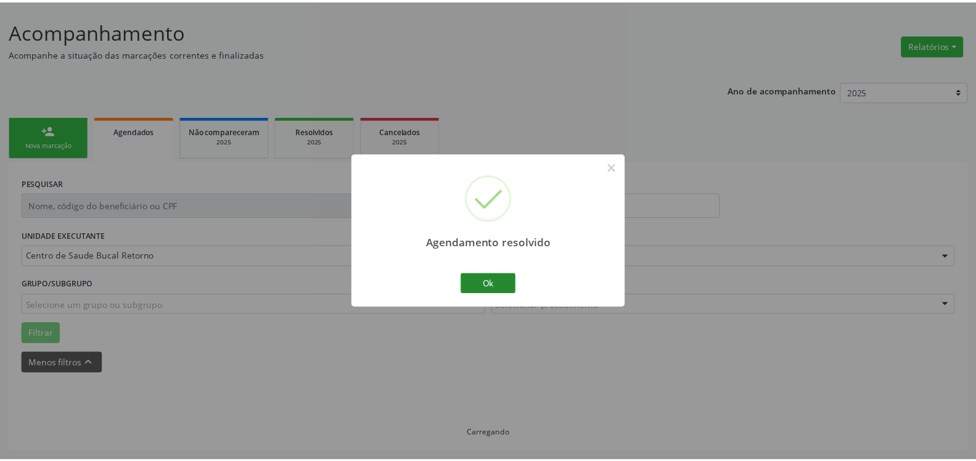
scroll to position [68, 0]
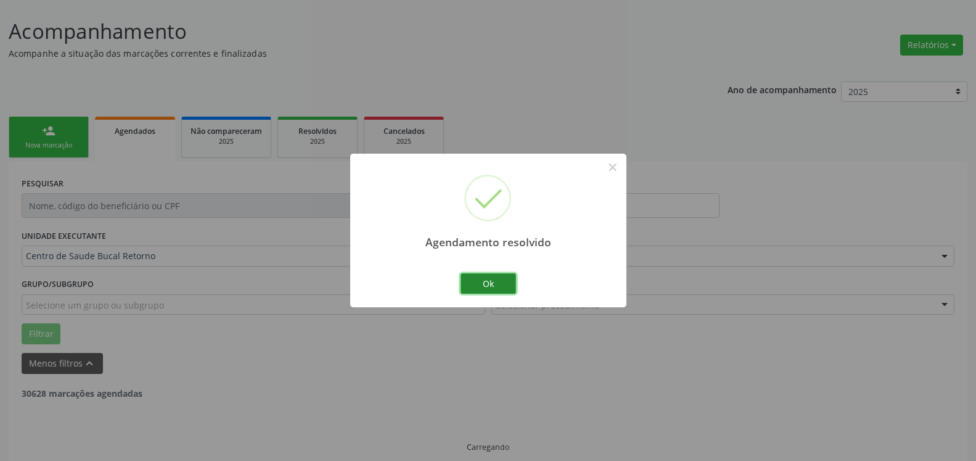
click at [502, 289] on button "Ok" at bounding box center [489, 283] width 56 height 21
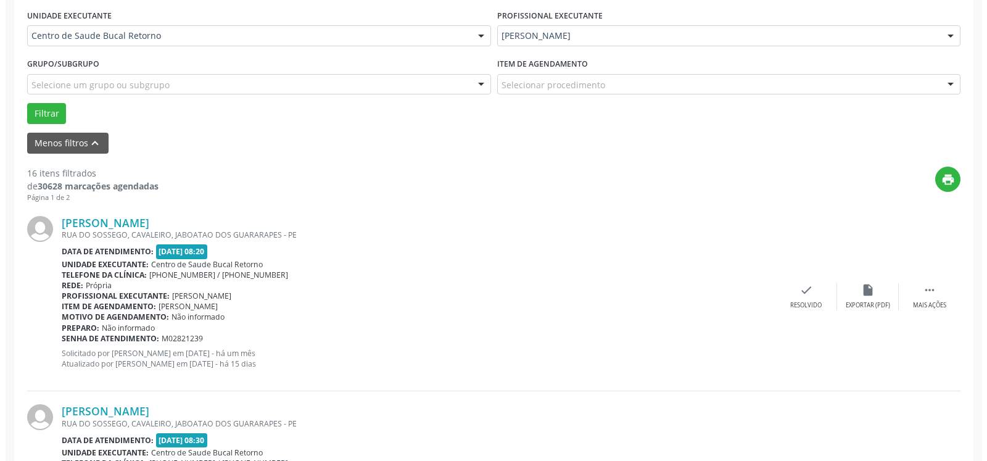
scroll to position [319, 0]
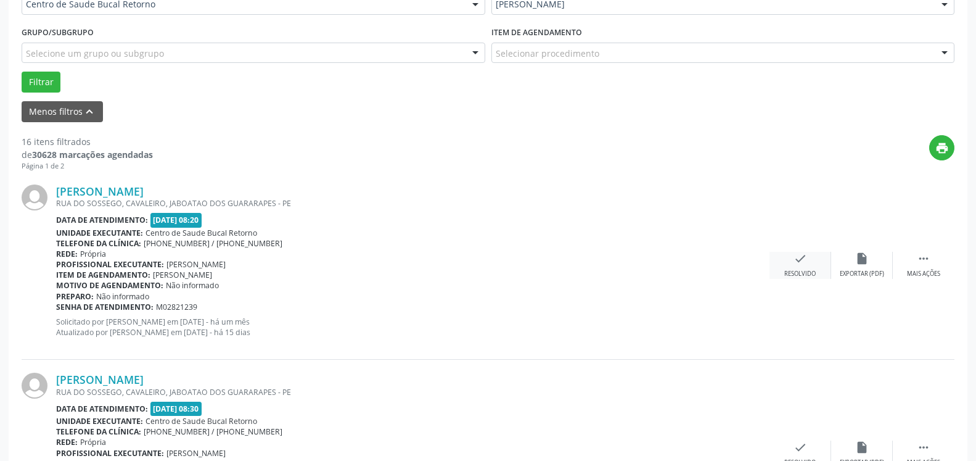
click at [799, 270] on div "Resolvido" at bounding box center [800, 274] width 31 height 9
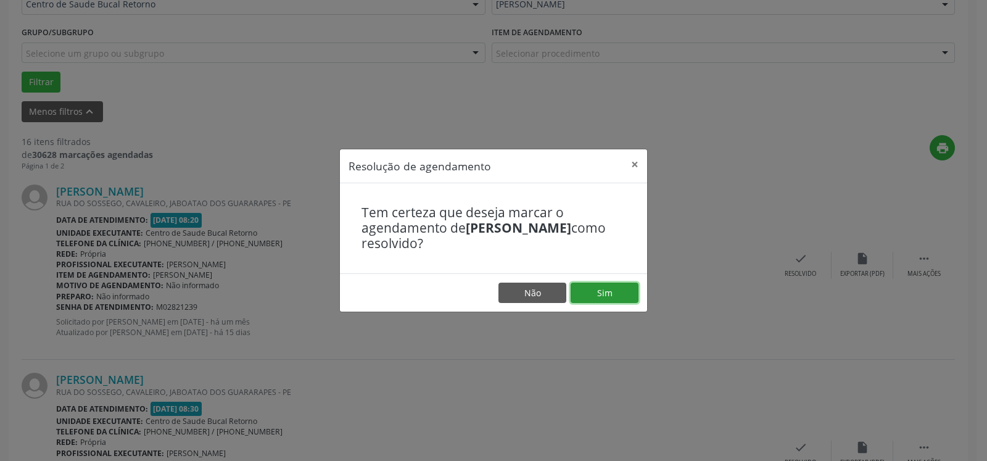
click at [599, 301] on button "Sim" at bounding box center [605, 292] width 68 height 21
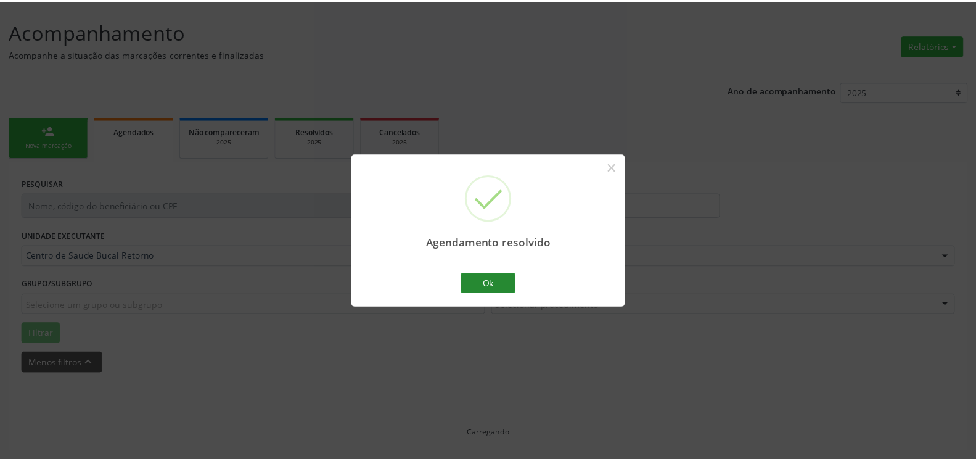
scroll to position [68, 0]
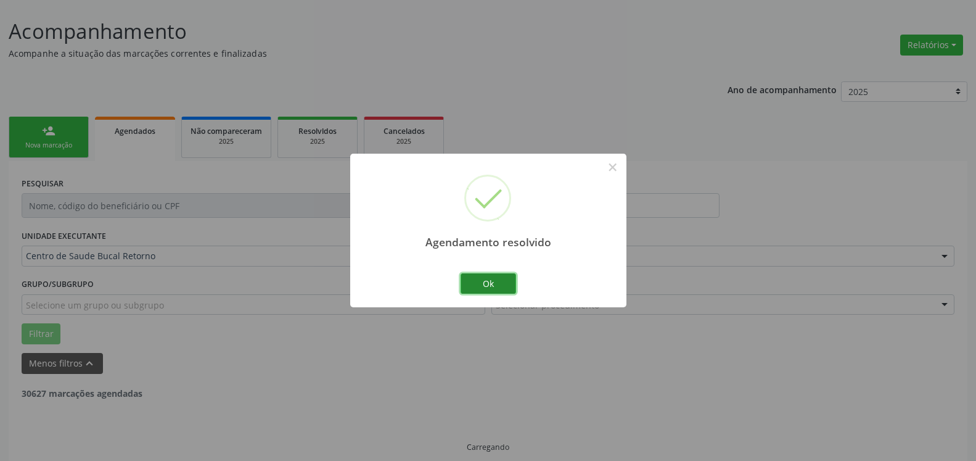
click at [503, 282] on button "Ok" at bounding box center [489, 283] width 56 height 21
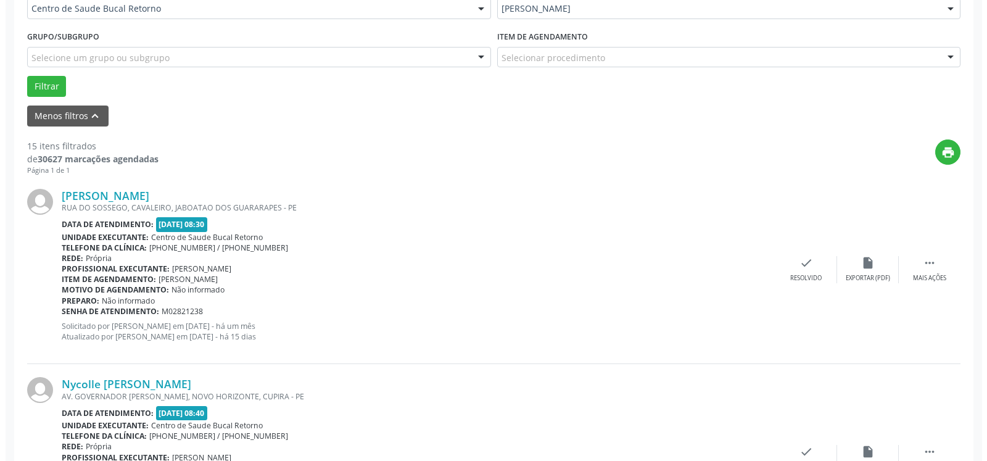
scroll to position [319, 0]
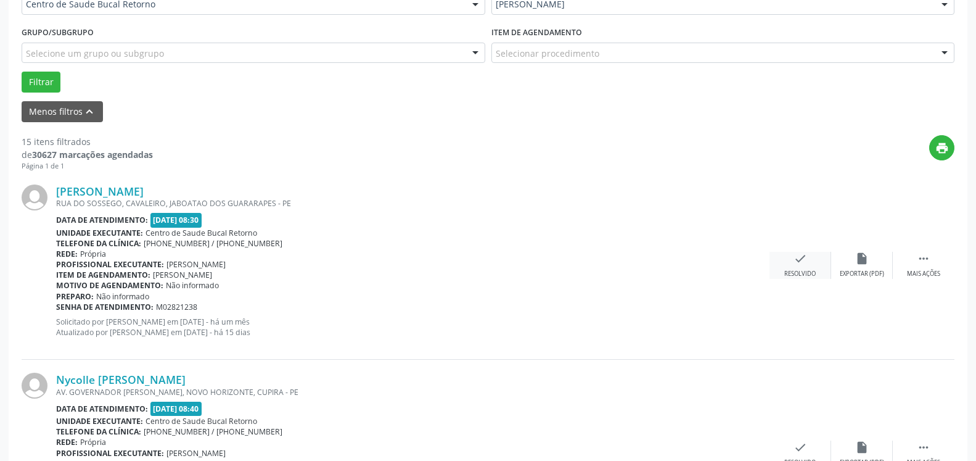
click at [804, 271] on div "Resolvido" at bounding box center [800, 274] width 31 height 9
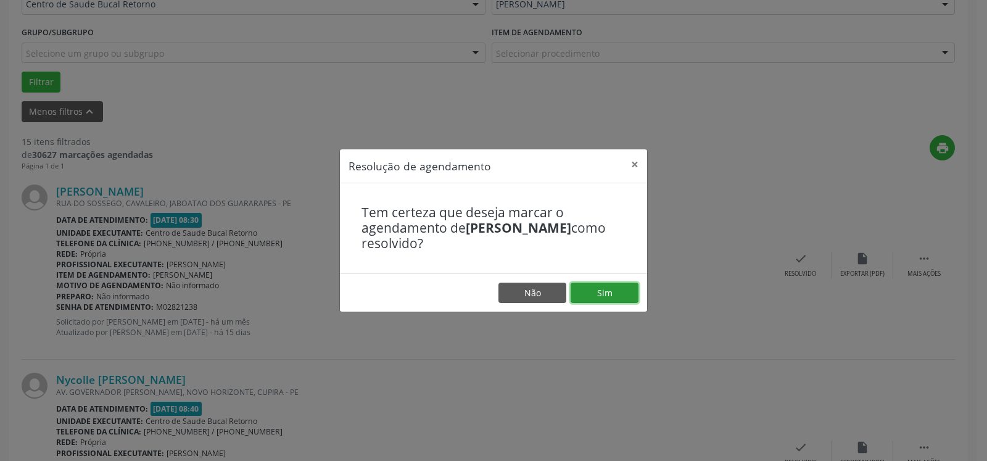
click at [616, 292] on button "Sim" at bounding box center [605, 292] width 68 height 21
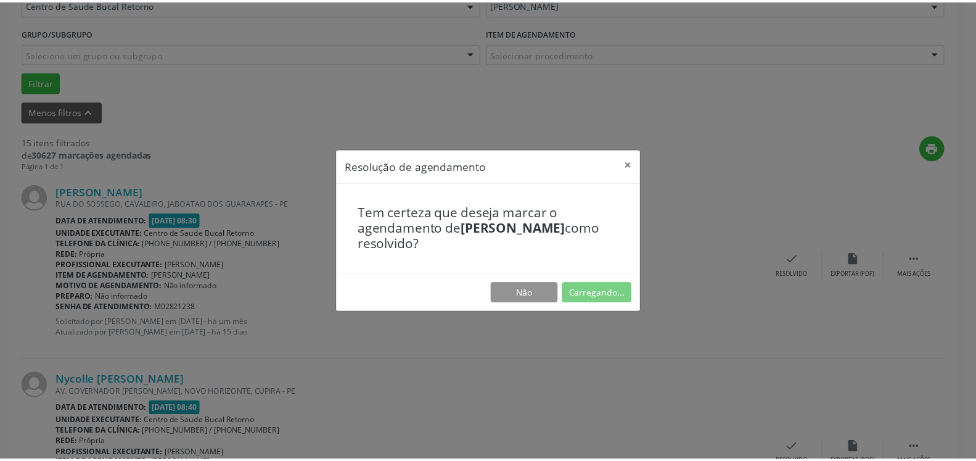
scroll to position [68, 0]
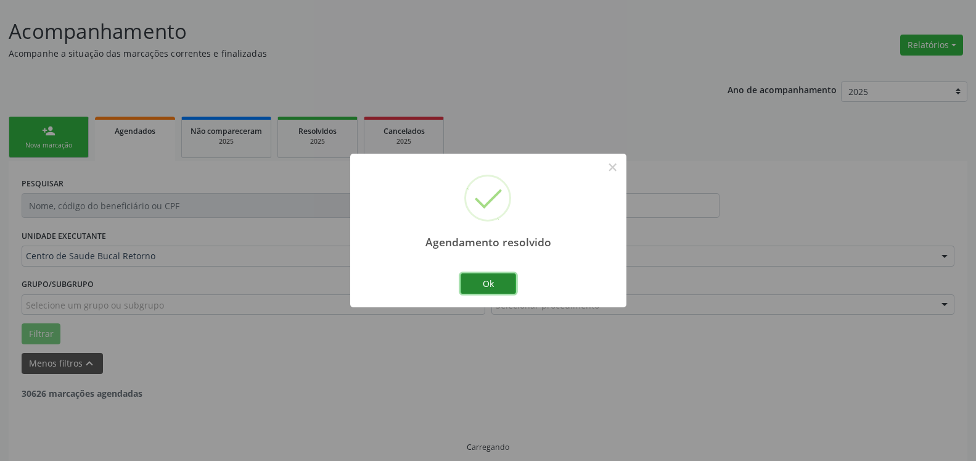
click at [485, 283] on button "Ok" at bounding box center [489, 283] width 56 height 21
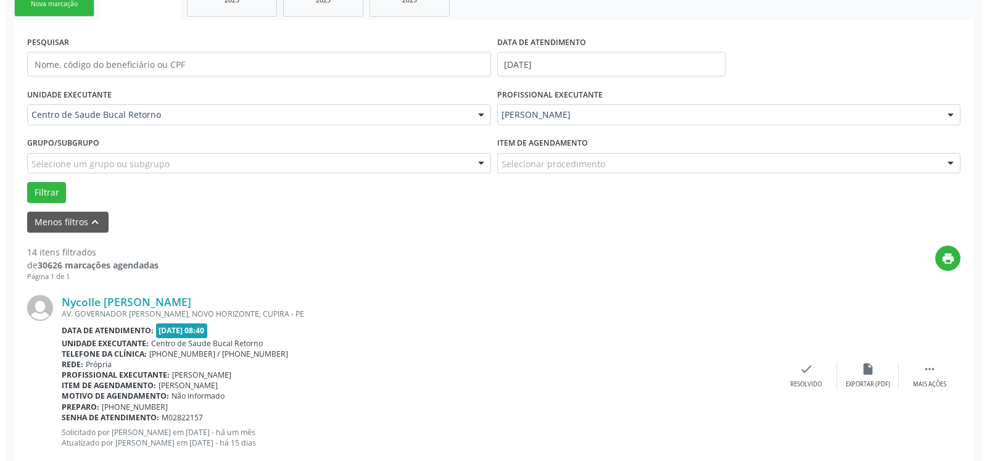
scroll to position [332, 0]
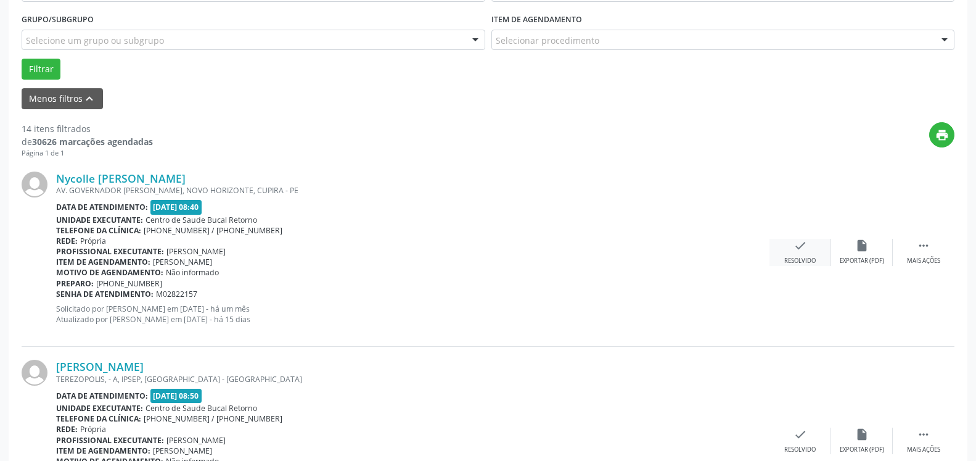
click at [801, 250] on icon "check" at bounding box center [801, 246] width 14 height 14
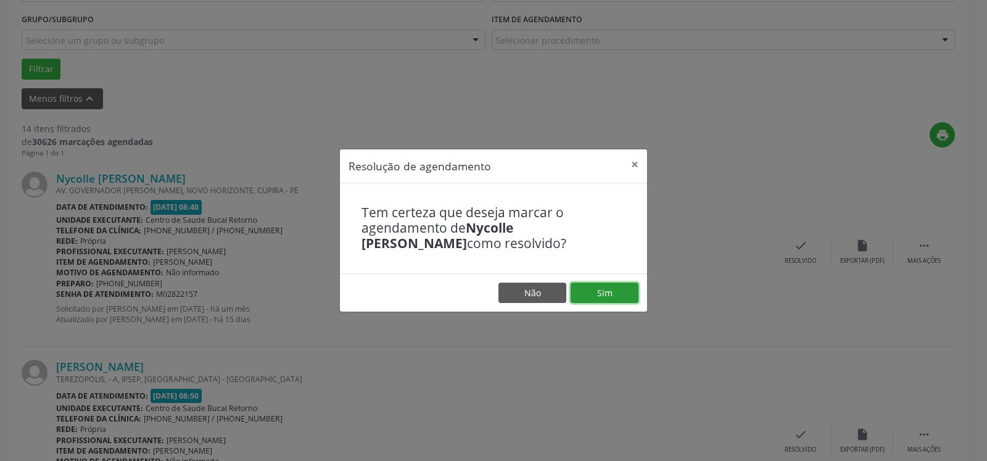
click at [628, 297] on button "Sim" at bounding box center [605, 292] width 68 height 21
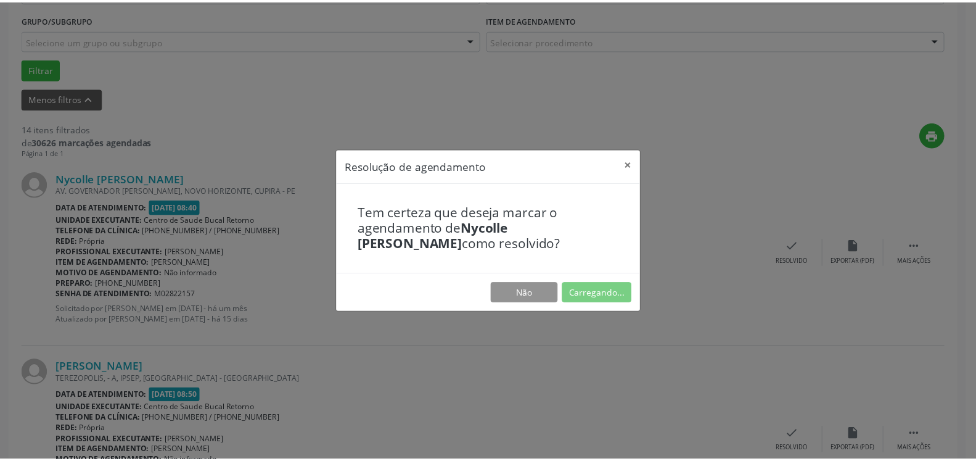
scroll to position [68, 0]
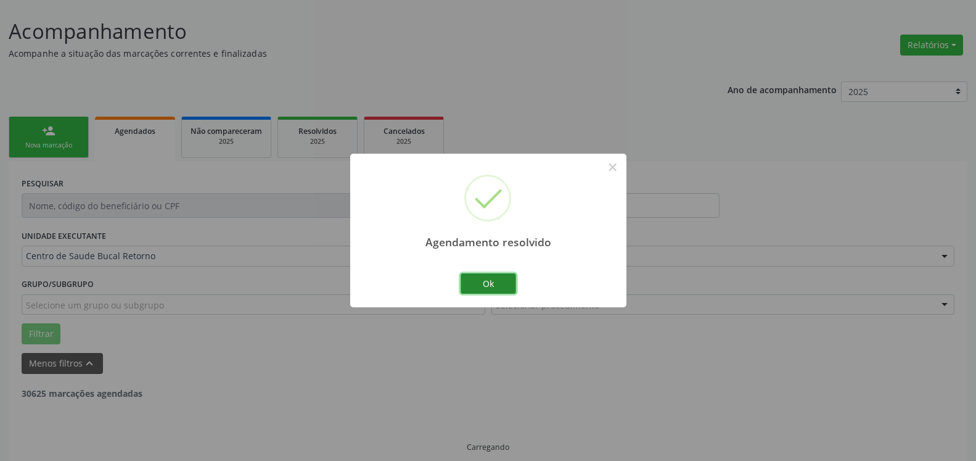
click at [476, 284] on button "Ok" at bounding box center [489, 283] width 56 height 21
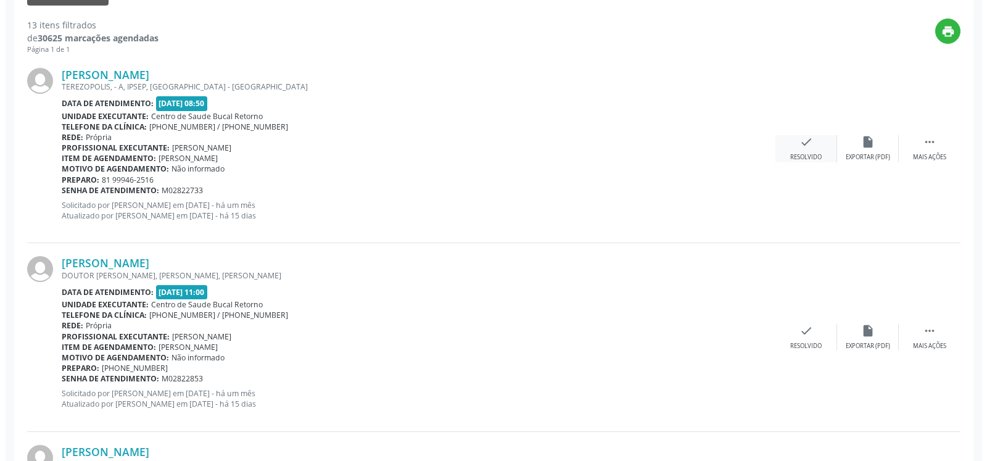
scroll to position [445, 0]
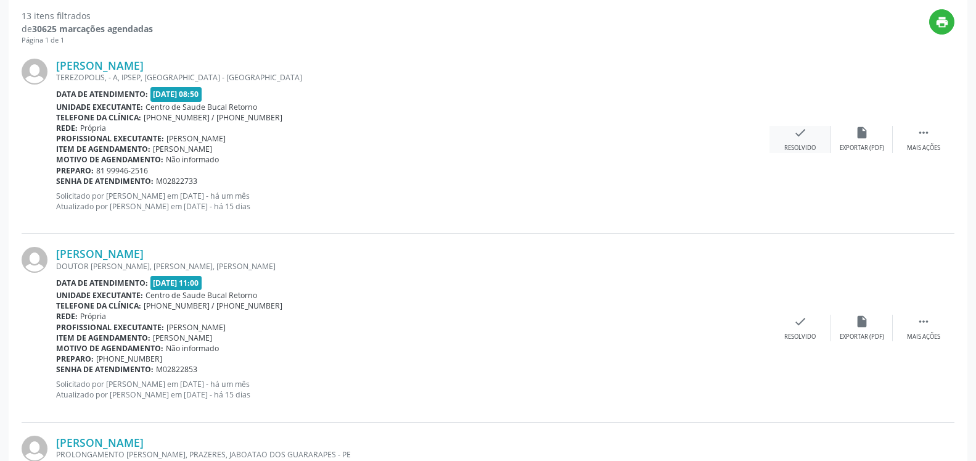
click at [805, 131] on icon "check" at bounding box center [801, 133] width 14 height 14
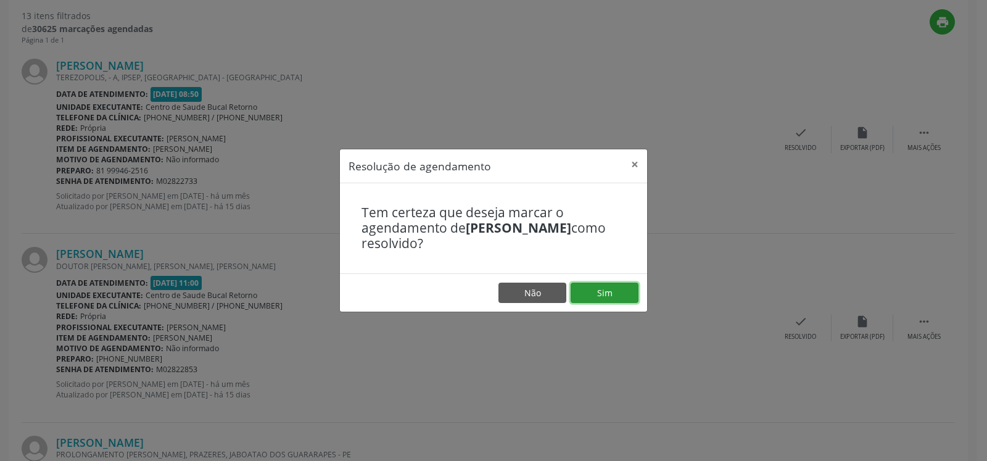
click at [617, 298] on button "Sim" at bounding box center [605, 292] width 68 height 21
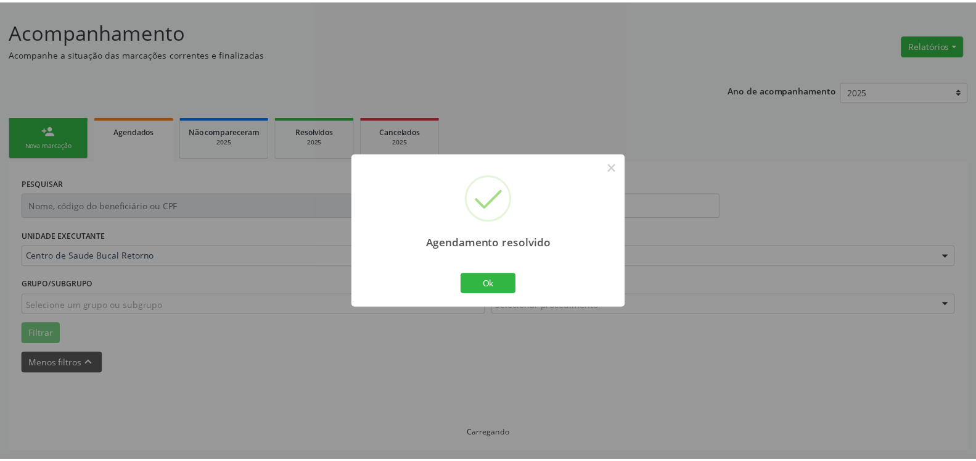
scroll to position [68, 0]
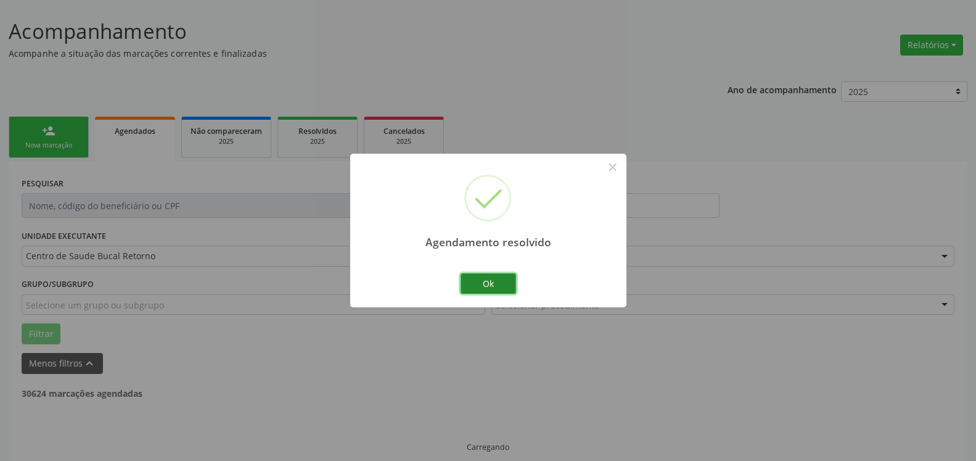
click at [476, 286] on button "Ok" at bounding box center [489, 283] width 56 height 21
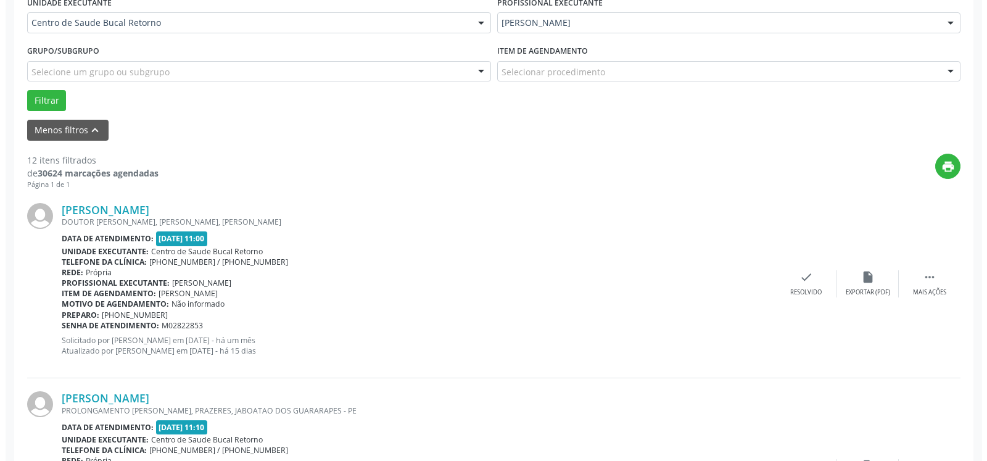
scroll to position [319, 0]
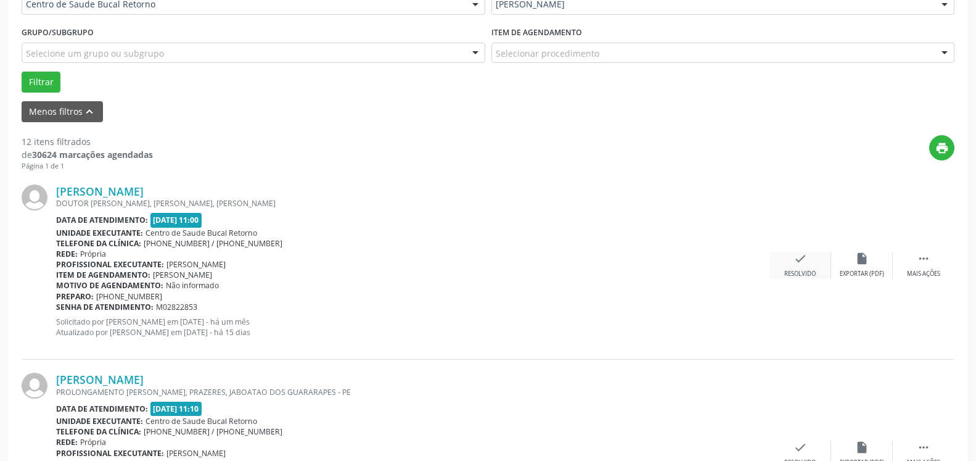
click at [801, 265] on icon "check" at bounding box center [801, 259] width 14 height 14
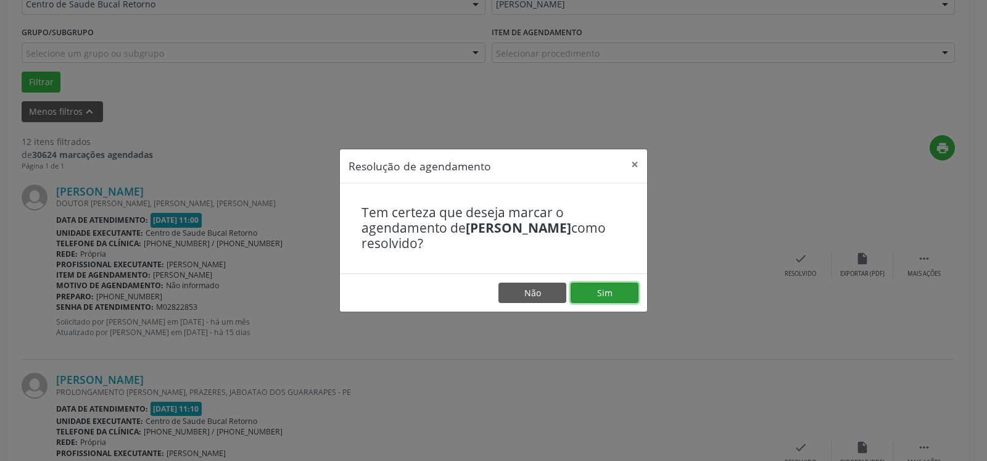
click at [624, 294] on button "Sim" at bounding box center [605, 292] width 68 height 21
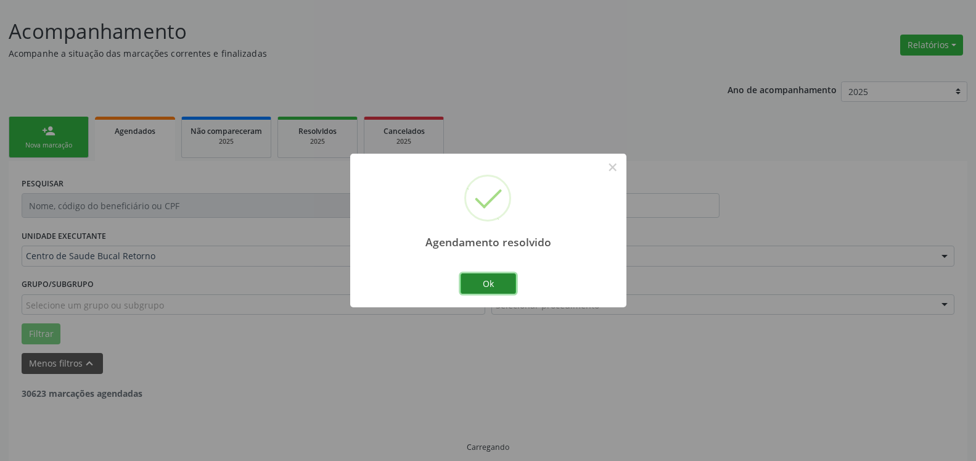
click at [487, 284] on button "Ok" at bounding box center [489, 283] width 56 height 21
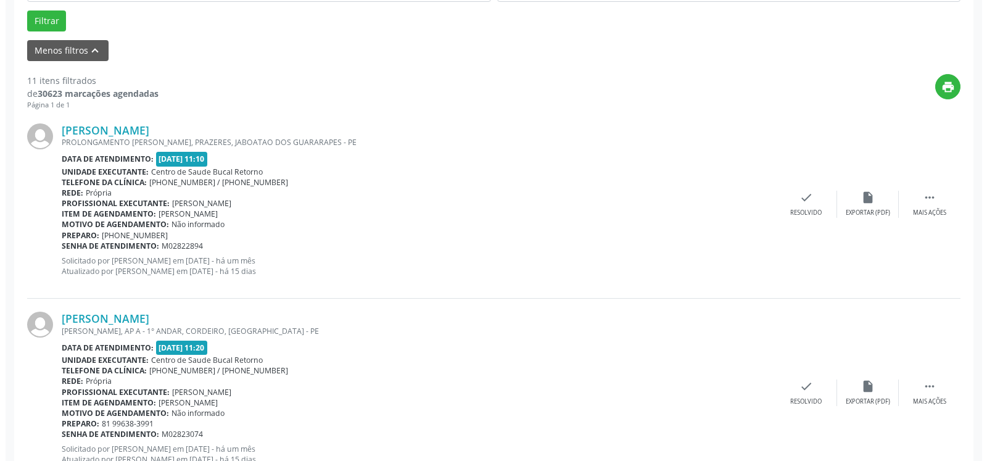
scroll to position [382, 0]
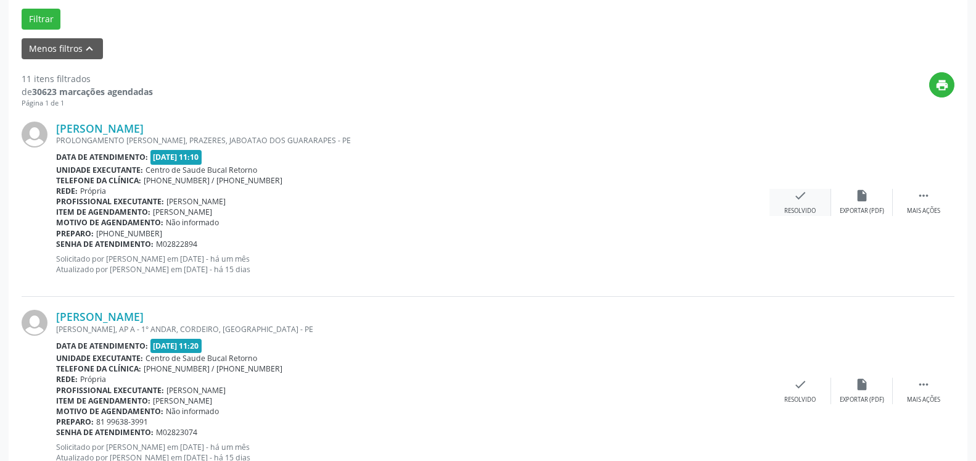
click at [800, 195] on icon "check" at bounding box center [801, 196] width 14 height 14
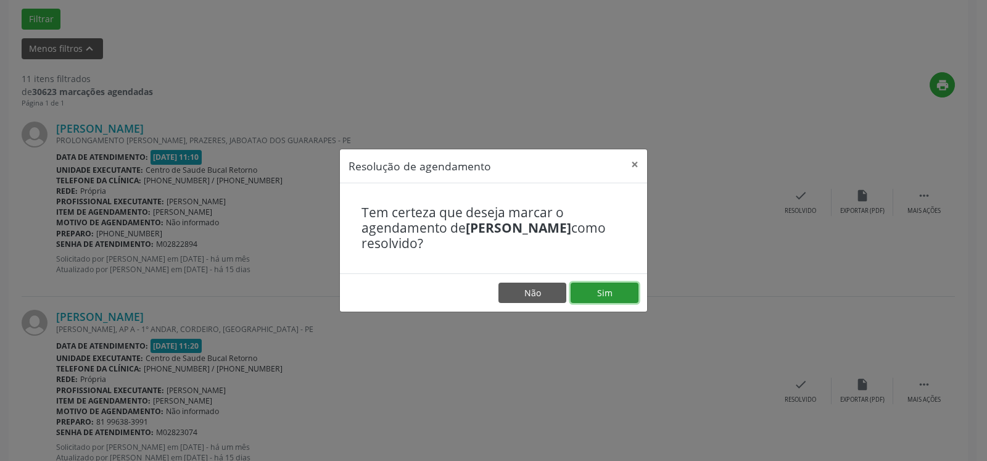
click at [620, 300] on button "Sim" at bounding box center [605, 292] width 68 height 21
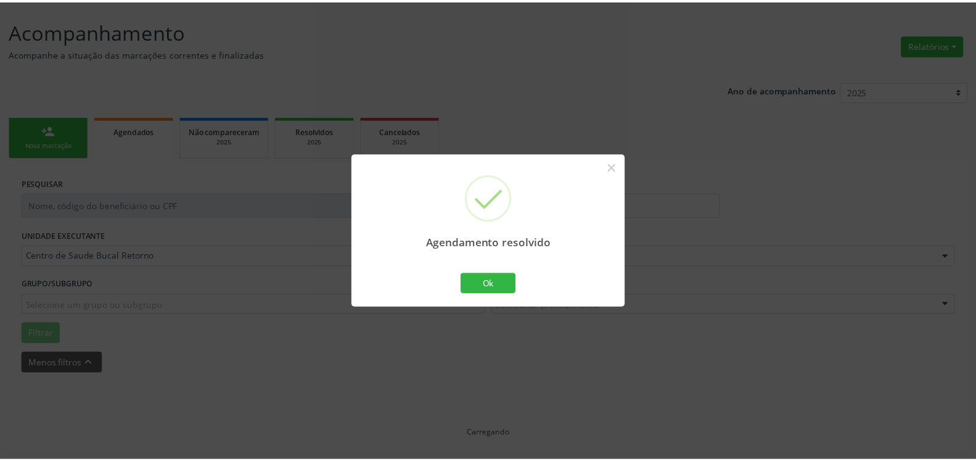
scroll to position [68, 0]
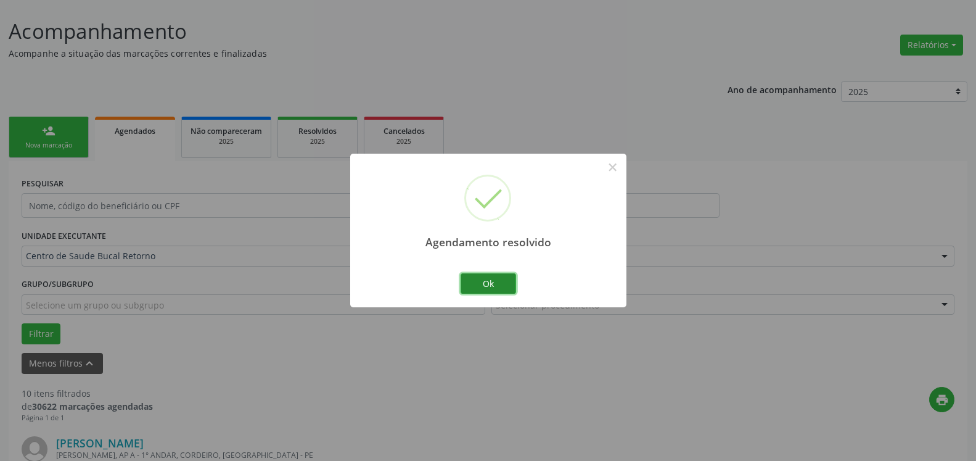
click at [493, 290] on button "Ok" at bounding box center [489, 283] width 56 height 21
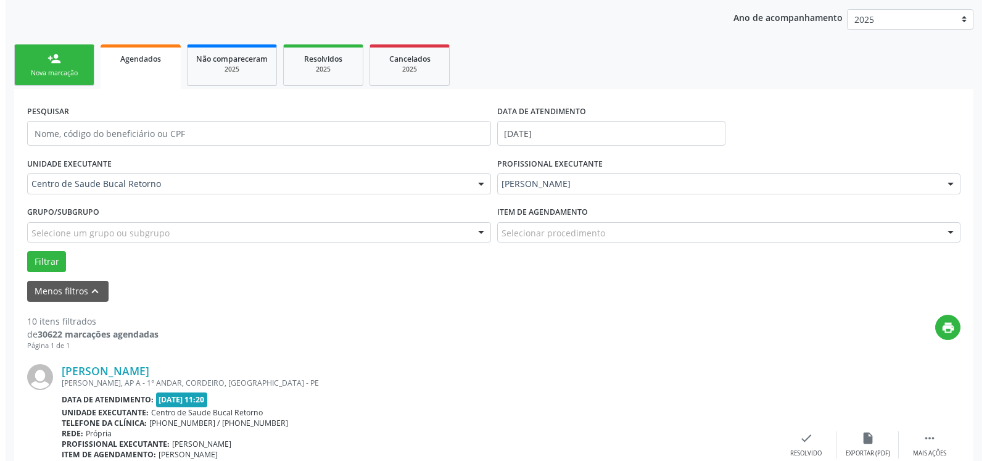
scroll to position [445, 0]
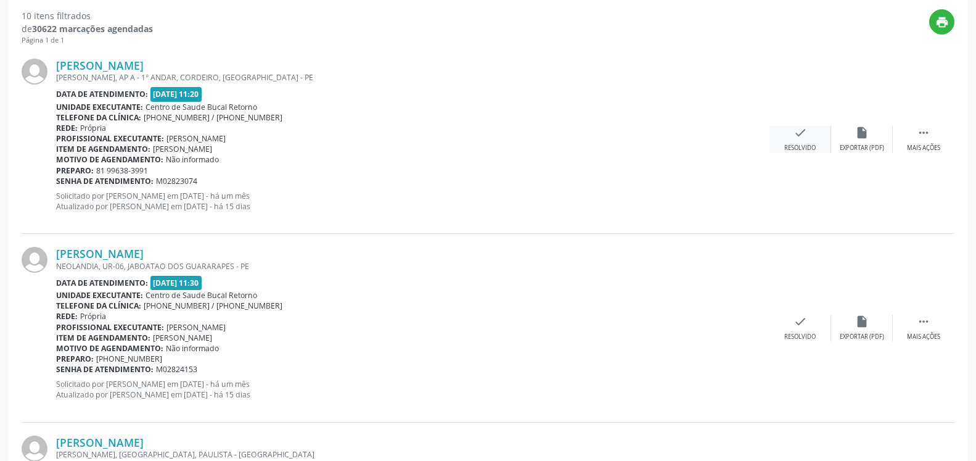
click at [809, 136] on div "check Resolvido" at bounding box center [801, 139] width 62 height 27
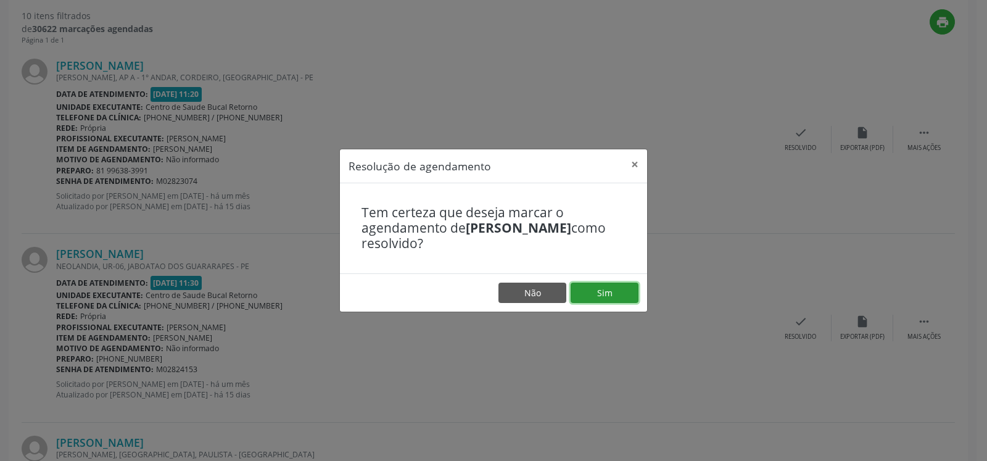
click at [595, 285] on button "Sim" at bounding box center [605, 292] width 68 height 21
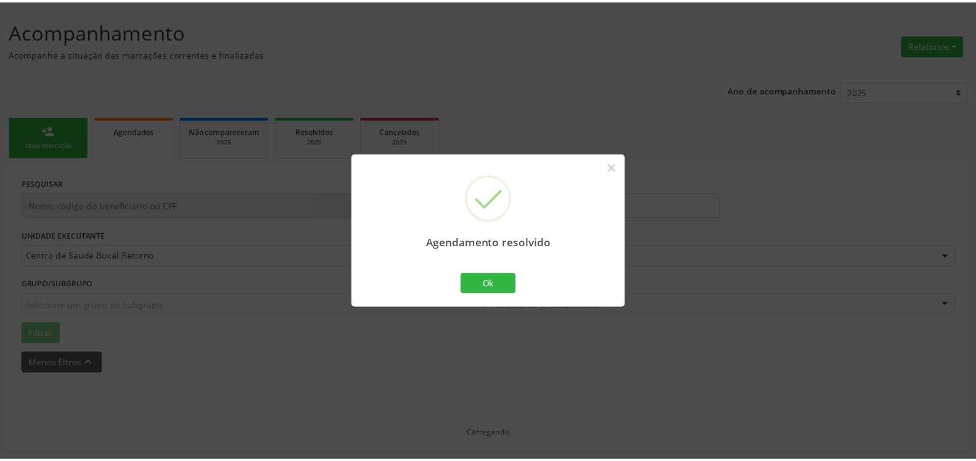
scroll to position [68, 0]
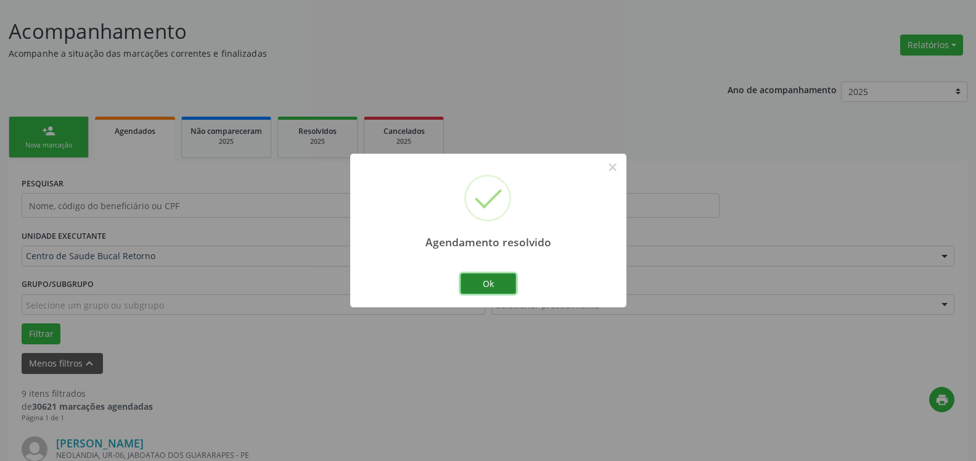
click at [501, 284] on button "Ok" at bounding box center [489, 283] width 56 height 21
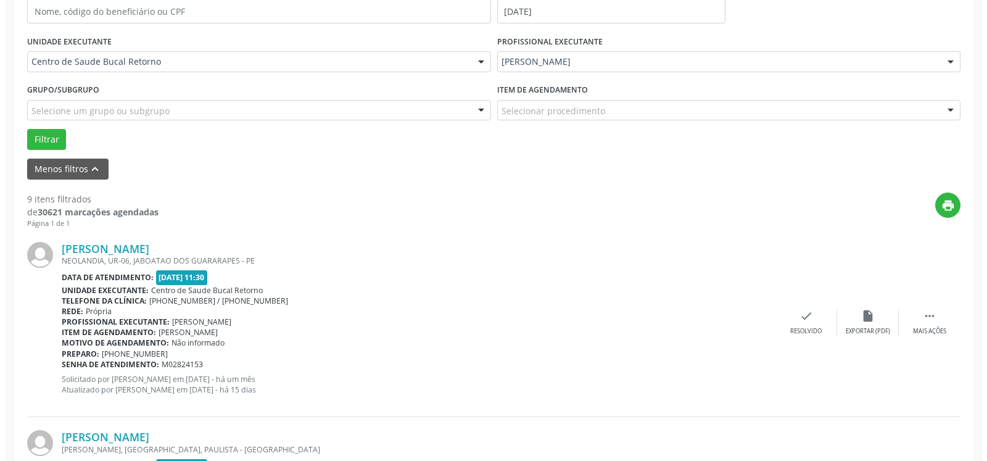
scroll to position [319, 0]
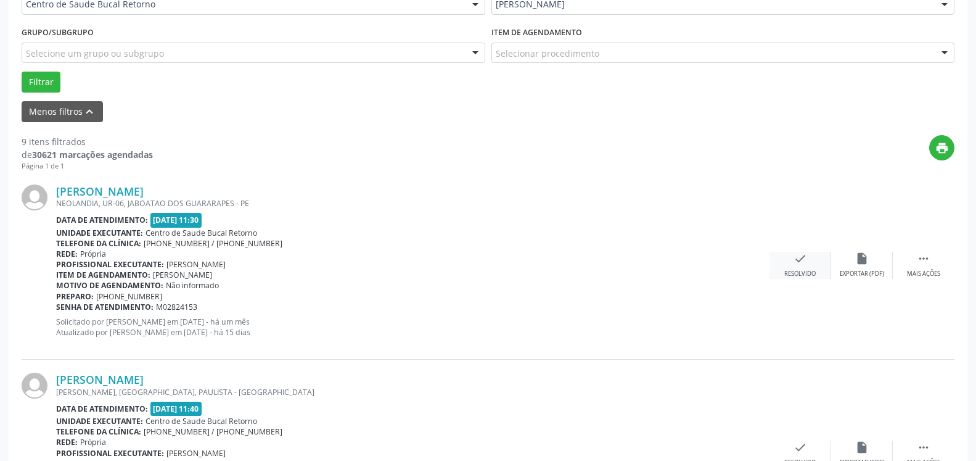
click at [810, 264] on div "check Resolvido" at bounding box center [801, 265] width 62 height 27
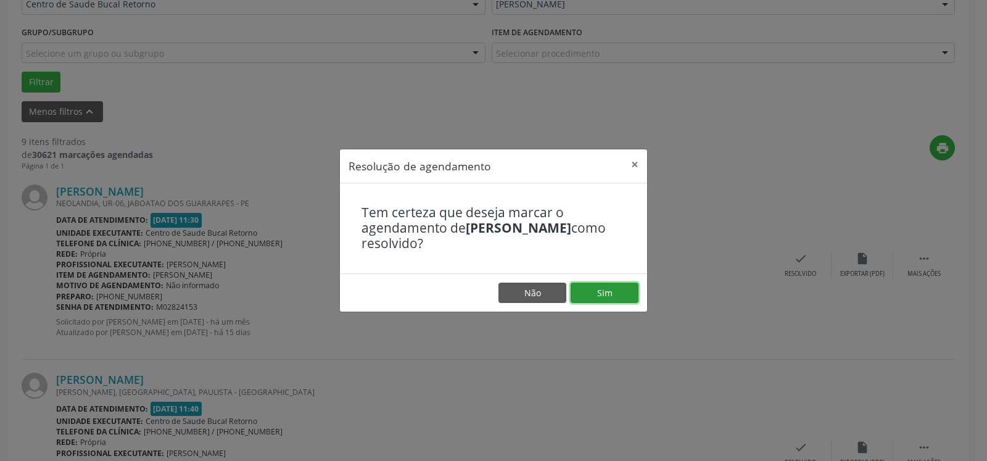
click at [587, 284] on button "Sim" at bounding box center [605, 292] width 68 height 21
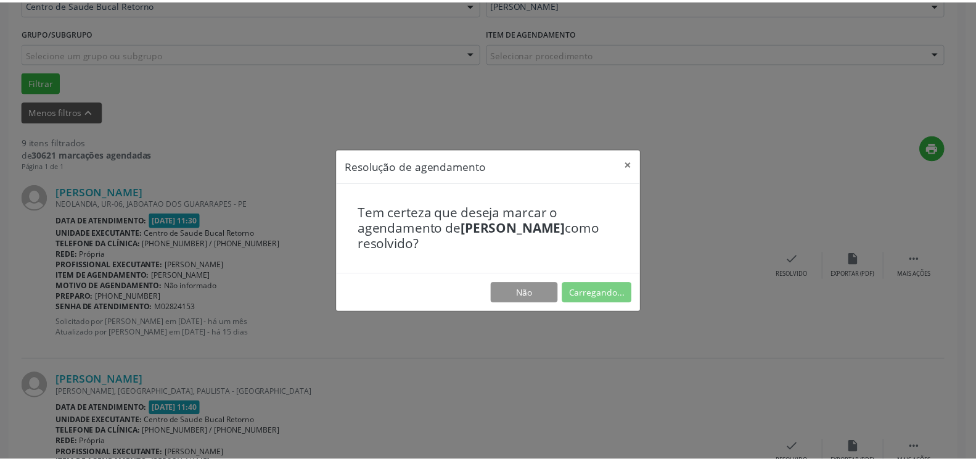
scroll to position [68, 0]
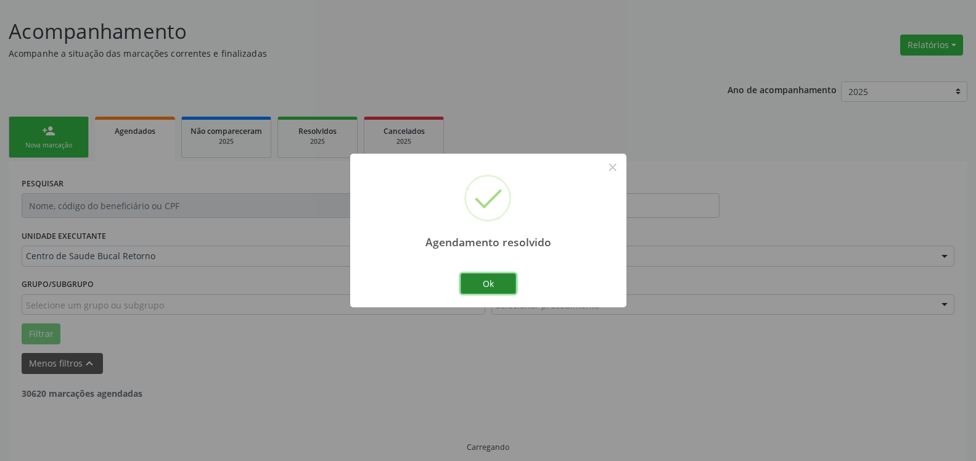
click at [501, 282] on button "Ok" at bounding box center [489, 283] width 56 height 21
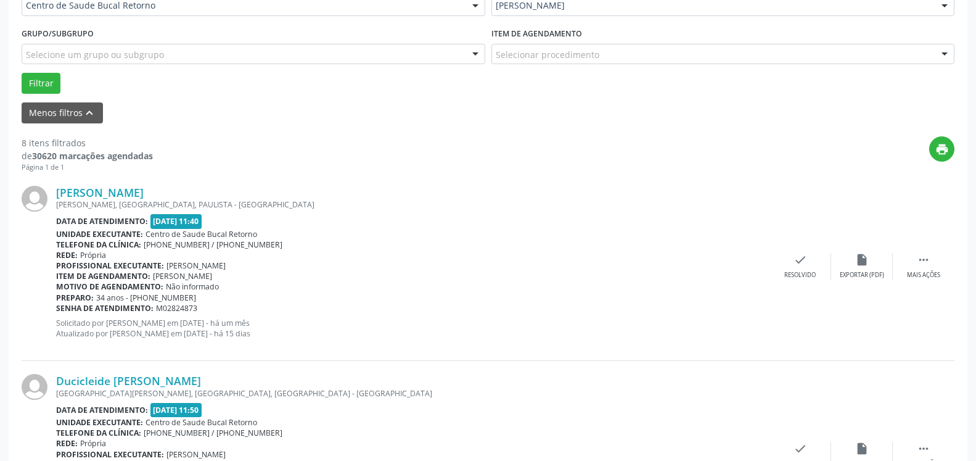
scroll to position [319, 0]
click at [924, 255] on icon "" at bounding box center [924, 259] width 14 height 14
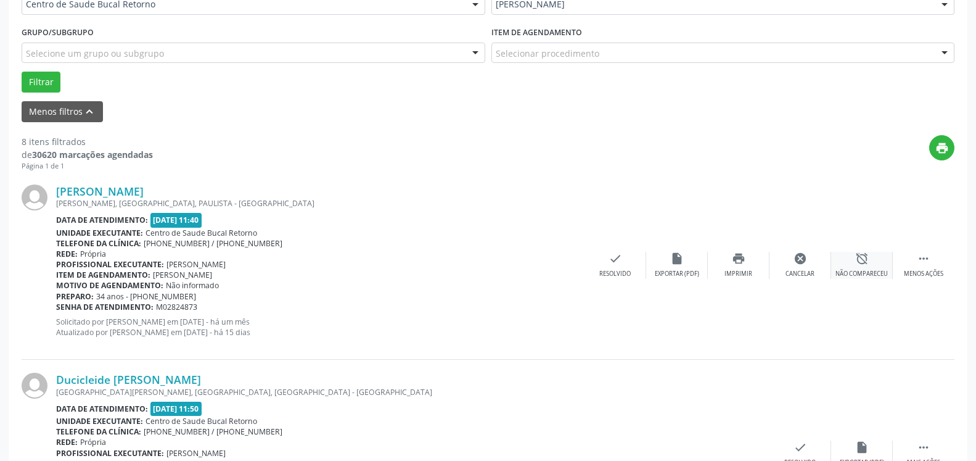
click at [862, 263] on icon "alarm_off" at bounding box center [862, 259] width 14 height 14
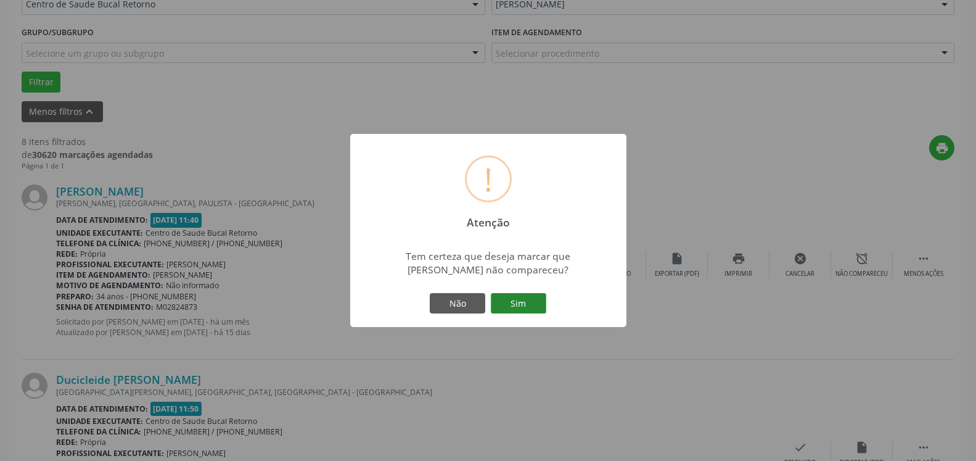
click at [524, 295] on button "Sim" at bounding box center [519, 303] width 56 height 21
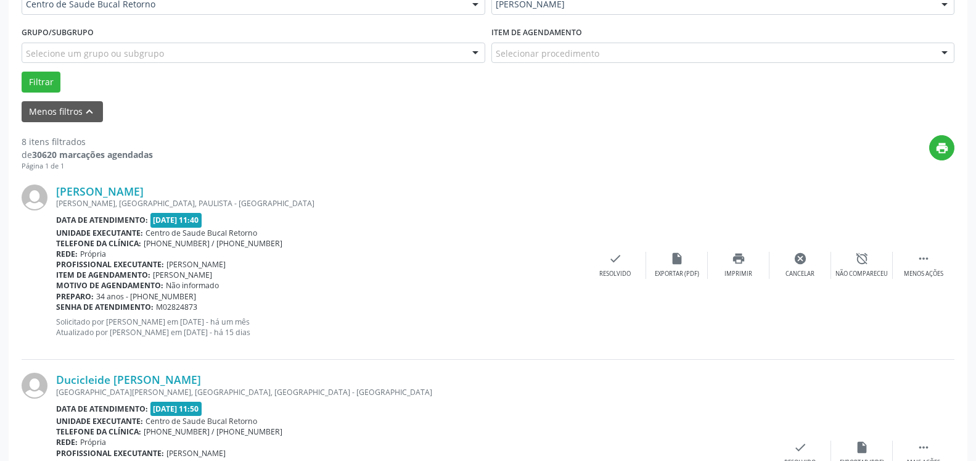
scroll to position [81, 0]
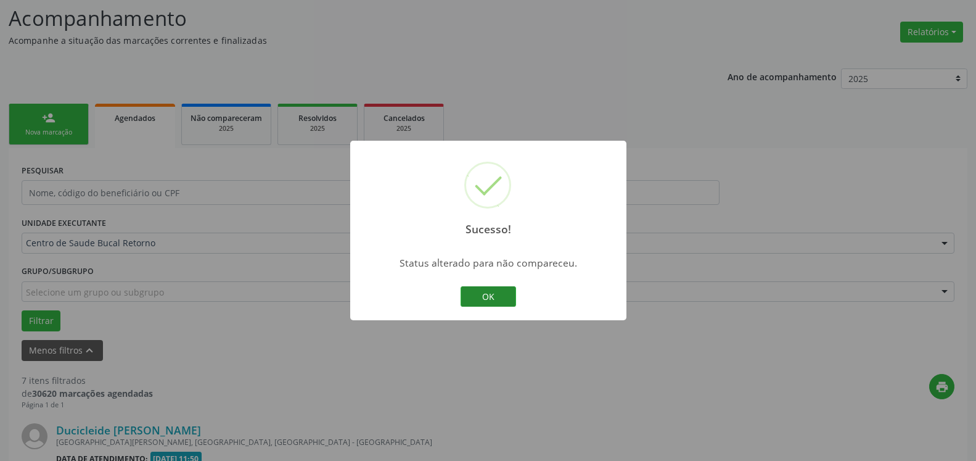
click at [482, 299] on button "OK" at bounding box center [489, 296] width 56 height 21
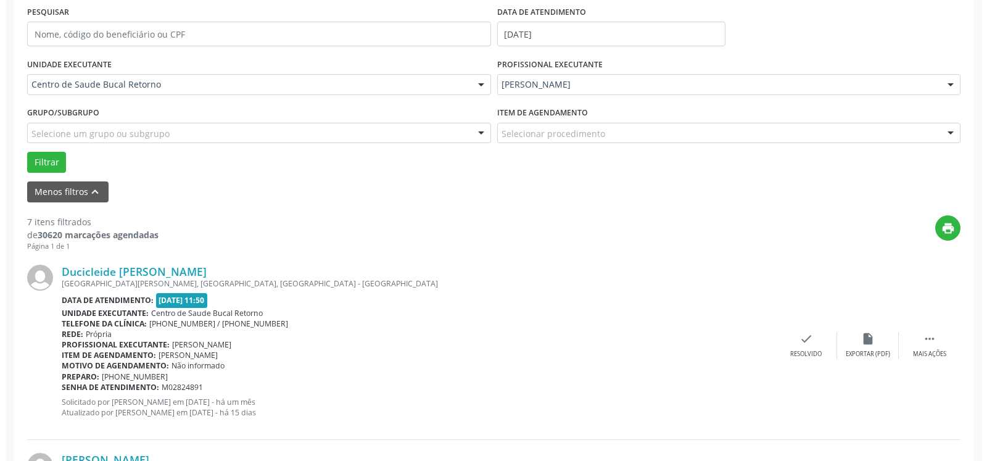
scroll to position [270, 0]
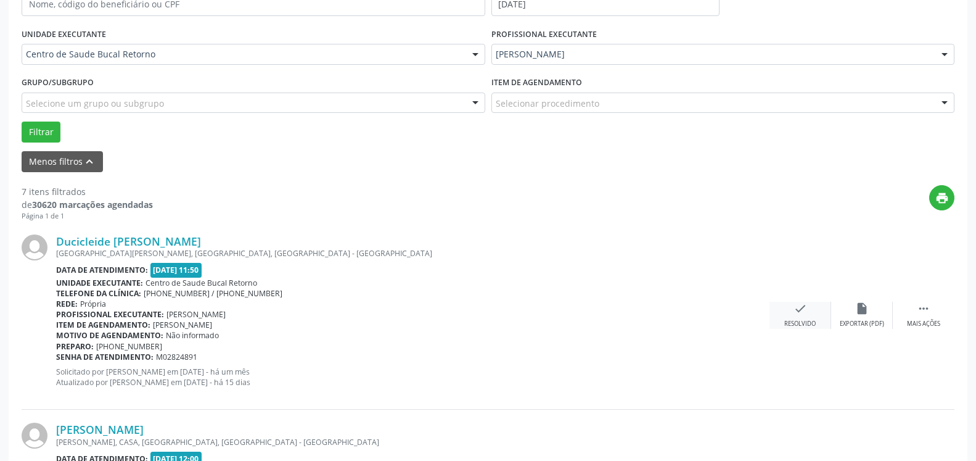
click at [800, 312] on icon "check" at bounding box center [801, 309] width 14 height 14
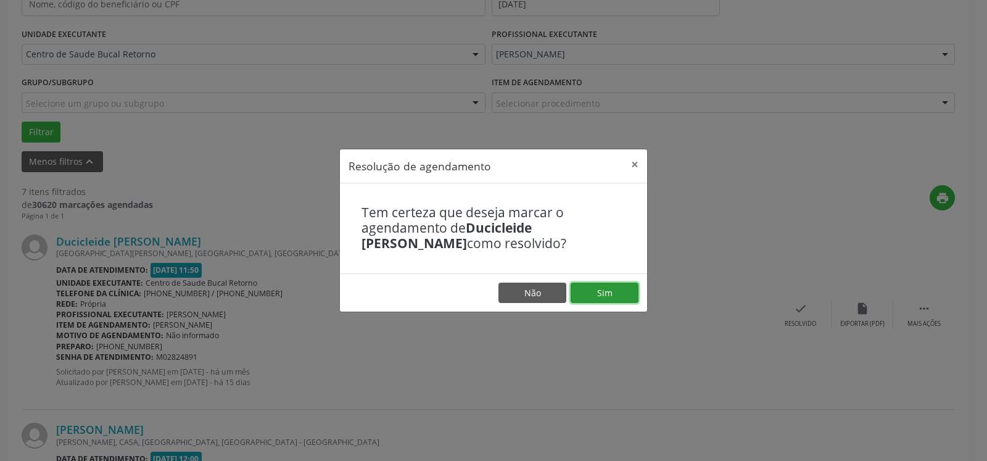
click at [608, 285] on button "Sim" at bounding box center [605, 292] width 68 height 21
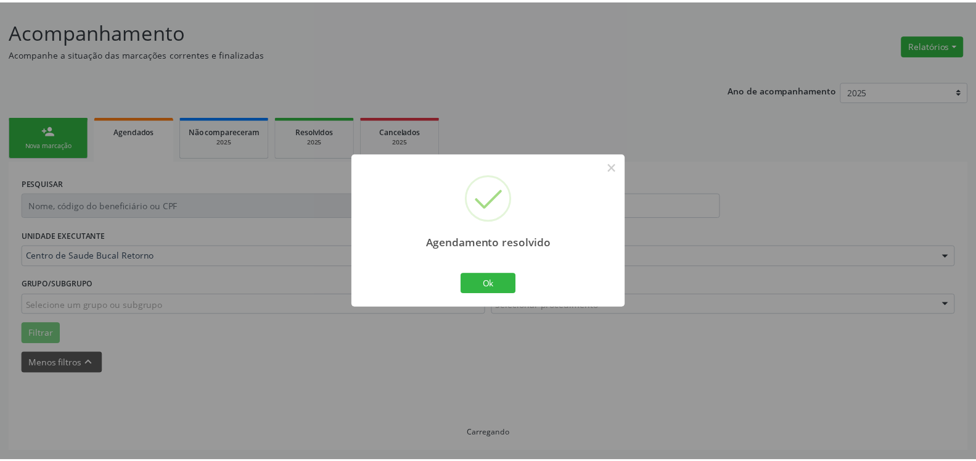
scroll to position [68, 0]
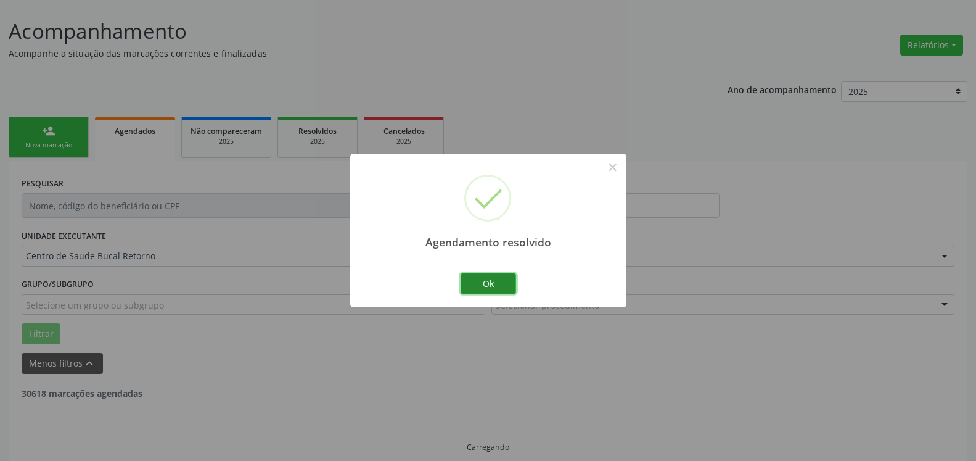
click at [508, 289] on button "Ok" at bounding box center [489, 283] width 56 height 21
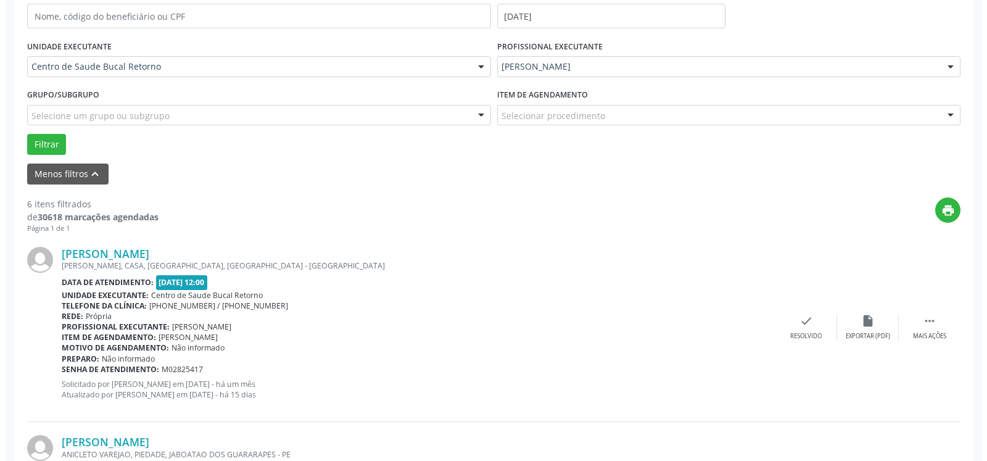
scroll to position [382, 0]
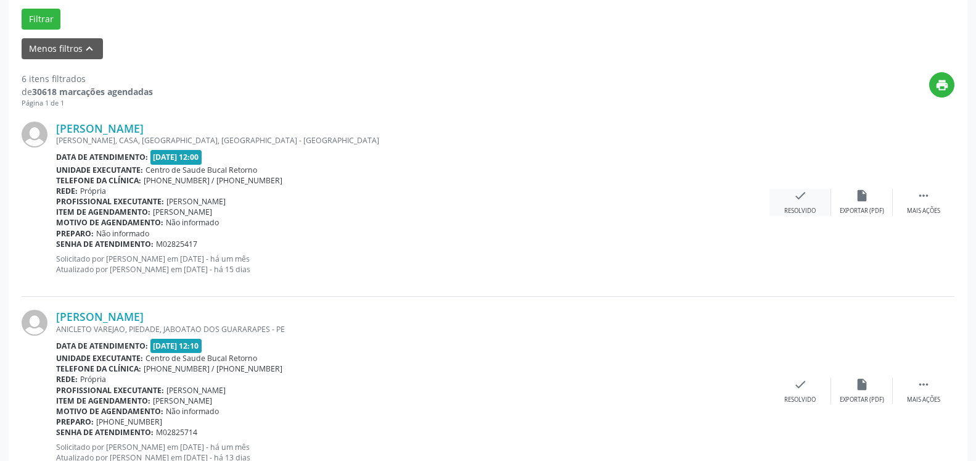
click at [818, 198] on div "check Resolvido" at bounding box center [801, 202] width 62 height 27
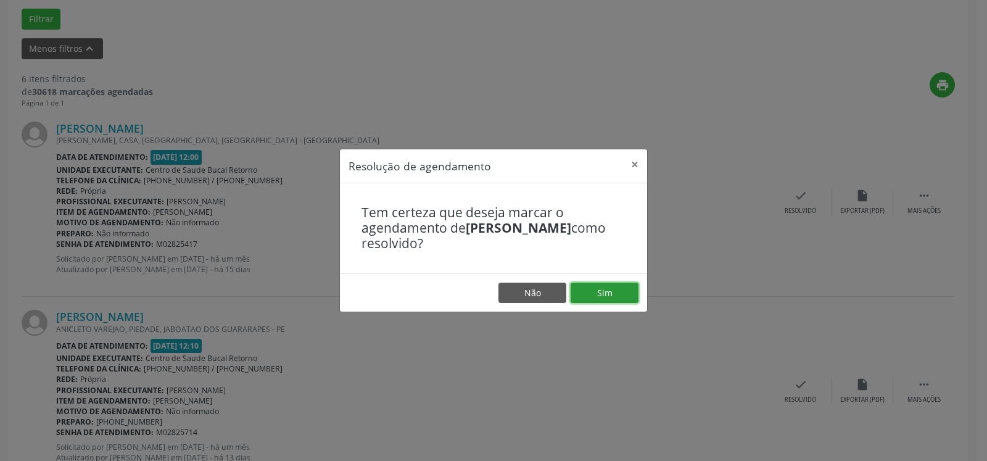
click at [581, 294] on button "Sim" at bounding box center [605, 292] width 68 height 21
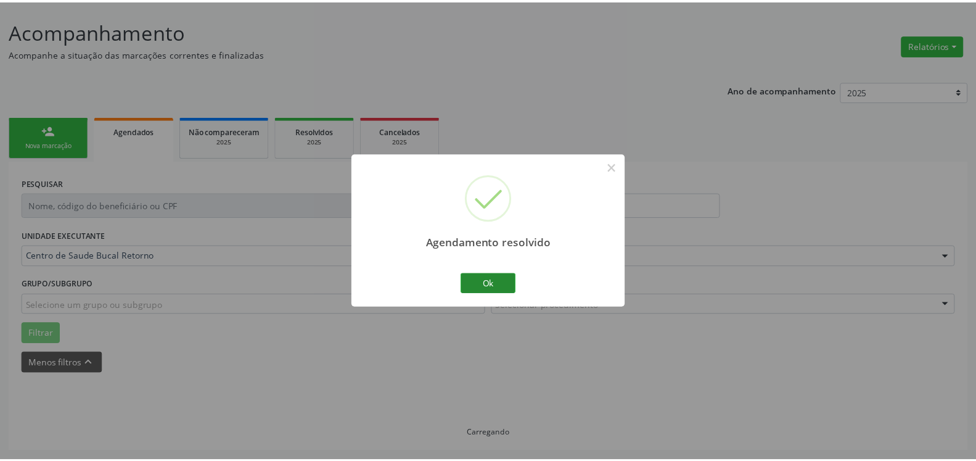
scroll to position [68, 0]
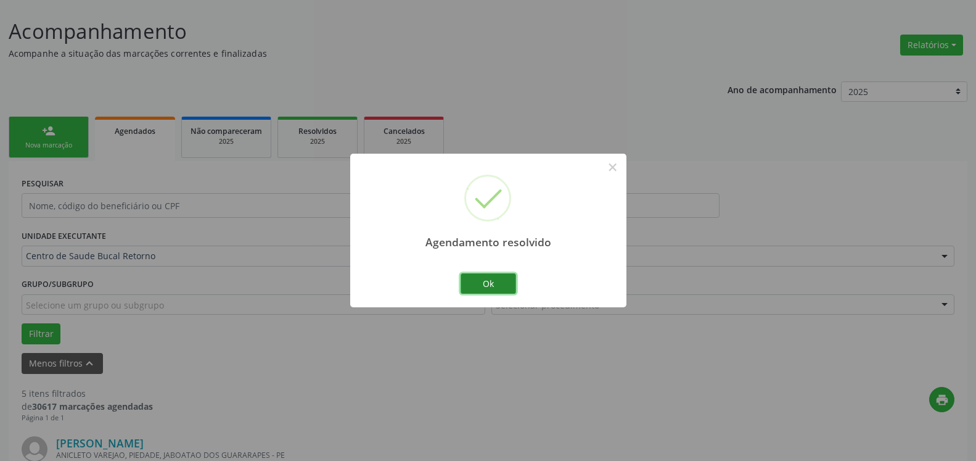
click at [501, 282] on button "Ok" at bounding box center [489, 283] width 56 height 21
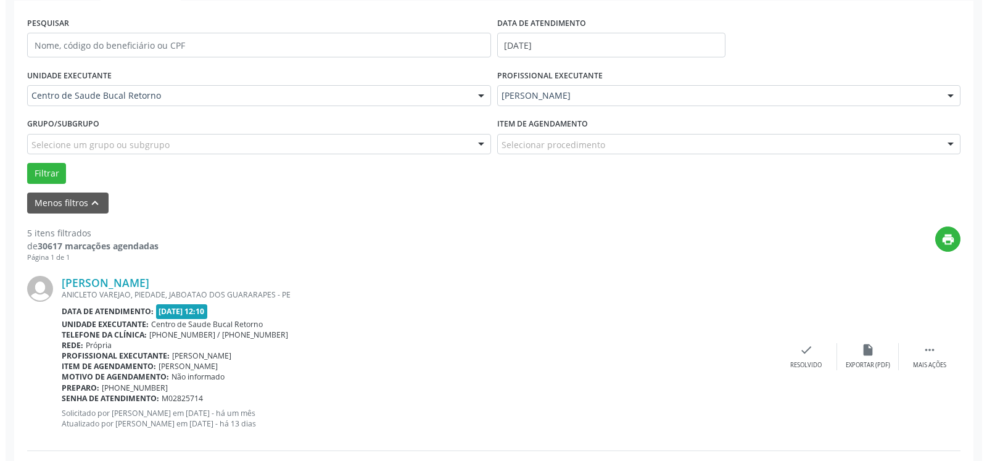
scroll to position [382, 0]
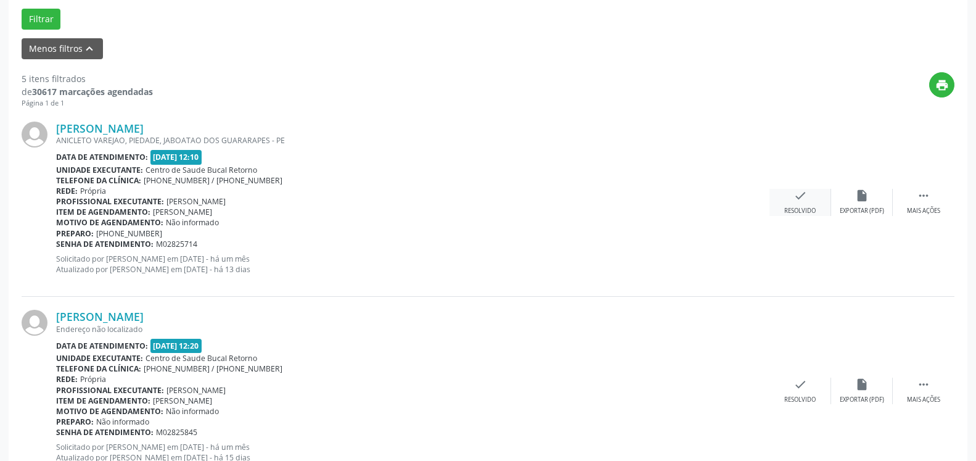
click at [797, 202] on icon "check" at bounding box center [801, 196] width 14 height 14
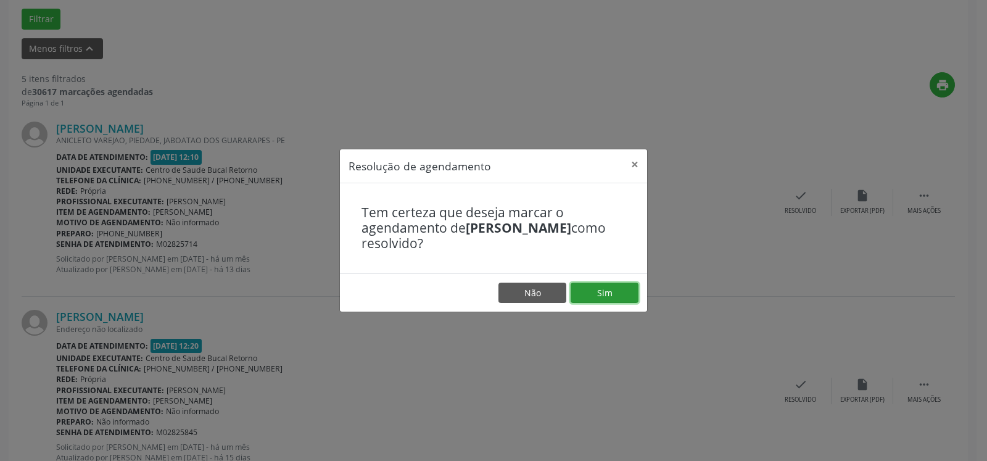
click at [610, 287] on button "Sim" at bounding box center [605, 292] width 68 height 21
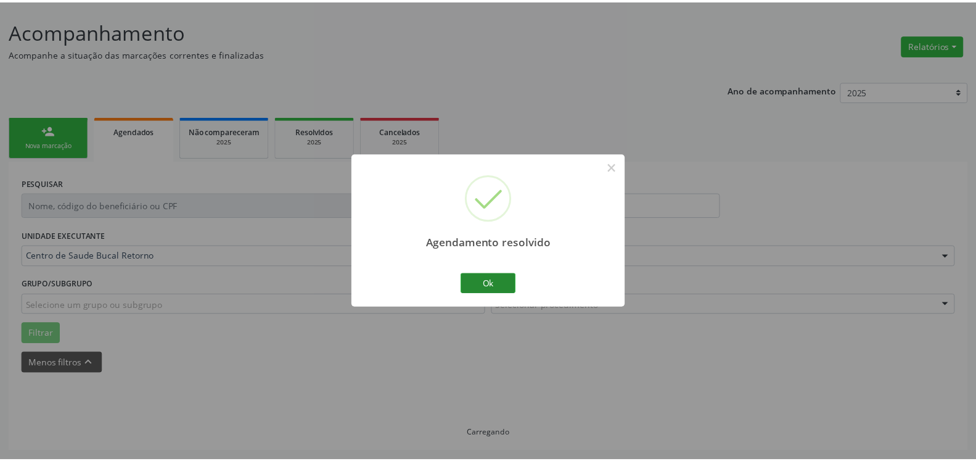
scroll to position [68, 0]
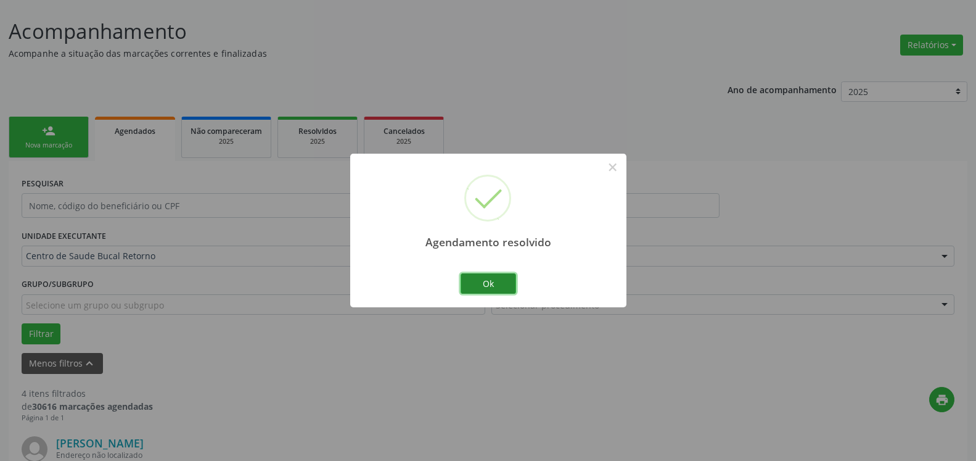
click at [492, 284] on button "Ok" at bounding box center [489, 283] width 56 height 21
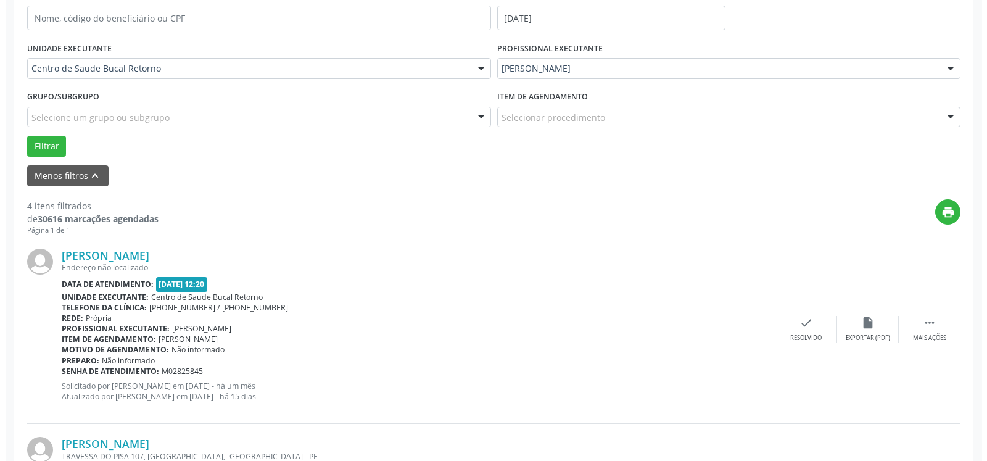
scroll to position [319, 0]
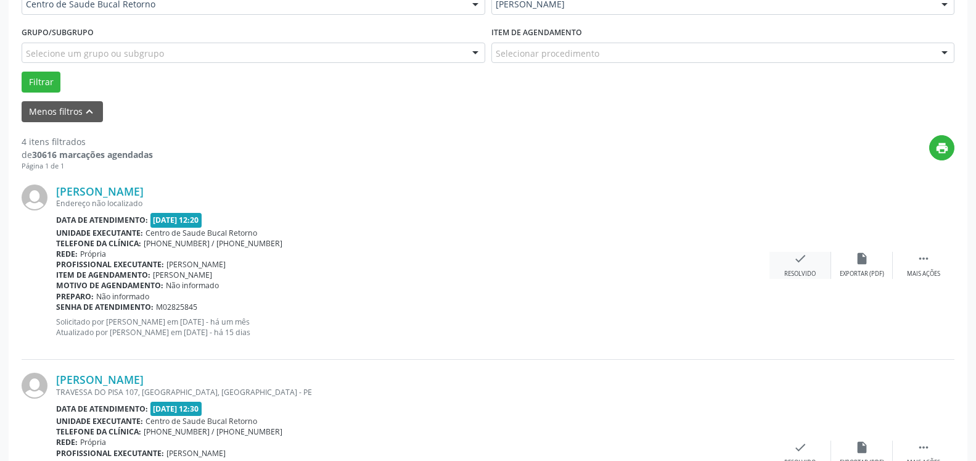
click at [795, 265] on icon "check" at bounding box center [801, 259] width 14 height 14
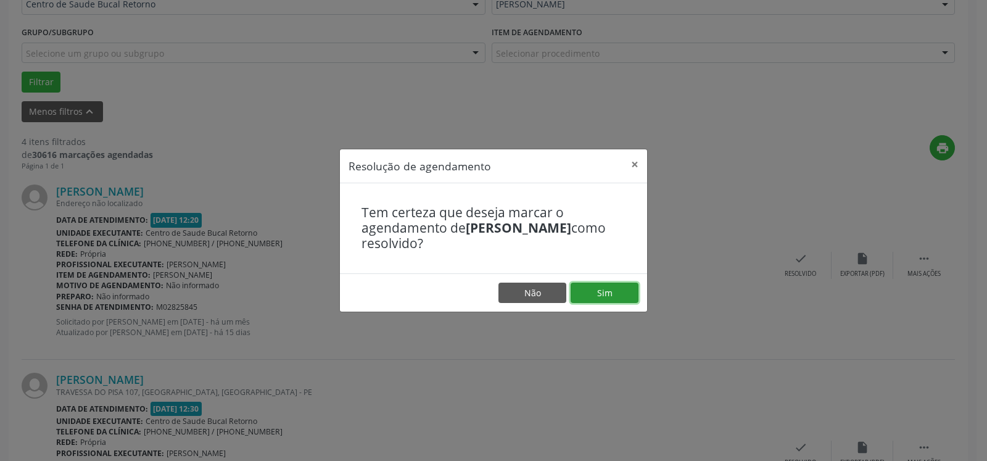
click at [603, 296] on button "Sim" at bounding box center [605, 292] width 68 height 21
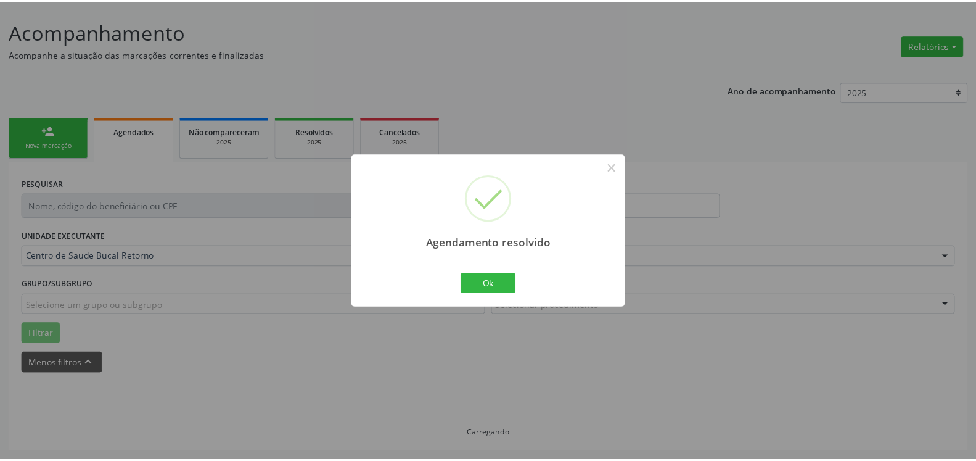
scroll to position [68, 0]
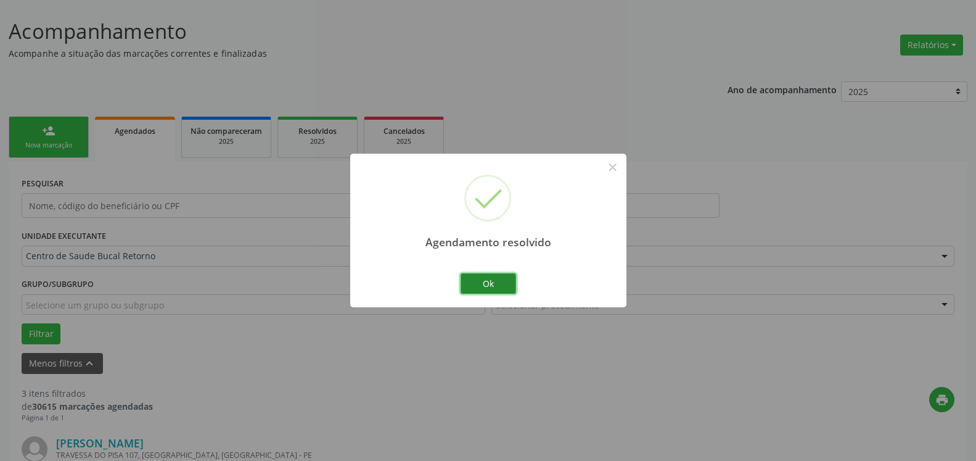
click at [488, 276] on button "Ok" at bounding box center [489, 283] width 56 height 21
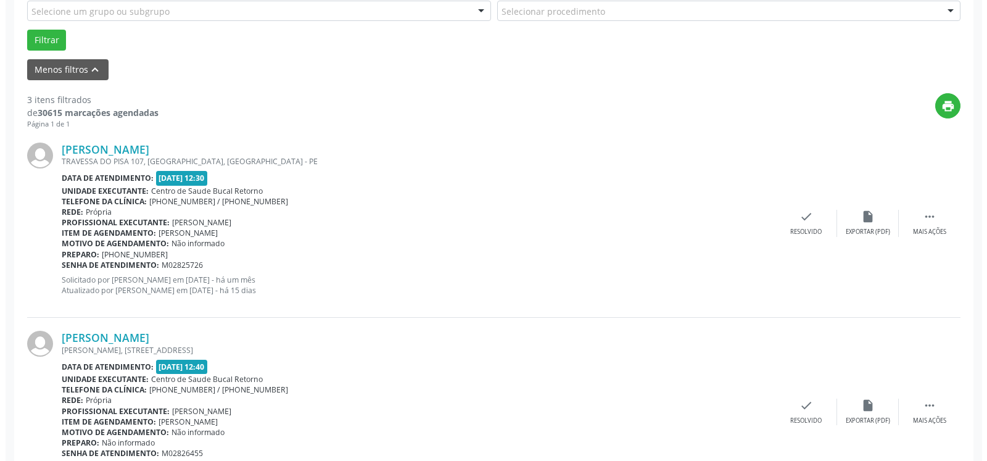
scroll to position [445, 0]
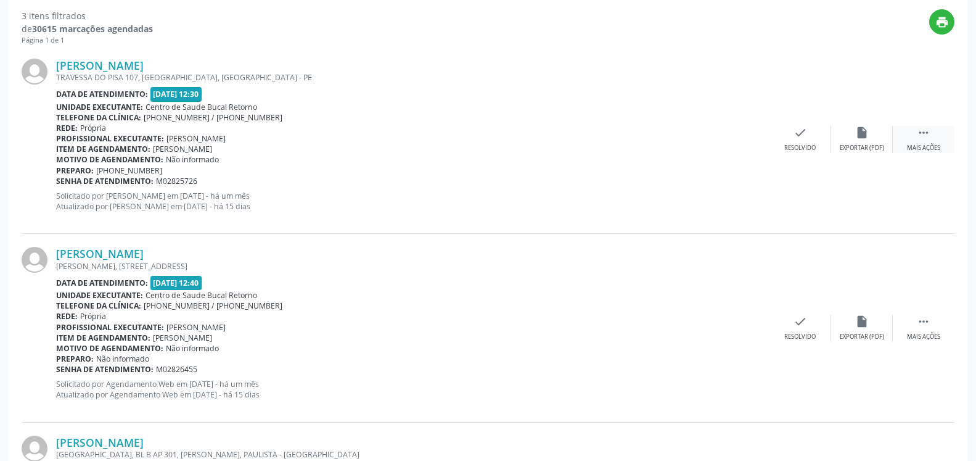
click at [918, 136] on icon "" at bounding box center [924, 133] width 14 height 14
click at [806, 138] on icon "cancel" at bounding box center [801, 133] width 14 height 14
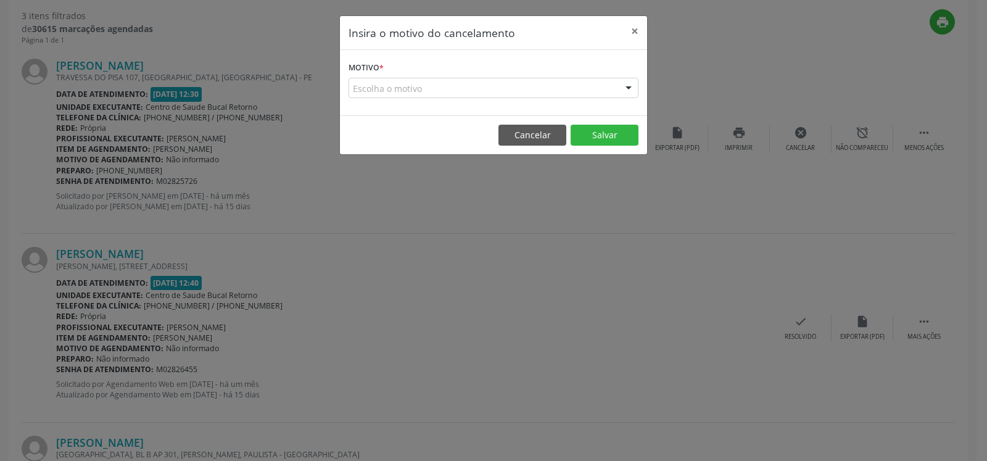
click at [498, 92] on div "Escolha o motivo" at bounding box center [493, 88] width 290 height 21
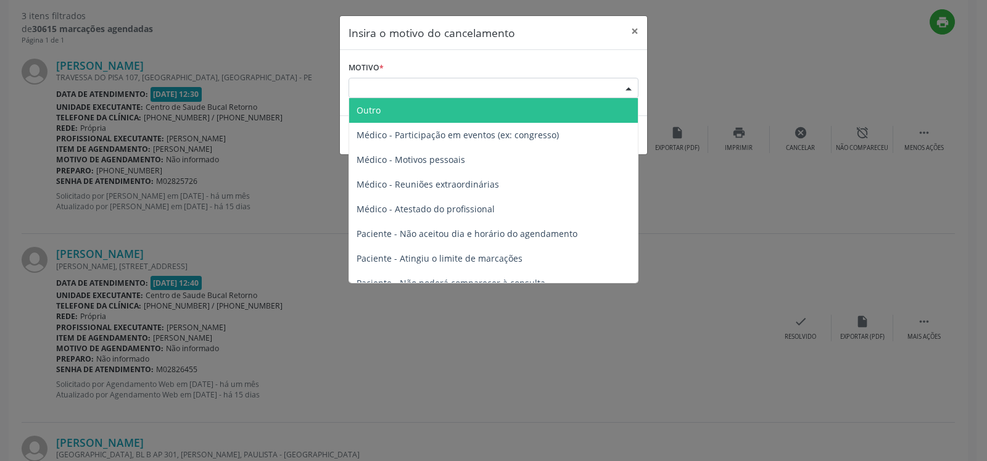
click at [477, 117] on span "Outro" at bounding box center [493, 110] width 289 height 25
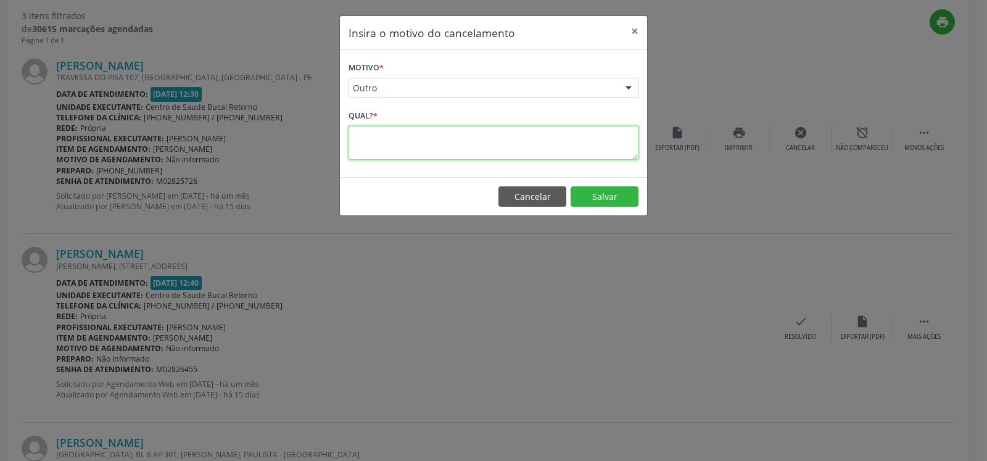
click at [448, 144] on textarea at bounding box center [493, 143] width 290 height 34
type textarea "SEM GUIA"
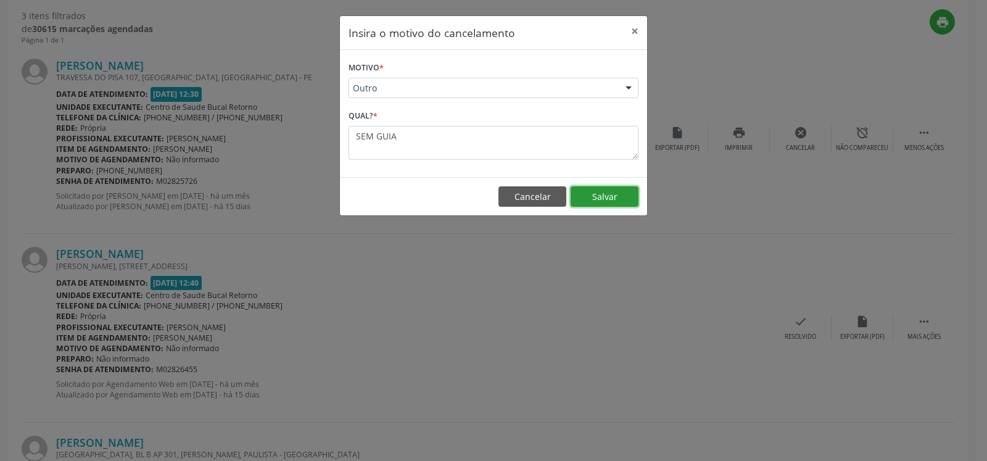
click at [622, 194] on button "Salvar" at bounding box center [605, 196] width 68 height 21
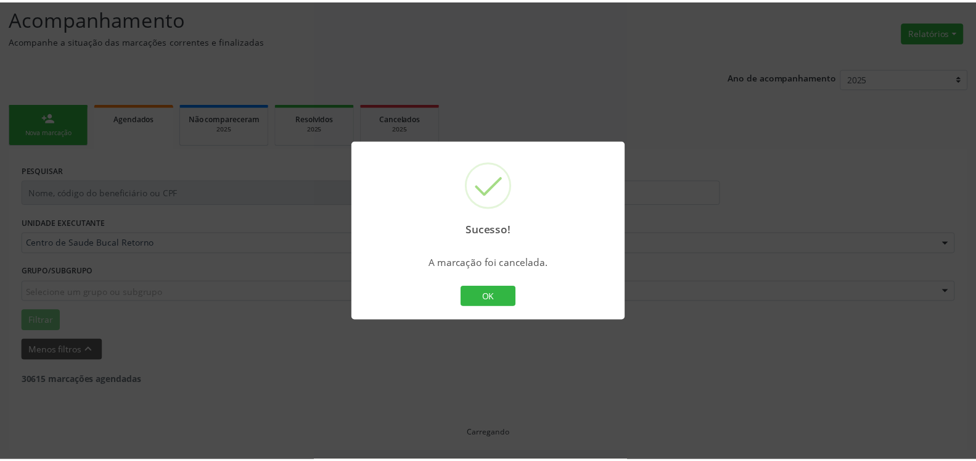
scroll to position [81, 0]
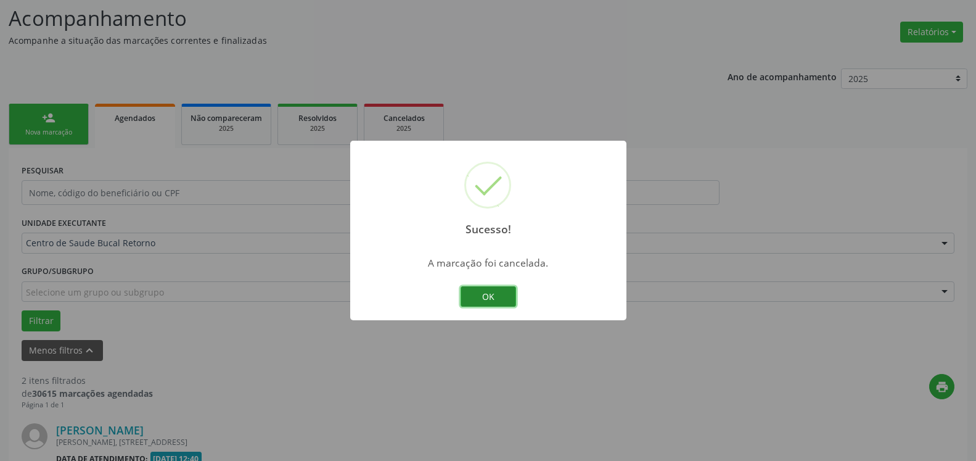
click at [488, 305] on button "OK" at bounding box center [489, 296] width 56 height 21
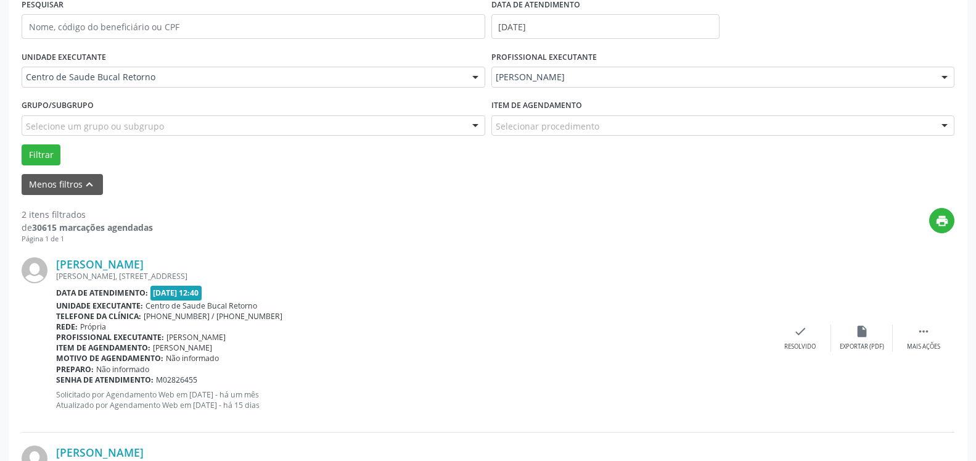
scroll to position [332, 0]
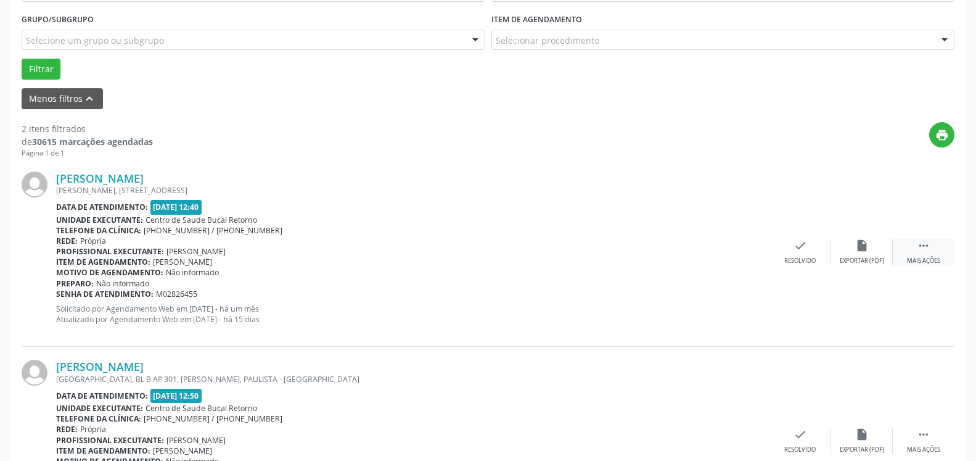
click at [920, 252] on icon "" at bounding box center [924, 246] width 14 height 14
click at [857, 249] on icon "alarm_off" at bounding box center [862, 246] width 14 height 14
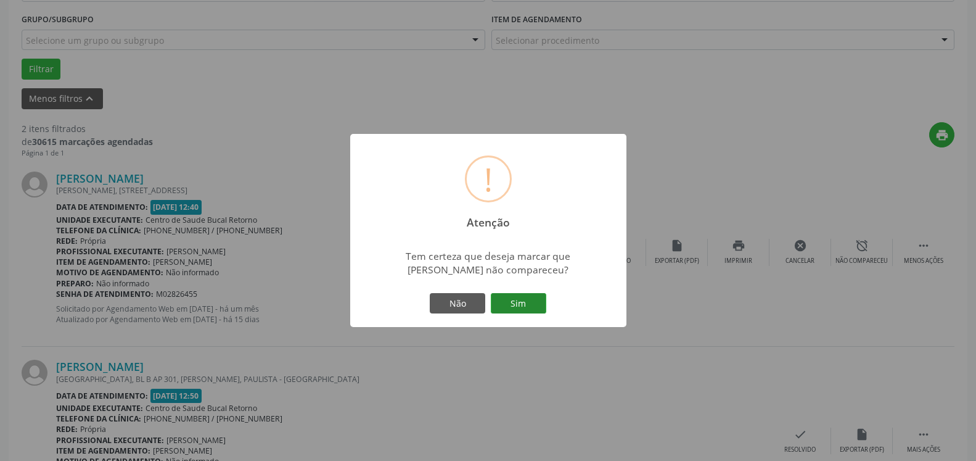
click at [538, 303] on button "Sim" at bounding box center [519, 303] width 56 height 21
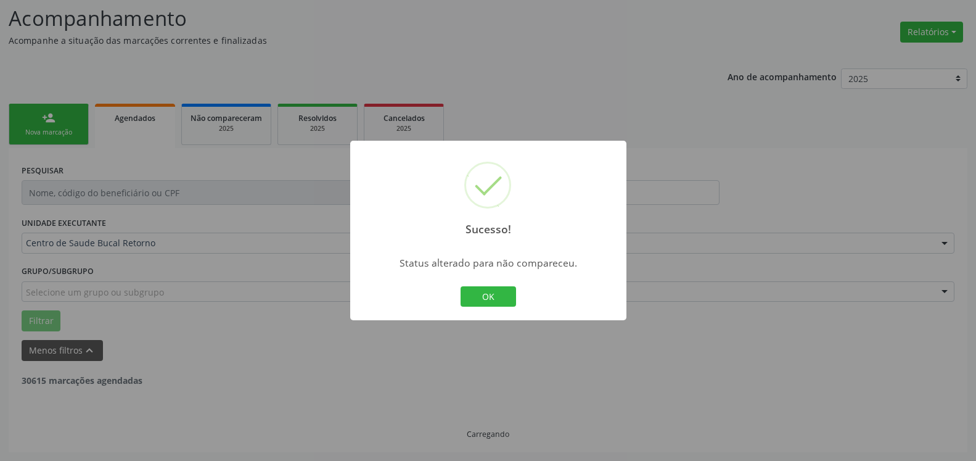
scroll to position [81, 0]
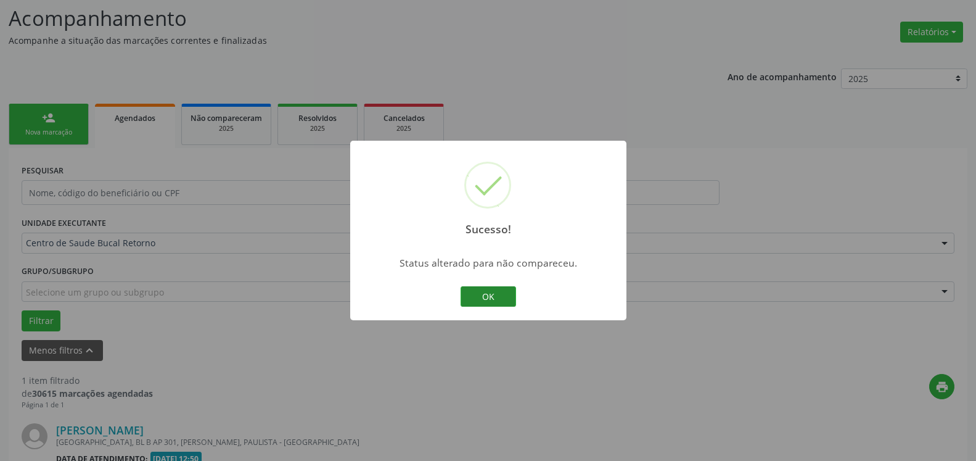
click at [477, 298] on button "OK" at bounding box center [489, 296] width 56 height 21
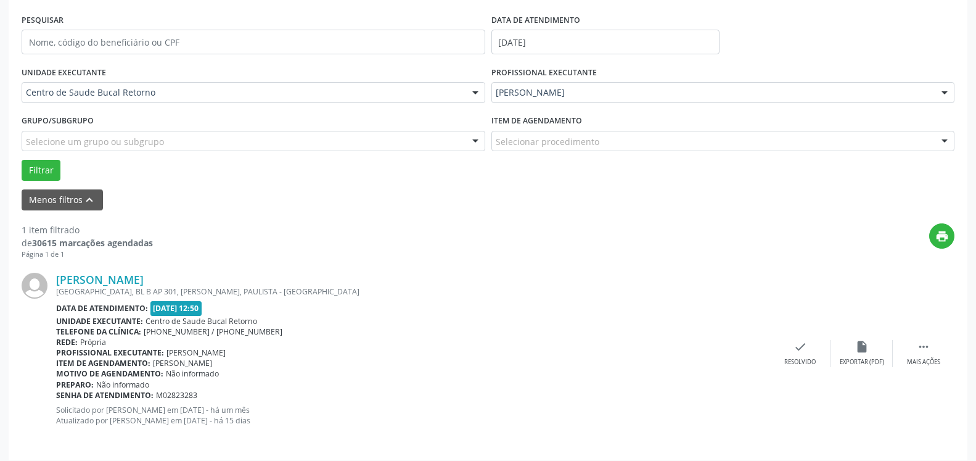
scroll to position [239, 0]
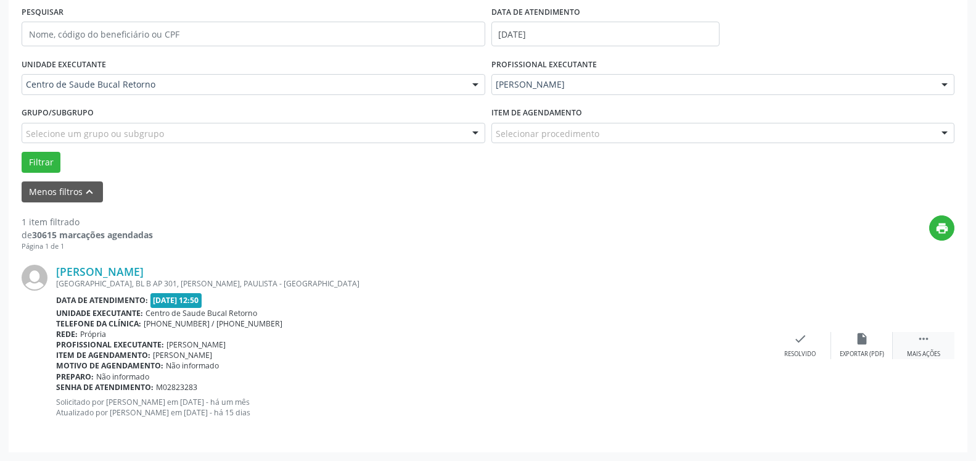
click at [923, 343] on icon "" at bounding box center [924, 339] width 14 height 14
click at [849, 345] on div "alarm_off Não compareceu" at bounding box center [862, 345] width 62 height 27
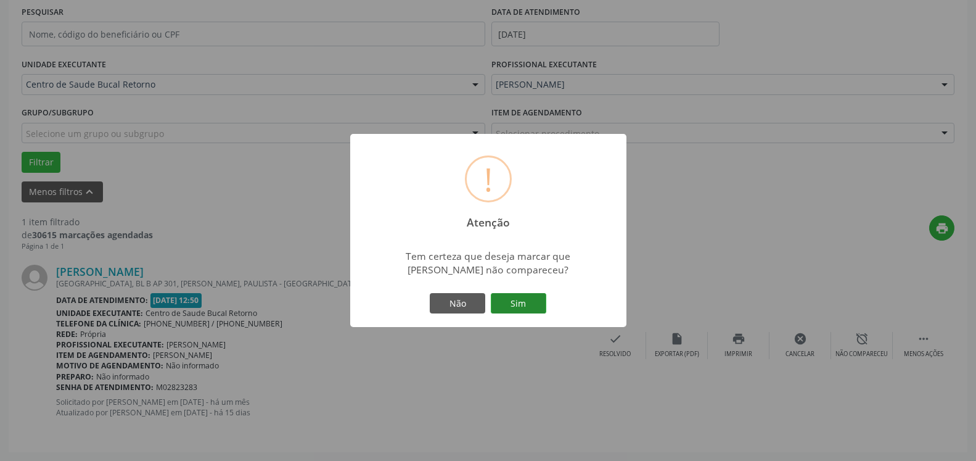
click at [543, 303] on button "Sim" at bounding box center [519, 303] width 56 height 21
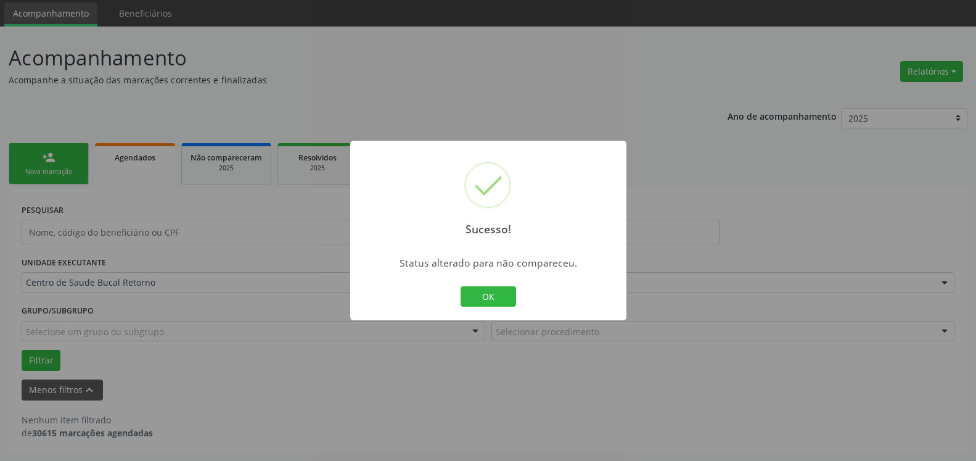
scroll to position [41, 0]
click at [481, 300] on button "OK" at bounding box center [489, 296] width 56 height 21
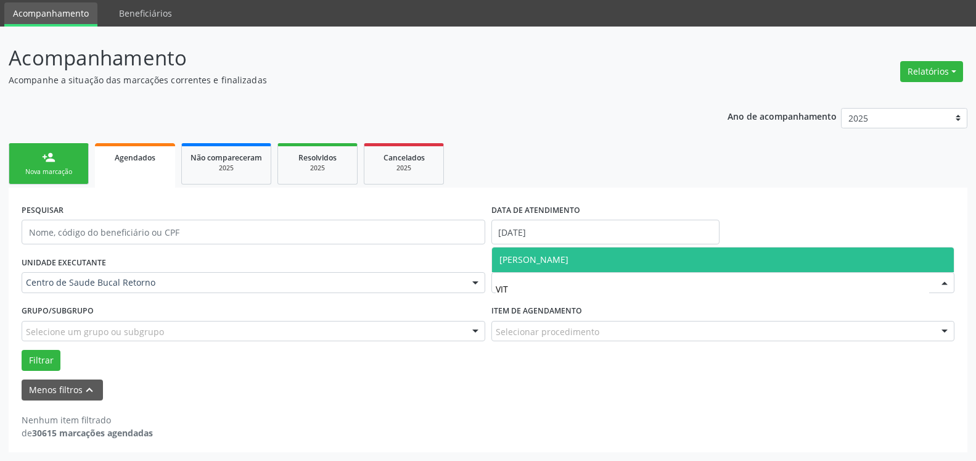
click at [569, 255] on span "[PERSON_NAME]" at bounding box center [534, 259] width 69 height 12
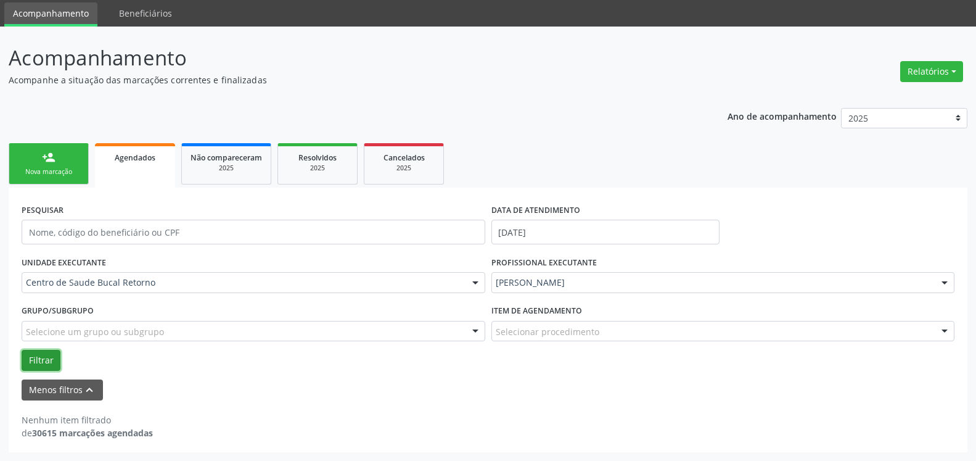
click at [49, 359] on button "Filtrar" at bounding box center [41, 360] width 39 height 21
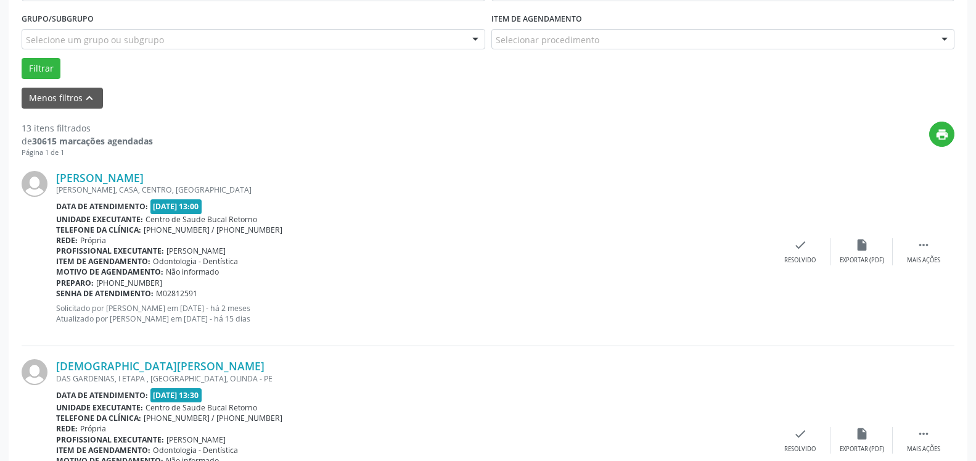
scroll to position [356, 0]
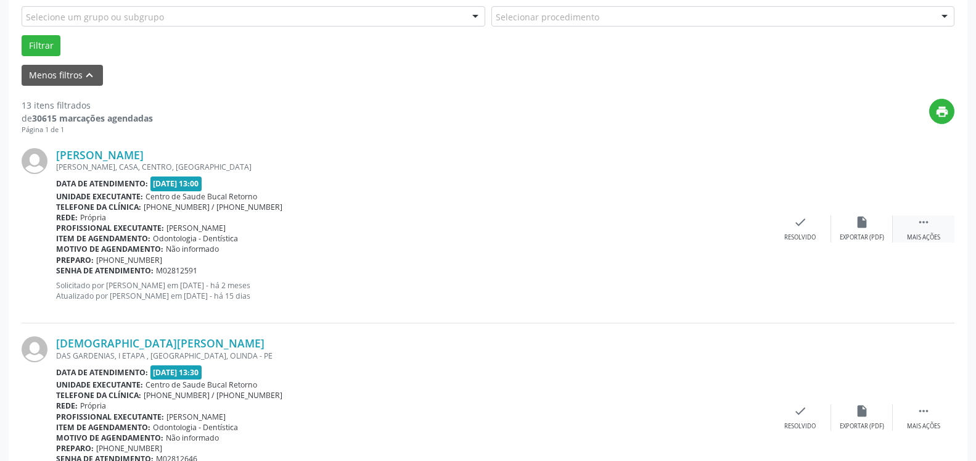
click at [927, 221] on div " Mais ações" at bounding box center [924, 228] width 62 height 27
click at [860, 227] on icon "alarm_off" at bounding box center [862, 222] width 14 height 14
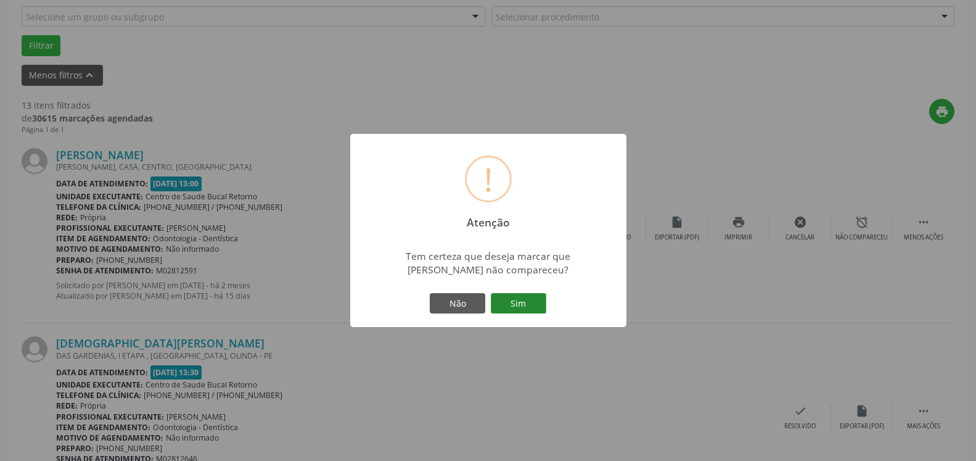
click at [514, 305] on button "Sim" at bounding box center [519, 303] width 56 height 21
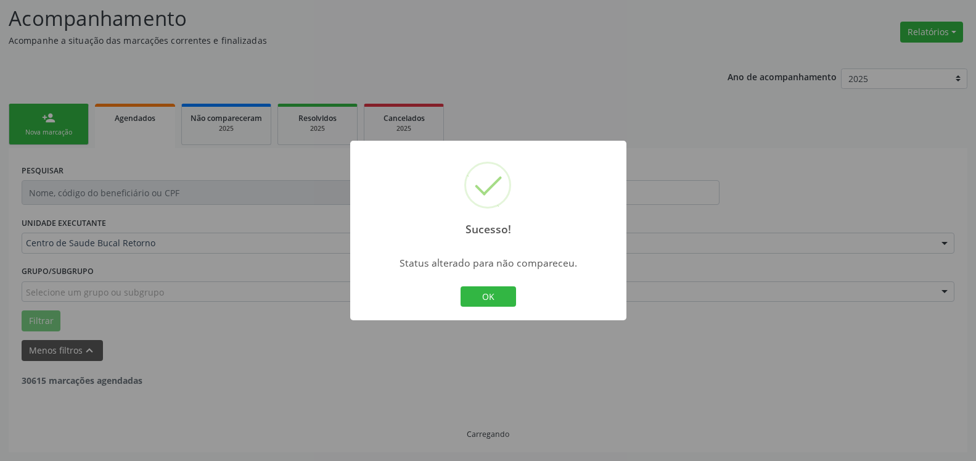
click at [488, 295] on button "OK" at bounding box center [489, 296] width 56 height 21
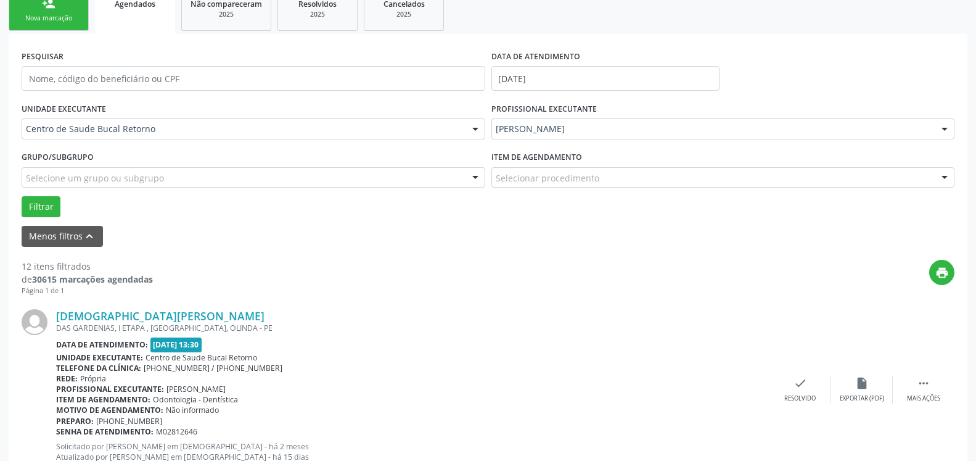
scroll to position [395, 0]
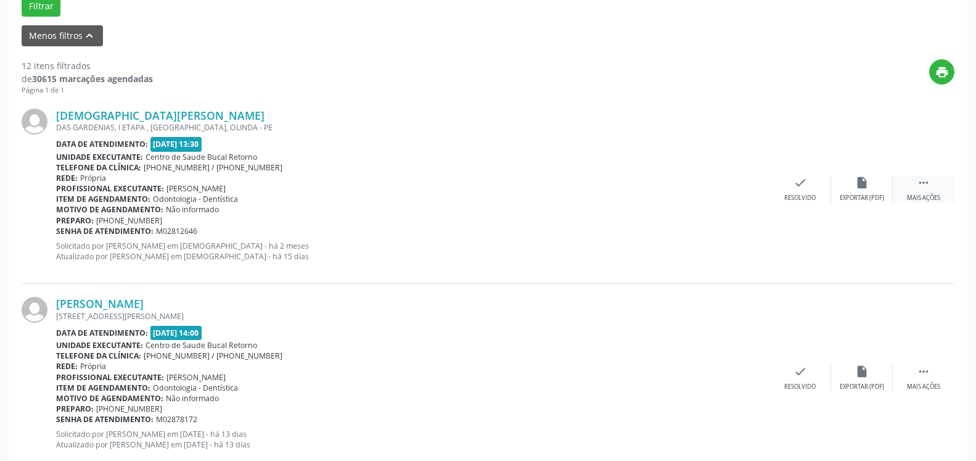
click at [931, 186] on div " Mais ações" at bounding box center [924, 189] width 62 height 27
click at [863, 197] on div "Não compareceu" at bounding box center [862, 198] width 52 height 9
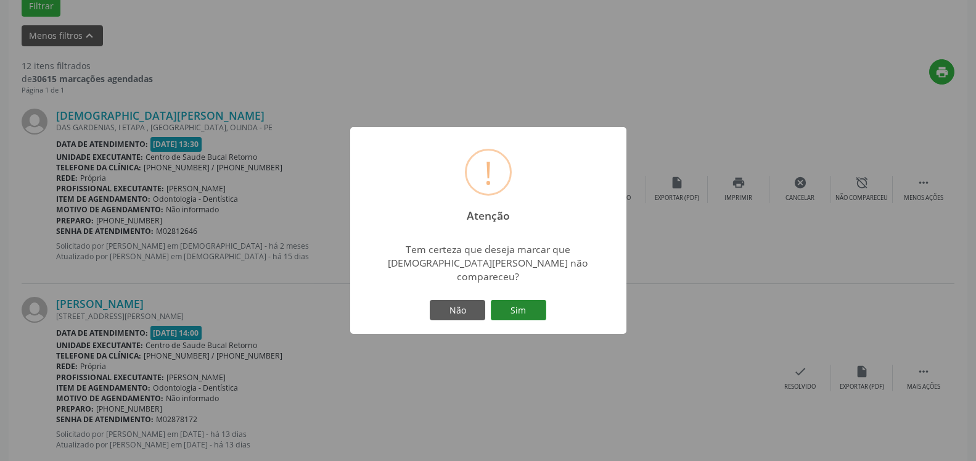
click at [506, 300] on button "Sim" at bounding box center [519, 310] width 56 height 21
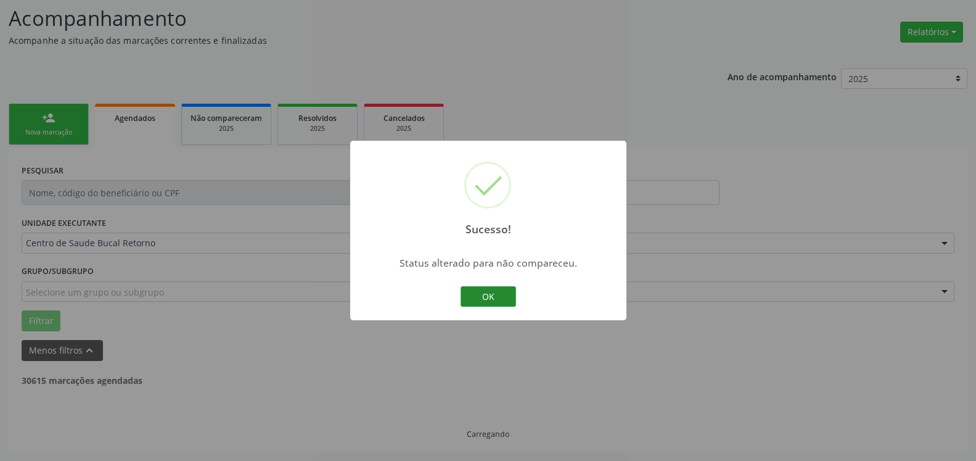
scroll to position [81, 0]
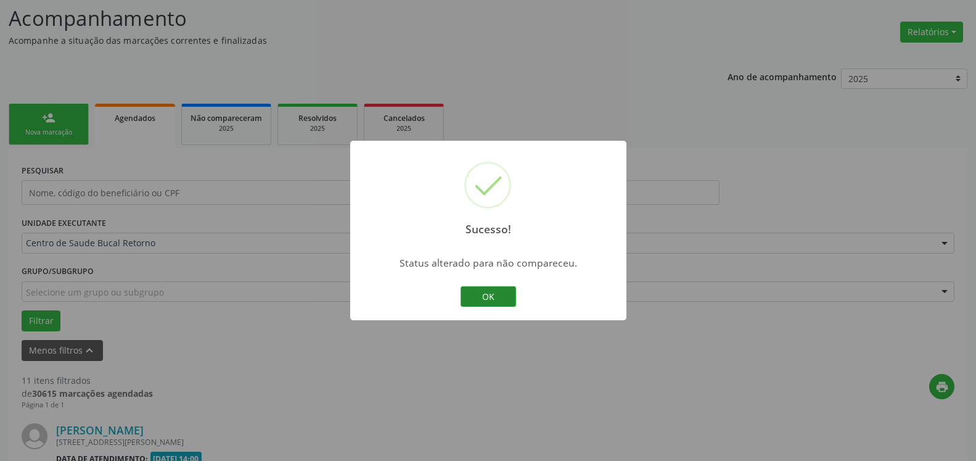
click at [502, 302] on button "OK" at bounding box center [489, 296] width 56 height 21
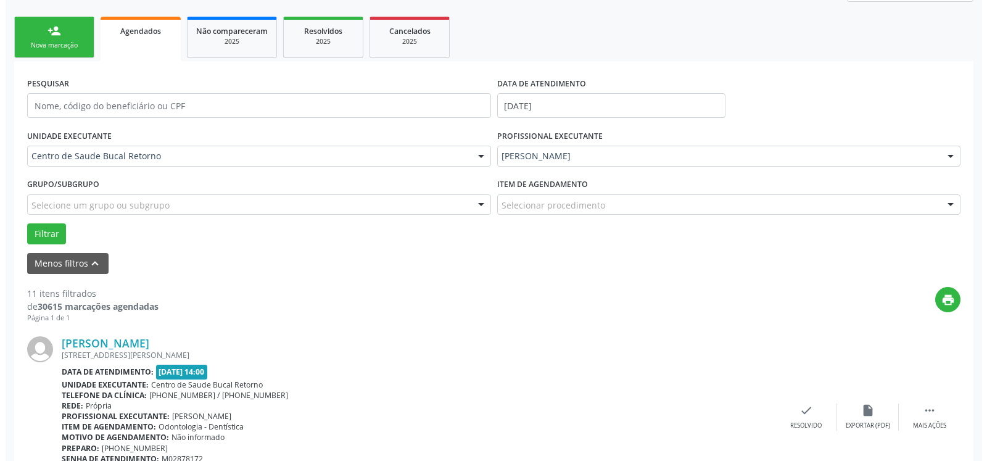
scroll to position [270, 0]
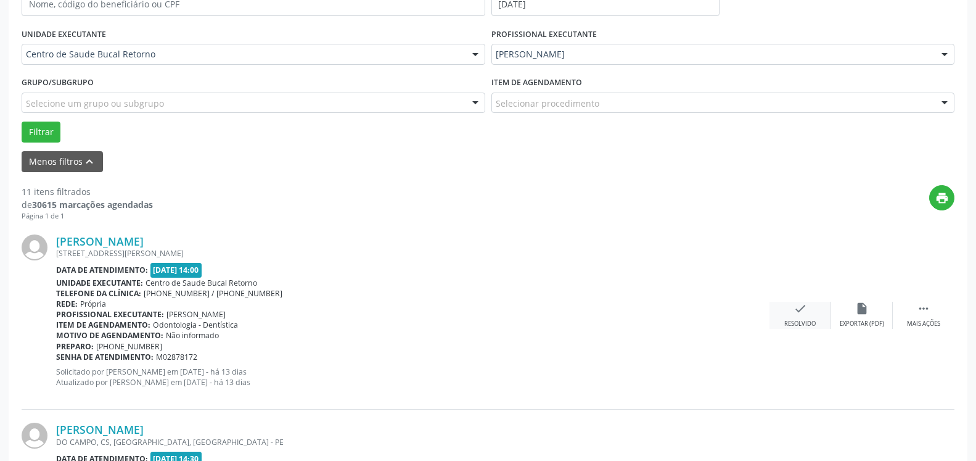
click at [806, 315] on icon "check" at bounding box center [801, 309] width 14 height 14
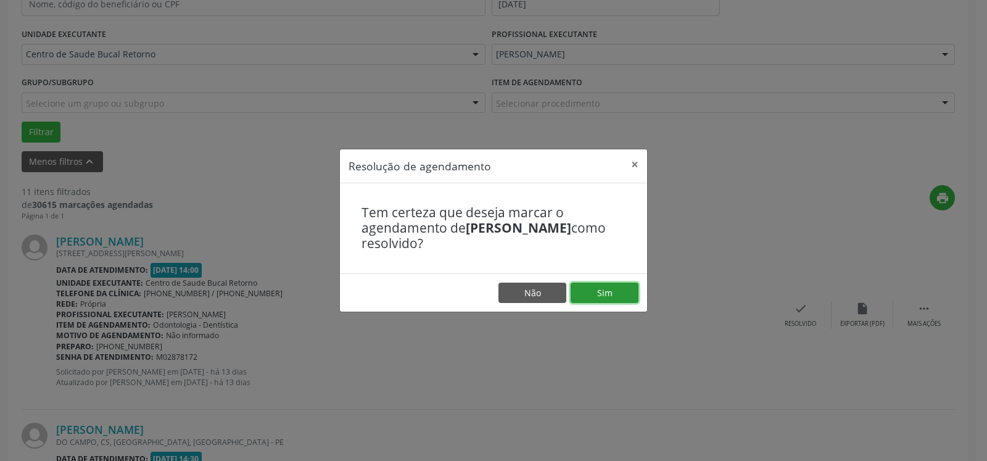
click at [603, 283] on button "Sim" at bounding box center [605, 292] width 68 height 21
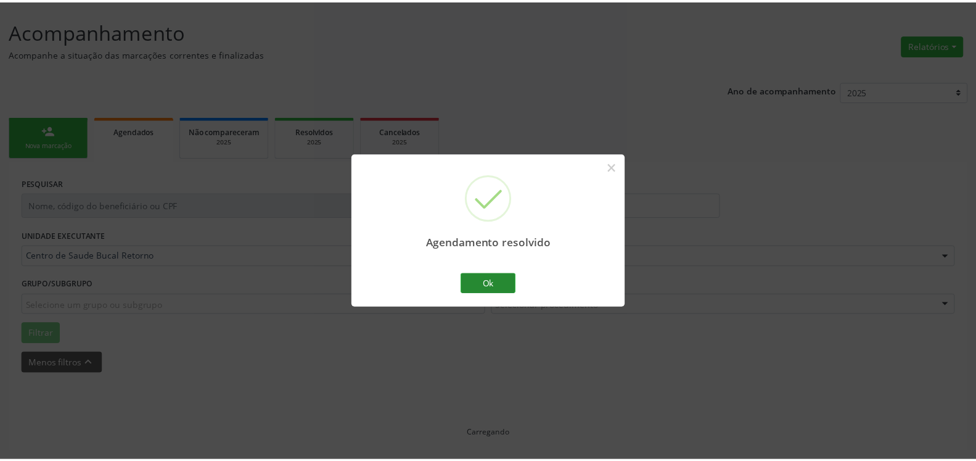
scroll to position [68, 0]
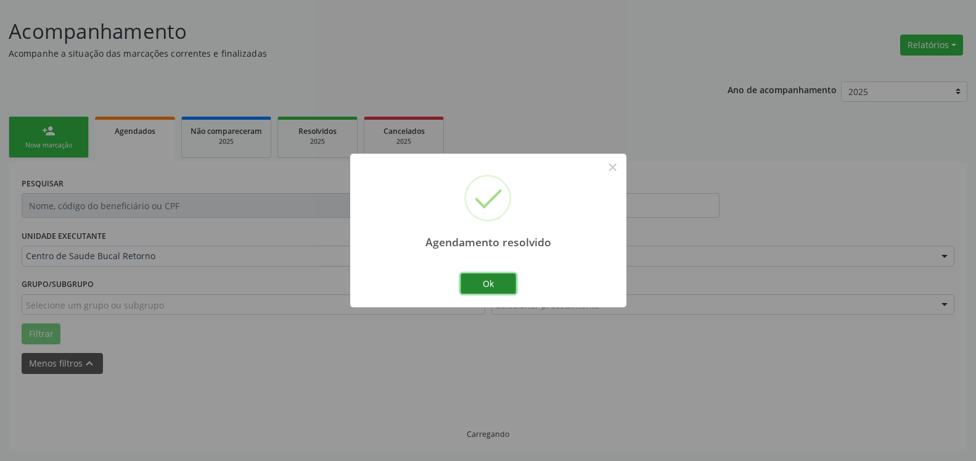
click at [486, 282] on button "Ok" at bounding box center [489, 283] width 56 height 21
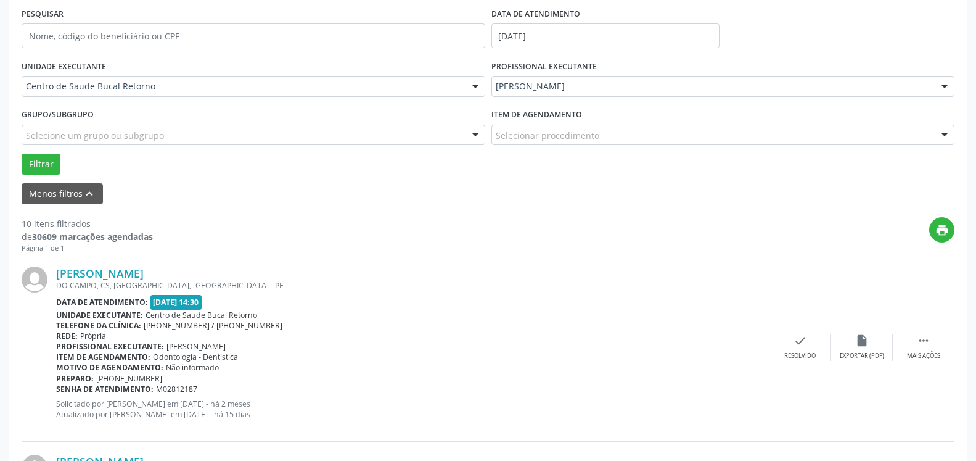
scroll to position [319, 0]
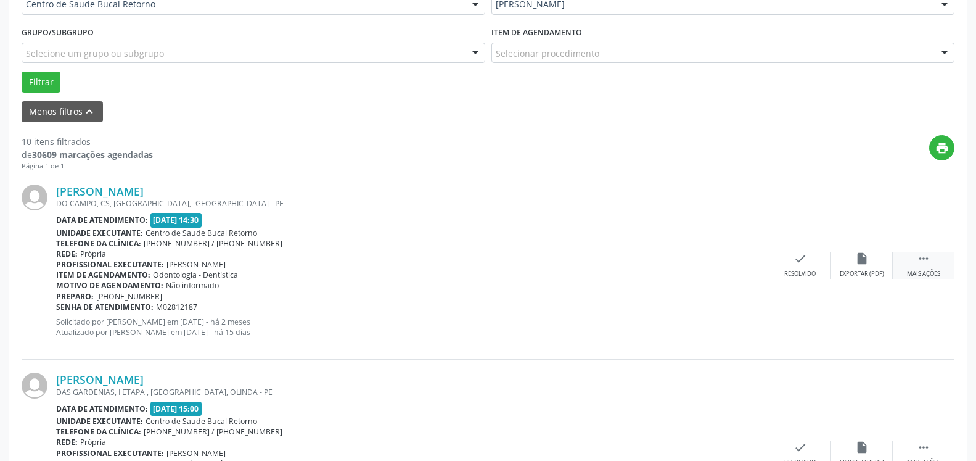
click at [922, 263] on icon "" at bounding box center [924, 259] width 14 height 14
click at [876, 263] on div "alarm_off Não compareceu" at bounding box center [862, 265] width 62 height 27
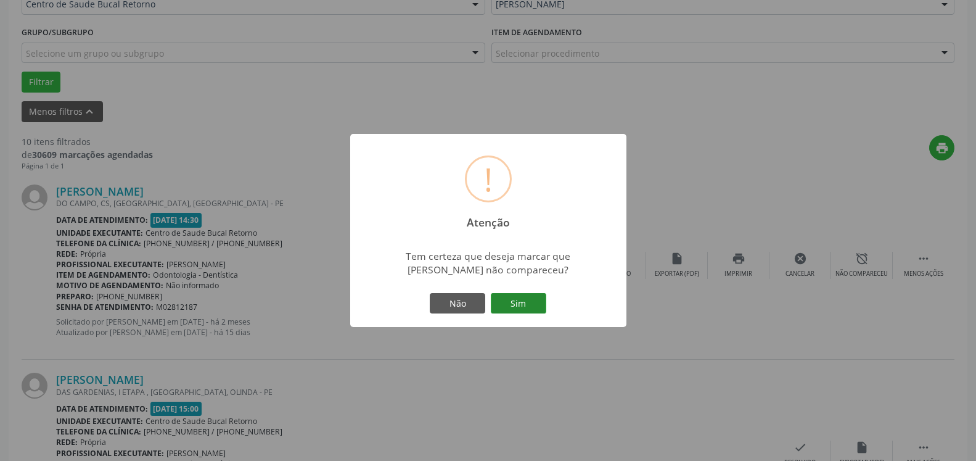
click at [532, 306] on button "Sim" at bounding box center [519, 303] width 56 height 21
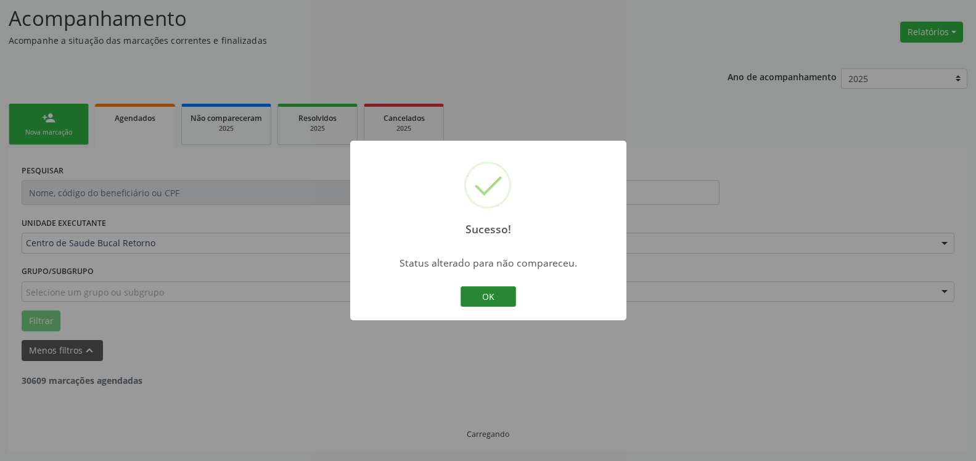
click at [484, 294] on button "OK" at bounding box center [489, 296] width 56 height 21
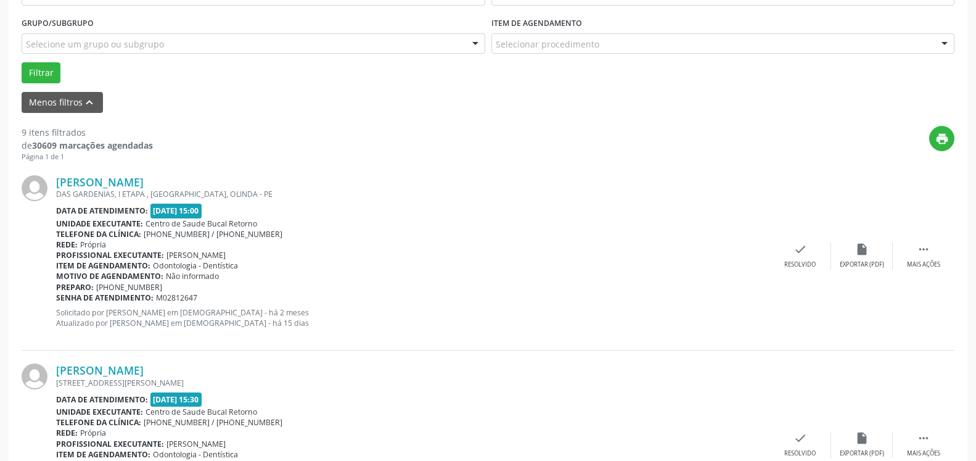
scroll to position [332, 0]
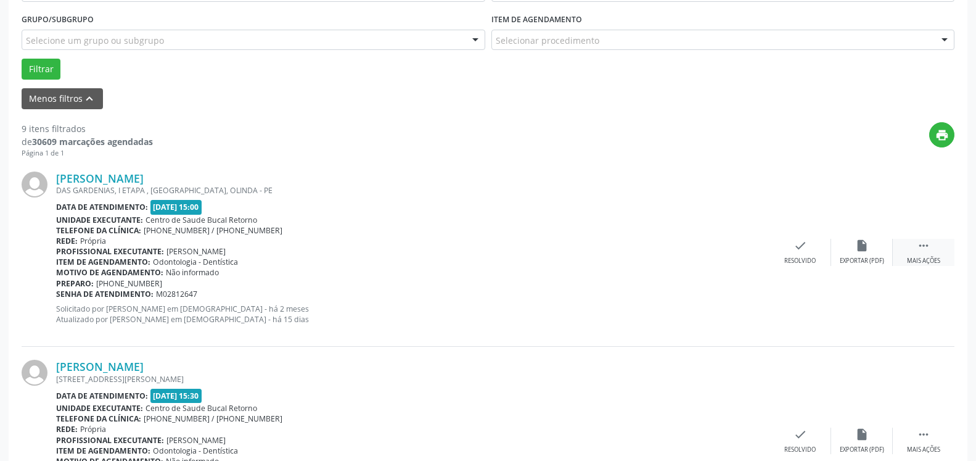
click at [924, 244] on icon "" at bounding box center [924, 246] width 14 height 14
click at [872, 246] on div "alarm_off Não compareceu" at bounding box center [862, 252] width 62 height 27
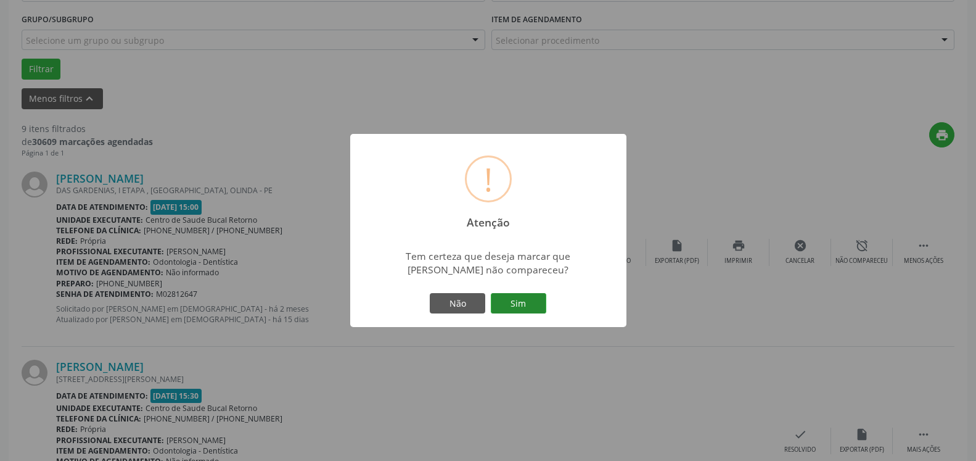
click at [534, 306] on button "Sim" at bounding box center [519, 303] width 56 height 21
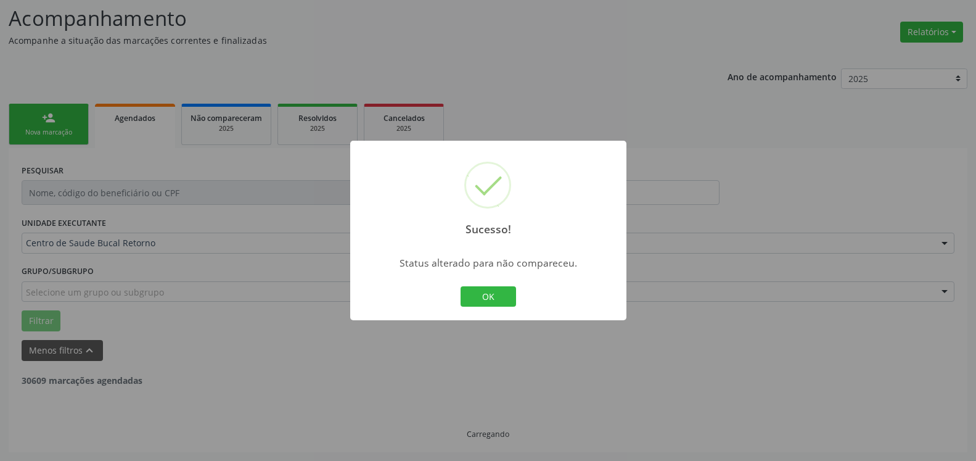
click at [494, 294] on button "OK" at bounding box center [489, 296] width 56 height 21
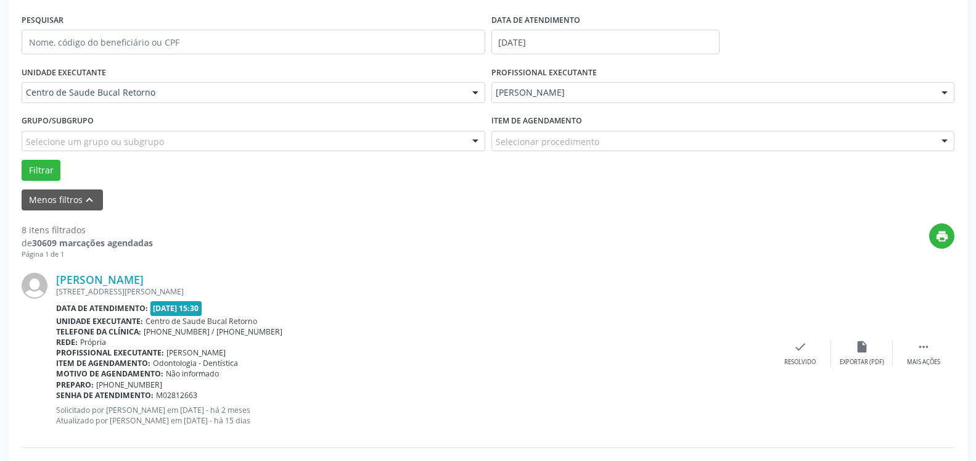
scroll to position [395, 0]
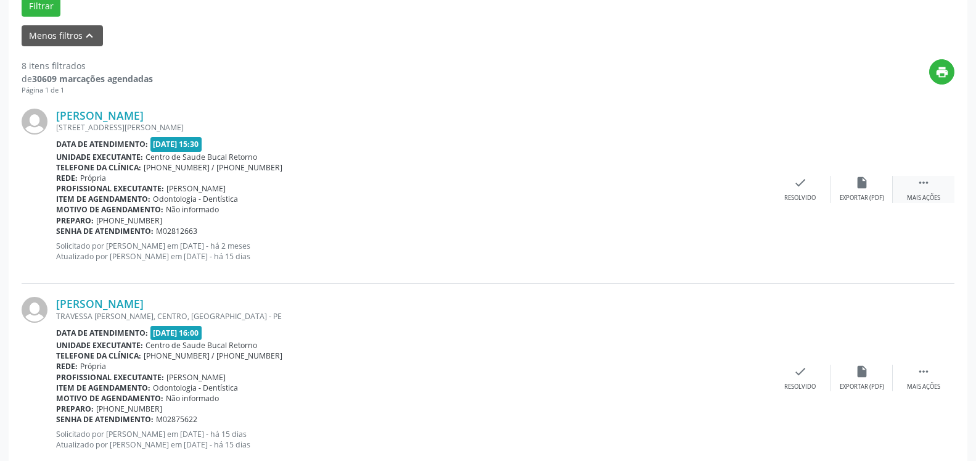
click at [933, 190] on div " Mais ações" at bounding box center [924, 189] width 62 height 27
click at [871, 189] on div "alarm_off Não compareceu" at bounding box center [862, 189] width 62 height 27
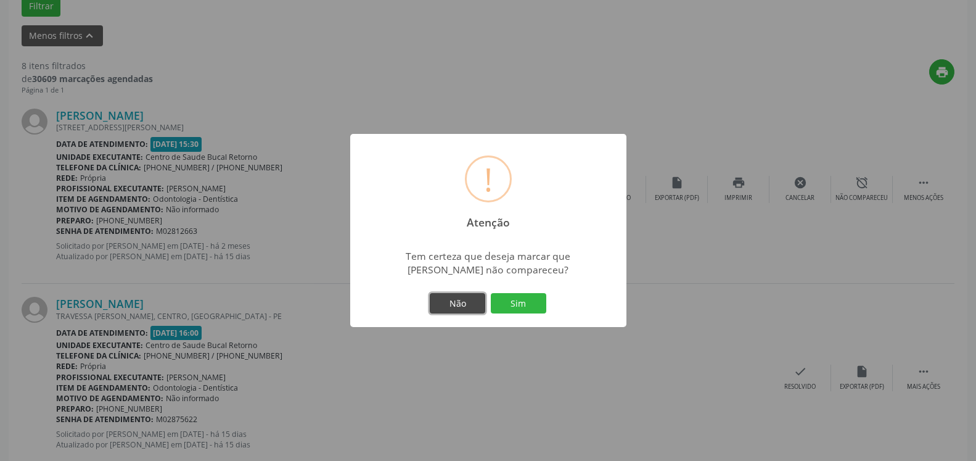
drag, startPoint x: 479, startPoint y: 313, endPoint x: 503, endPoint y: 305, distance: 25.6
click at [480, 313] on button "Não" at bounding box center [458, 303] width 56 height 21
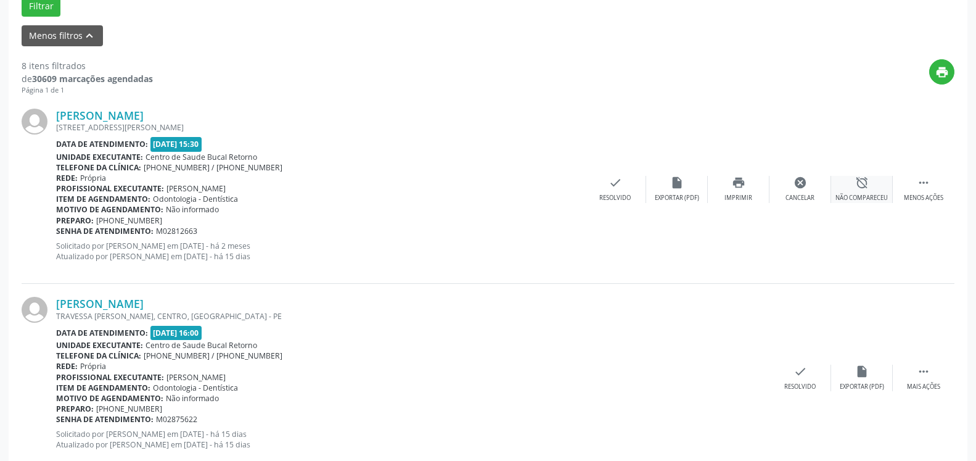
click at [868, 179] on icon "alarm_off" at bounding box center [862, 183] width 14 height 14
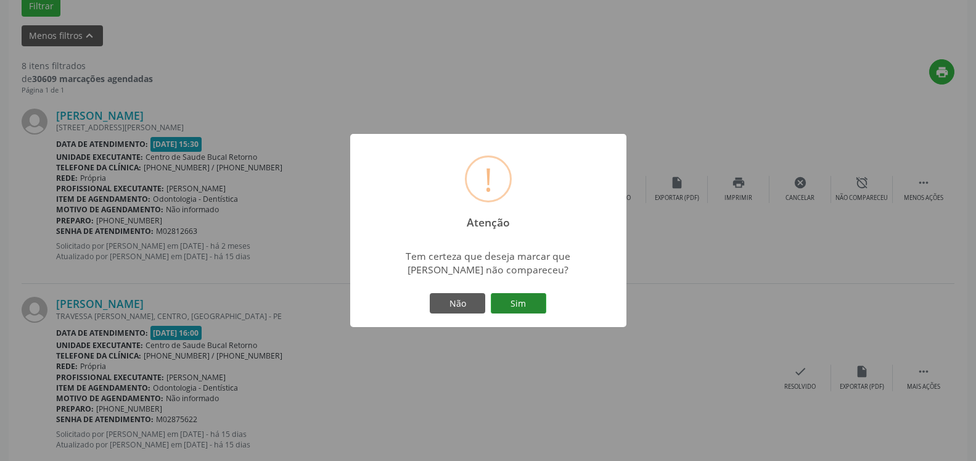
click at [517, 304] on button "Sim" at bounding box center [519, 303] width 56 height 21
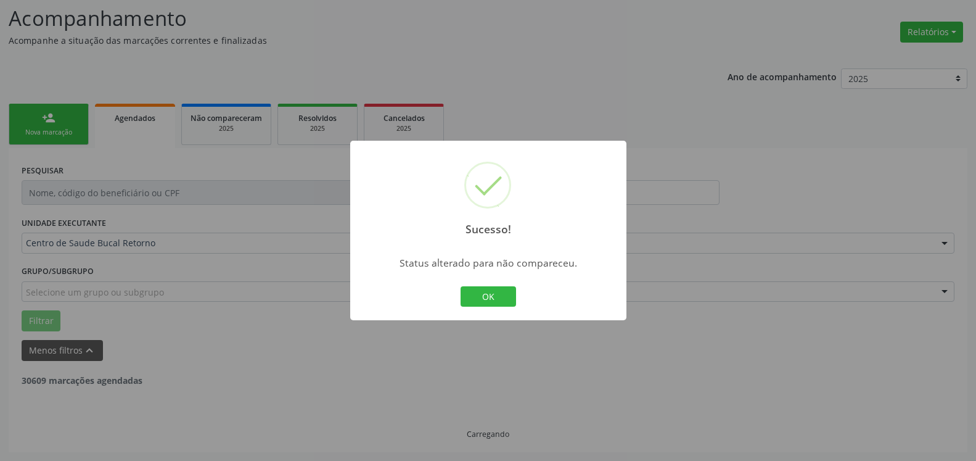
scroll to position [81, 0]
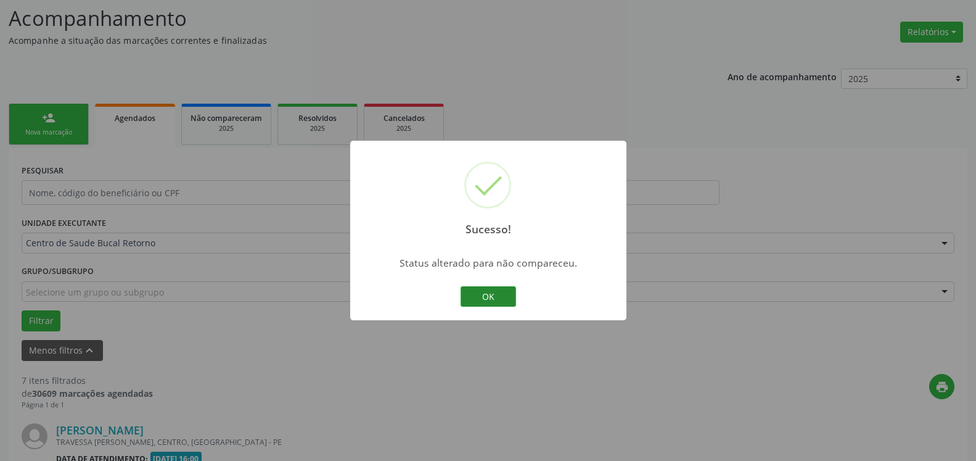
click at [484, 292] on button "OK" at bounding box center [489, 296] width 56 height 21
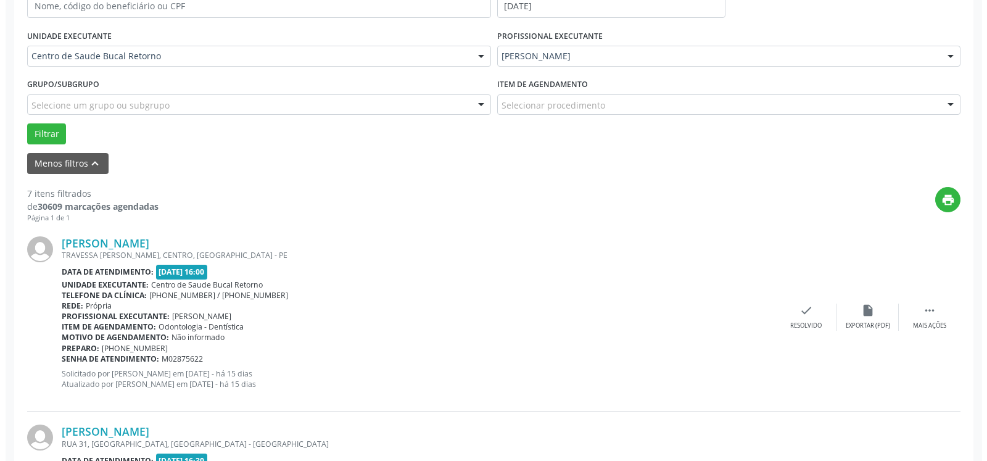
scroll to position [270, 0]
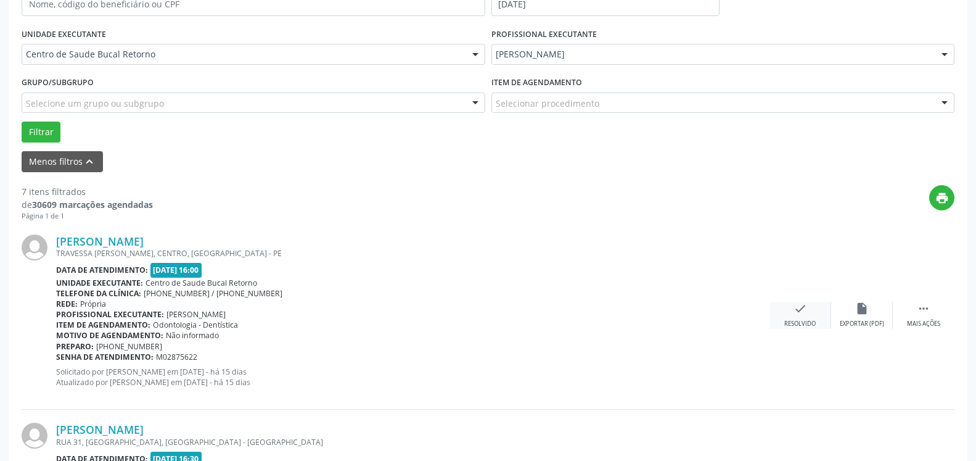
click at [798, 315] on icon "check" at bounding box center [801, 309] width 14 height 14
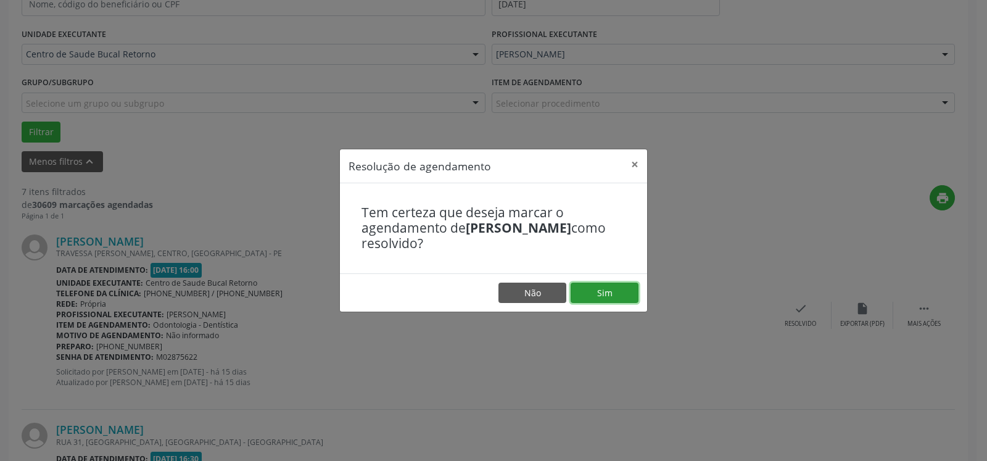
click at [625, 300] on button "Sim" at bounding box center [605, 292] width 68 height 21
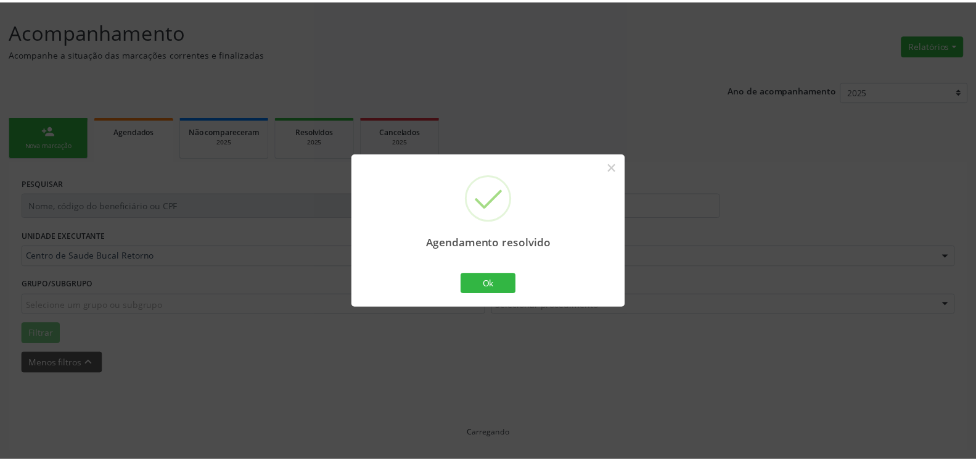
scroll to position [68, 0]
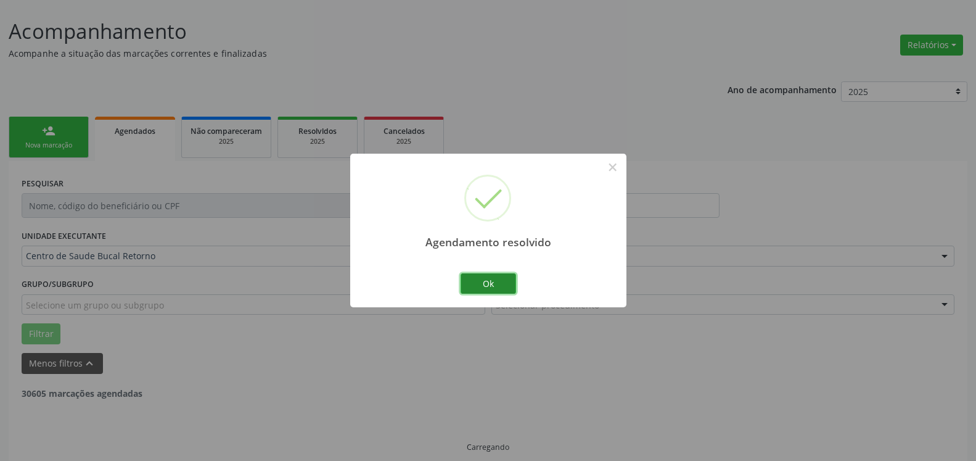
click at [503, 284] on button "Ok" at bounding box center [489, 283] width 56 height 21
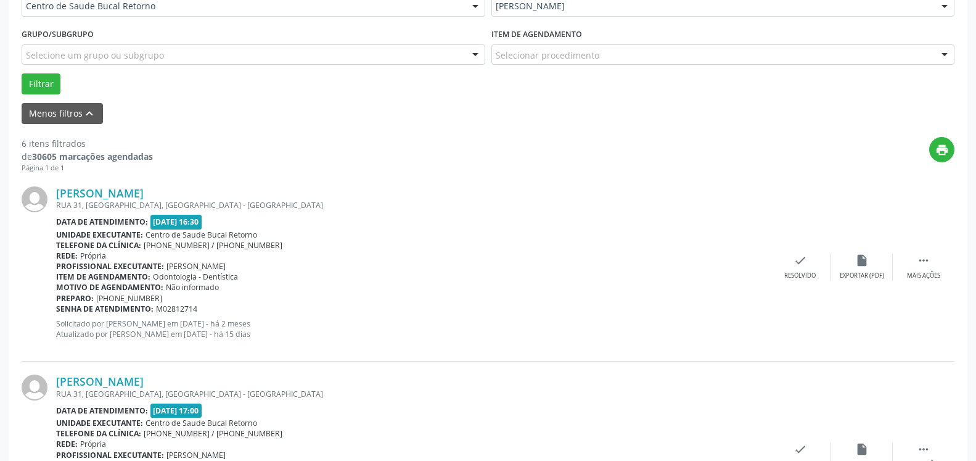
scroll to position [319, 0]
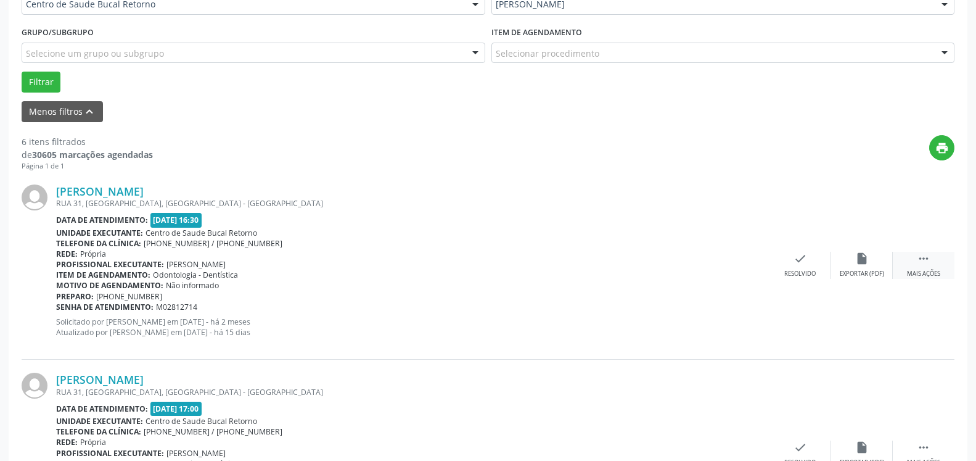
click at [934, 265] on div " Mais ações" at bounding box center [924, 265] width 62 height 27
click at [870, 260] on div "alarm_off Não compareceu" at bounding box center [862, 265] width 62 height 27
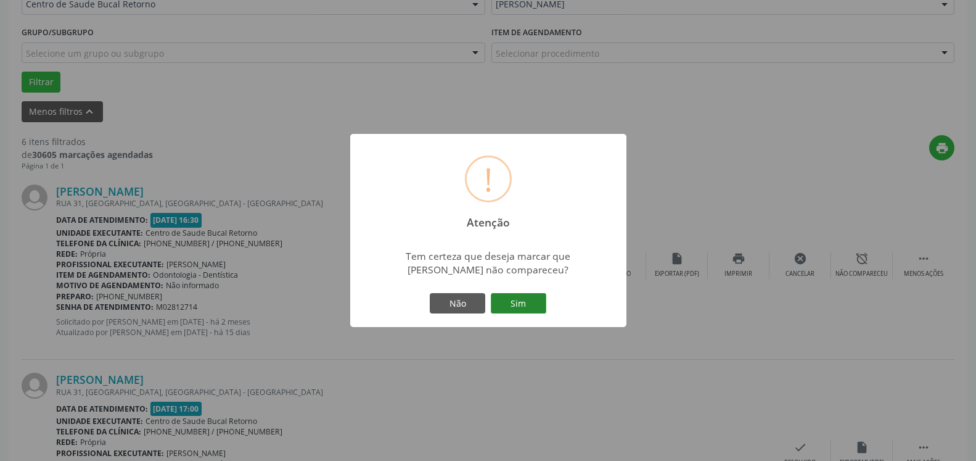
click at [521, 300] on button "Sim" at bounding box center [519, 303] width 56 height 21
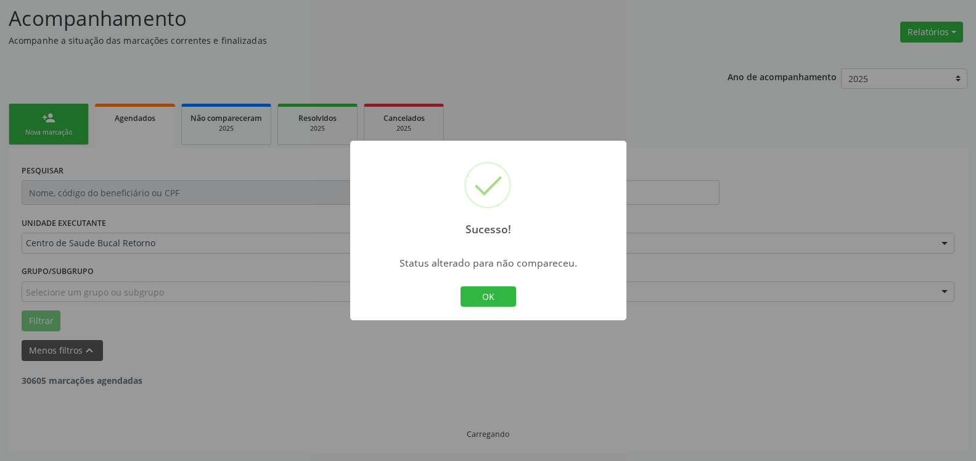
scroll to position [81, 0]
click at [498, 295] on button "OK" at bounding box center [489, 296] width 56 height 21
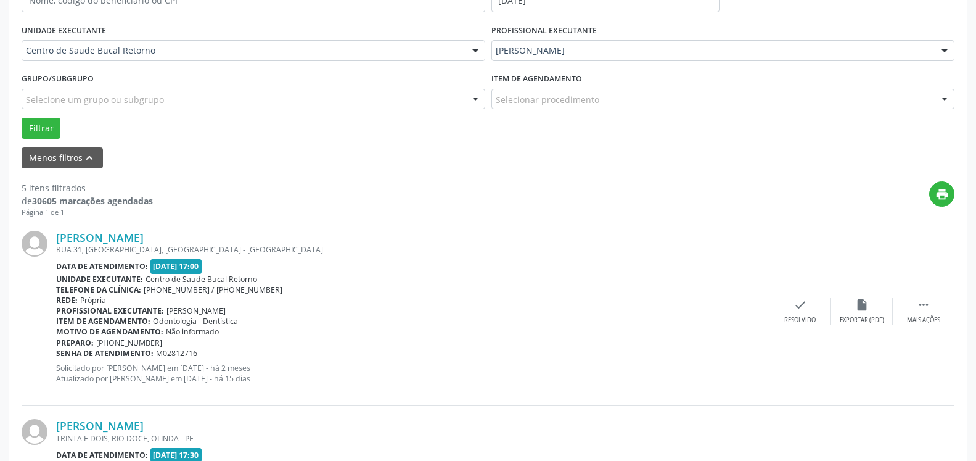
scroll to position [395, 0]
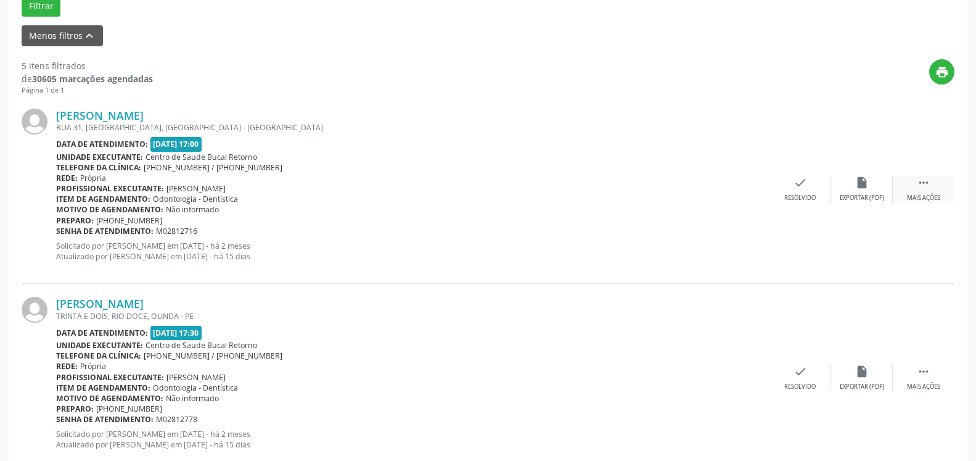
click at [929, 194] on div "Mais ações" at bounding box center [923, 198] width 33 height 9
click at [858, 189] on icon "alarm_off" at bounding box center [862, 183] width 14 height 14
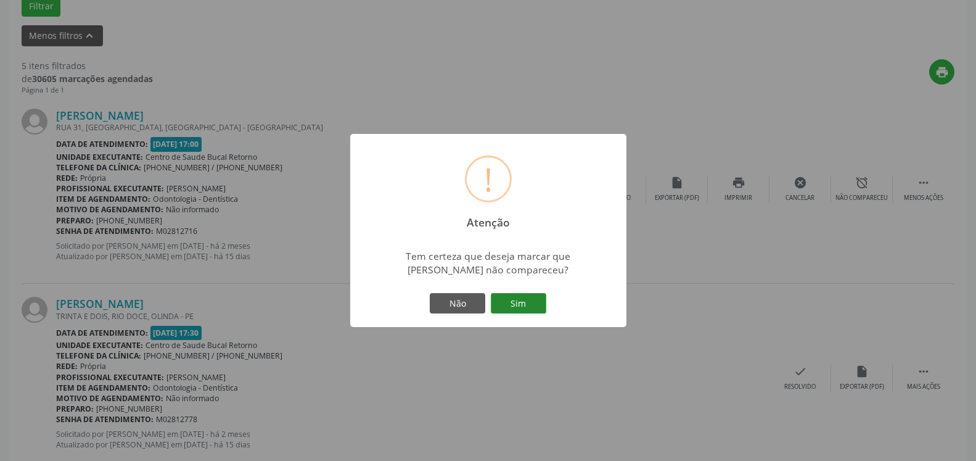
click at [517, 305] on button "Sim" at bounding box center [519, 303] width 56 height 21
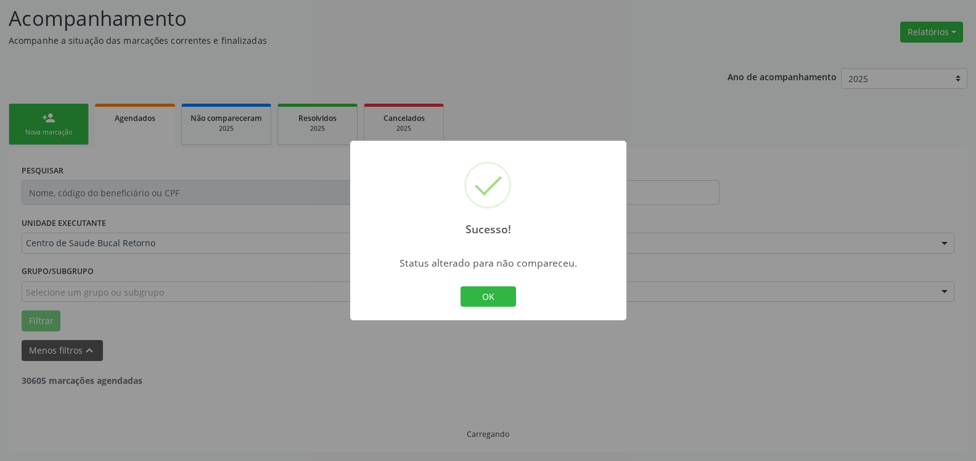
scroll to position [81, 0]
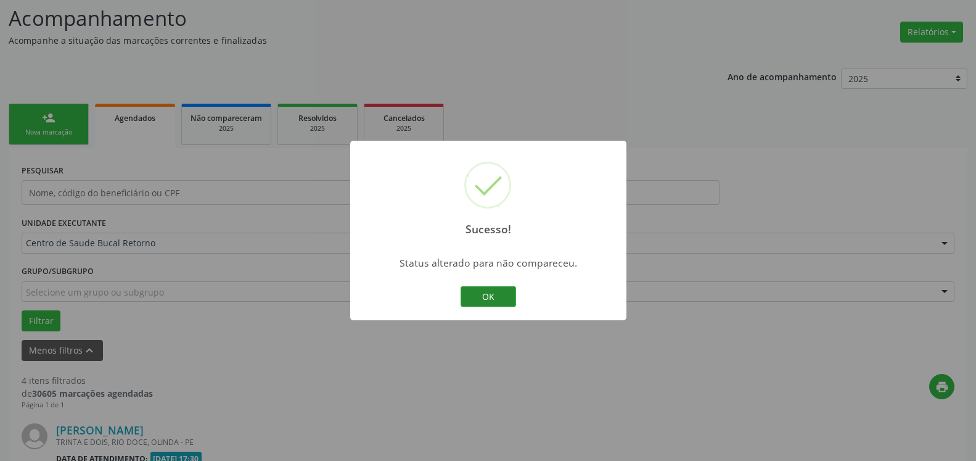
click at [502, 296] on button "OK" at bounding box center [489, 296] width 56 height 21
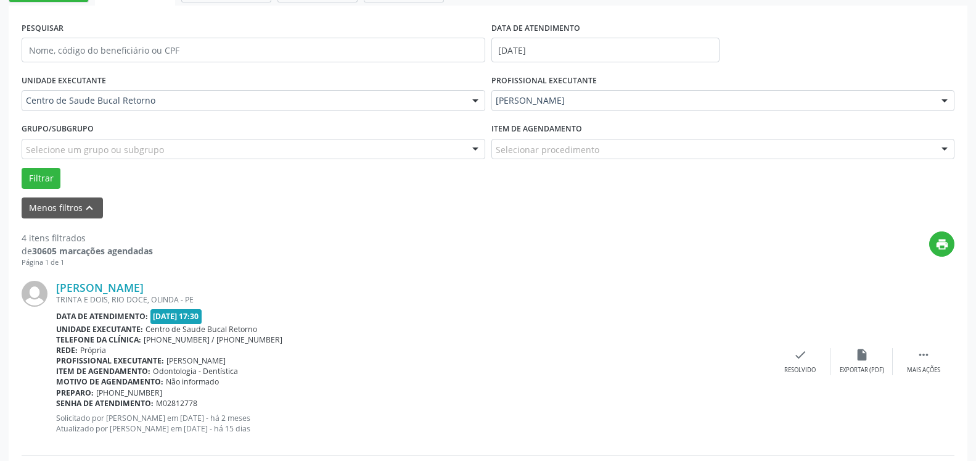
scroll to position [270, 0]
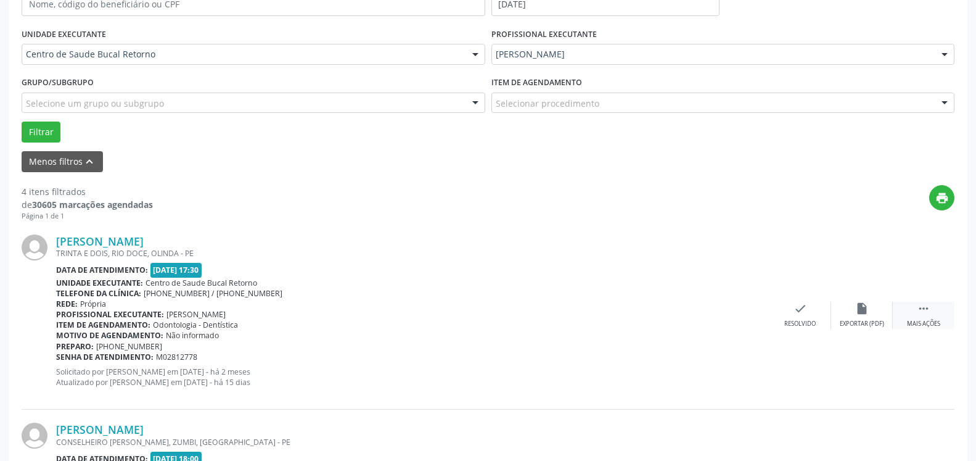
drag, startPoint x: 935, startPoint y: 307, endPoint x: 926, endPoint y: 309, distance: 8.8
click at [934, 307] on div " Mais ações" at bounding box center [924, 315] width 62 height 27
click at [864, 311] on icon "alarm_off" at bounding box center [862, 309] width 14 height 14
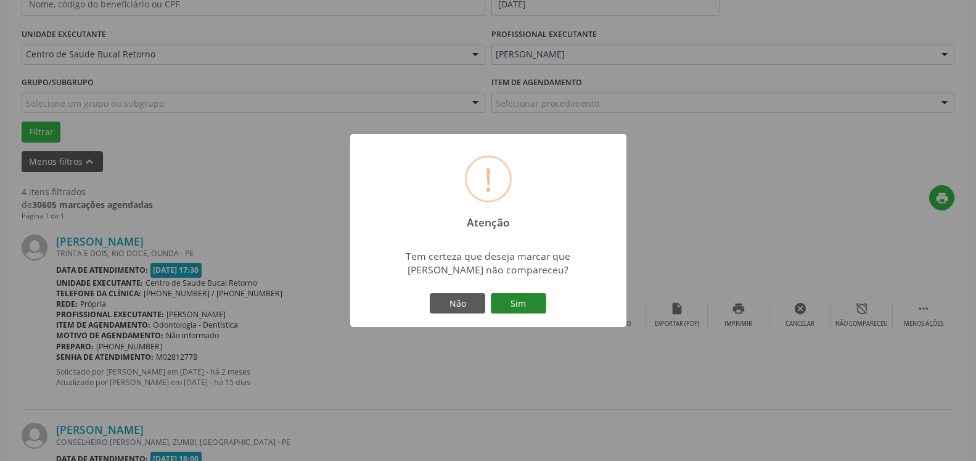
click at [527, 304] on button "Sim" at bounding box center [519, 303] width 56 height 21
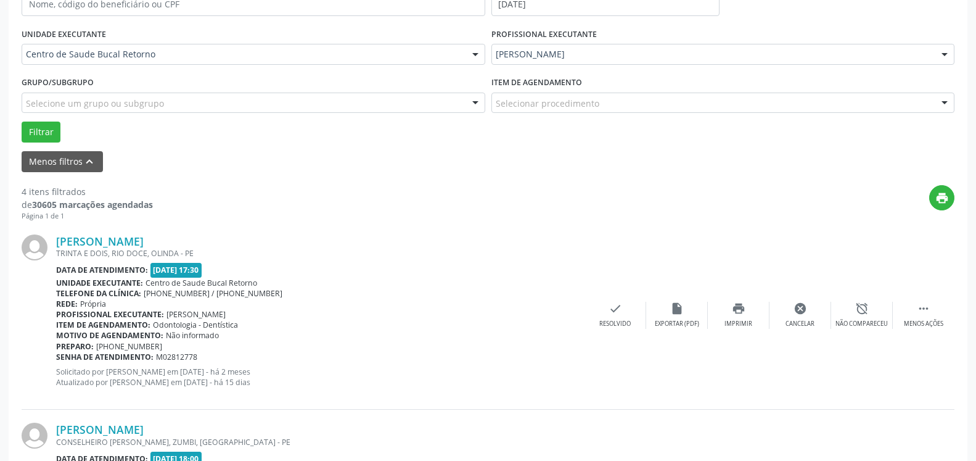
scroll to position [81, 0]
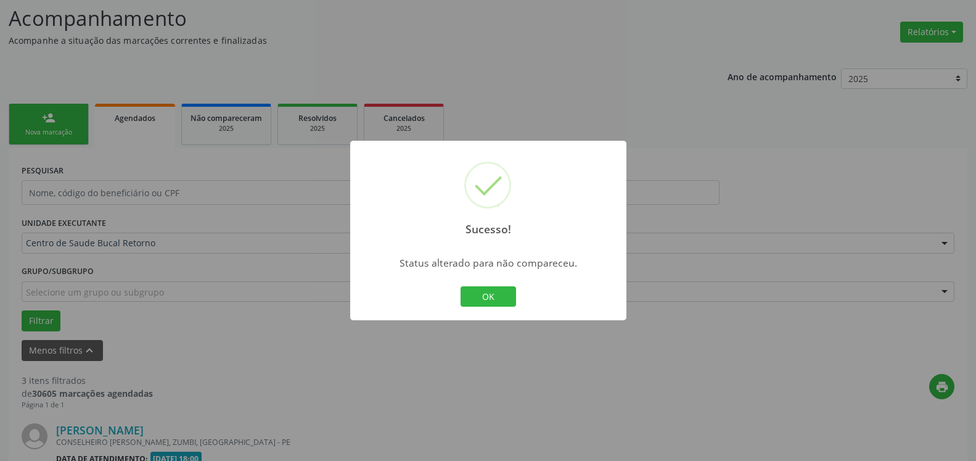
click at [505, 299] on button "OK" at bounding box center [489, 296] width 56 height 21
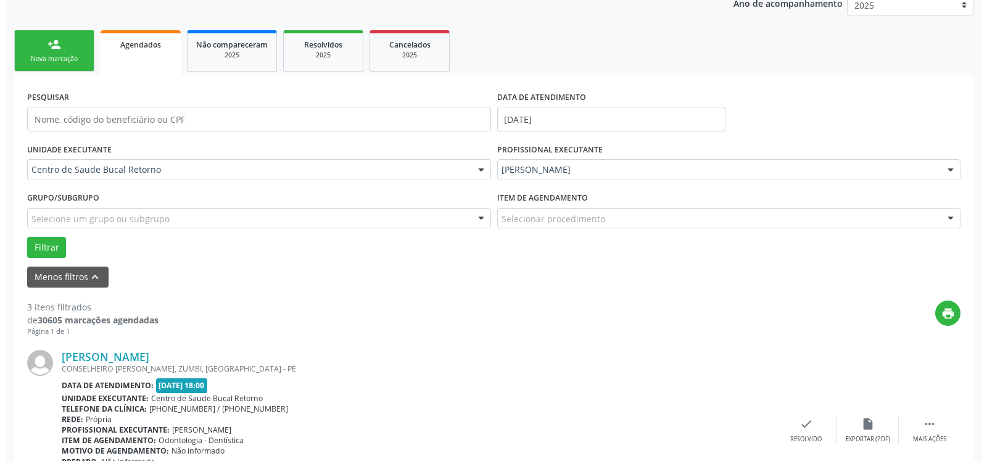
scroll to position [207, 0]
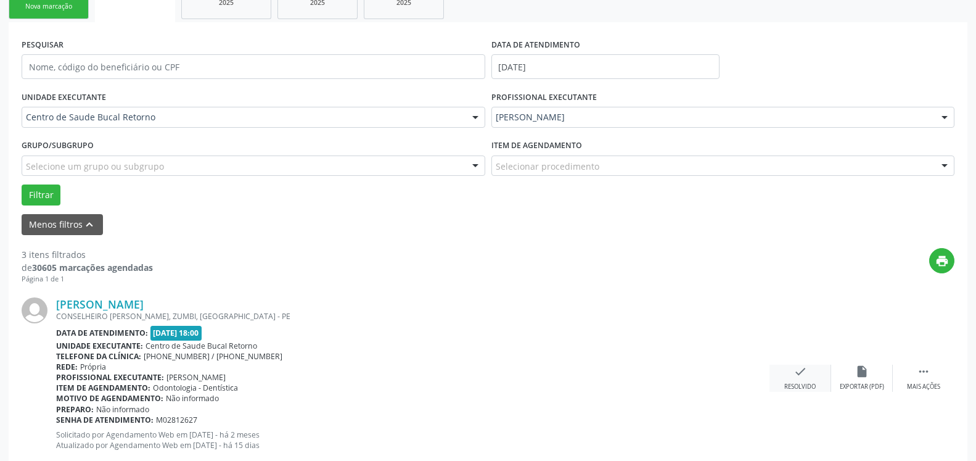
click at [803, 376] on icon "check" at bounding box center [801, 372] width 14 height 14
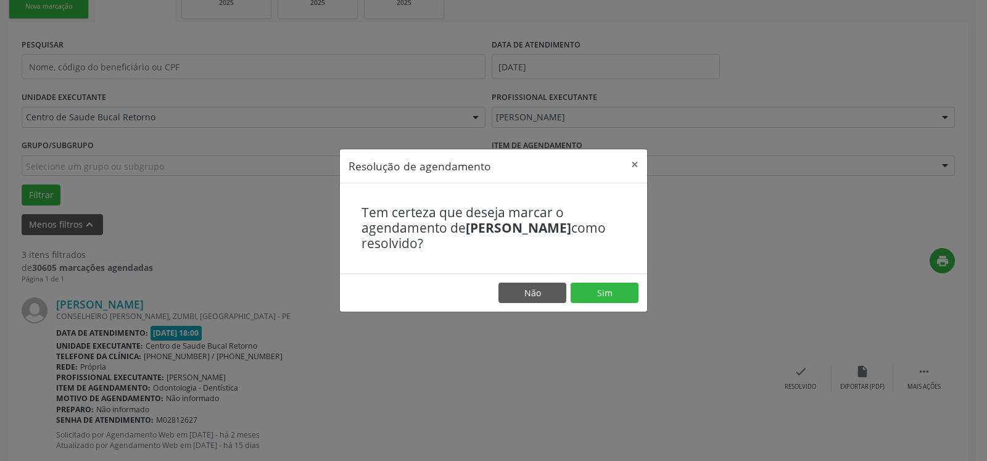
click at [638, 295] on footer "Não Sim" at bounding box center [493, 292] width 307 height 39
click at [622, 291] on button "Sim" at bounding box center [605, 292] width 68 height 21
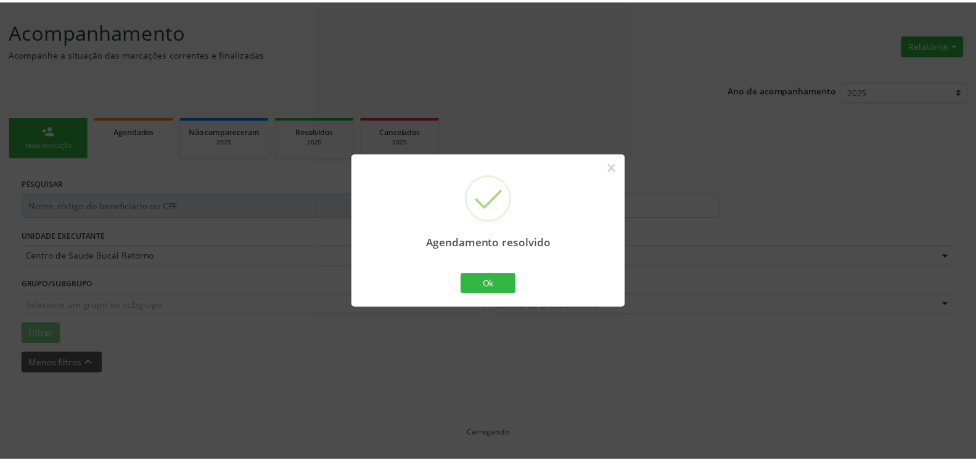
scroll to position [68, 0]
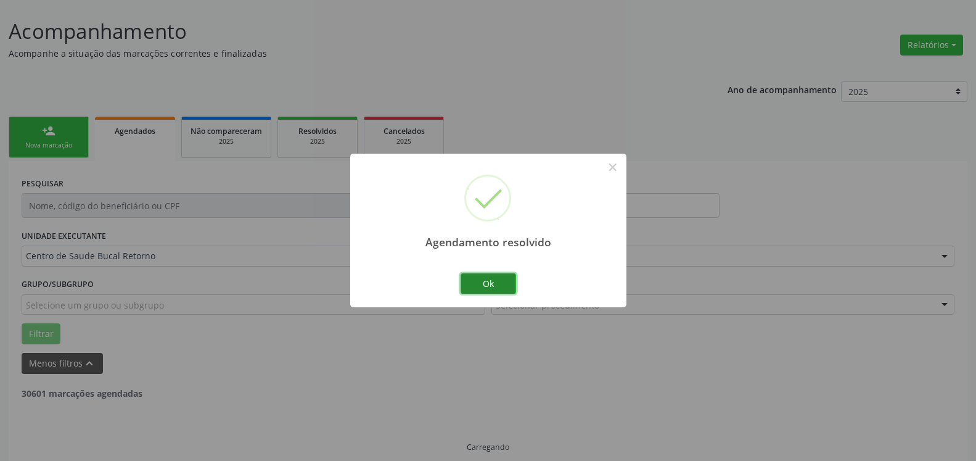
click at [498, 285] on button "Ok" at bounding box center [489, 283] width 56 height 21
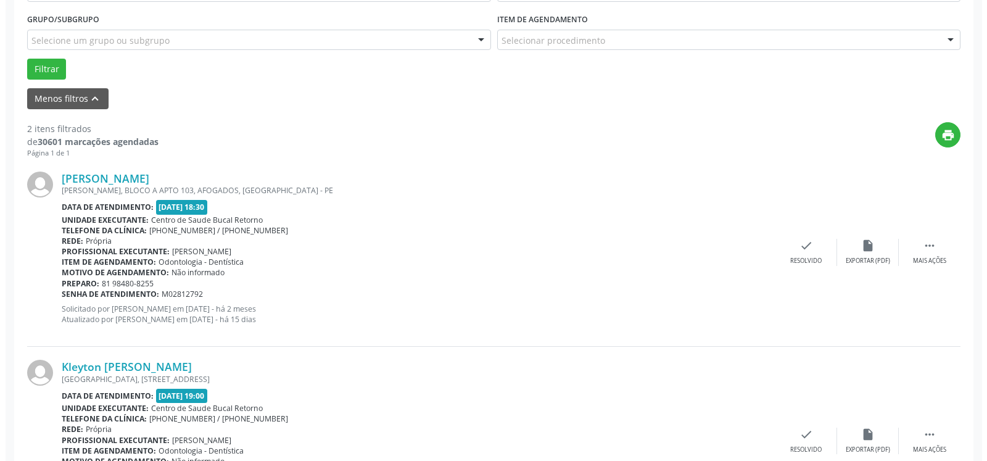
scroll to position [382, 0]
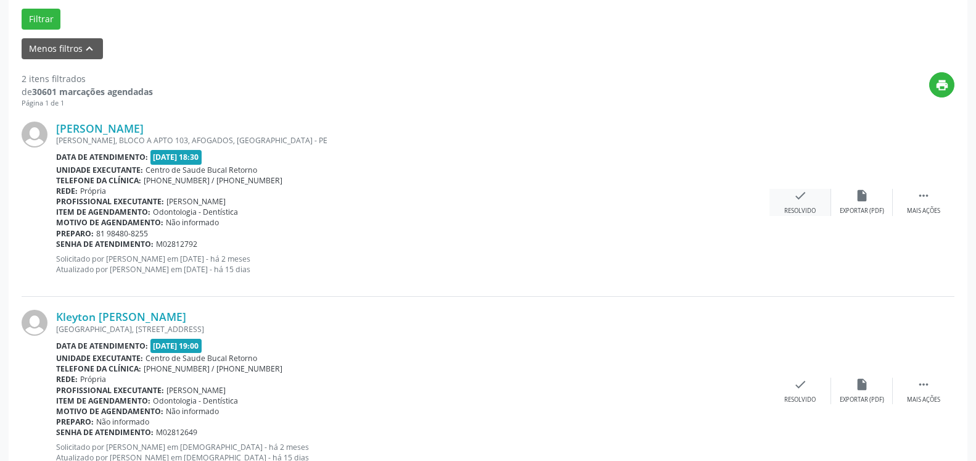
click at [794, 202] on icon "check" at bounding box center [801, 196] width 14 height 14
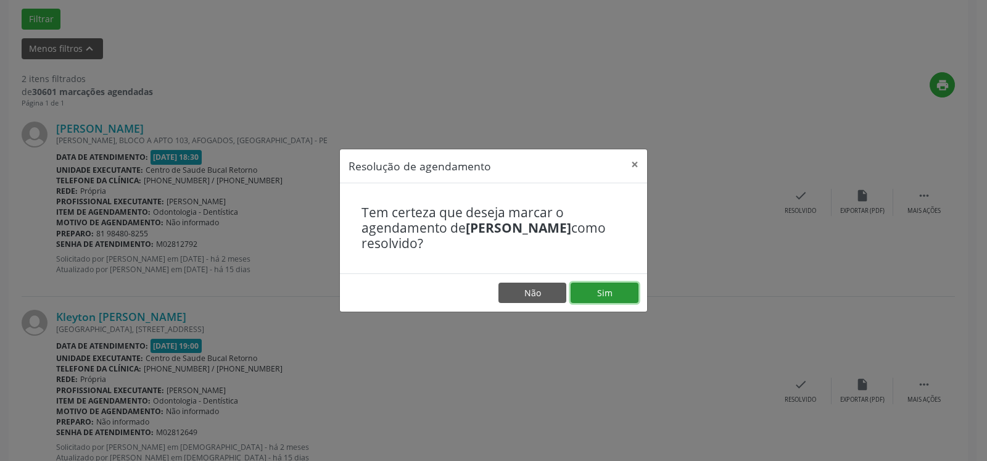
click at [585, 291] on button "Sim" at bounding box center [605, 292] width 68 height 21
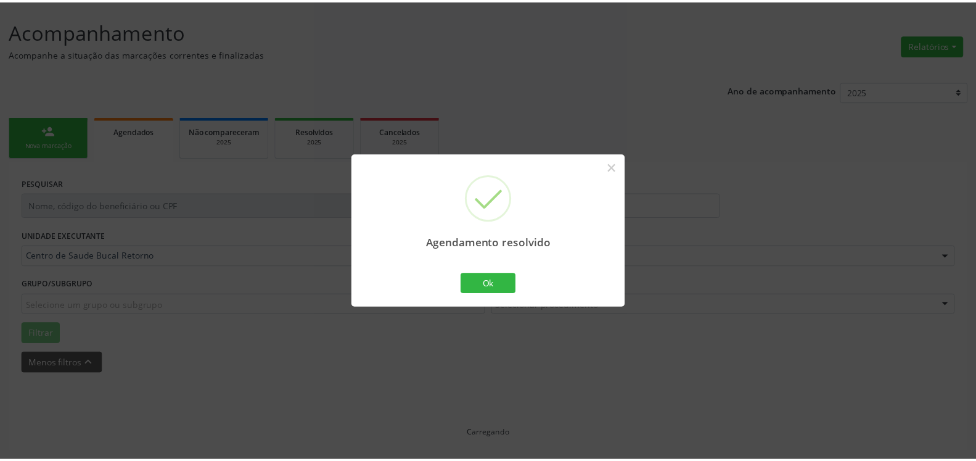
scroll to position [68, 0]
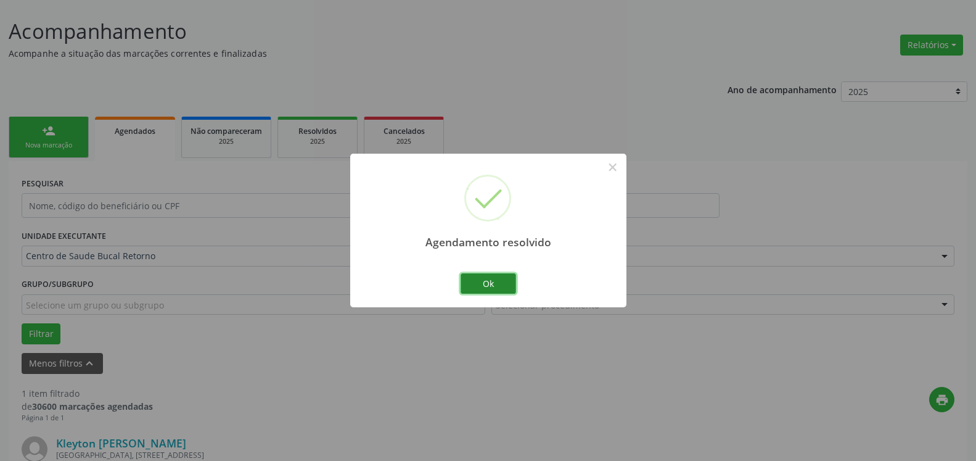
click at [492, 282] on button "Ok" at bounding box center [489, 283] width 56 height 21
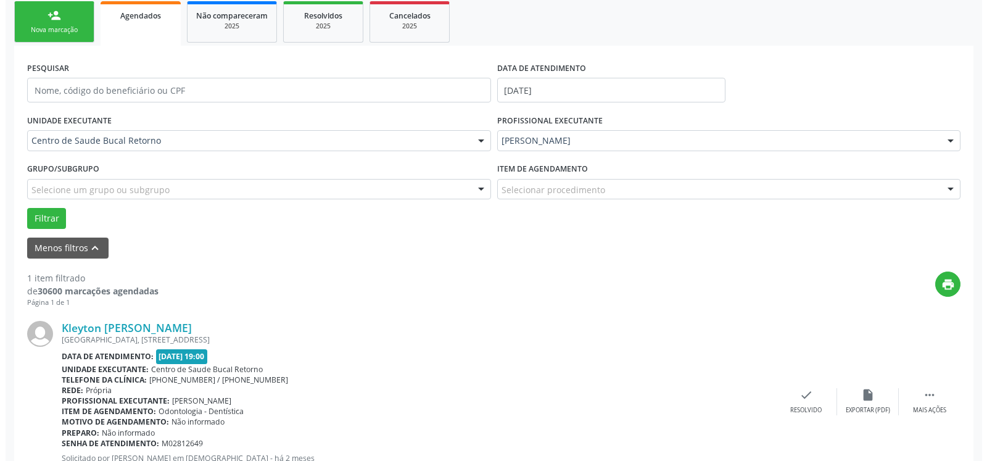
scroll to position [239, 0]
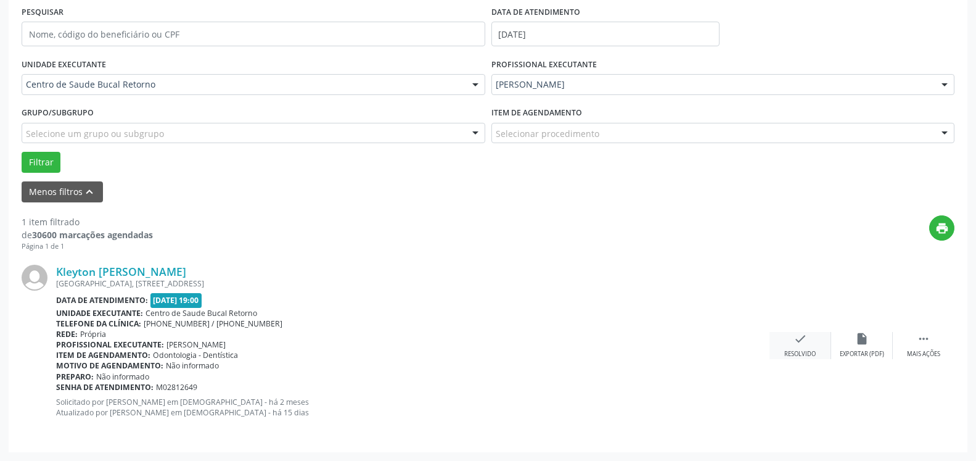
click at [789, 342] on div "check Resolvido" at bounding box center [801, 345] width 62 height 27
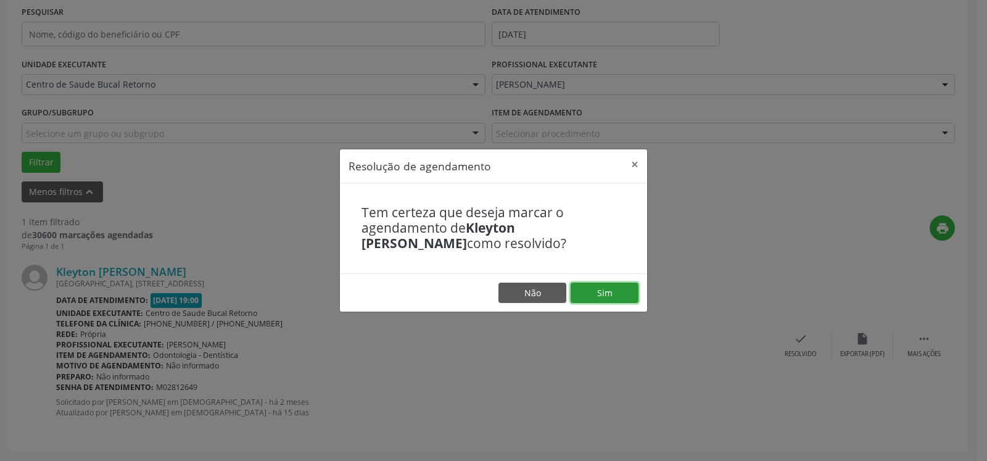
click at [591, 294] on button "Sim" at bounding box center [605, 292] width 68 height 21
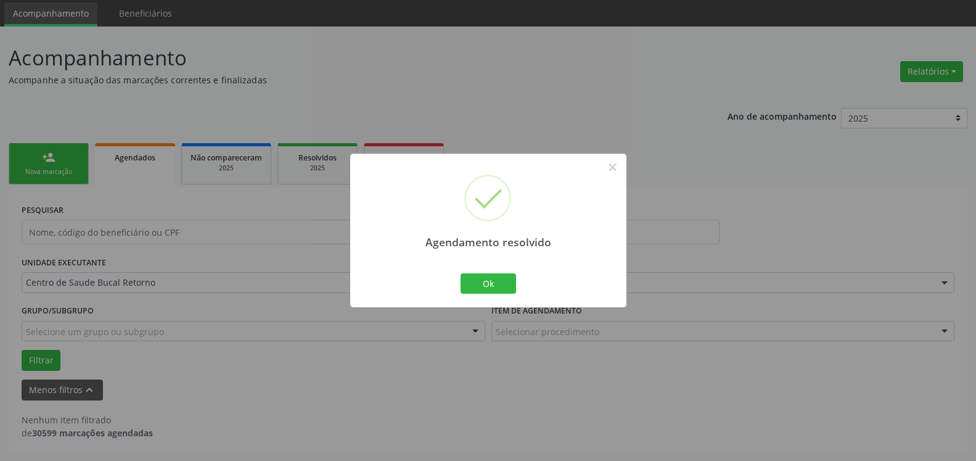
scroll to position [41, 0]
click at [474, 281] on button "Ok" at bounding box center [489, 283] width 56 height 21
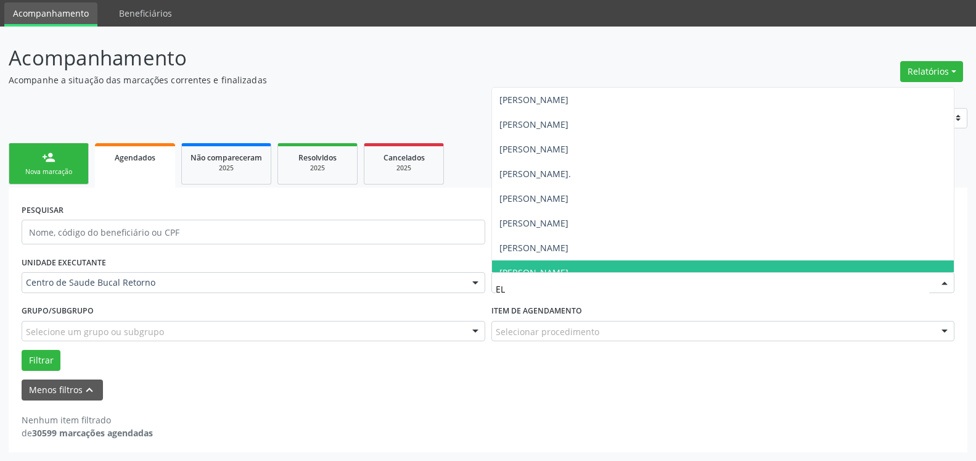
type input "ELI"
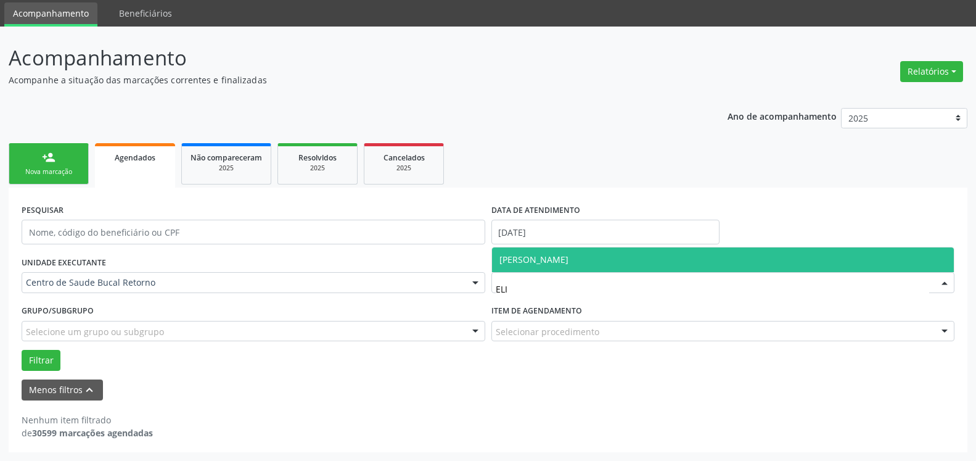
click at [569, 255] on span "[PERSON_NAME]" at bounding box center [534, 259] width 69 height 12
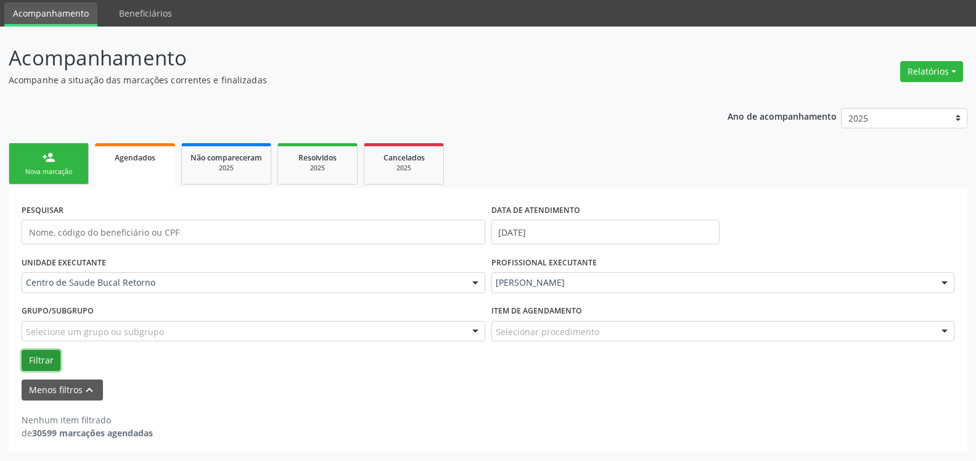
click at [44, 364] on button "Filtrar" at bounding box center [41, 360] width 39 height 21
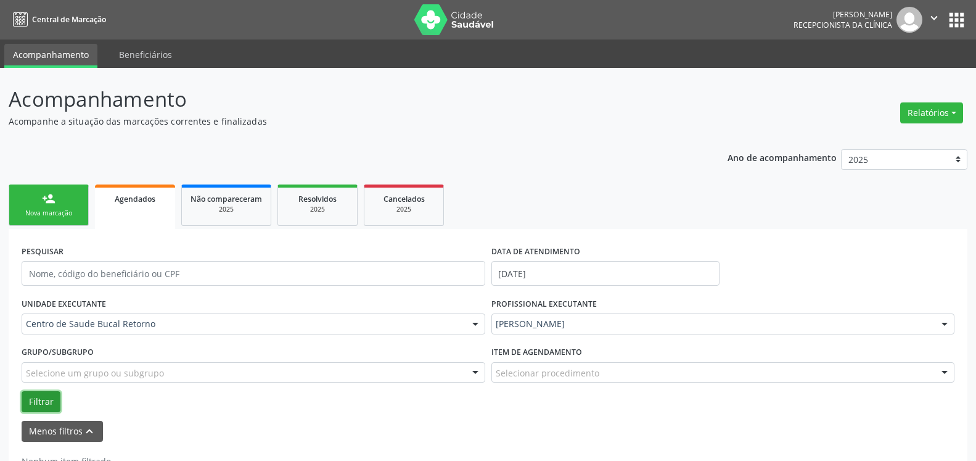
click at [40, 403] on button "Filtrar" at bounding box center [41, 401] width 39 height 21
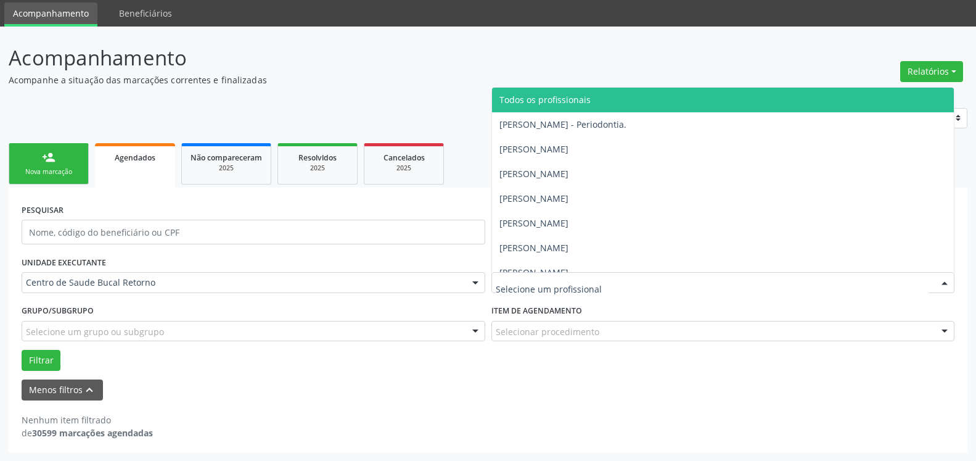
click at [563, 102] on span "Todos os profissionais" at bounding box center [545, 100] width 91 height 12
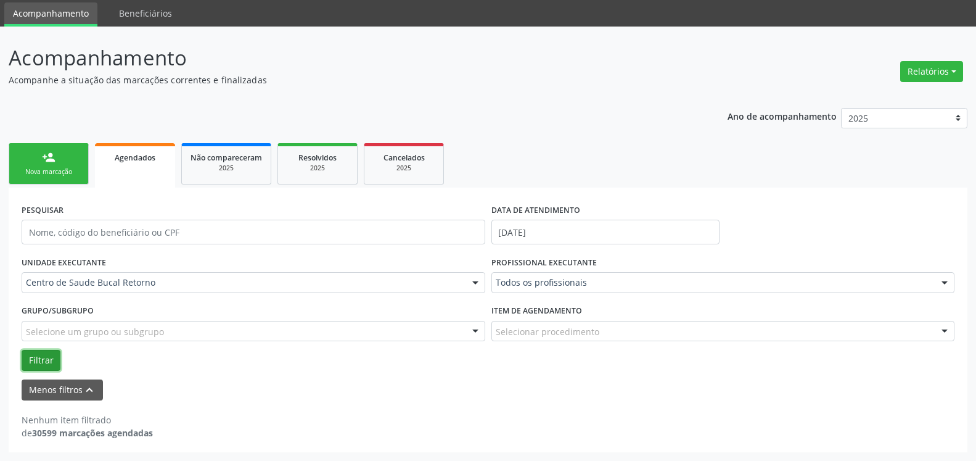
click at [40, 358] on button "Filtrar" at bounding box center [41, 360] width 39 height 21
click at [913, 120] on select "2025 2024 2023 2022 2021" at bounding box center [904, 118] width 126 height 21
click at [925, 73] on button "Relatórios" at bounding box center [931, 71] width 63 height 21
click at [917, 94] on link "Agendamentos" at bounding box center [897, 97] width 133 height 17
select select "7"
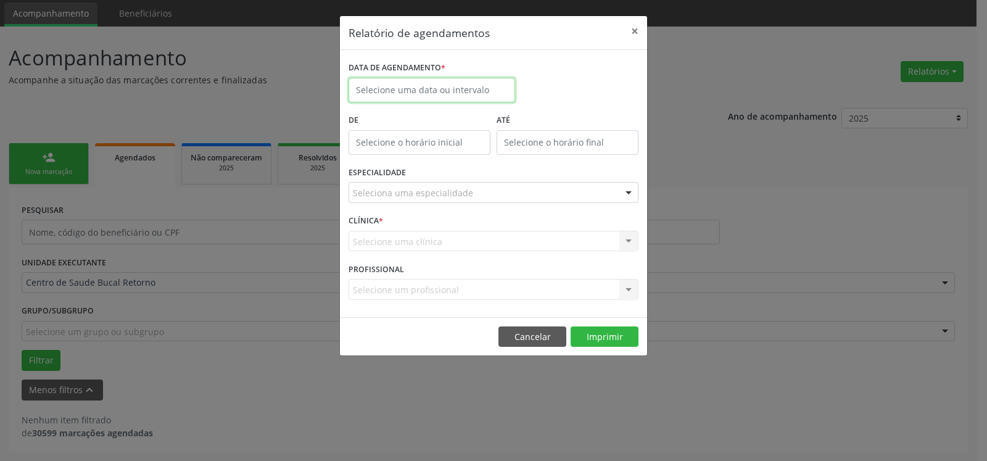
click at [428, 87] on input "text" at bounding box center [431, 90] width 167 height 25
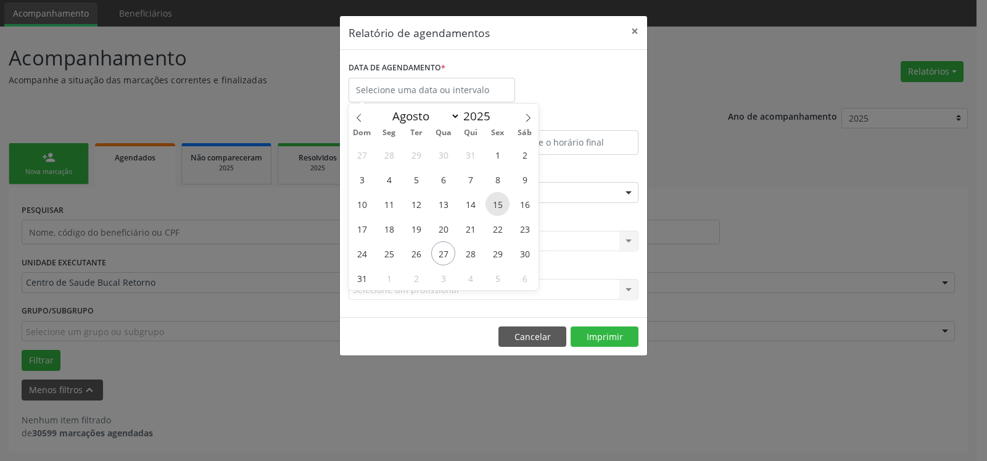
click at [501, 207] on span "15" at bounding box center [497, 204] width 24 height 24
type input "[DATE]"
click at [501, 207] on span "15" at bounding box center [497, 204] width 24 height 24
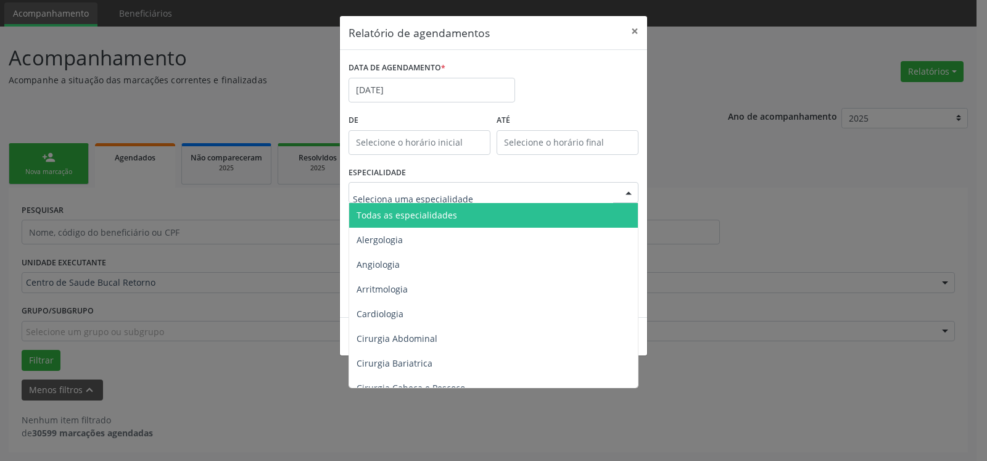
click at [472, 197] on div at bounding box center [493, 192] width 290 height 21
click at [472, 214] on span "Todas as especialidades" at bounding box center [494, 215] width 291 height 25
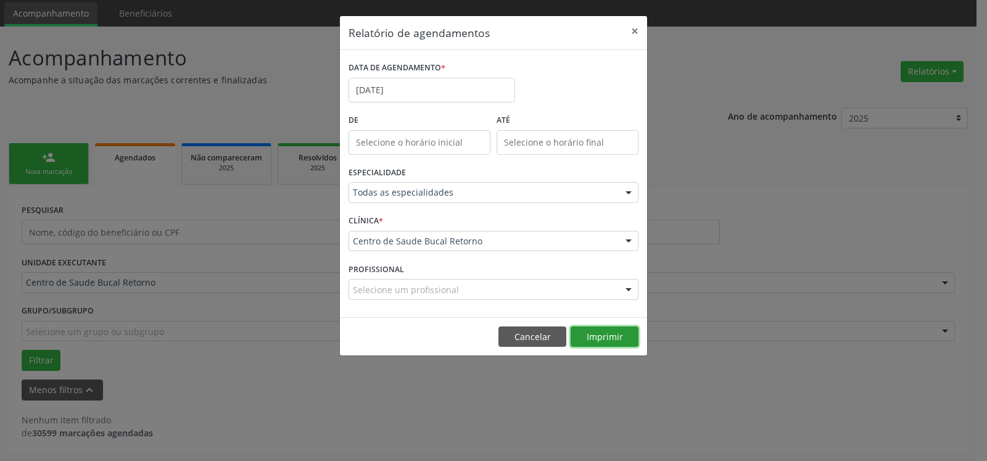
click at [604, 339] on button "Imprimir" at bounding box center [605, 336] width 68 height 21
click at [634, 31] on button "×" at bounding box center [634, 31] width 25 height 30
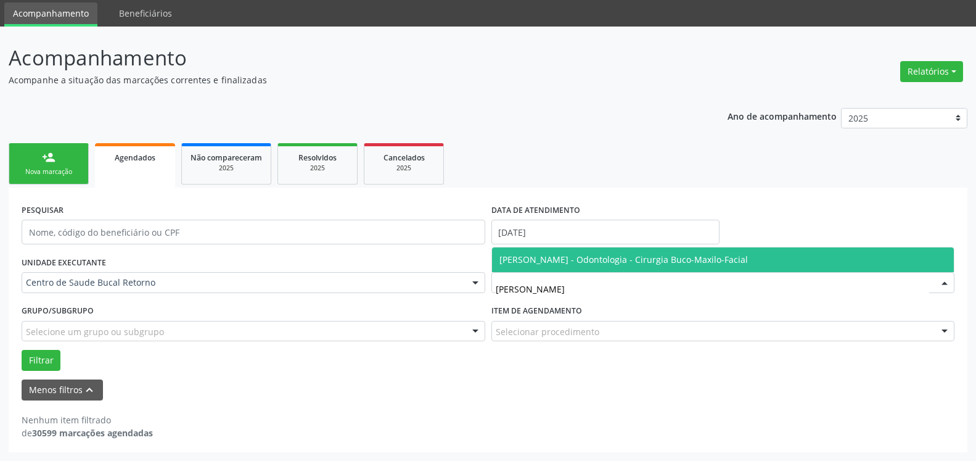
type input "LUCAS"
click at [622, 258] on span "[PERSON_NAME] - Odontologia - Cirurgia Buco-Maxilo-Facial" at bounding box center [624, 259] width 249 height 12
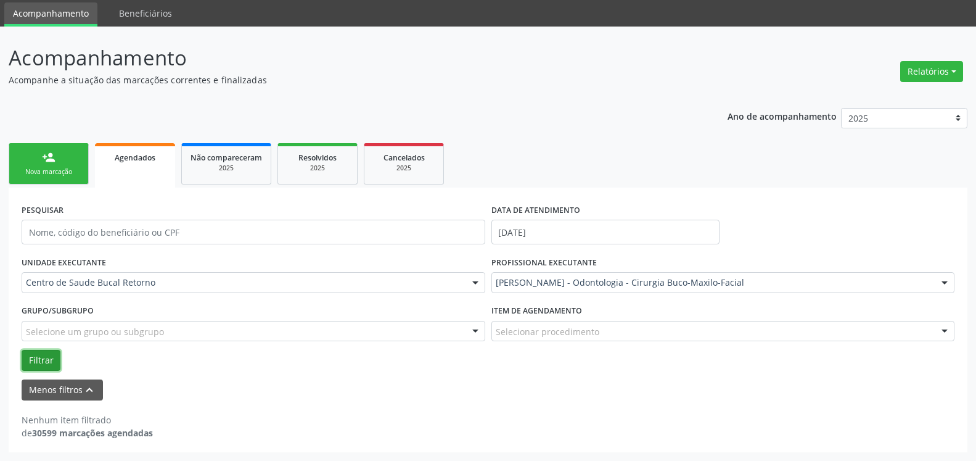
click at [46, 363] on button "Filtrar" at bounding box center [41, 360] width 39 height 21
click at [943, 73] on button "Relatórios" at bounding box center [931, 71] width 63 height 21
click at [871, 105] on link "Agendamentos" at bounding box center [897, 97] width 133 height 17
select select "7"
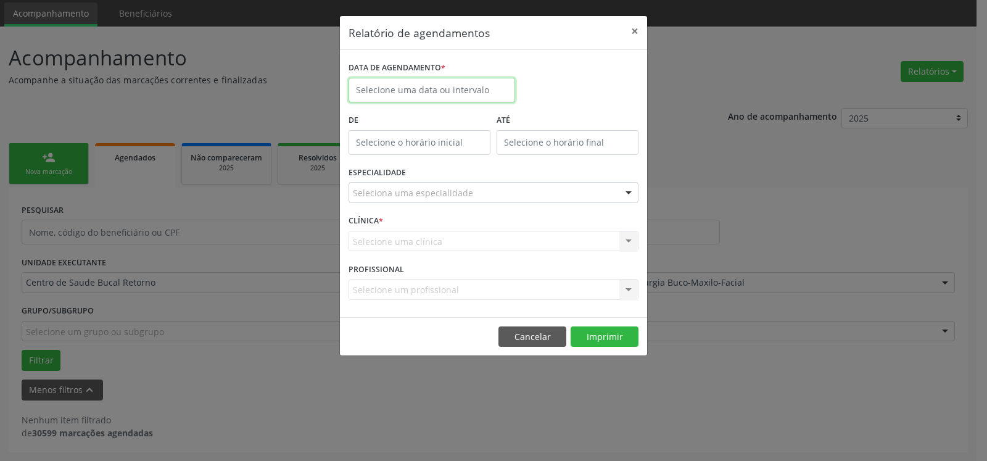
click at [397, 93] on input "text" at bounding box center [431, 90] width 167 height 25
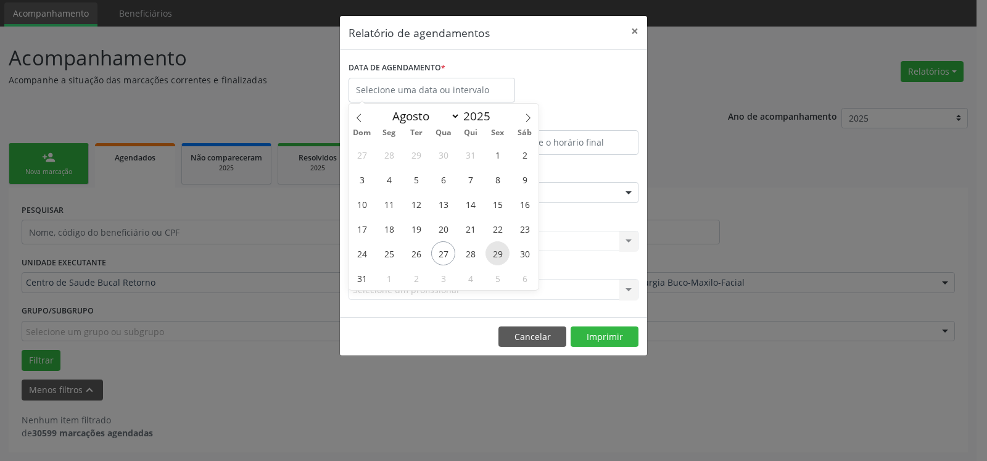
click at [499, 249] on span "29" at bounding box center [497, 253] width 24 height 24
type input "[DATE]"
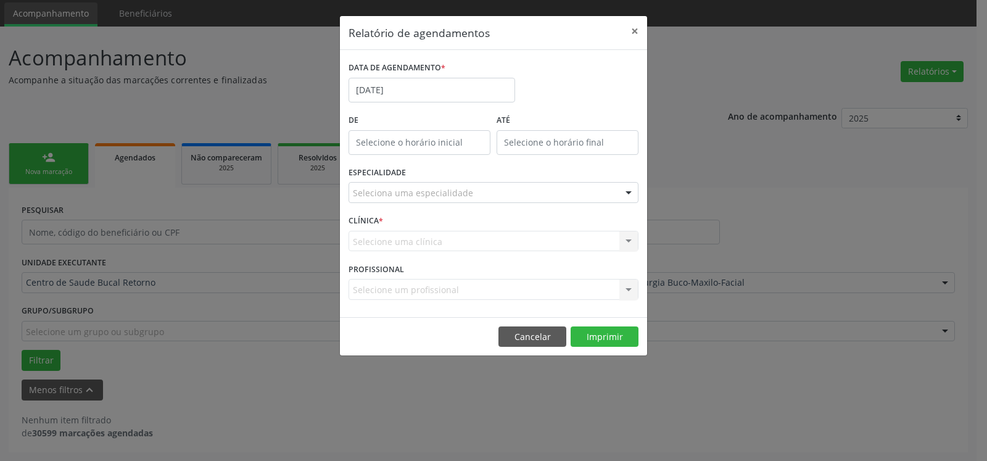
click at [527, 191] on div "Seleciona uma especialidade" at bounding box center [493, 192] width 290 height 21
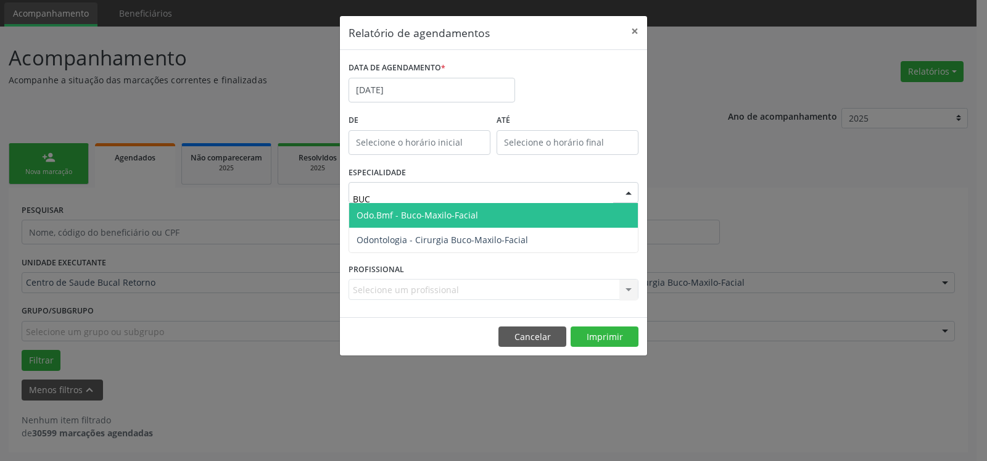
type input "BUCO"
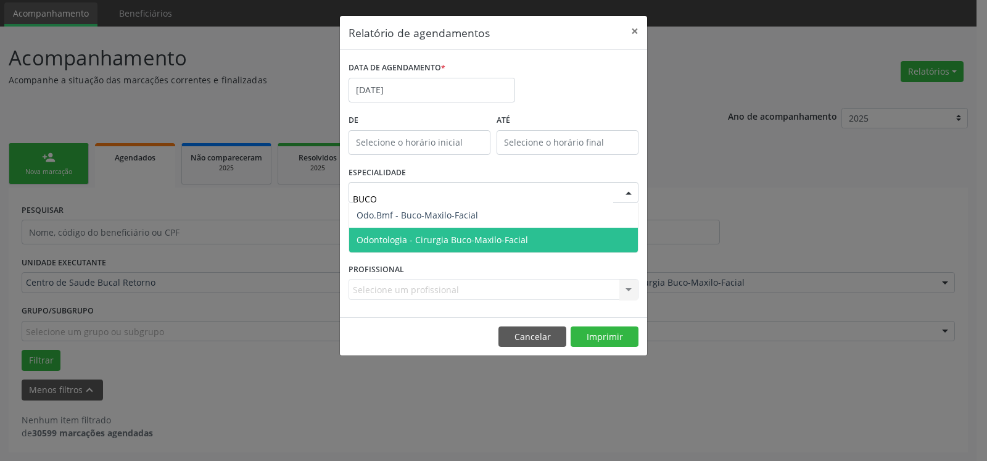
click at [507, 237] on span "Odontologia - Cirurgia Buco-Maxilo-Facial" at bounding box center [441, 240] width 171 height 12
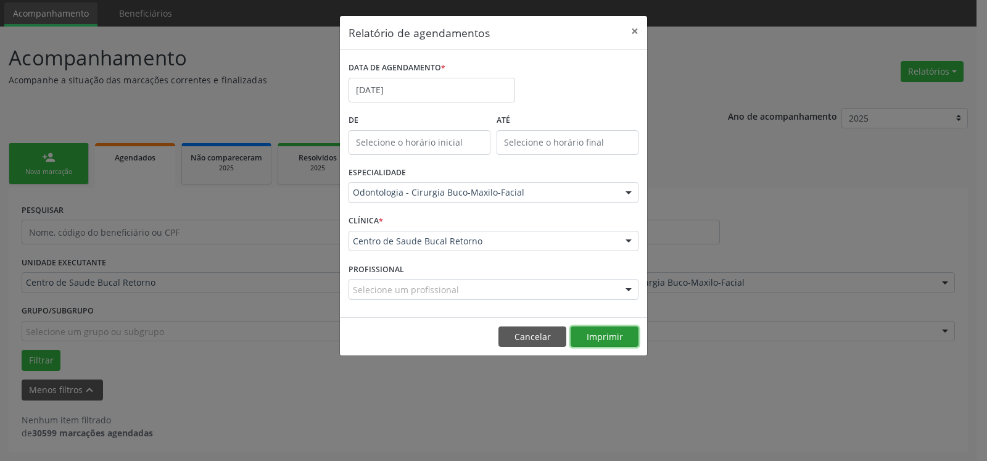
click at [604, 340] on button "Imprimir" at bounding box center [605, 336] width 68 height 21
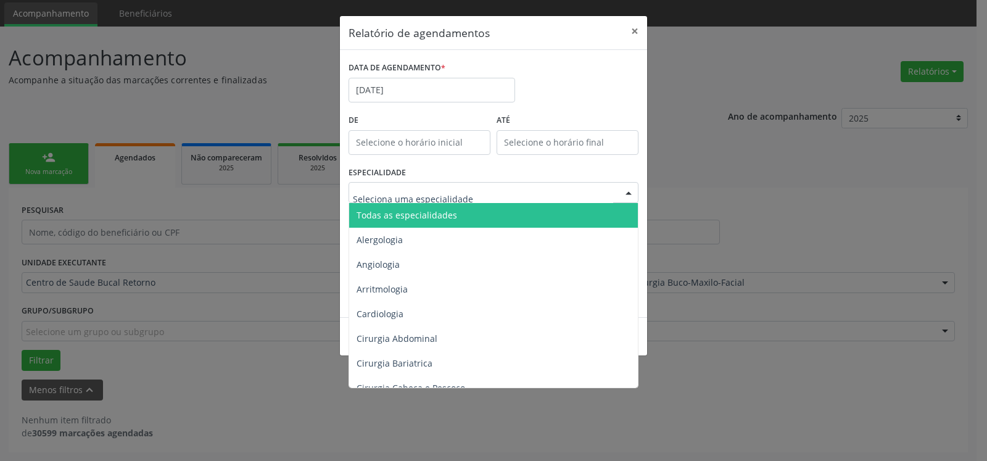
click at [477, 213] on span "Todas as especialidades" at bounding box center [494, 215] width 291 height 25
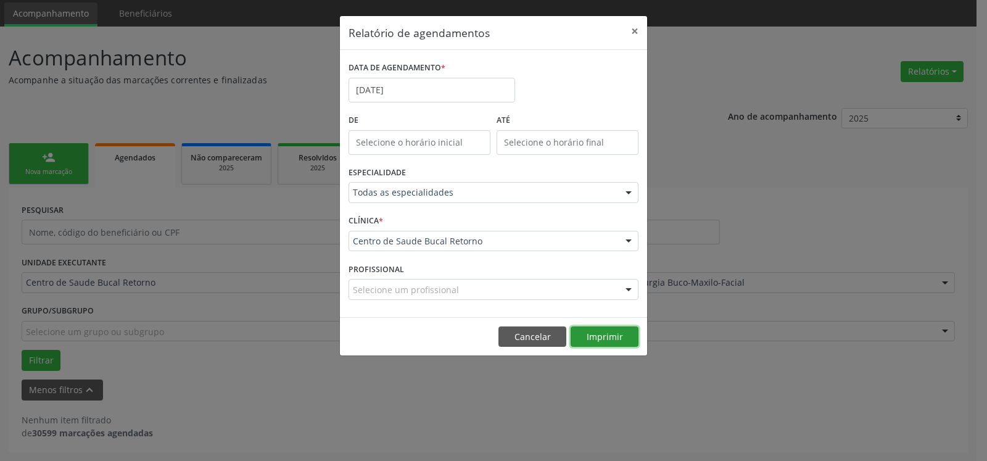
click at [611, 338] on button "Imprimir" at bounding box center [605, 336] width 68 height 21
click at [637, 30] on button "×" at bounding box center [634, 31] width 25 height 30
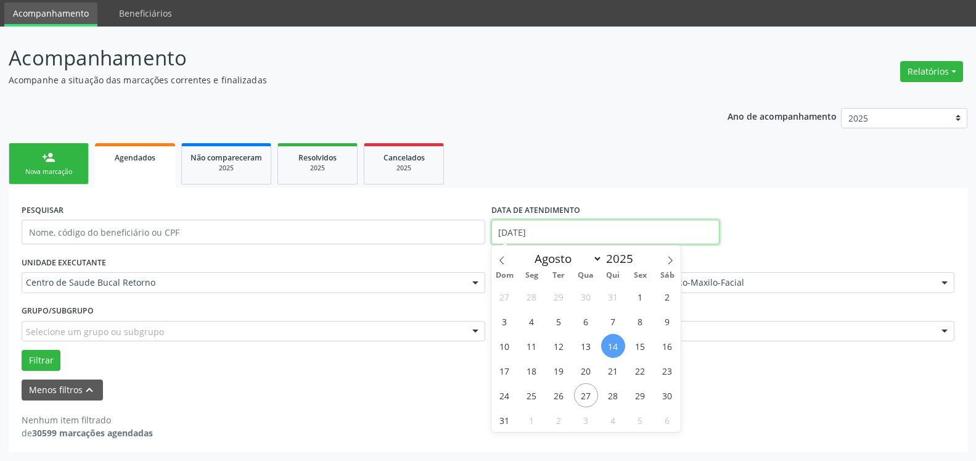
click at [572, 226] on input "[DATE]" at bounding box center [606, 232] width 229 height 25
click at [638, 347] on span "15" at bounding box center [640, 346] width 24 height 24
type input "[DATE]"
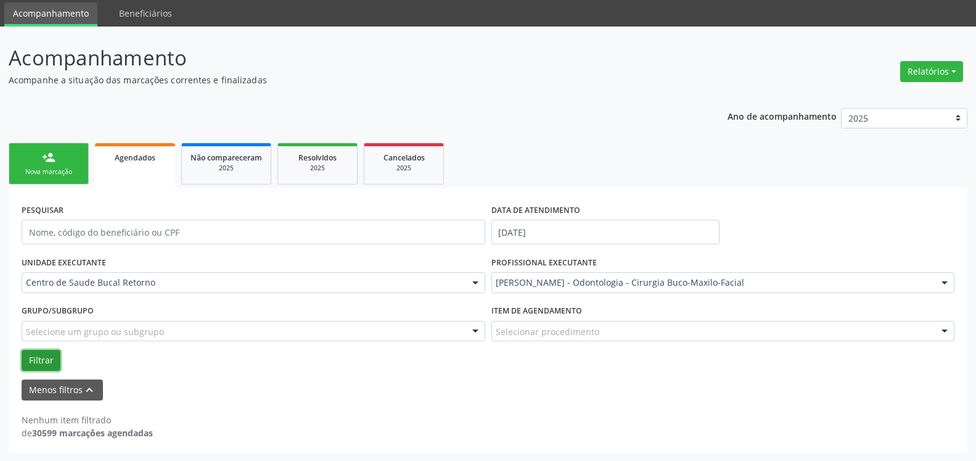
click at [29, 355] on button "Filtrar" at bounding box center [41, 360] width 39 height 21
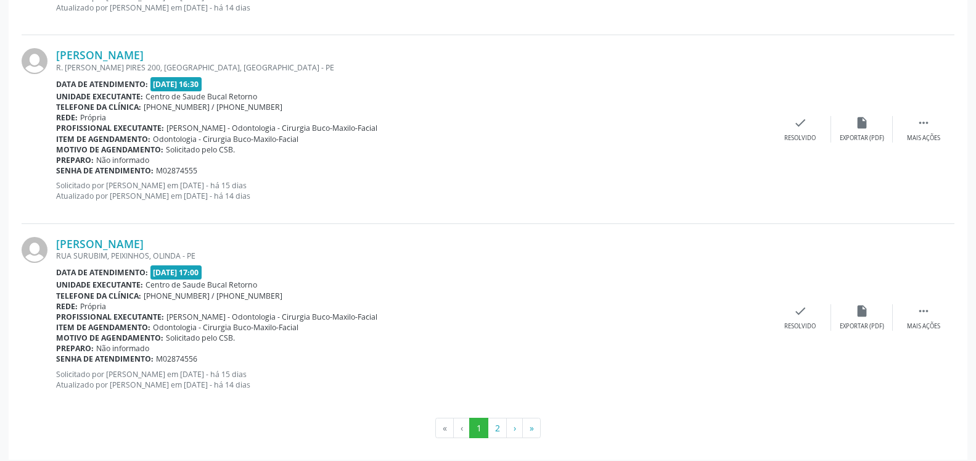
scroll to position [2911, 0]
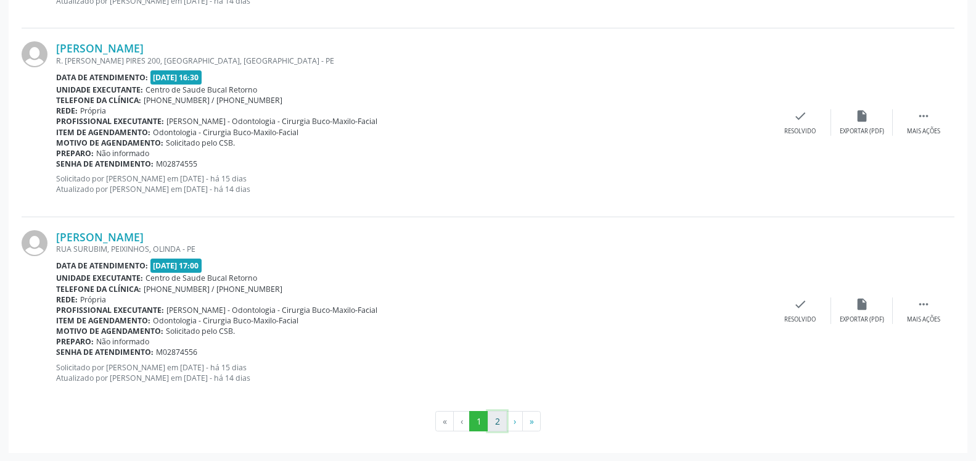
click at [495, 422] on button "2" at bounding box center [497, 421] width 19 height 21
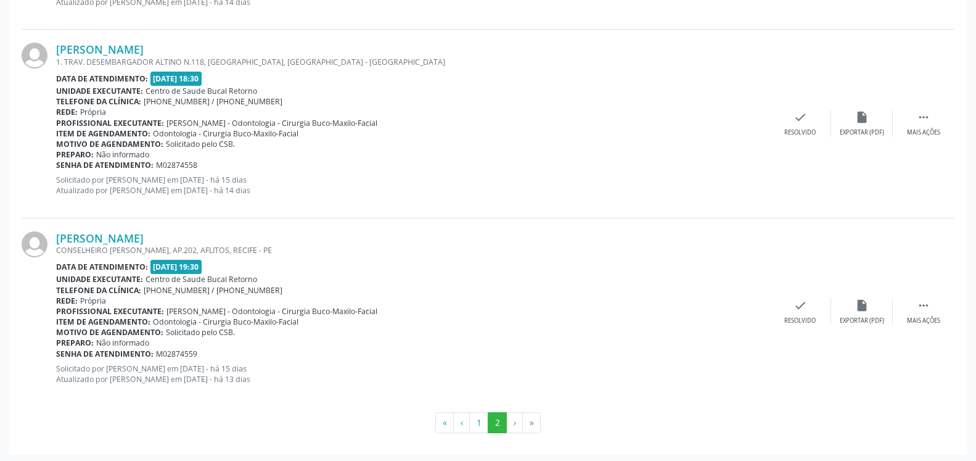
scroll to position [651, 0]
click at [477, 416] on button "1" at bounding box center [478, 420] width 19 height 21
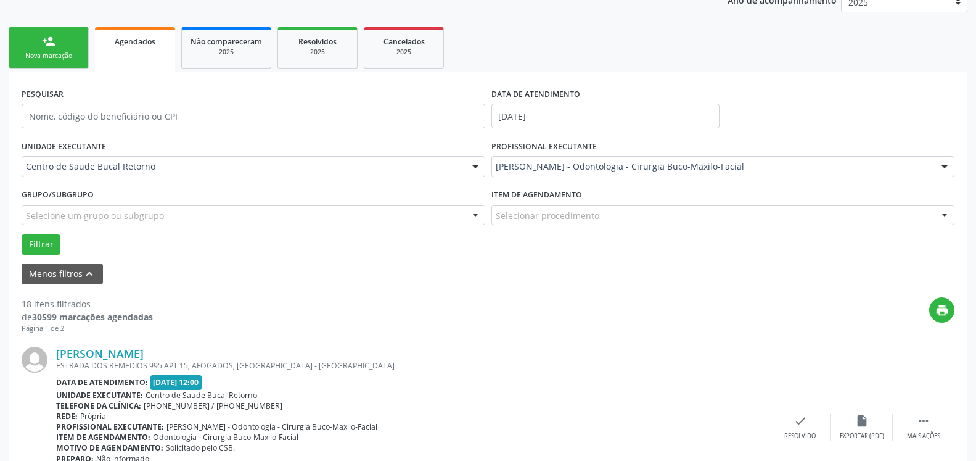
scroll to position [207, 0]
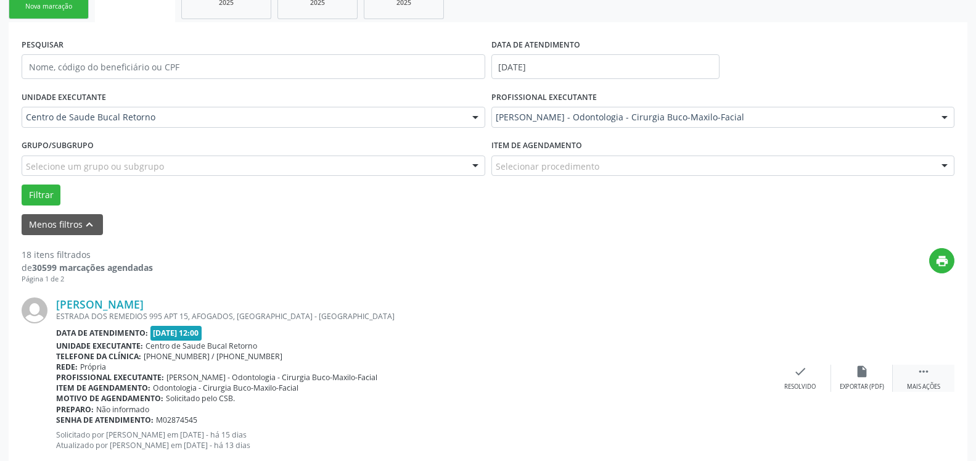
click at [925, 373] on icon "" at bounding box center [924, 372] width 14 height 14
click at [567, 294] on div "[PERSON_NAME] [PERSON_NAME] DOS REMEDIOS 995 APT 15, AFOGADOS, [GEOGRAPHIC_DATA…" at bounding box center [488, 378] width 933 height 188
click at [872, 424] on div "[PERSON_NAME] [PERSON_NAME] DOS REMEDIOS 995 APT 15, AFOGADOS, [GEOGRAPHIC_DATA…" at bounding box center [488, 378] width 933 height 188
click at [609, 260] on div "print" at bounding box center [554, 266] width 802 height 36
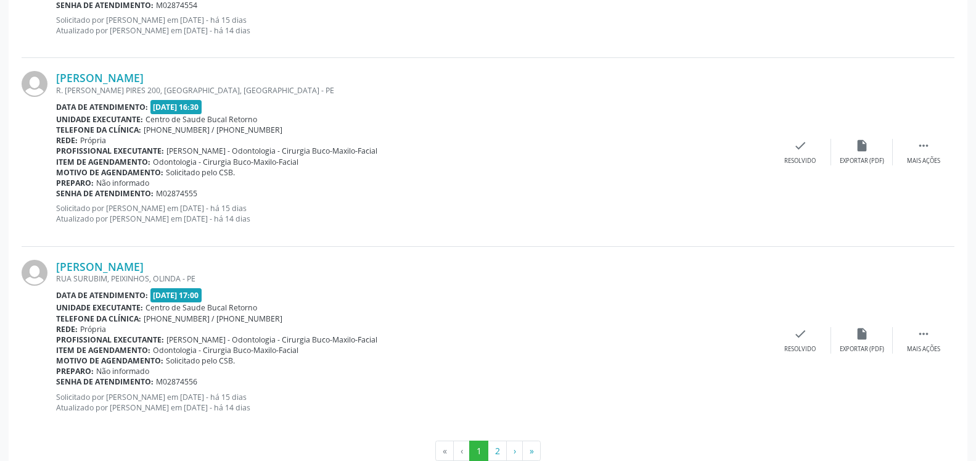
scroll to position [2911, 0]
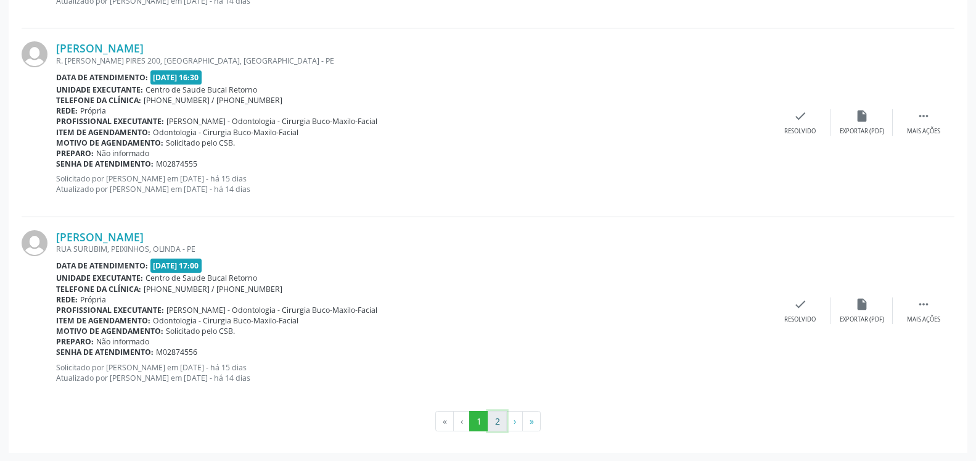
click at [496, 419] on button "2" at bounding box center [497, 421] width 19 height 21
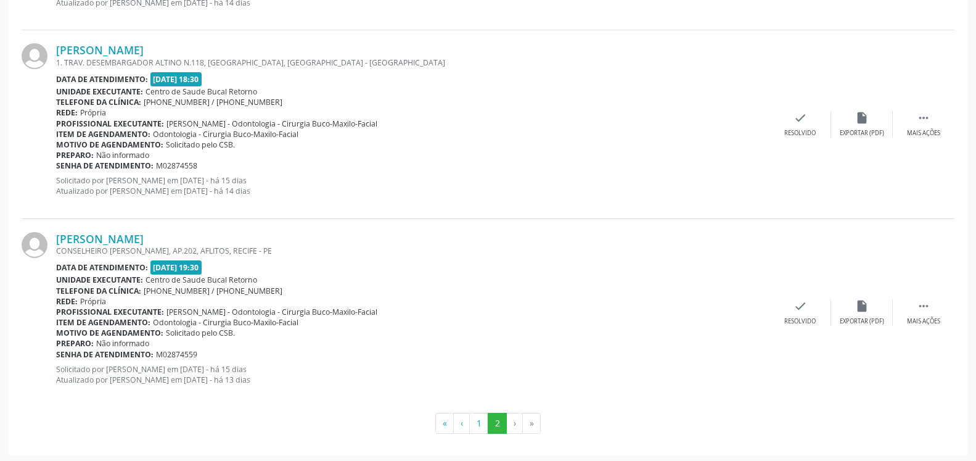
scroll to position [651, 0]
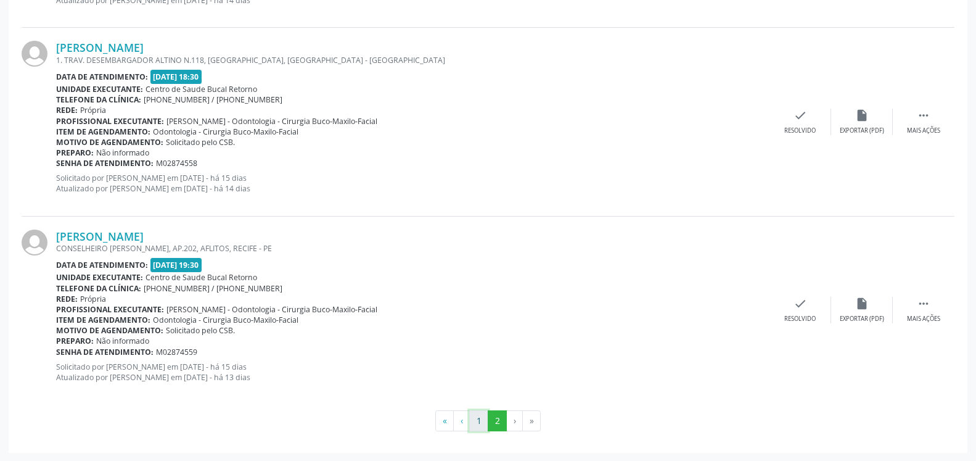
click at [479, 422] on button "1" at bounding box center [478, 420] width 19 height 21
click at [495, 416] on button "2" at bounding box center [497, 421] width 19 height 21
click at [472, 422] on button "1" at bounding box center [478, 420] width 19 height 21
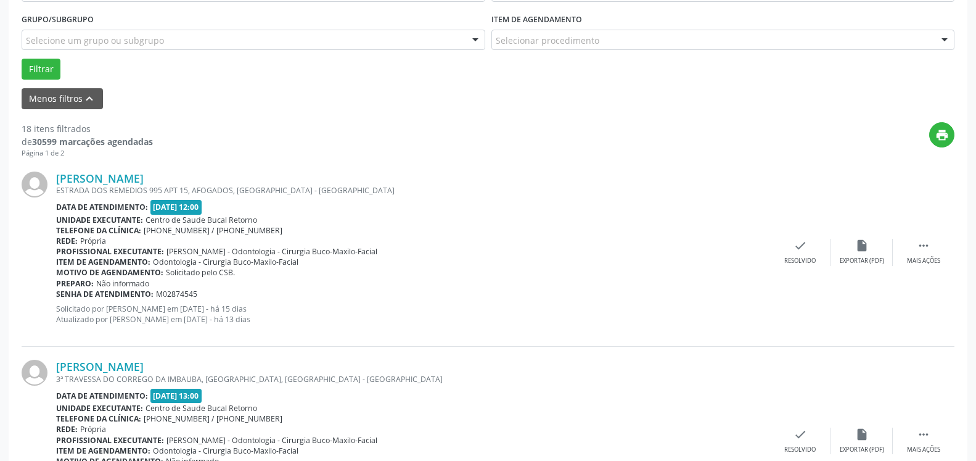
scroll to position [18, 0]
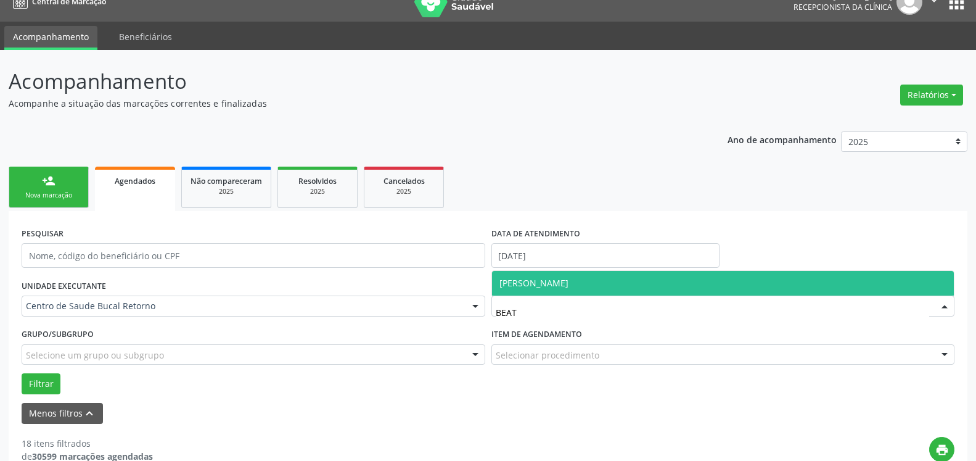
type input "BEATR"
click at [654, 293] on span "[PERSON_NAME]" at bounding box center [723, 283] width 463 height 25
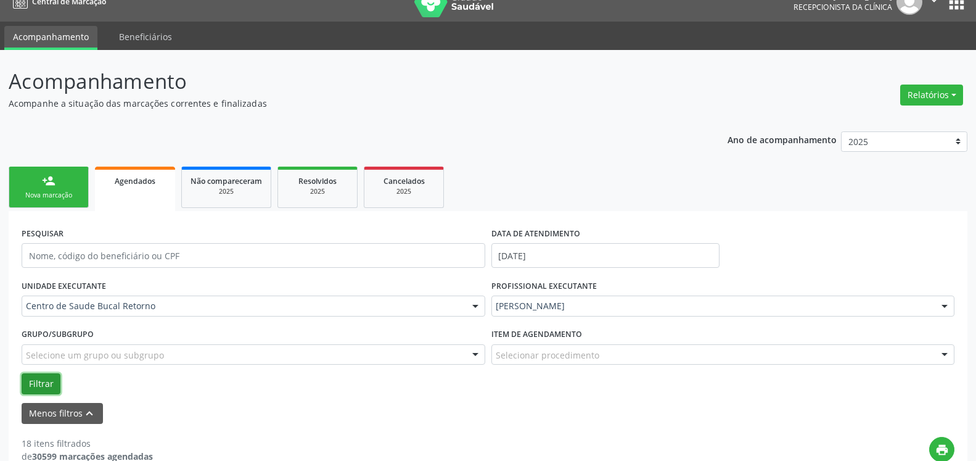
click at [38, 385] on button "Filtrar" at bounding box center [41, 383] width 39 height 21
